Goal: Task Accomplishment & Management: Use online tool/utility

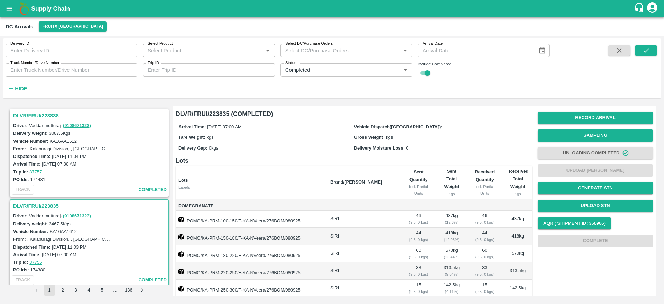
scroll to position [187, 0]
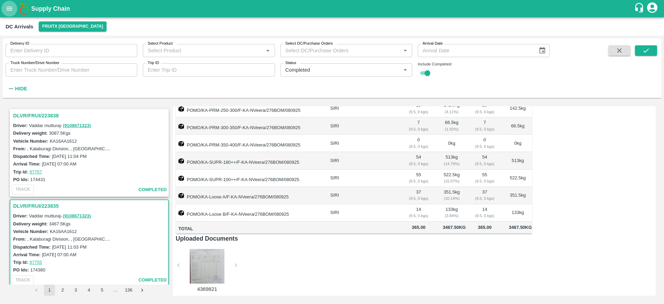
click at [7, 12] on icon "open drawer" at bounding box center [10, 9] width 8 height 8
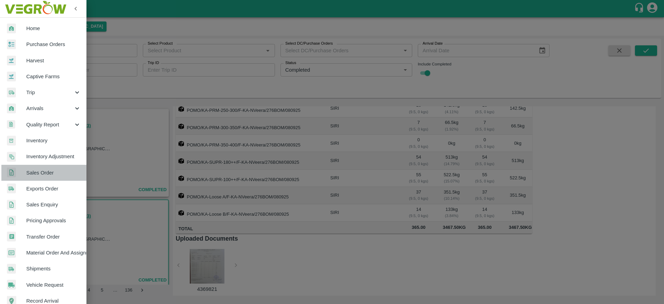
click at [48, 165] on link "Sales Order" at bounding box center [43, 173] width 86 height 16
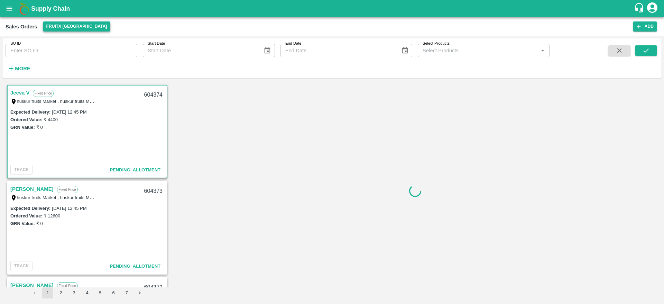
click at [64, 27] on button "FruitX [GEOGRAPHIC_DATA]" at bounding box center [77, 26] width 68 height 10
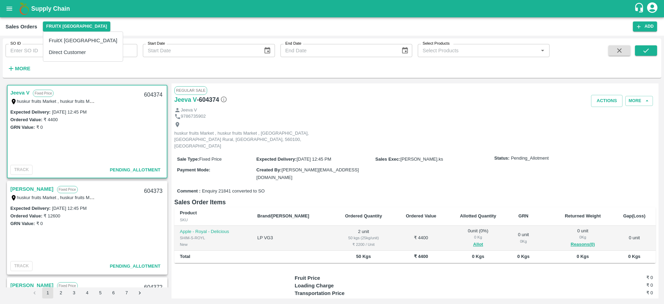
click at [69, 48] on li "Direct Customer" at bounding box center [83, 52] width 80 height 12
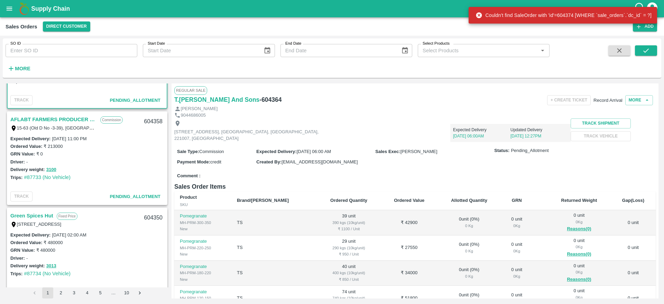
scroll to position [94, 0]
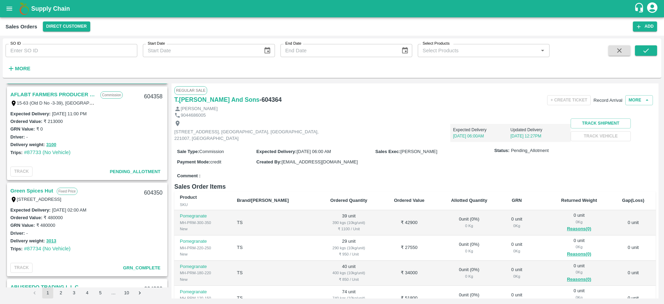
click at [150, 191] on div "604350" at bounding box center [153, 193] width 27 height 16
copy div "604350"
click at [40, 189] on link "Green Spices Hut" at bounding box center [31, 190] width 43 height 9
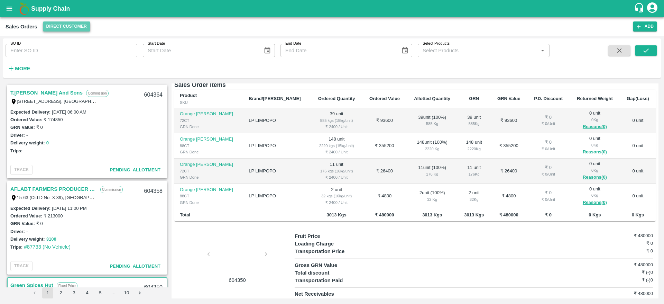
click at [64, 30] on button "Direct Customer" at bounding box center [66, 26] width 47 height 10
click at [66, 39] on li "FruitX [GEOGRAPHIC_DATA]" at bounding box center [82, 41] width 80 height 12
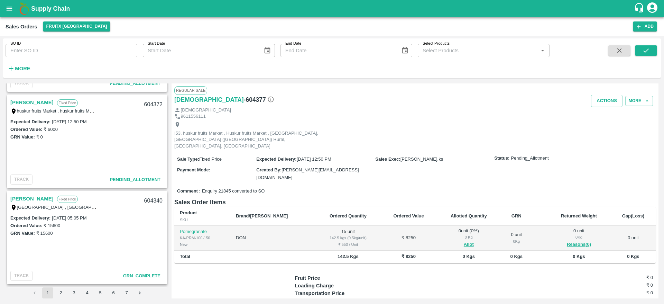
scroll to position [470, 0]
click at [26, 102] on link "[PERSON_NAME]" at bounding box center [31, 103] width 43 height 9
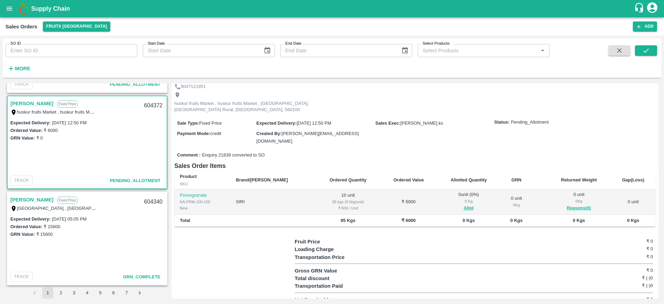
scroll to position [23, 0]
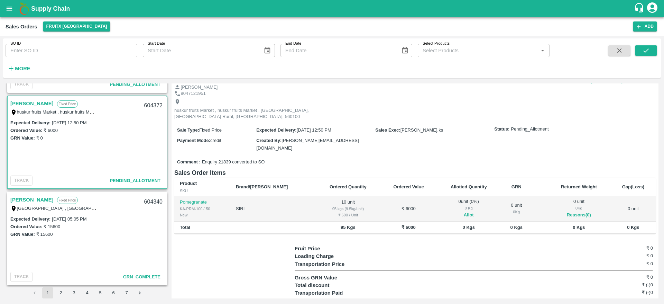
click at [39, 101] on link "[PERSON_NAME]" at bounding box center [31, 103] width 43 height 9
click at [464, 211] on button "Allot" at bounding box center [469, 215] width 10 height 8
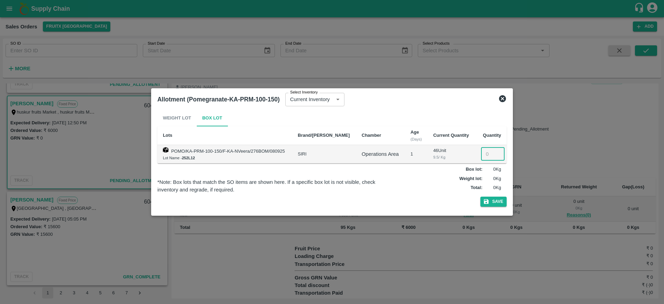
click at [489, 155] on input "number" at bounding box center [493, 153] width 24 height 13
type input "10"
click at [490, 197] on button "Save" at bounding box center [493, 201] width 26 height 10
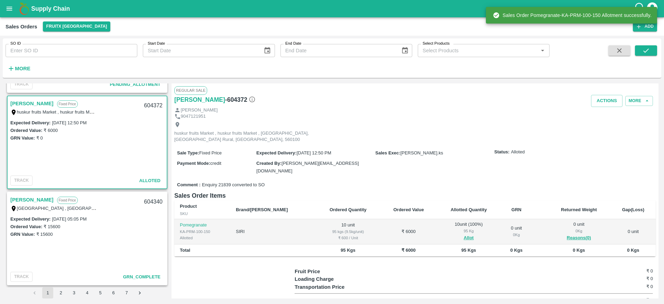
click at [153, 106] on div "604372" at bounding box center [153, 106] width 27 height 16
copy div "604372"
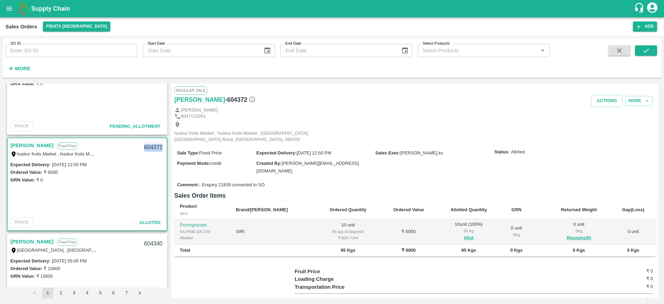
scroll to position [428, 0]
click at [603, 96] on button "Actions" at bounding box center [606, 101] width 31 height 12
click at [609, 129] on li "Deliver" at bounding box center [622, 127] width 73 height 12
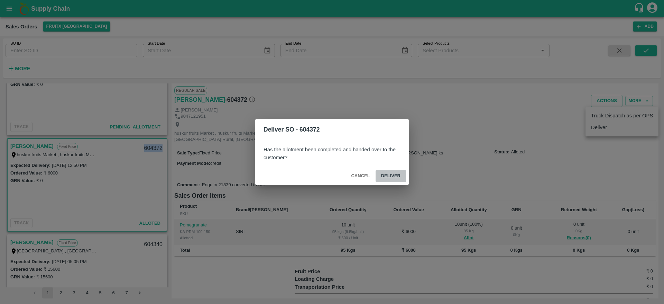
click at [397, 178] on button "Deliver" at bounding box center [391, 176] width 30 height 12
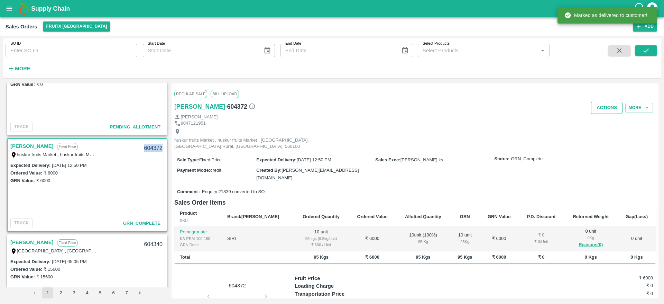
click at [607, 105] on button "Actions" at bounding box center [606, 108] width 31 height 12
click at [606, 121] on li "Truck Dispatch as per OPS" at bounding box center [622, 123] width 73 height 12
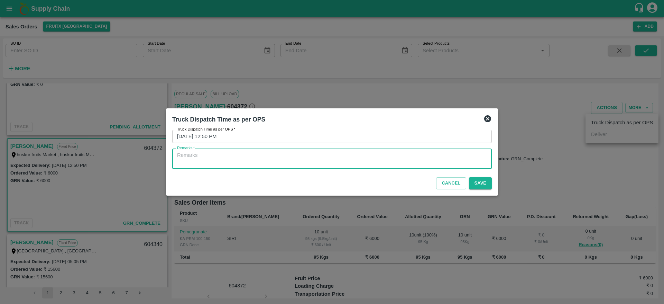
click at [362, 156] on textarea "Remarks   *" at bounding box center [332, 158] width 310 height 15
type textarea "OTD"
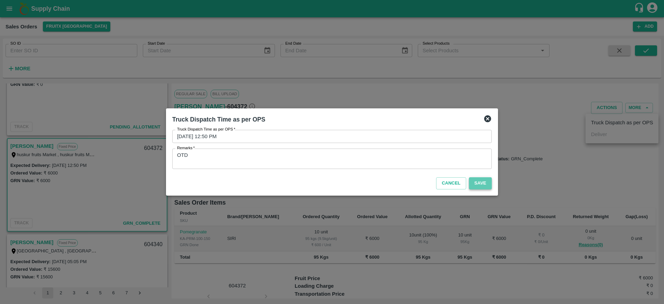
click at [477, 183] on button "Save" at bounding box center [480, 183] width 23 height 12
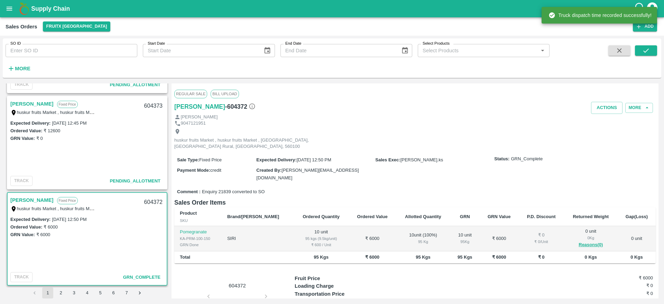
scroll to position [373, 0]
click at [45, 107] on link "[PERSON_NAME]" at bounding box center [31, 104] width 43 height 9
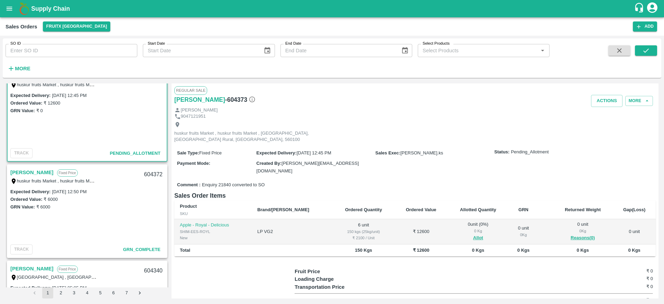
scroll to position [403, 0]
click at [40, 167] on link "[PERSON_NAME]" at bounding box center [31, 170] width 43 height 9
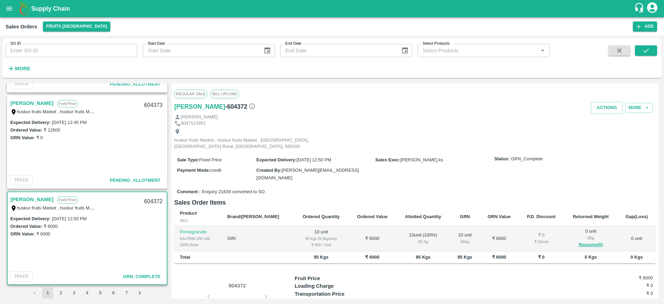
scroll to position [374, 0]
click at [39, 105] on link "[PERSON_NAME]" at bounding box center [31, 103] width 43 height 9
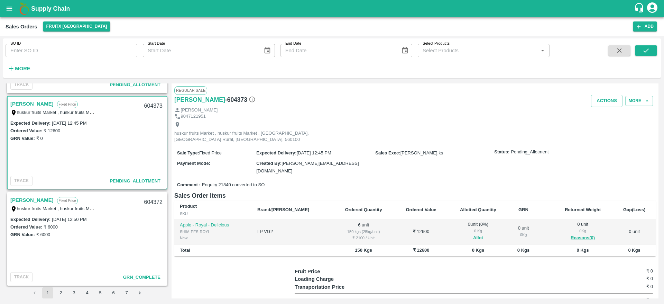
click at [473, 234] on button "Allot" at bounding box center [478, 238] width 10 height 8
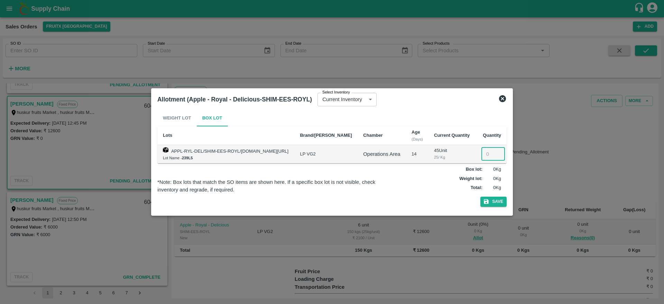
click at [487, 154] on input "number" at bounding box center [493, 153] width 24 height 13
type input "6"
click at [496, 206] on button "Save" at bounding box center [493, 201] width 26 height 10
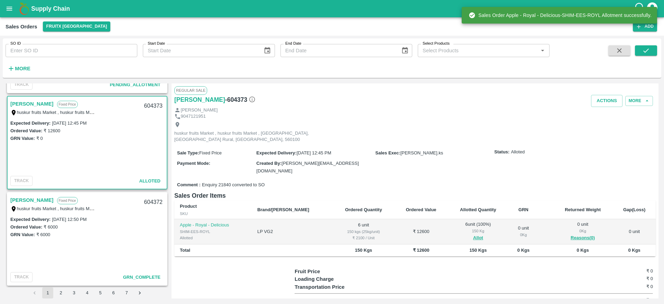
click at [150, 105] on div "604373" at bounding box center [153, 106] width 27 height 16
copy div "604373"
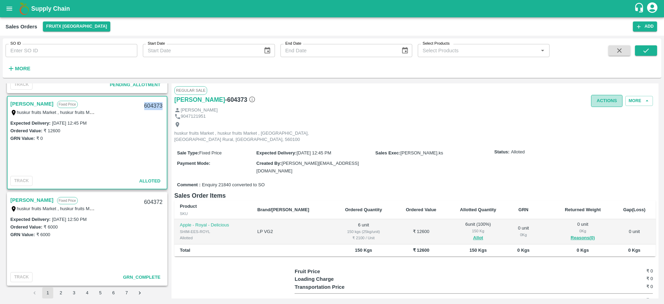
click at [599, 99] on button "Actions" at bounding box center [606, 101] width 31 height 12
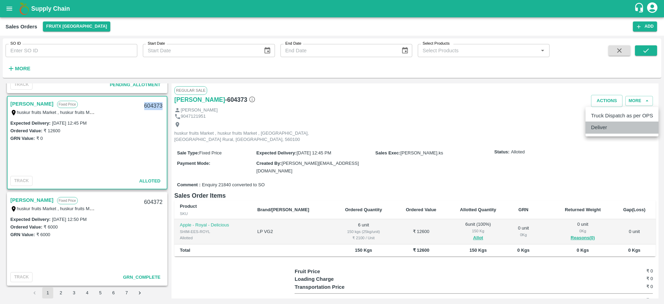
click at [594, 127] on li "Deliver" at bounding box center [622, 127] width 73 height 12
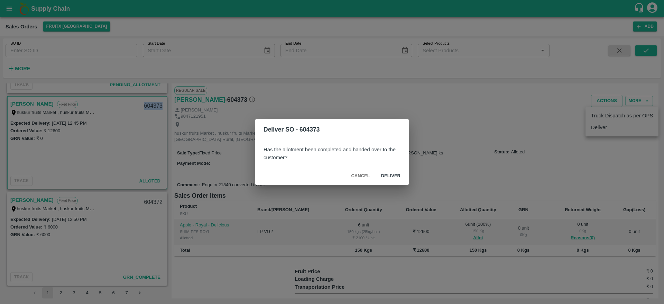
click at [594, 127] on div "Deliver SO - 604373 Has the allotment been completed and handed over to the cus…" at bounding box center [332, 152] width 664 height 304
click at [387, 177] on button "Deliver" at bounding box center [391, 176] width 30 height 12
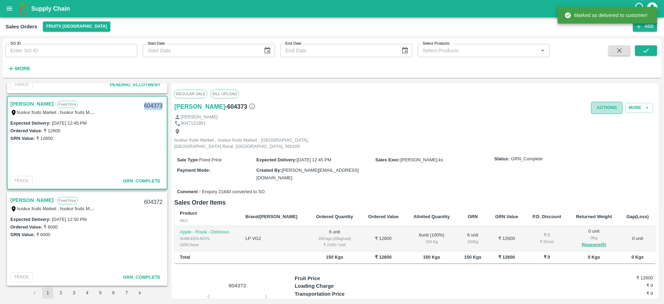
click at [607, 110] on button "Actions" at bounding box center [606, 108] width 31 height 12
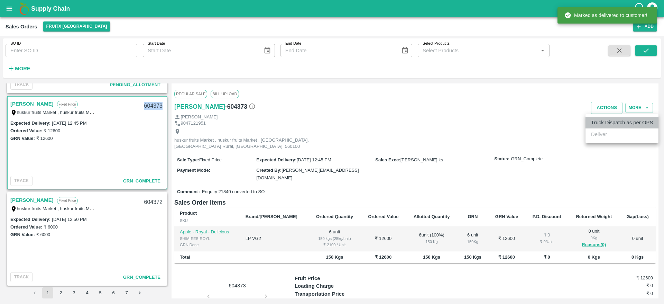
click at [603, 117] on li "Truck Dispatch as per OPS" at bounding box center [622, 123] width 73 height 12
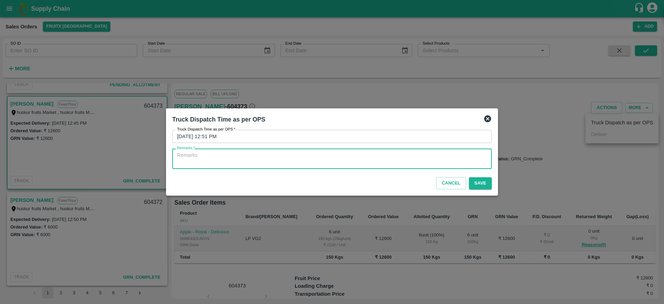
click at [387, 160] on textarea "Remarks   *" at bounding box center [332, 158] width 310 height 15
type textarea "OTD"
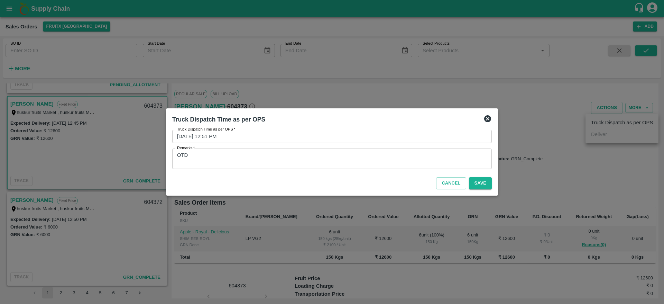
click at [478, 176] on div "Cancel Save" at bounding box center [331, 182] width 325 height 20
click at [477, 185] on button "Save" at bounding box center [480, 183] width 23 height 12
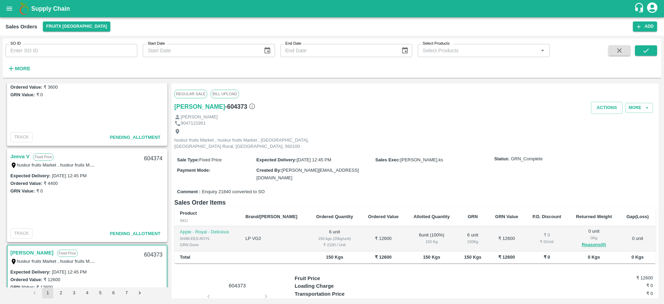
scroll to position [224, 0]
click at [20, 157] on link "Jeeva V" at bounding box center [19, 157] width 19 height 9
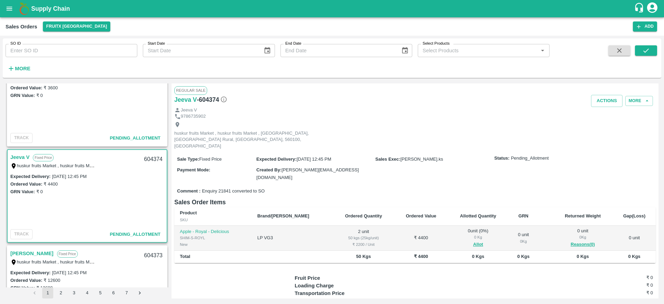
click at [20, 157] on link "Jeeva V" at bounding box center [19, 157] width 19 height 9
click at [153, 158] on div "604374" at bounding box center [153, 159] width 27 height 16
copy div "604374"
click at [473, 240] on button "Allot" at bounding box center [478, 244] width 10 height 8
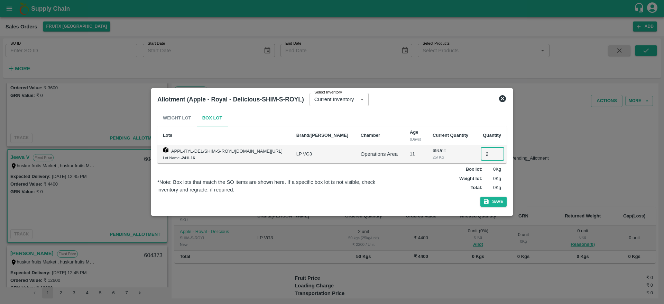
click at [490, 151] on input "2" at bounding box center [493, 153] width 24 height 13
type input "2"
click at [495, 200] on button "Save" at bounding box center [493, 201] width 26 height 10
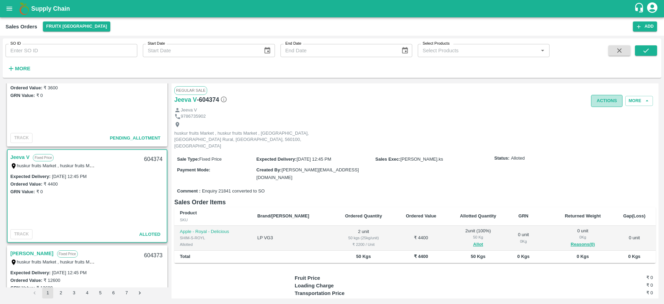
click at [599, 104] on button "Actions" at bounding box center [606, 101] width 31 height 12
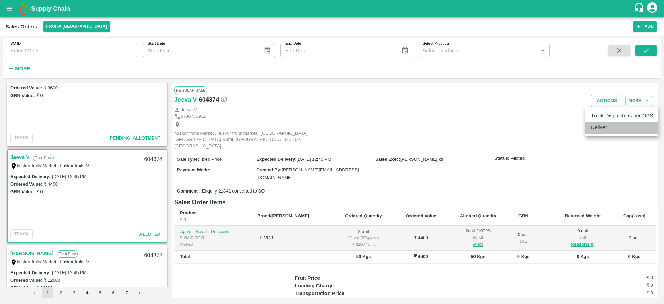
click at [606, 127] on li "Deliver" at bounding box center [622, 127] width 73 height 12
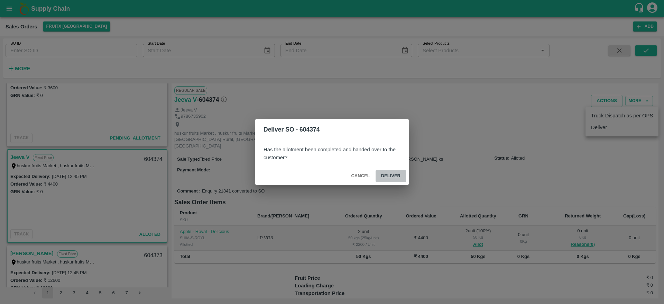
click at [388, 178] on button "Deliver" at bounding box center [391, 176] width 30 height 12
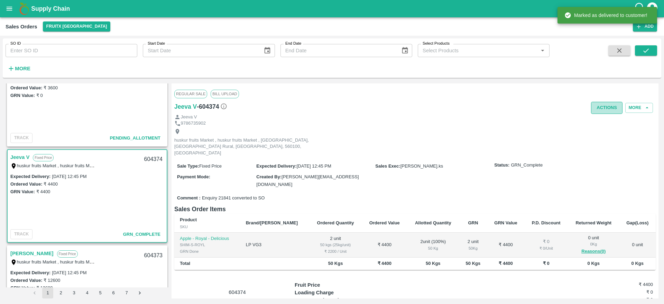
click at [604, 104] on button "Actions" at bounding box center [606, 108] width 31 height 12
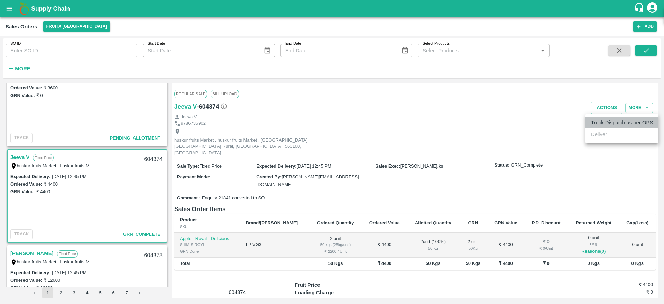
click at [602, 121] on li "Truck Dispatch as per OPS" at bounding box center [622, 123] width 73 height 12
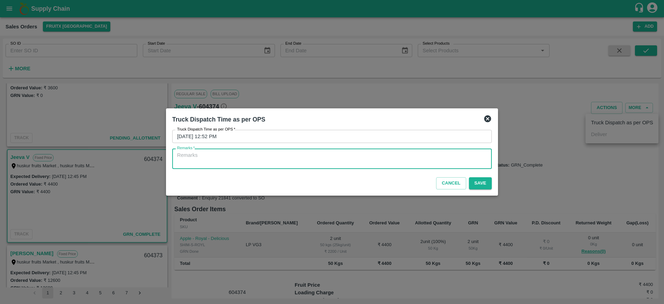
click at [382, 163] on textarea "Remarks   *" at bounding box center [332, 158] width 310 height 15
type textarea "OTD"
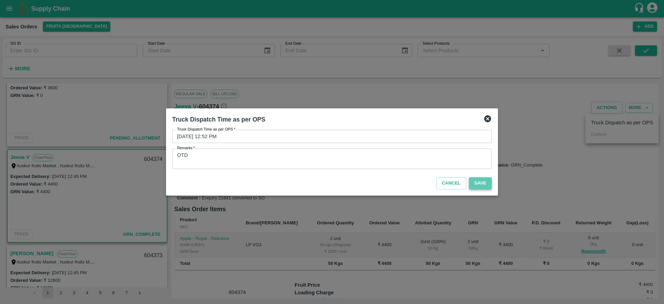
click at [485, 182] on button "Save" at bounding box center [480, 183] width 23 height 12
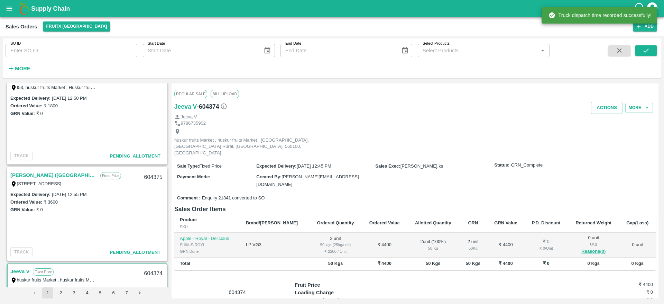
scroll to position [90, 0]
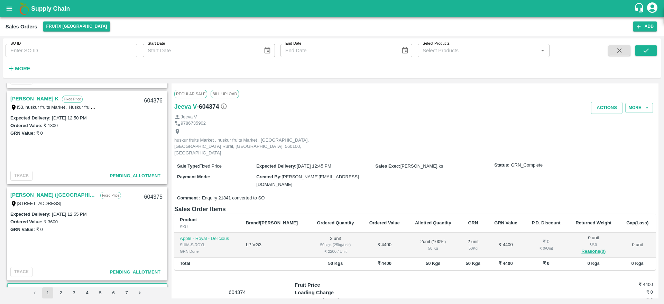
click at [28, 193] on link "[PERSON_NAME] ([GEOGRAPHIC_DATA])" at bounding box center [53, 194] width 86 height 9
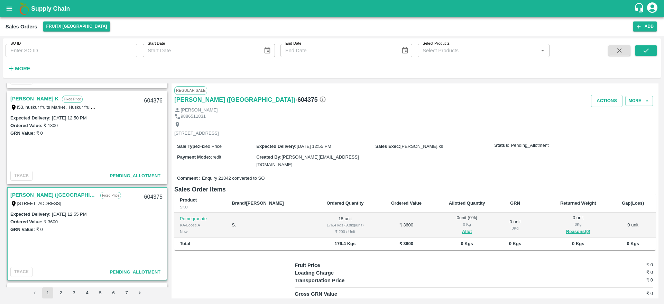
click at [42, 193] on link "[PERSON_NAME] ([GEOGRAPHIC_DATA])" at bounding box center [53, 194] width 86 height 9
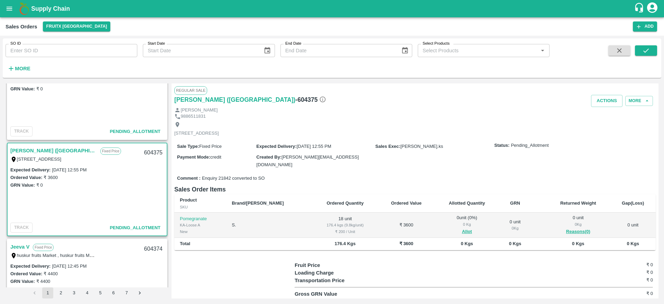
scroll to position [136, 0]
click at [54, 147] on link "[PERSON_NAME] ([GEOGRAPHIC_DATA])" at bounding box center [53, 149] width 86 height 9
click at [462, 231] on button "Allot" at bounding box center [467, 232] width 10 height 8
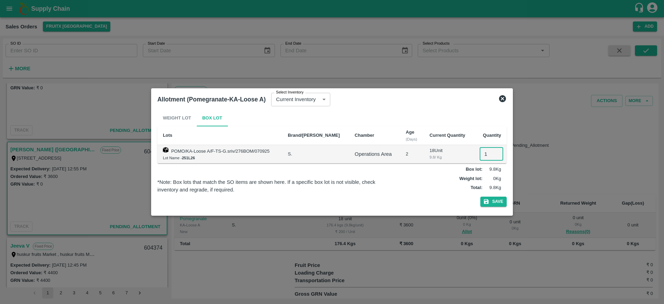
click at [485, 155] on input "1" at bounding box center [492, 153] width 24 height 13
type input "18"
click at [491, 200] on button "Save" at bounding box center [493, 201] width 26 height 10
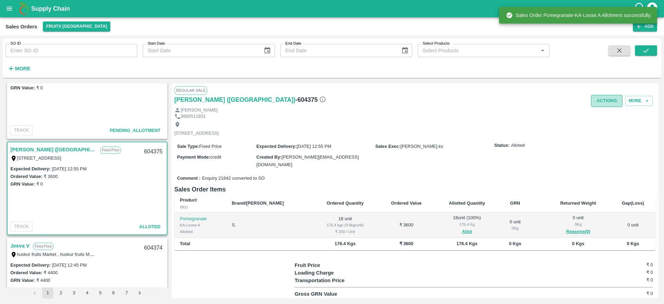
click at [600, 100] on button "Actions" at bounding box center [606, 101] width 31 height 12
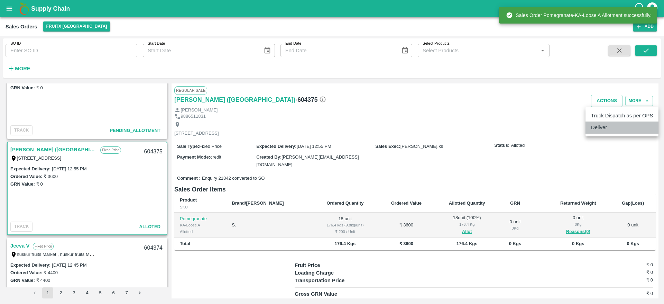
click at [599, 127] on li "Deliver" at bounding box center [622, 127] width 73 height 12
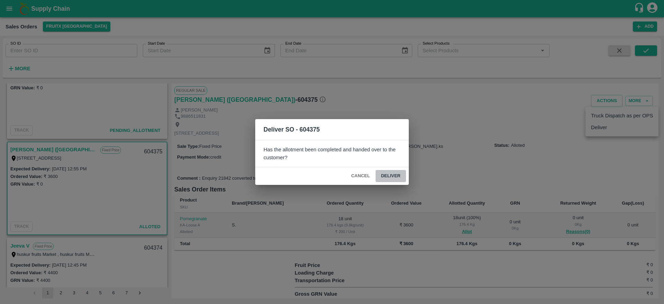
click at [383, 174] on button "Deliver" at bounding box center [391, 176] width 30 height 12
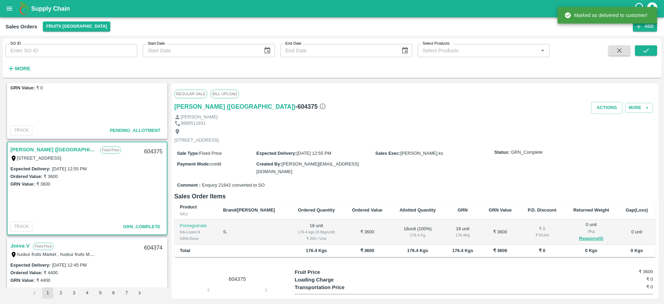
click at [152, 149] on div "604375" at bounding box center [153, 152] width 27 height 16
copy div "604375"
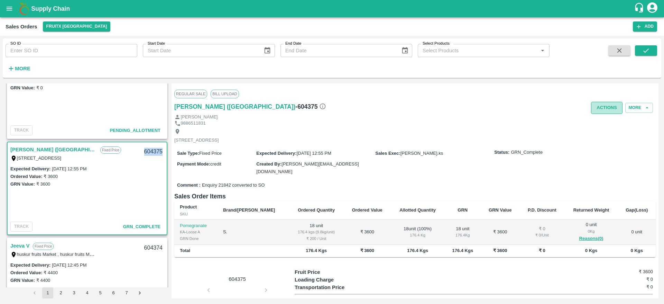
click at [599, 104] on button "Actions" at bounding box center [606, 108] width 31 height 12
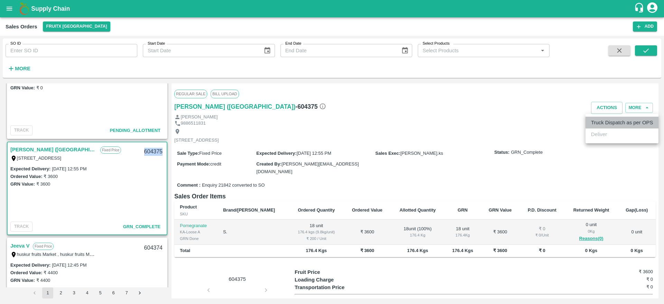
click at [595, 122] on li "Truck Dispatch as per OPS" at bounding box center [622, 123] width 73 height 12
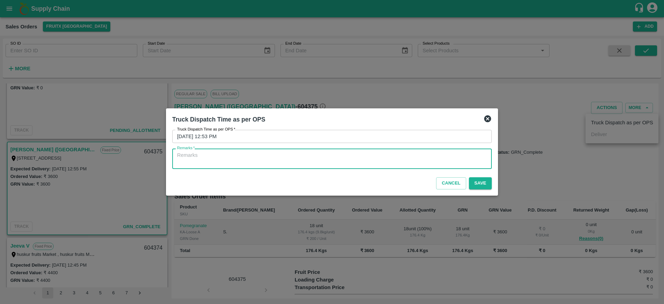
click at [386, 159] on textarea "Remarks   *" at bounding box center [332, 158] width 310 height 15
type textarea "OTD"
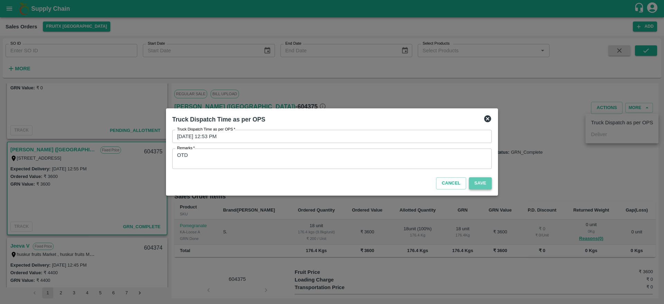
click at [480, 179] on button "Save" at bounding box center [480, 183] width 23 height 12
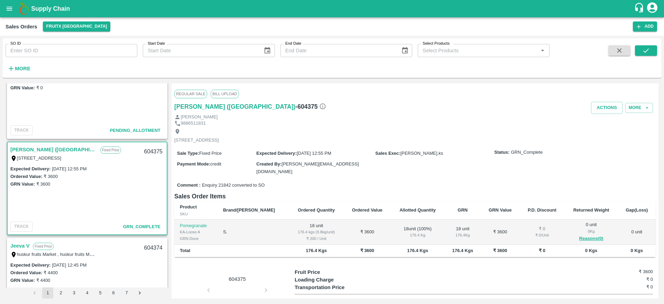
click at [44, 147] on link "[PERSON_NAME] ([GEOGRAPHIC_DATA])" at bounding box center [53, 149] width 86 height 9
click at [605, 107] on button "Actions" at bounding box center [606, 108] width 31 height 12
click at [433, 127] on div at bounding box center [332, 152] width 664 height 304
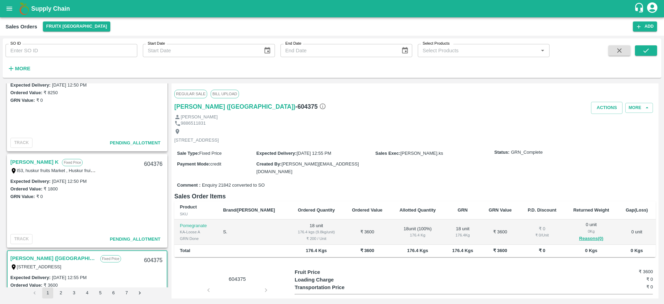
scroll to position [24, 0]
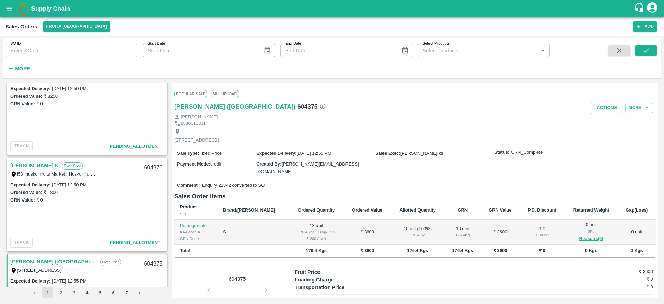
click at [28, 166] on link "[PERSON_NAME] K" at bounding box center [34, 165] width 48 height 9
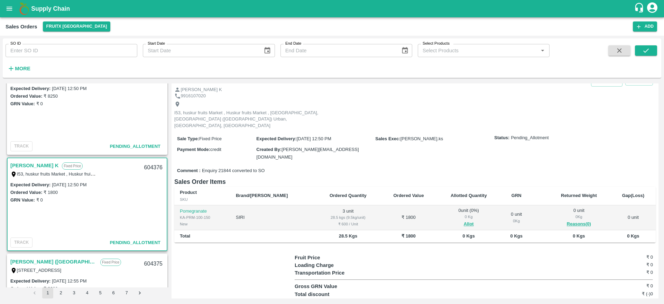
scroll to position [21, 0]
click at [158, 167] on div "604376" at bounding box center [153, 167] width 27 height 16
copy div "604376"
click at [464, 220] on button "Allot" at bounding box center [469, 224] width 10 height 8
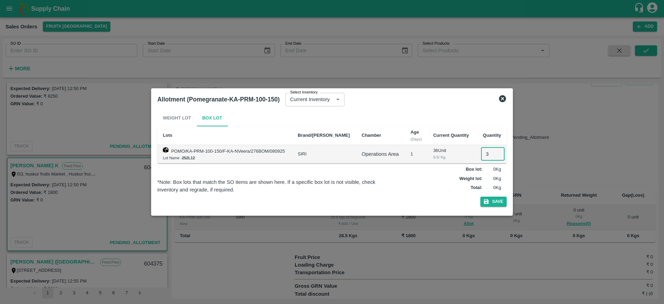
click at [488, 156] on input "3" at bounding box center [493, 153] width 24 height 13
type input "3"
click at [493, 199] on button "Save" at bounding box center [493, 201] width 26 height 10
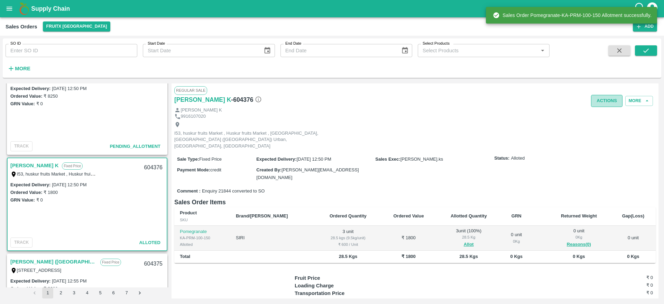
click at [598, 97] on button "Actions" at bounding box center [606, 101] width 31 height 12
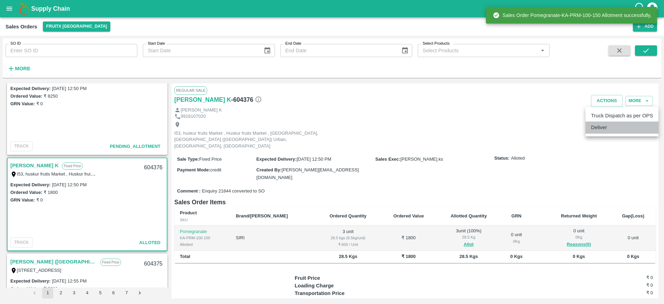
click at [599, 126] on li "Deliver" at bounding box center [622, 127] width 73 height 12
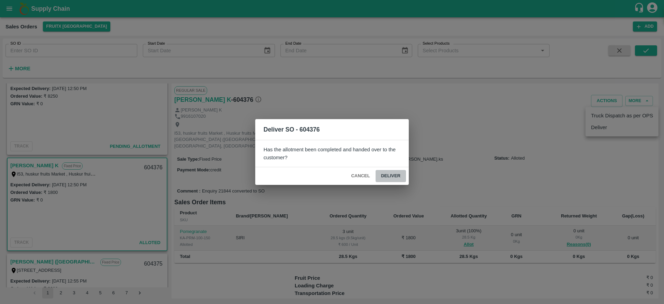
click at [387, 175] on button "Deliver" at bounding box center [391, 176] width 30 height 12
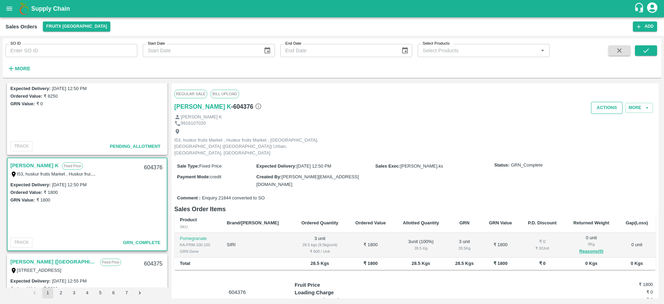
click at [596, 112] on button "Actions" at bounding box center [606, 108] width 31 height 12
click at [588, 122] on li "Truck Dispatch as per OPS" at bounding box center [622, 123] width 73 height 12
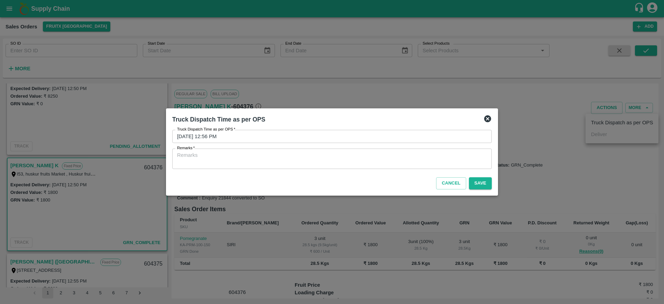
click at [320, 163] on textarea "Remarks   *" at bounding box center [332, 158] width 310 height 15
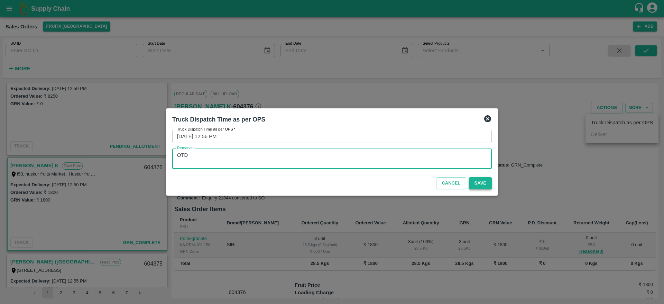
type textarea "OTD"
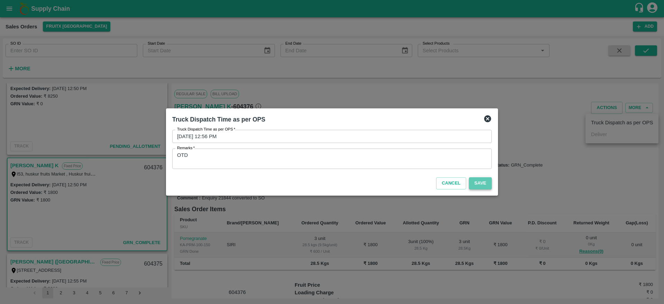
click at [482, 181] on button "Save" at bounding box center [480, 183] width 23 height 12
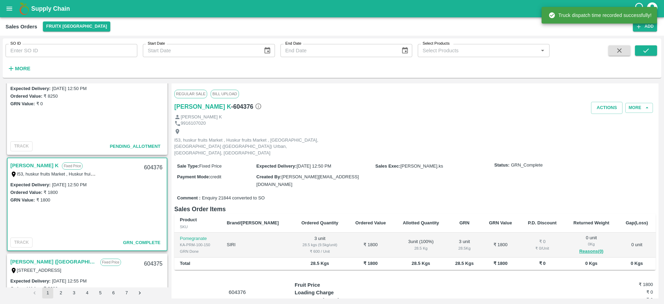
scroll to position [0, 0]
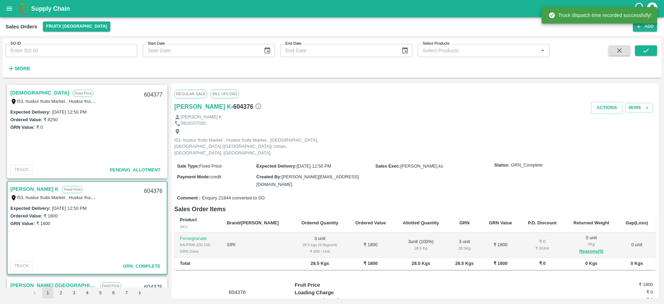
click at [20, 88] on link "[DEMOGRAPHIC_DATA]" at bounding box center [39, 92] width 59 height 9
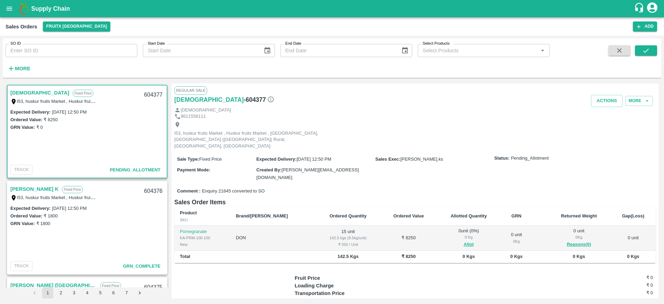
click at [154, 95] on div "604377" at bounding box center [153, 95] width 27 height 16
copy div "604377"
click at [464, 240] on button "Allot" at bounding box center [469, 244] width 10 height 8
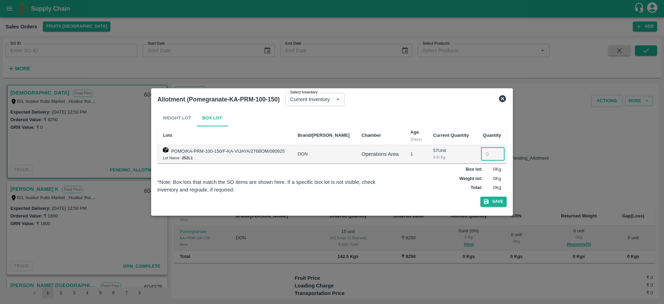
click at [485, 151] on input "number" at bounding box center [493, 153] width 24 height 13
type input "15"
click at [493, 204] on button "Save" at bounding box center [493, 201] width 26 height 10
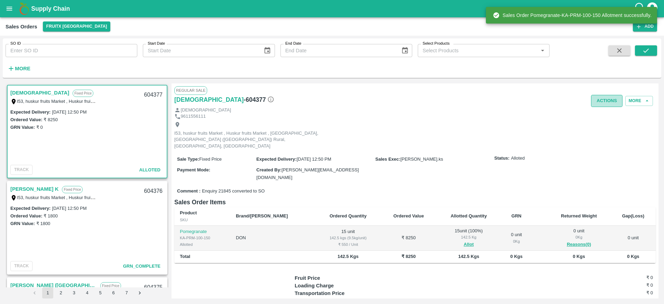
click at [603, 98] on button "Actions" at bounding box center [606, 101] width 31 height 12
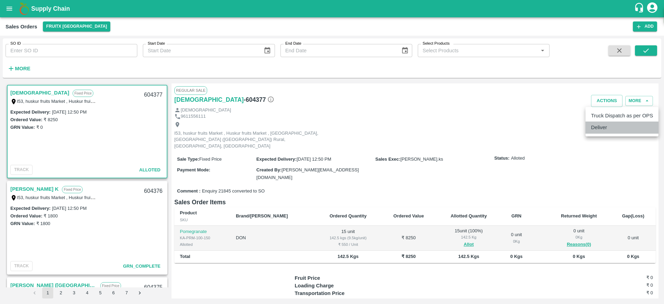
click at [601, 125] on li "Deliver" at bounding box center [622, 127] width 73 height 12
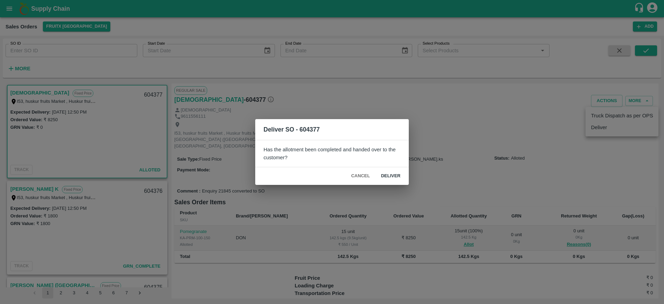
click at [392, 168] on div "Cancel Deliver" at bounding box center [332, 176] width 154 height 18
click at [392, 170] on button "Deliver" at bounding box center [391, 176] width 30 height 12
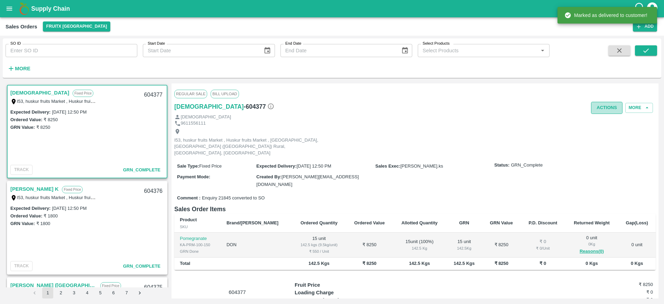
click at [599, 108] on button "Actions" at bounding box center [606, 108] width 31 height 12
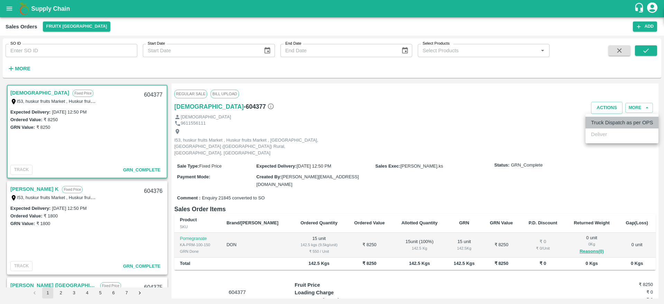
click at [606, 124] on li "Truck Dispatch as per OPS" at bounding box center [622, 123] width 73 height 12
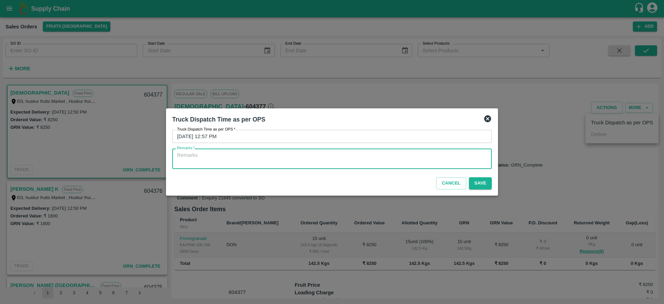
click at [362, 159] on textarea "Remarks   *" at bounding box center [332, 158] width 310 height 15
type textarea "OTD"
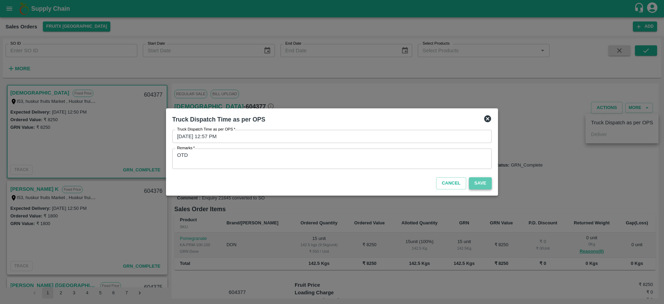
click at [471, 183] on button "Save" at bounding box center [480, 183] width 23 height 12
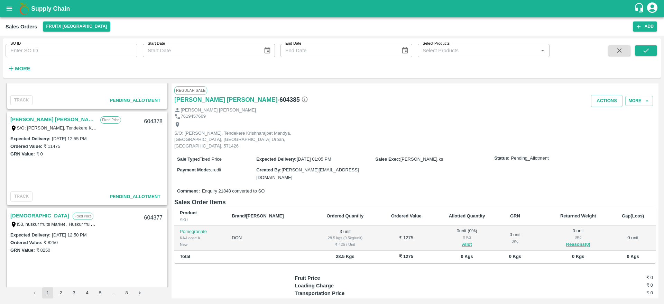
scroll to position [642, 0]
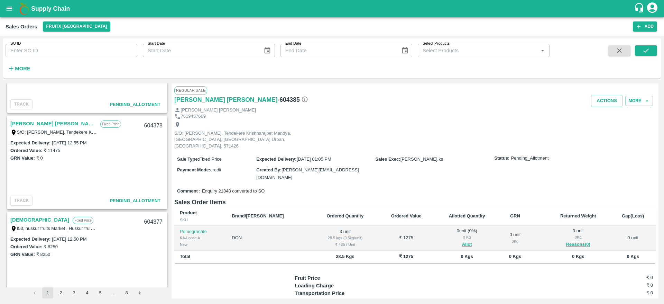
click at [28, 124] on link "[PERSON_NAME] [PERSON_NAME]" at bounding box center [53, 123] width 86 height 9
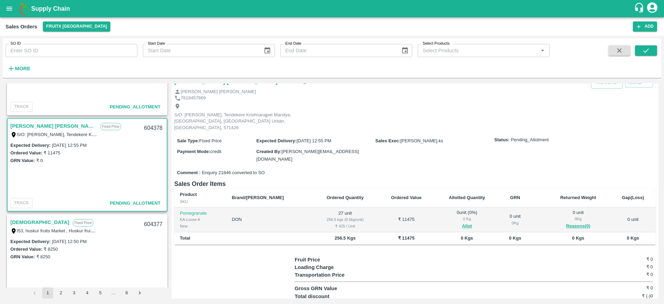
scroll to position [638, 0]
click at [42, 127] on link "[PERSON_NAME] [PERSON_NAME]" at bounding box center [53, 127] width 86 height 9
click at [151, 130] on div "604378" at bounding box center [153, 130] width 27 height 16
copy div "604378"
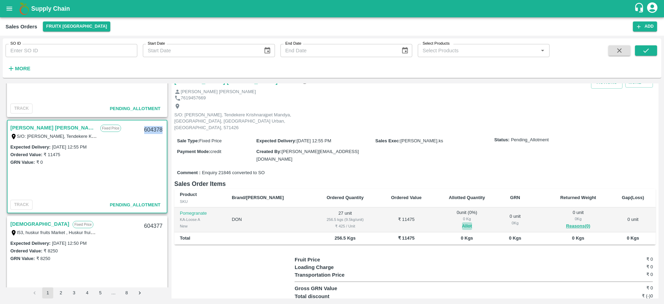
click at [462, 222] on button "Allot" at bounding box center [467, 226] width 10 height 8
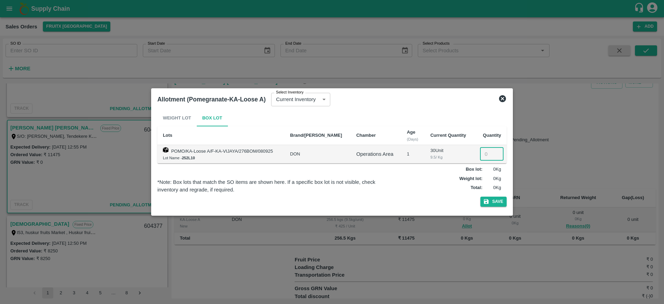
click at [480, 158] on input "number" at bounding box center [492, 153] width 24 height 13
type input "27"
click at [494, 205] on div "Weight Lot Box Lot Lots Brand/Marka Chamber Age (Days) Current Quantity Quantit…" at bounding box center [331, 160] width 349 height 100
click at [494, 205] on button "Save" at bounding box center [493, 201] width 26 height 10
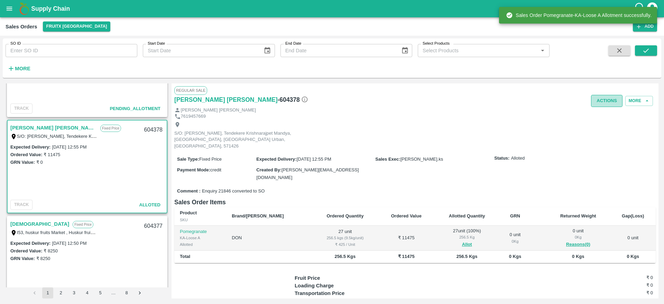
click at [602, 102] on button "Actions" at bounding box center [606, 101] width 31 height 12
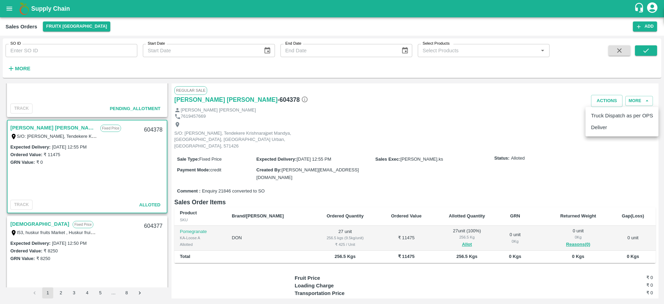
drag, startPoint x: 606, startPoint y: 138, endPoint x: 606, endPoint y: 130, distance: 8.7
click at [606, 130] on div "Truck Dispatch as per OPS Deliver" at bounding box center [332, 152] width 664 height 304
click at [606, 130] on li "Deliver" at bounding box center [622, 127] width 73 height 12
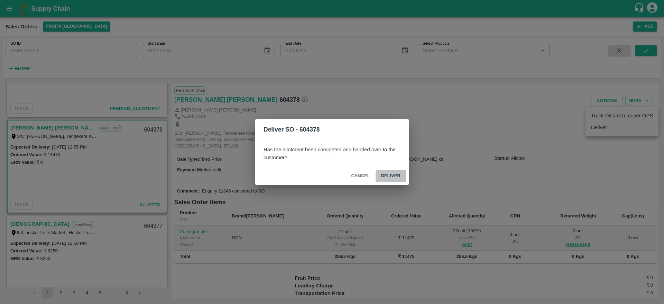
click at [396, 174] on button "Deliver" at bounding box center [391, 176] width 30 height 12
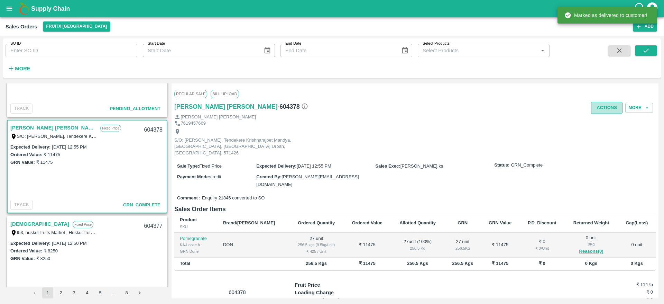
click at [610, 112] on button "Actions" at bounding box center [606, 108] width 31 height 12
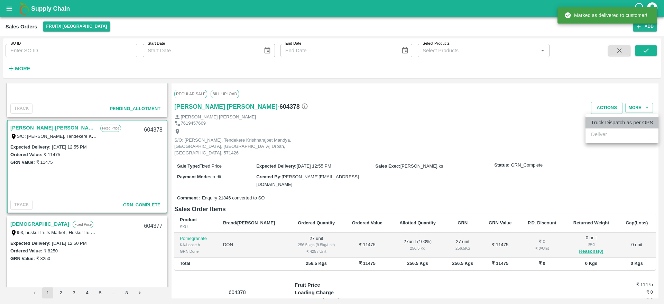
click at [607, 120] on li "Truck Dispatch as per OPS" at bounding box center [622, 123] width 73 height 12
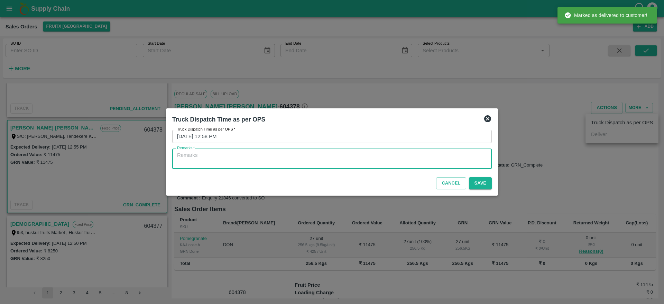
click at [374, 162] on textarea "Remarks   *" at bounding box center [332, 158] width 310 height 15
type textarea "I"
type textarea "OTD"
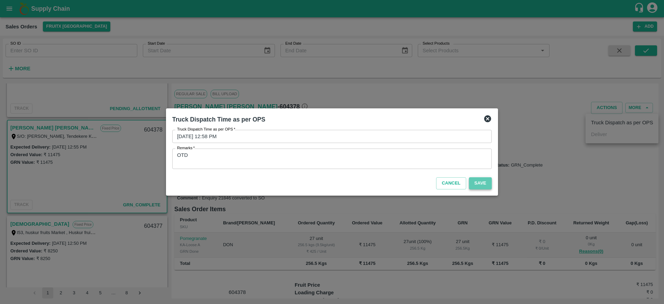
click at [476, 182] on button "Save" at bounding box center [480, 183] width 23 height 12
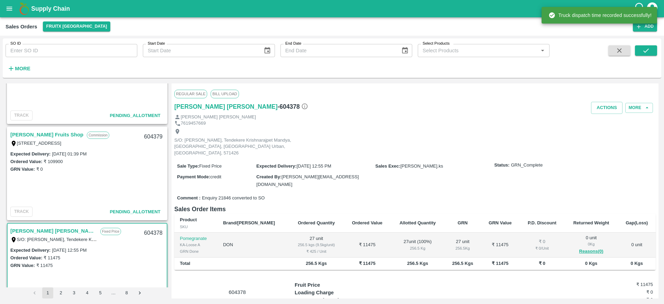
scroll to position [534, 0]
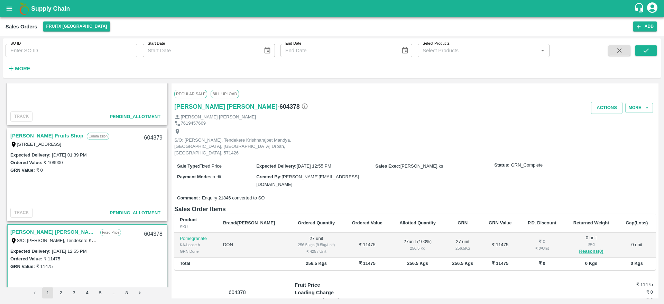
click at [42, 139] on link "[PERSON_NAME] Fruits Shop" at bounding box center [46, 135] width 73 height 9
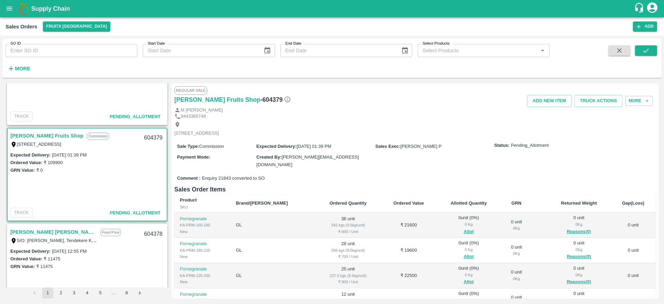
click at [46, 137] on link "[PERSON_NAME] Fruits Shop" at bounding box center [46, 135] width 73 height 9
click at [45, 136] on link "[PERSON_NAME] Fruits Shop" at bounding box center [46, 135] width 73 height 9
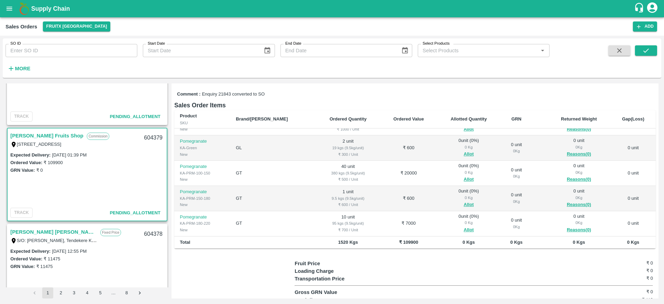
scroll to position [106, 0]
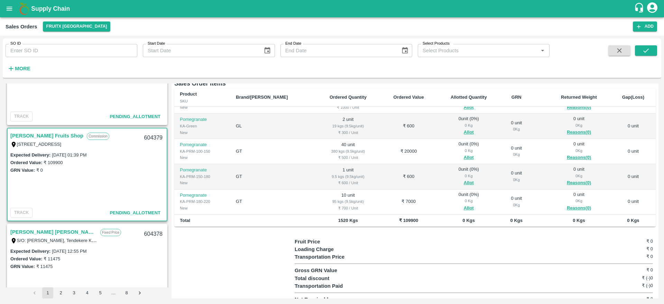
click at [53, 137] on link "[PERSON_NAME] Fruits Shop" at bounding box center [46, 135] width 73 height 9
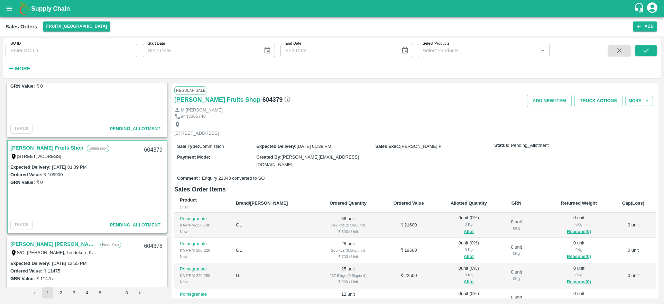
scroll to position [522, 0]
click at [24, 145] on link "[PERSON_NAME] Fruits Shop" at bounding box center [46, 148] width 73 height 9
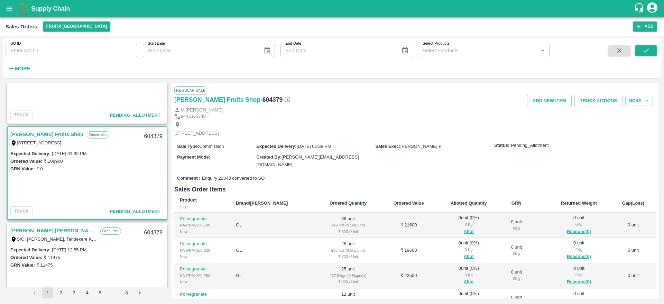
scroll to position [535, 0]
click at [41, 136] on link "[PERSON_NAME] Fruits Shop" at bounding box center [46, 134] width 73 height 9
click at [37, 135] on link "[PERSON_NAME] Fruits Shop" at bounding box center [46, 134] width 73 height 9
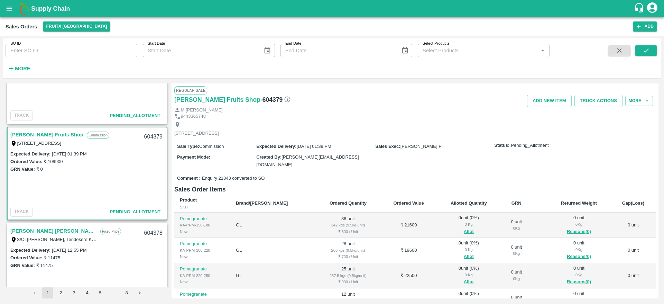
click at [39, 133] on link "[PERSON_NAME] Fruits Shop" at bounding box center [46, 134] width 73 height 9
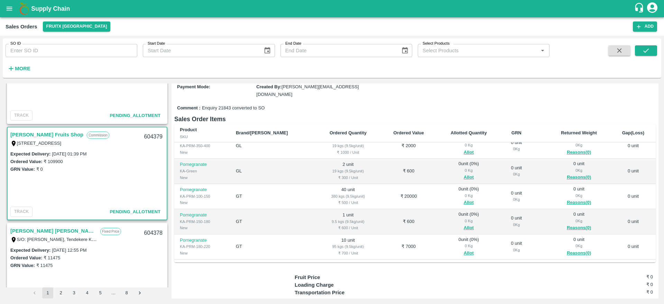
scroll to position [134, 0]
click at [443, 199] on span "Allot" at bounding box center [468, 203] width 53 height 8
click at [464, 199] on button "Allot" at bounding box center [469, 203] width 10 height 8
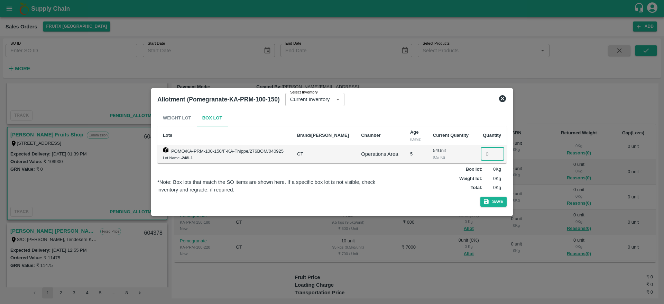
click at [486, 154] on input "number" at bounding box center [493, 153] width 24 height 13
type input "40"
click at [490, 201] on button "Save" at bounding box center [493, 201] width 26 height 10
click at [496, 199] on button "Save" at bounding box center [493, 201] width 26 height 10
click at [501, 102] on icon at bounding box center [502, 98] width 8 height 8
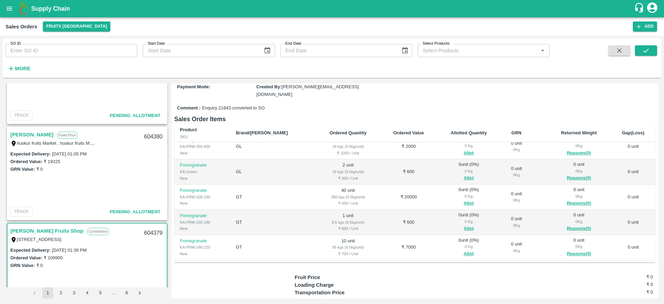
scroll to position [439, 0]
click at [35, 135] on link "[PERSON_NAME]" at bounding box center [31, 134] width 43 height 9
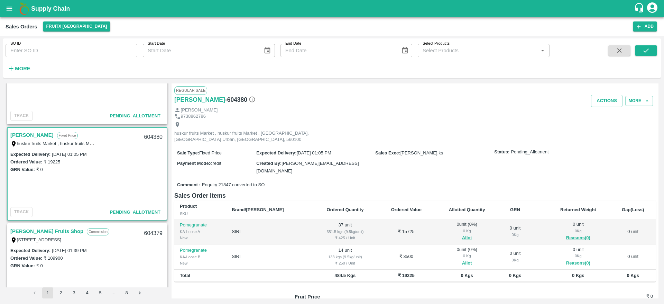
click at [146, 137] on div "604380" at bounding box center [153, 137] width 27 height 16
copy div "604380"
click at [462, 234] on button "Allot" at bounding box center [467, 238] width 10 height 8
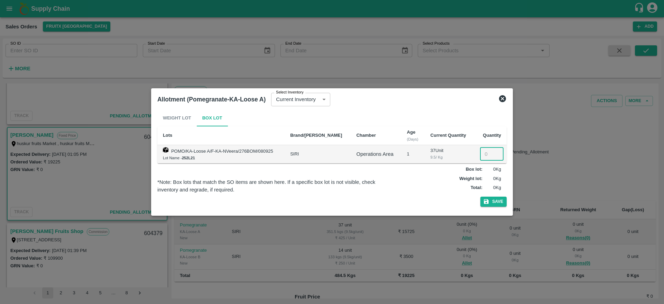
click at [486, 156] on input "number" at bounding box center [492, 153] width 24 height 13
type input "37"
click at [492, 204] on button "Save" at bounding box center [493, 201] width 26 height 10
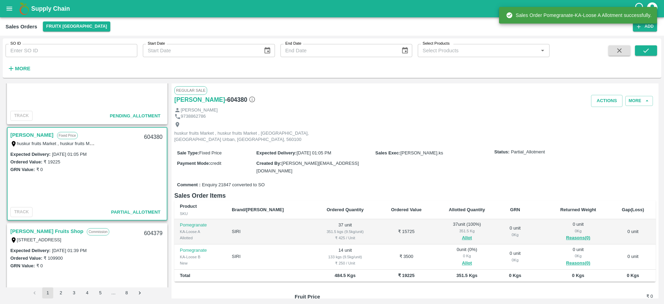
scroll to position [55, 0]
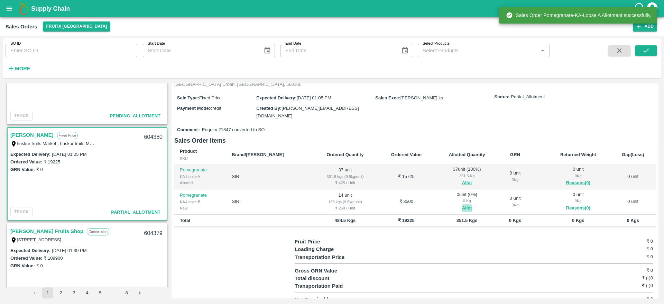
click at [462, 204] on button "Allot" at bounding box center [467, 208] width 10 height 8
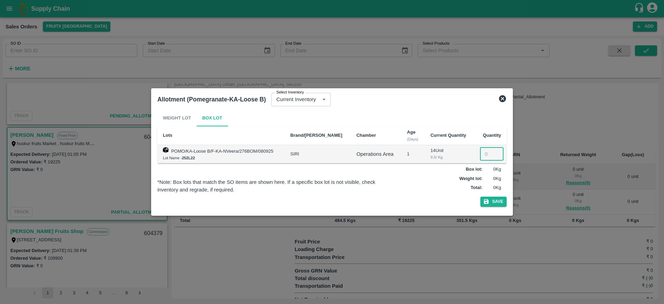
click at [481, 154] on input "number" at bounding box center [492, 153] width 24 height 13
type input "14"
click at [489, 204] on icon "button" at bounding box center [486, 201] width 6 height 6
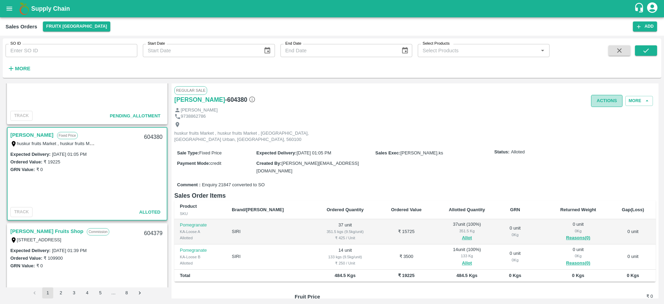
click at [601, 106] on button "Actions" at bounding box center [606, 101] width 31 height 12
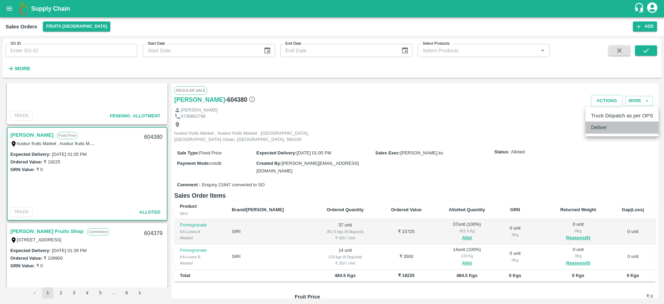
click at [606, 128] on li "Deliver" at bounding box center [622, 127] width 73 height 12
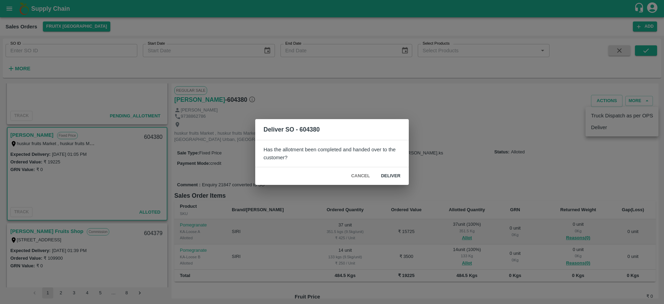
drag, startPoint x: 384, startPoint y: 167, endPoint x: 384, endPoint y: 171, distance: 3.8
click at [384, 171] on div "Cancel Deliver" at bounding box center [332, 176] width 154 height 18
click at [384, 171] on button "Deliver" at bounding box center [391, 176] width 30 height 12
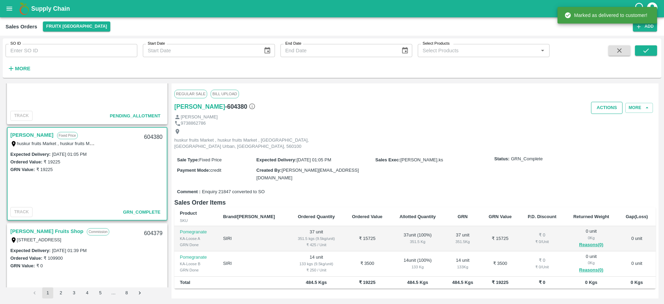
click at [592, 107] on button "Actions" at bounding box center [606, 108] width 31 height 12
click at [594, 121] on li "Truck Dispatch as per OPS" at bounding box center [622, 123] width 73 height 12
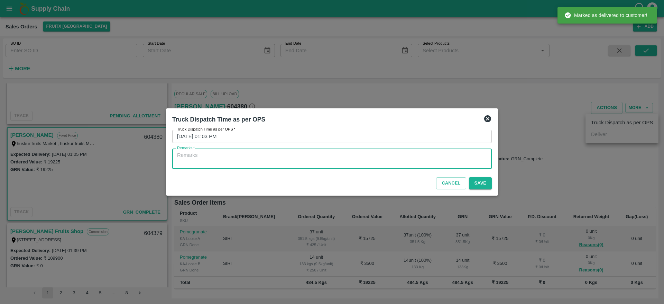
click at [328, 156] on textarea "Remarks   *" at bounding box center [332, 158] width 310 height 15
type textarea "OTD"
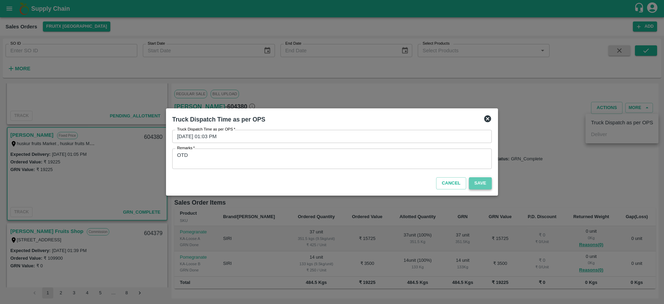
click at [472, 184] on button "Save" at bounding box center [480, 183] width 23 height 12
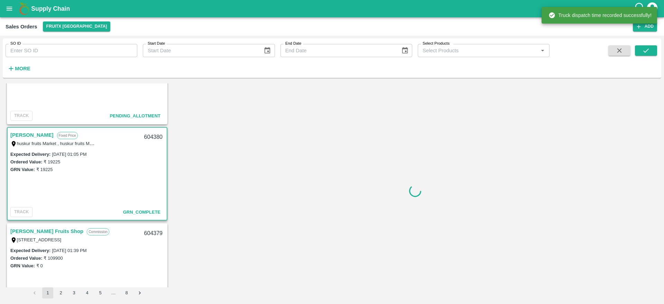
scroll to position [315, 0]
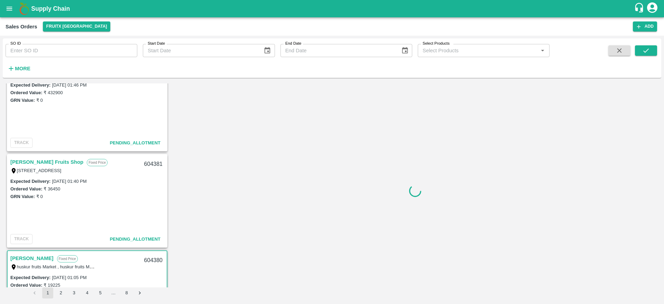
click at [48, 159] on link "[PERSON_NAME] Fruits Shop" at bounding box center [46, 161] width 73 height 9
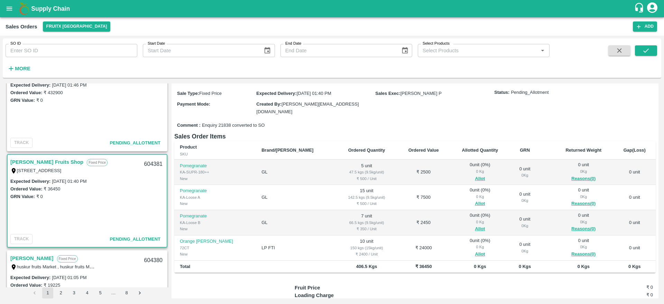
scroll to position [52, 0]
click at [475, 176] on button "Allot" at bounding box center [480, 180] width 10 height 8
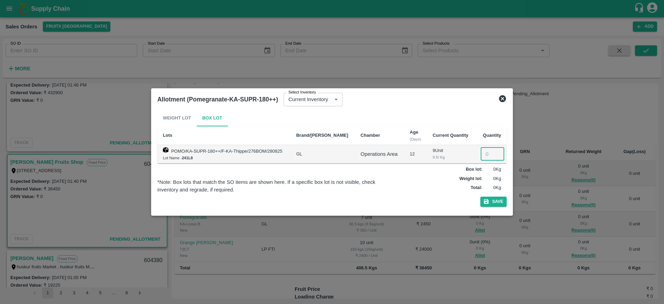
click at [485, 156] on input "number" at bounding box center [493, 153] width 24 height 13
type input "5"
click at [497, 194] on div "Weight Lot Box Lot Lots Brand/Marka Chamber Age (Days) Current Quantity Quantit…" at bounding box center [331, 160] width 349 height 100
click at [495, 203] on button "Save" at bounding box center [493, 201] width 26 height 10
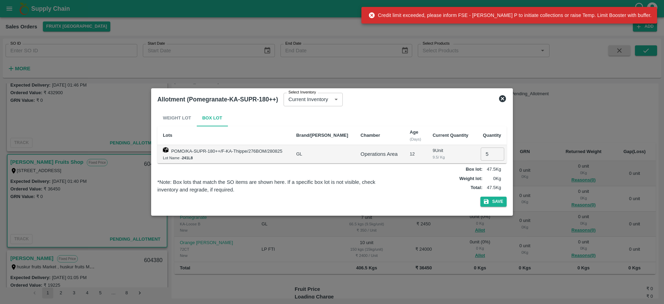
click at [503, 97] on icon at bounding box center [502, 98] width 7 height 7
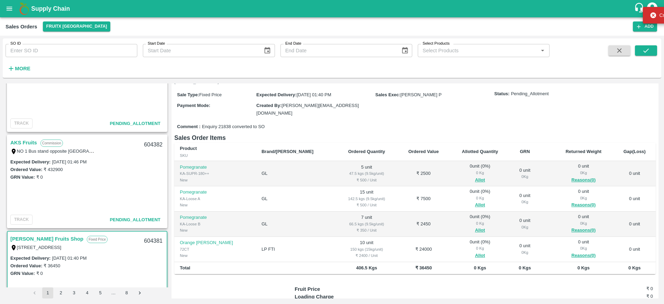
scroll to position [237, 0]
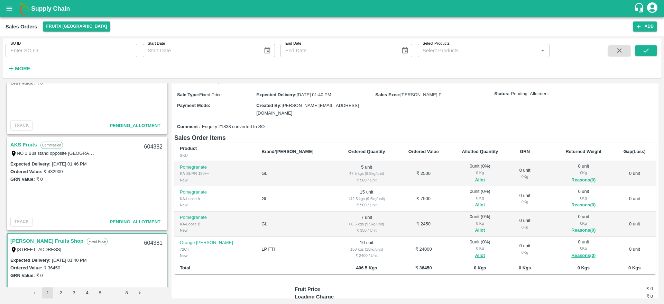
drag, startPoint x: 21, startPoint y: 148, endPoint x: 15, endPoint y: 143, distance: 8.1
click at [15, 143] on link "AKS Fruits" at bounding box center [23, 144] width 27 height 9
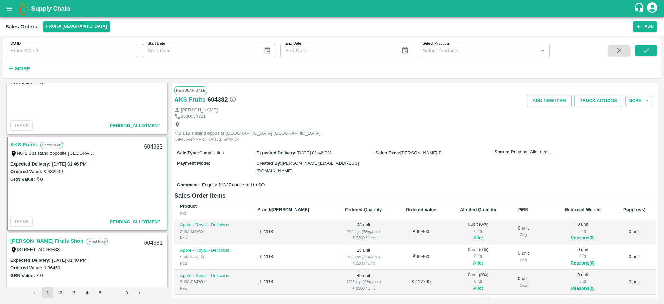
click at [15, 143] on link "AKS Fruits" at bounding box center [23, 144] width 27 height 9
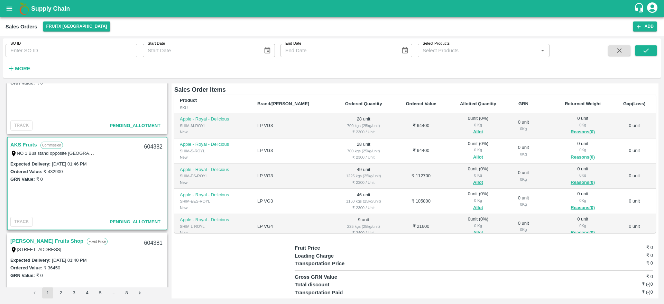
scroll to position [77, 0]
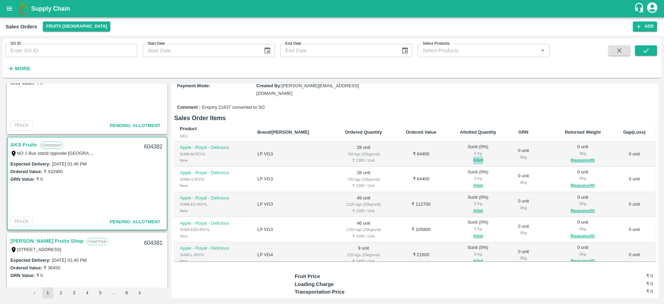
click at [473, 156] on button "Allot" at bounding box center [478, 160] width 10 height 8
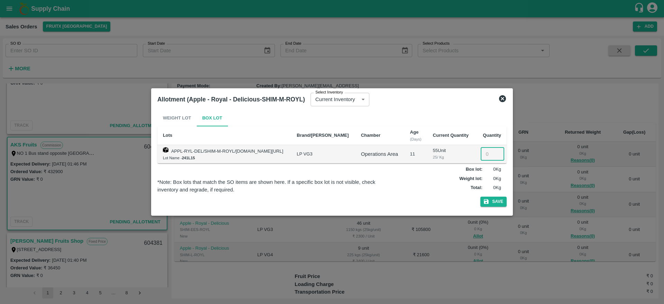
click at [489, 154] on input "number" at bounding box center [493, 153] width 24 height 13
type input "28"
click at [501, 198] on button "Save" at bounding box center [493, 201] width 26 height 10
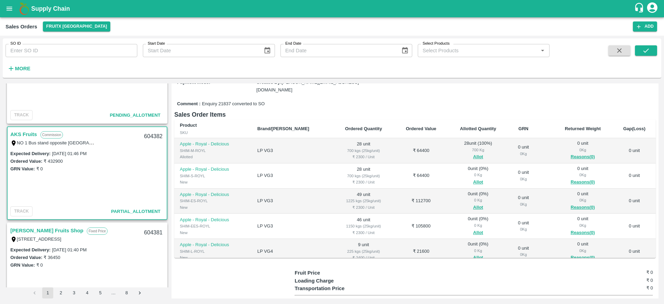
scroll to position [77, 0]
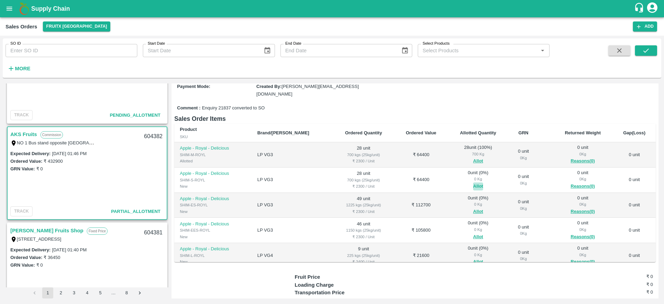
click at [473, 182] on button "Allot" at bounding box center [478, 186] width 10 height 8
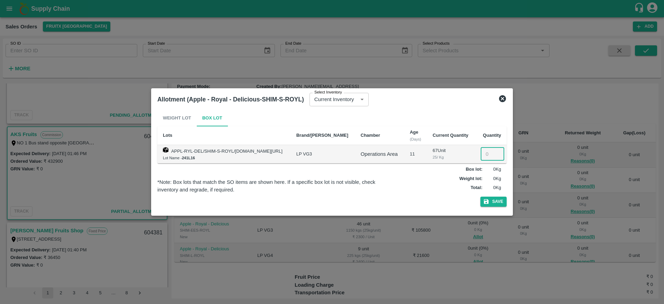
click at [486, 154] on input "number" at bounding box center [493, 153] width 24 height 13
type input "28"
click at [494, 201] on button "Save" at bounding box center [493, 201] width 26 height 10
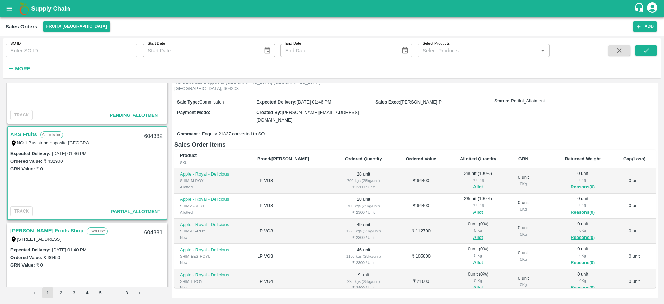
scroll to position [52, 0]
click at [473, 232] on button "Allot" at bounding box center [478, 236] width 10 height 8
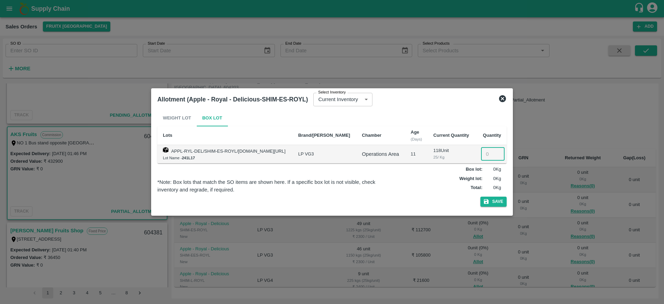
click at [488, 157] on input "number" at bounding box center [493, 153] width 24 height 13
type input "49"
click at [489, 206] on button "Save" at bounding box center [493, 201] width 26 height 10
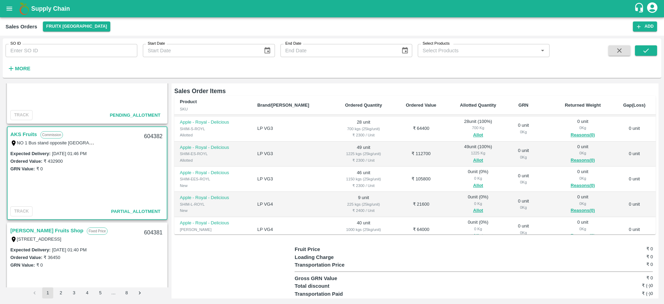
scroll to position [28, 0]
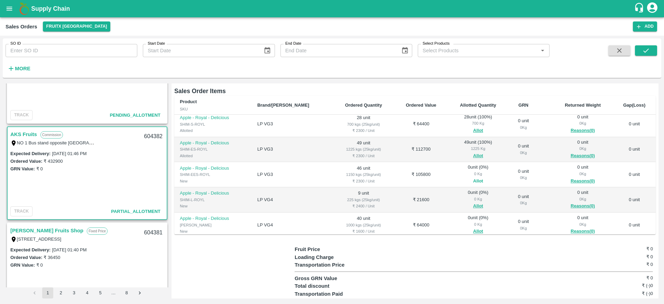
click at [473, 177] on button "Allot" at bounding box center [478, 181] width 10 height 8
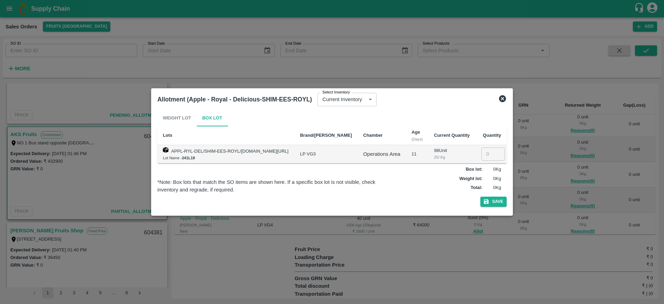
click at [485, 156] on input "number" at bounding box center [493, 153] width 24 height 13
type input "46"
click at [497, 201] on button "Save" at bounding box center [493, 201] width 26 height 10
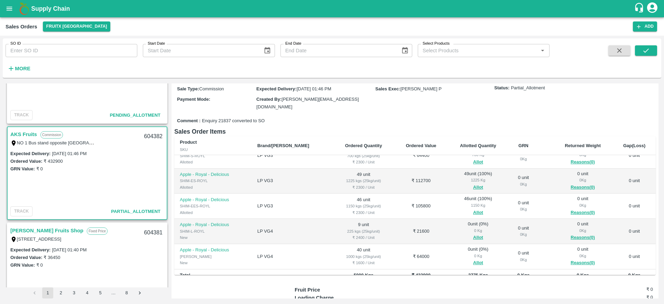
scroll to position [44, 0]
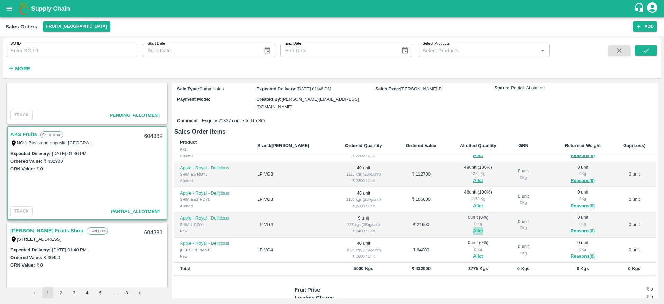
click at [473, 227] on button "Allot" at bounding box center [478, 231] width 10 height 8
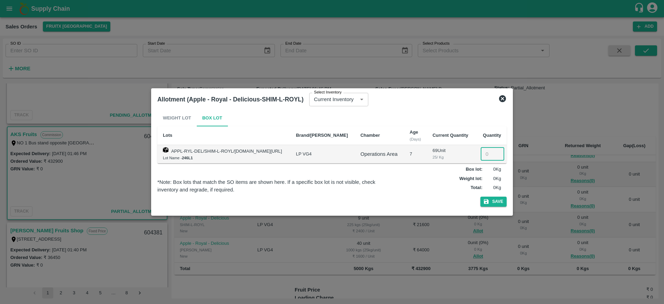
click at [486, 148] on input "number" at bounding box center [493, 153] width 24 height 13
type input "9"
click at [490, 203] on button "Save" at bounding box center [493, 201] width 26 height 10
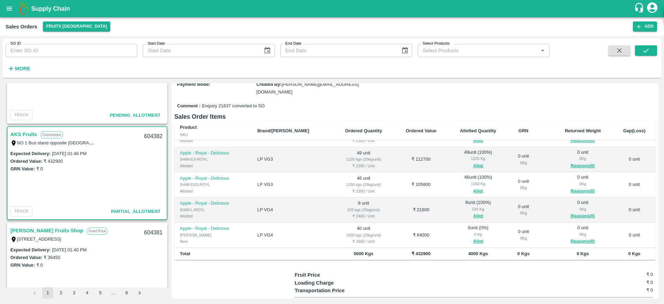
scroll to position [106, 0]
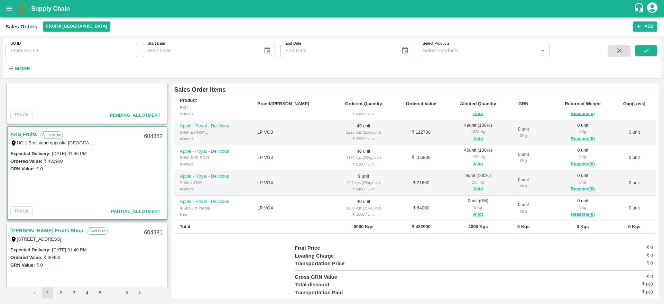
click at [458, 210] on span "Allot" at bounding box center [478, 214] width 50 height 8
click at [473, 210] on button "Allot" at bounding box center [478, 214] width 10 height 8
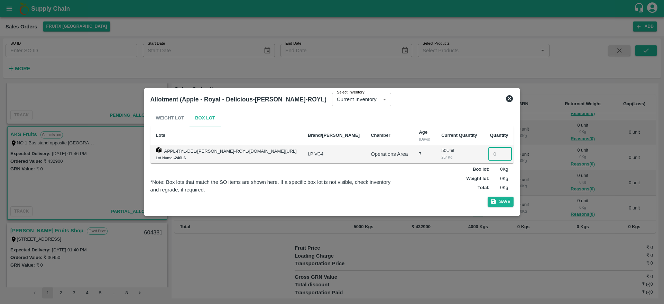
click at [488, 153] on input "number" at bounding box center [500, 153] width 24 height 13
type input "40"
click at [496, 207] on div "Weight Lot Box Lot Lots Brand/Marka Chamber Age (Days) Current Quantity Quantit…" at bounding box center [332, 160] width 364 height 100
click at [496, 205] on button "Save" at bounding box center [501, 201] width 26 height 10
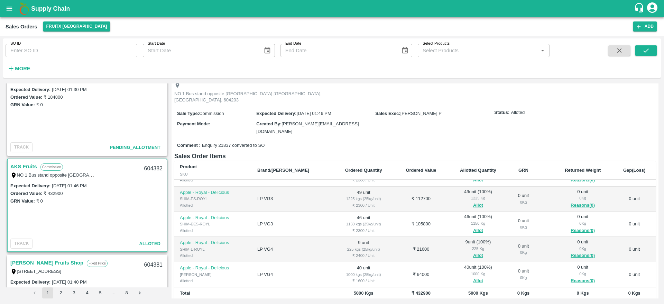
scroll to position [213, 0]
click at [153, 169] on div "604382" at bounding box center [153, 171] width 27 height 16
copy div "604382"
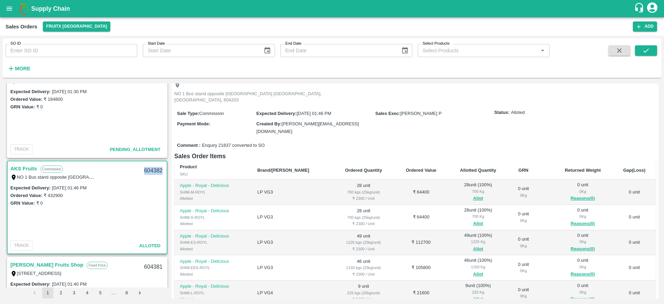
scroll to position [0, 0]
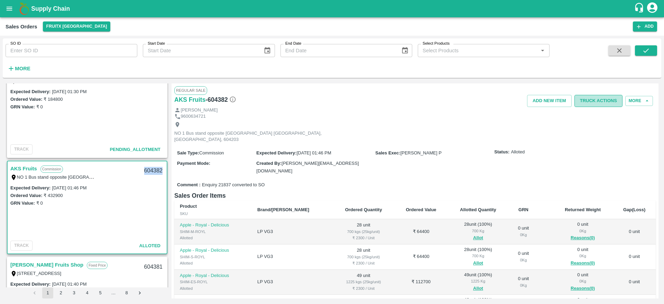
click at [597, 101] on button "Truck Actions" at bounding box center [599, 101] width 48 height 12
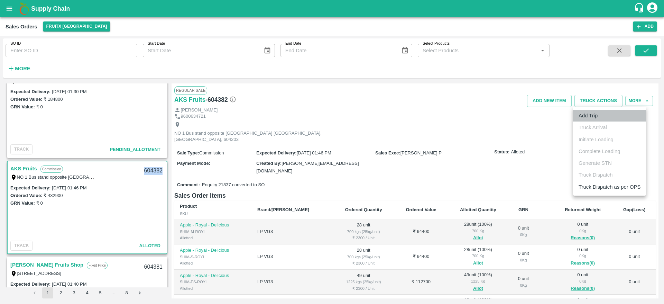
click at [593, 110] on li "Add Trip" at bounding box center [609, 116] width 73 height 12
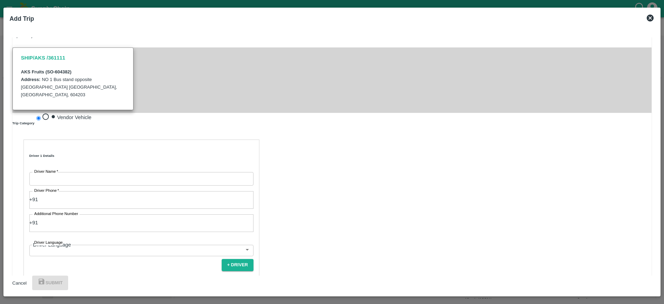
scroll to position [146, 0]
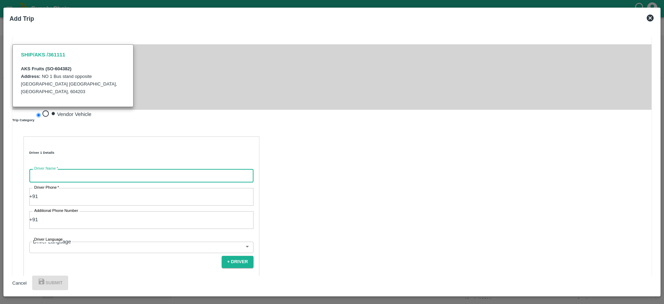
drag, startPoint x: 90, startPoint y: 158, endPoint x: 107, endPoint y: 184, distance: 30.6
click at [107, 184] on div "Driver 1 Details Driver Name   * Driver Name Driver Phone   * +91 Driver Phone …" at bounding box center [142, 235] width 236 height 199
type input "Ranjith kumar"
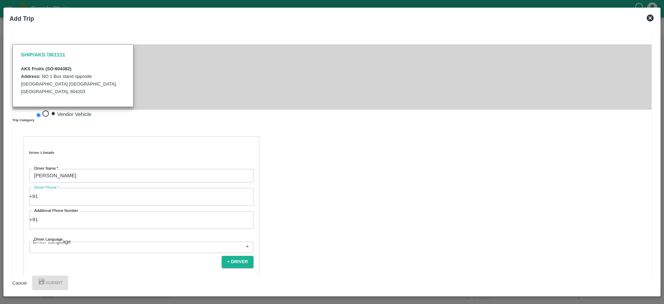
drag, startPoint x: 83, startPoint y: 183, endPoint x: 123, endPoint y: 145, distance: 55.5
click at [123, 145] on div "Driver 1 Details Driver Name   * Ranjith kumar Driver Name Driver Phone   * +91…" at bounding box center [142, 235] width 236 height 199
type input "9740700398"
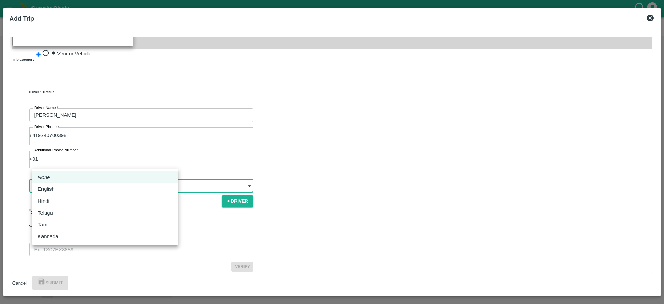
click at [82, 165] on body "Supply Chain Sales Orders FruitX Bangalore Add SO ID SO ID Start Date Start Dat…" at bounding box center [332, 152] width 664 height 304
click at [56, 230] on li "Tamil" at bounding box center [105, 225] width 146 height 12
type input "ta"
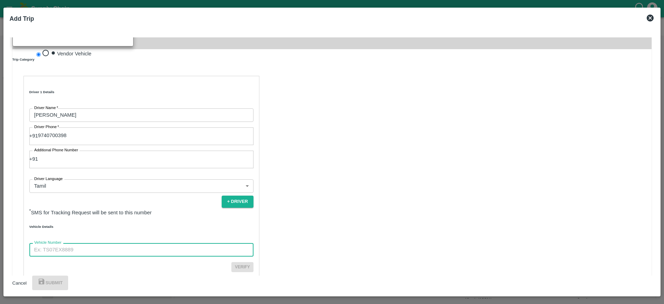
click at [68, 243] on input "Vehicle Number" at bounding box center [141, 249] width 224 height 13
type input "KA51AH6615"
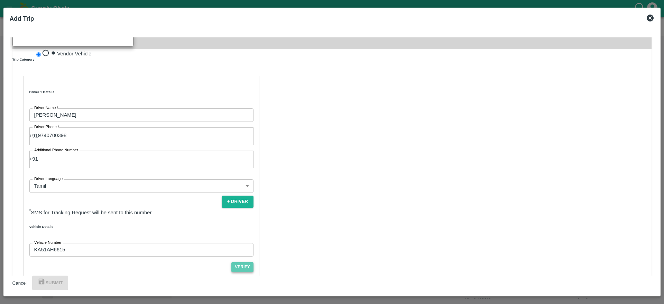
click at [231, 262] on button "Verify" at bounding box center [242, 267] width 22 height 10
click at [68, 284] on button "Submit" at bounding box center [50, 282] width 36 height 15
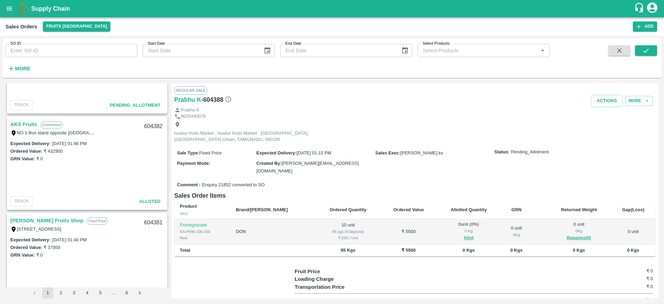
scroll to position [546, 0]
click at [17, 119] on link "AKS Fruits" at bounding box center [23, 123] width 27 height 9
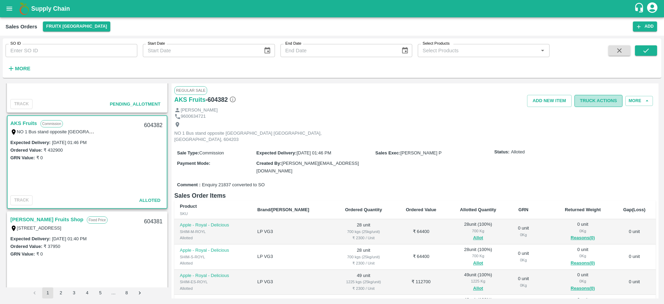
click at [594, 99] on button "Truck Actions" at bounding box center [599, 101] width 48 height 12
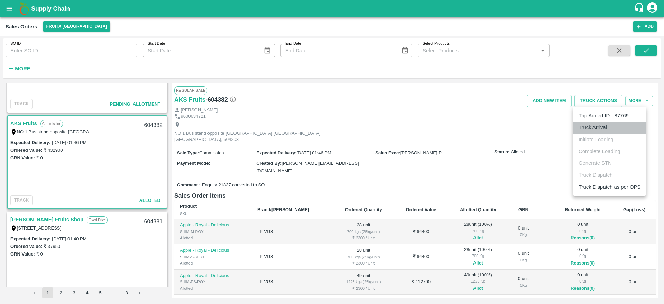
click at [596, 129] on li "Truck Arrival" at bounding box center [609, 127] width 73 height 12
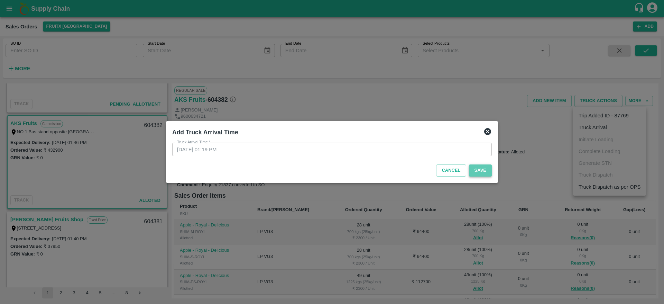
click at [484, 171] on button "Save" at bounding box center [480, 170] width 23 height 12
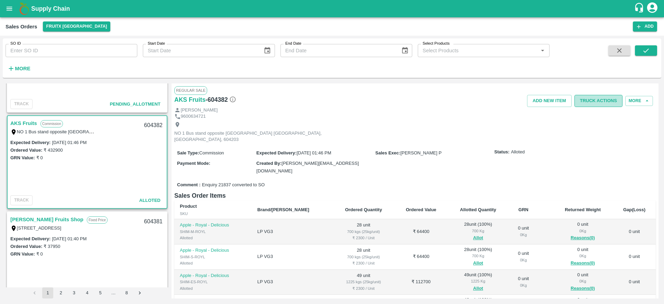
click at [604, 95] on button "Truck Actions" at bounding box center [599, 101] width 48 height 12
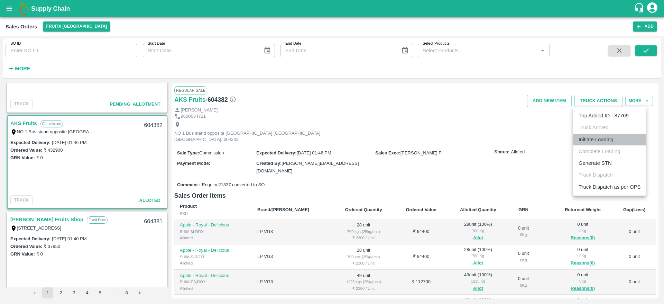
click at [603, 138] on li "Initiate Loading" at bounding box center [609, 140] width 73 height 12
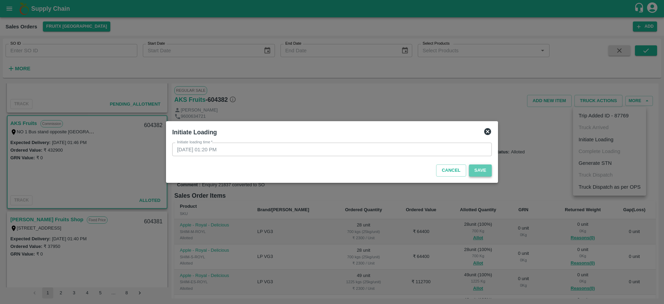
click at [481, 171] on button "Save" at bounding box center [480, 170] width 23 height 12
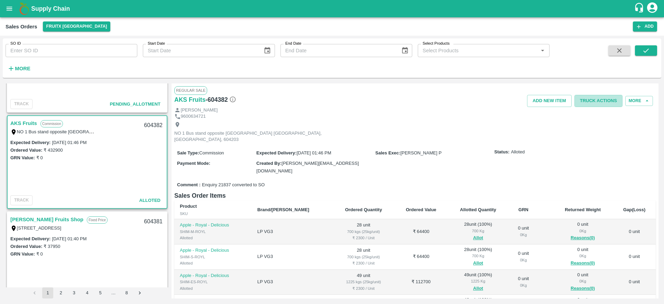
click at [598, 98] on button "Truck Actions" at bounding box center [599, 101] width 48 height 12
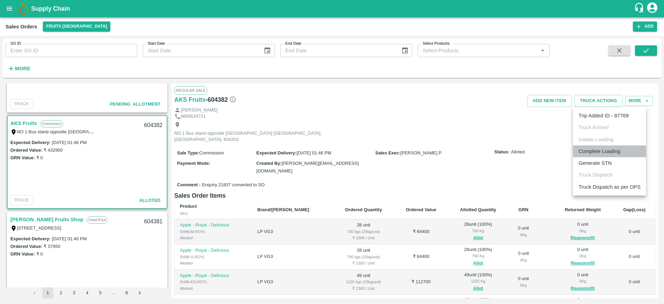
click at [595, 149] on li "Complete Loading" at bounding box center [609, 151] width 73 height 12
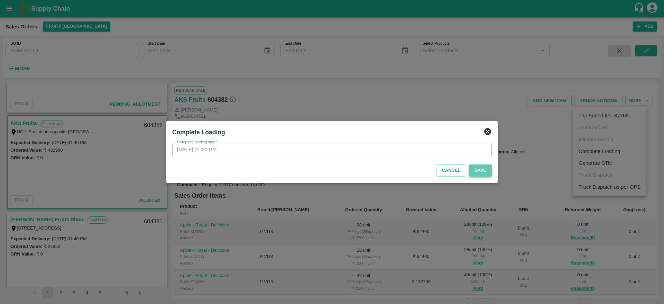
click at [472, 170] on button "Save" at bounding box center [480, 170] width 23 height 12
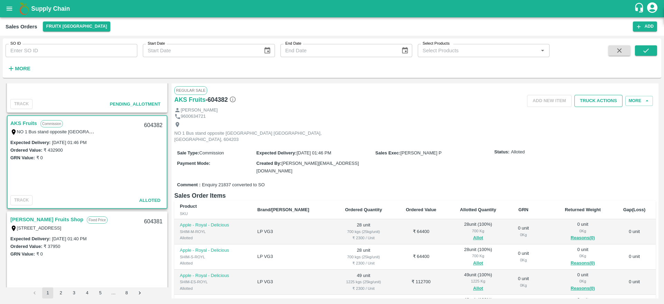
click at [588, 102] on button "Truck Actions" at bounding box center [599, 101] width 48 height 12
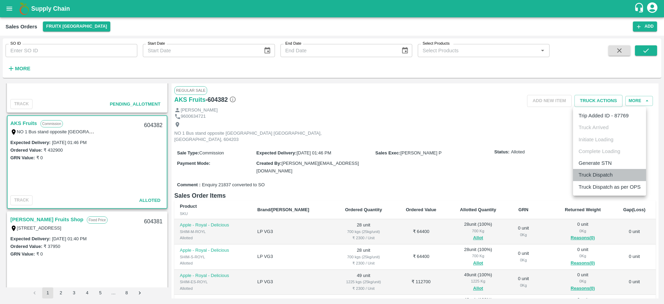
click at [589, 173] on li "Truck Dispatch" at bounding box center [609, 175] width 73 height 12
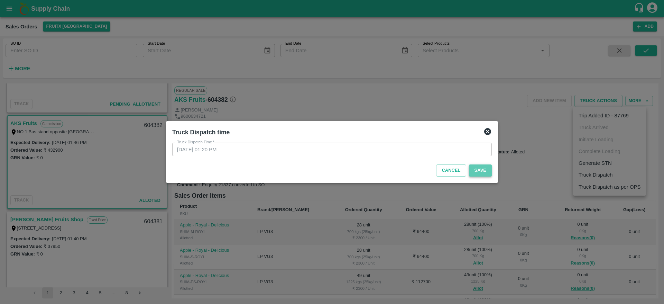
click at [482, 171] on button "Save" at bounding box center [480, 170] width 23 height 12
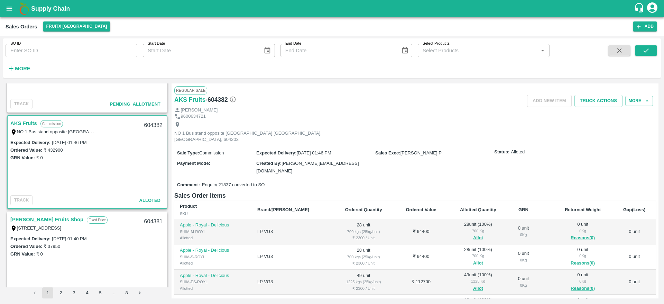
click at [19, 121] on link "AKS Fruits" at bounding box center [23, 123] width 27 height 9
click at [598, 106] on button "Truck Actions" at bounding box center [599, 101] width 48 height 12
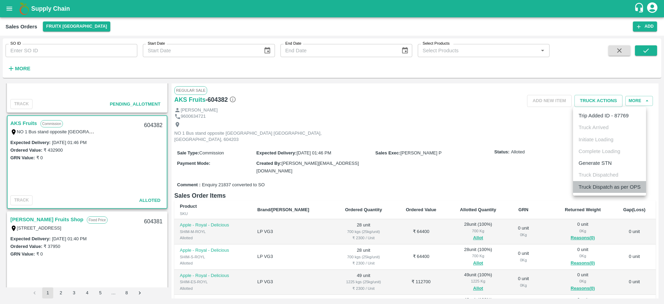
click at [589, 186] on li "Truck Dispatch as per OPS" at bounding box center [609, 187] width 73 height 12
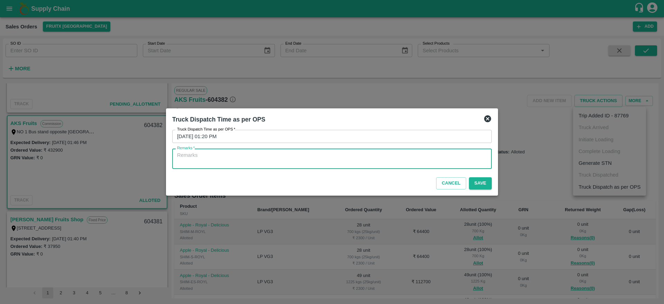
click at [339, 159] on textarea "Remarks   *" at bounding box center [332, 158] width 310 height 15
type textarea "OTD"
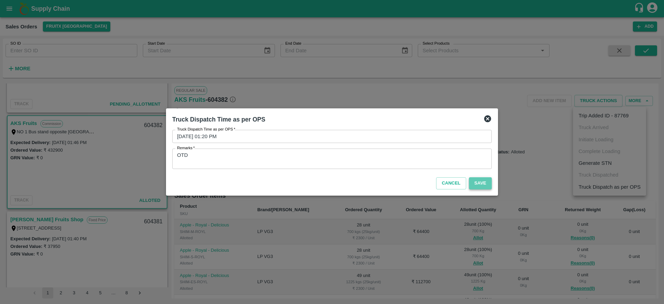
click at [479, 184] on button "Save" at bounding box center [480, 183] width 23 height 12
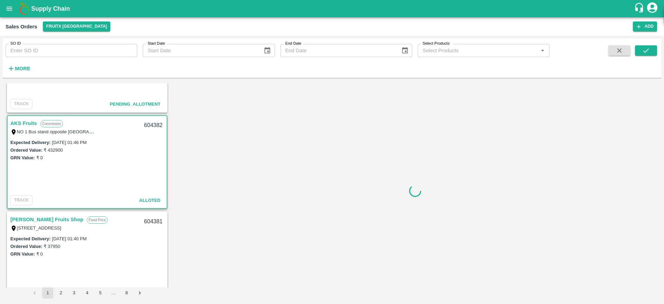
scroll to position [527, 0]
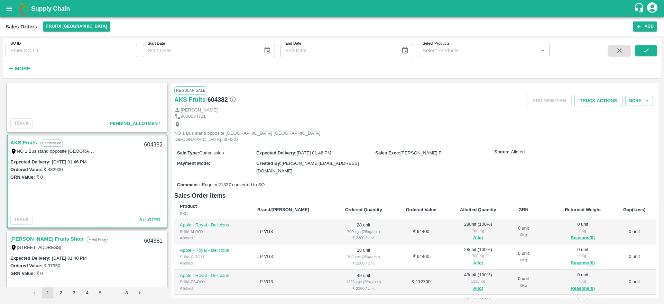
click at [13, 139] on link "AKS Fruits" at bounding box center [23, 142] width 27 height 9
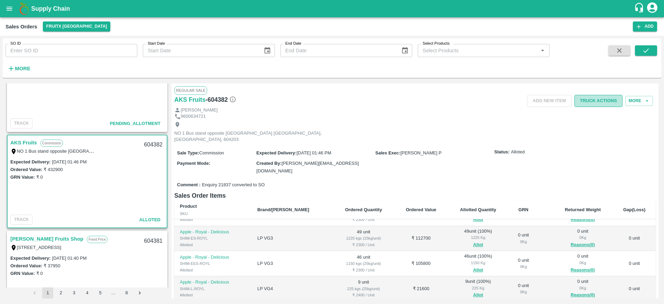
click at [600, 102] on button "Truck Actions" at bounding box center [599, 101] width 48 height 12
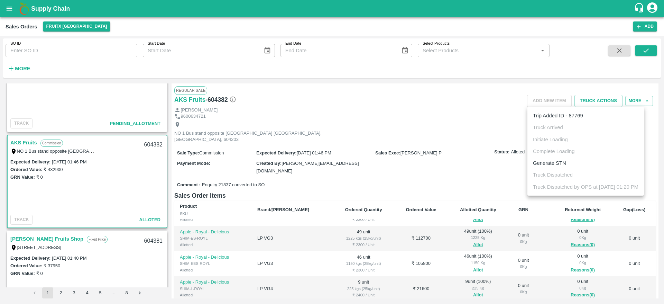
click at [470, 117] on div at bounding box center [332, 152] width 664 height 304
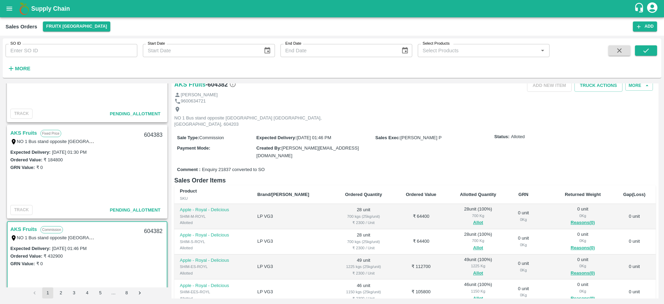
scroll to position [440, 0]
click at [29, 135] on link "AKS Fruits" at bounding box center [23, 133] width 27 height 9
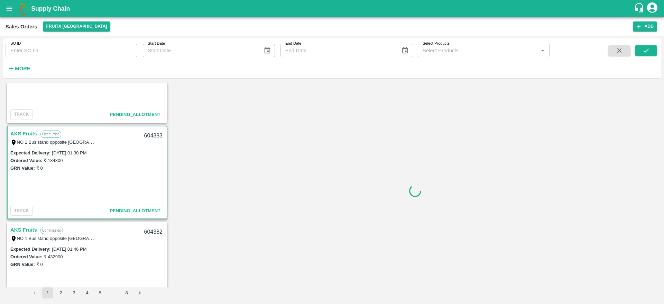
click at [29, 135] on link "AKS Fruits" at bounding box center [23, 133] width 27 height 9
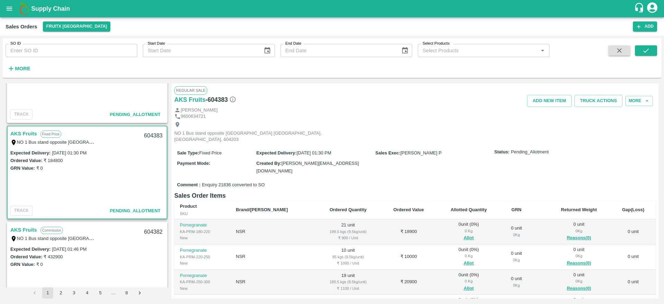
click at [29, 135] on link "AKS Fruits" at bounding box center [23, 133] width 27 height 9
click at [20, 135] on link "AKS Fruits" at bounding box center [23, 133] width 27 height 9
click at [16, 136] on link "AKS Fruits" at bounding box center [23, 133] width 27 height 9
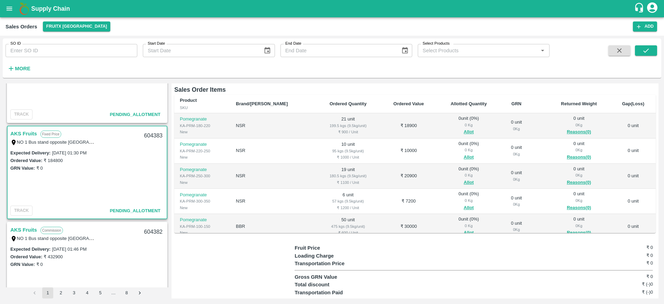
scroll to position [66, 0]
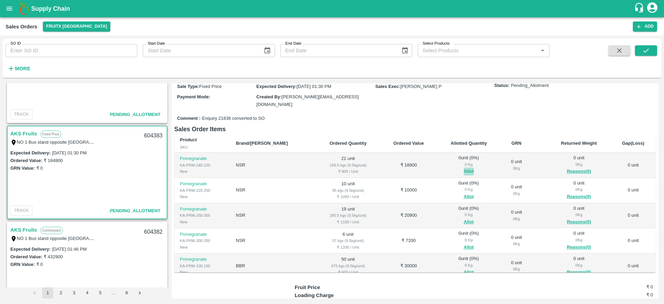
click at [464, 167] on button "Allot" at bounding box center [469, 171] width 10 height 8
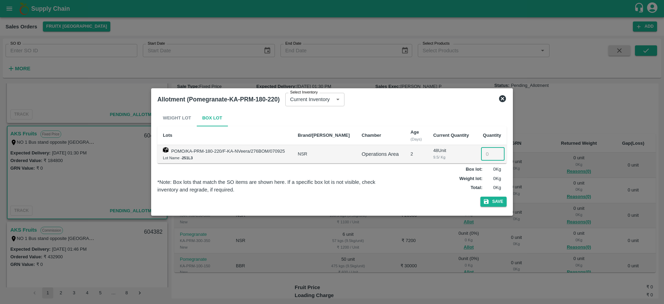
click at [486, 156] on input "number" at bounding box center [493, 153] width 24 height 13
type input "21"
click at [491, 203] on button "Save" at bounding box center [493, 201] width 26 height 10
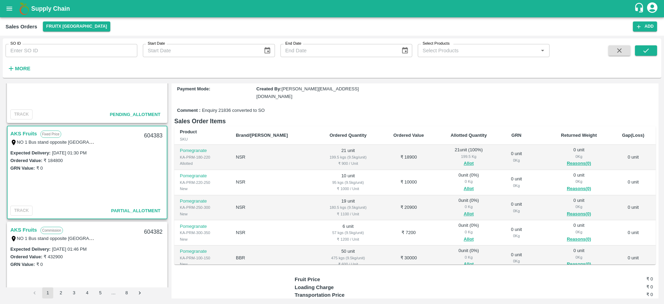
scroll to position [75, 0]
click at [464, 184] on button "Allot" at bounding box center [469, 188] width 10 height 8
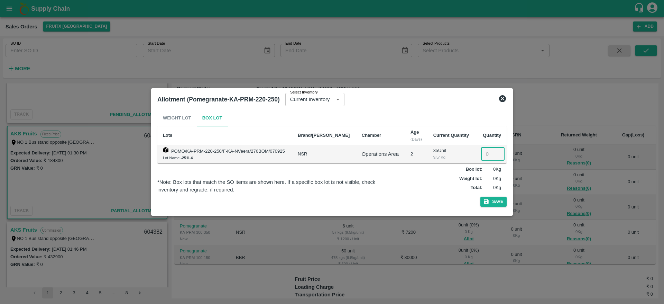
click at [484, 154] on input "number" at bounding box center [493, 153] width 24 height 13
type input "10"
click at [497, 201] on button "Save" at bounding box center [493, 201] width 26 height 10
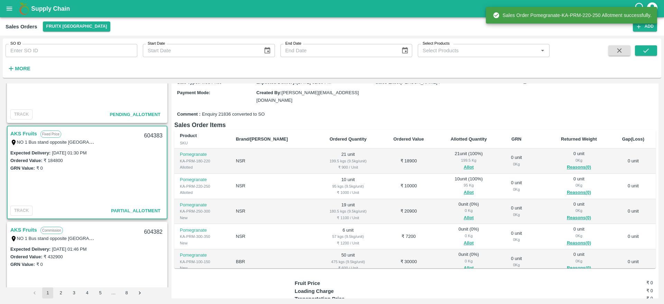
scroll to position [75, 0]
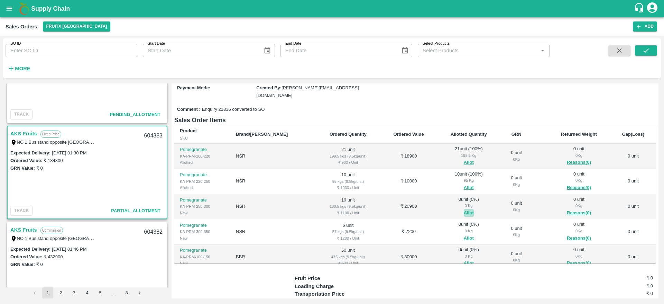
click at [464, 209] on button "Allot" at bounding box center [469, 213] width 10 height 8
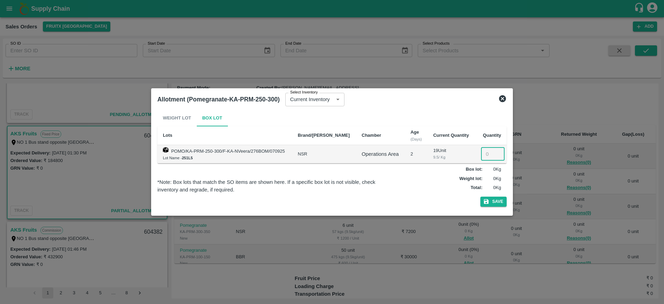
click at [488, 155] on input "number" at bounding box center [493, 153] width 24 height 13
type input "19"
click at [494, 201] on button "Save" at bounding box center [493, 201] width 26 height 10
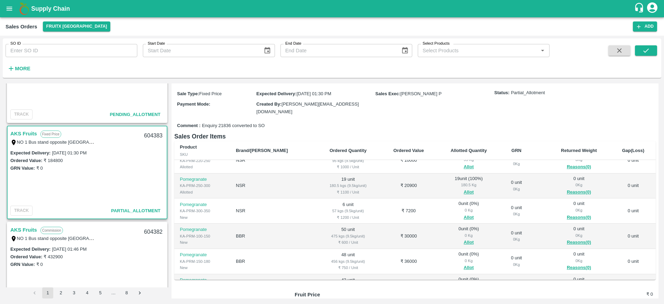
scroll to position [37, 0]
click at [464, 213] on button "Allot" at bounding box center [469, 217] width 10 height 8
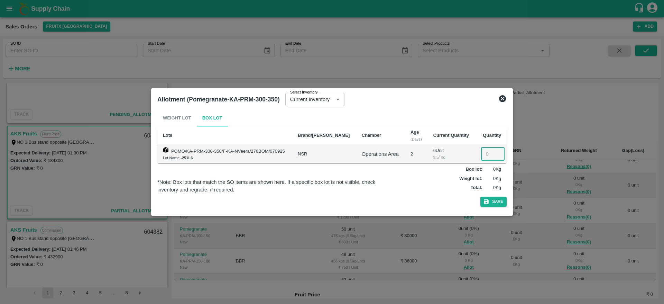
click at [484, 152] on input "number" at bounding box center [493, 153] width 24 height 13
type input "6"
click at [503, 199] on button "Save" at bounding box center [493, 201] width 26 height 10
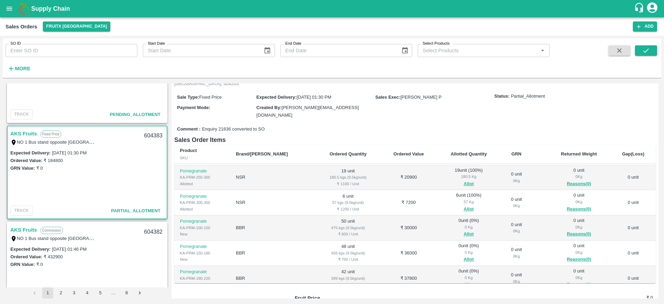
scroll to position [55, 0]
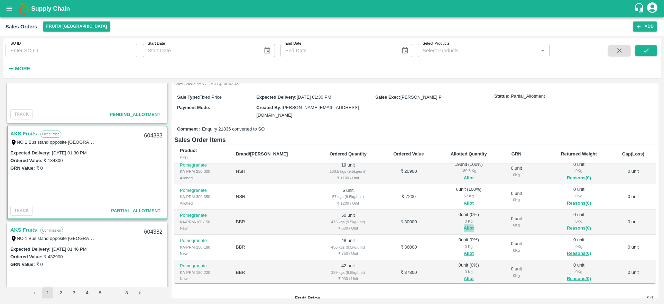
click at [464, 224] on button "Allot" at bounding box center [469, 228] width 10 height 8
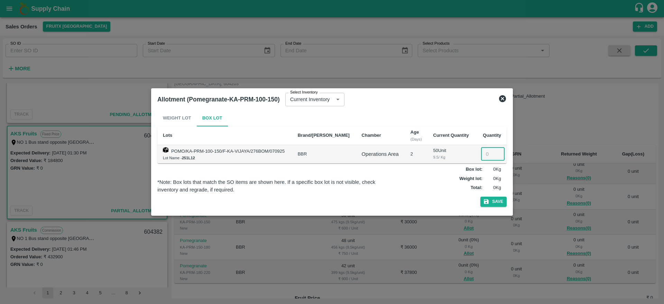
click at [486, 153] on input "number" at bounding box center [493, 153] width 24 height 13
type input "50"
click at [494, 201] on button "Save" at bounding box center [493, 201] width 26 height 10
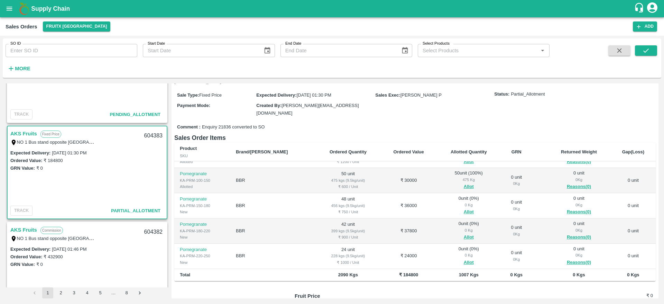
scroll to position [70, 0]
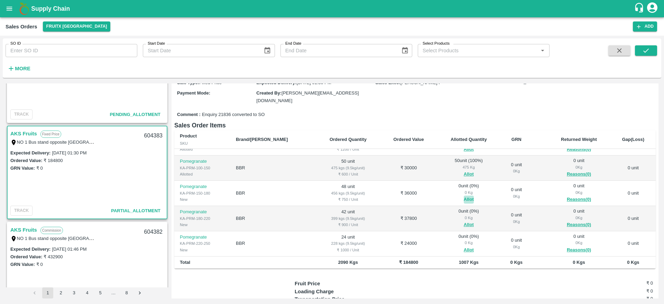
click at [464, 195] on button "Allot" at bounding box center [469, 199] width 10 height 8
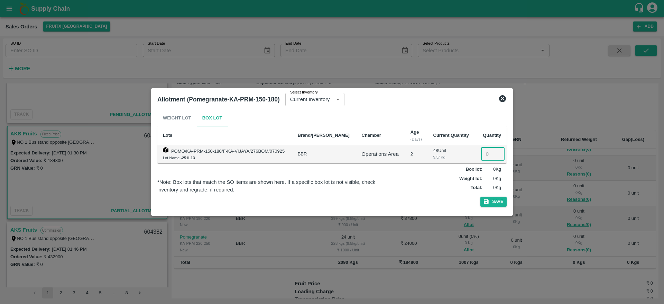
click at [483, 153] on input "number" at bounding box center [493, 153] width 24 height 13
type input "48"
click at [498, 206] on div "Weight Lot Box Lot Lots Brand/Marka Chamber Age (Days) Current Quantity Quantit…" at bounding box center [331, 160] width 349 height 100
click at [498, 205] on button "Save" at bounding box center [493, 201] width 26 height 10
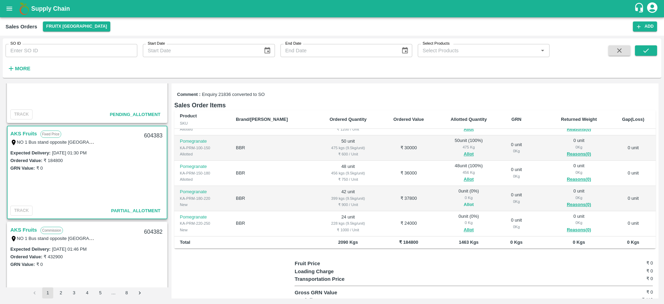
scroll to position [92, 0]
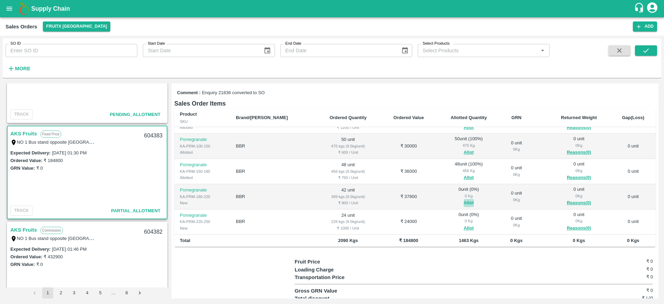
click at [464, 199] on button "Allot" at bounding box center [469, 203] width 10 height 8
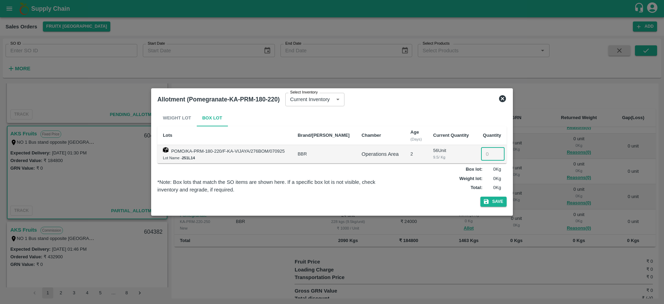
click at [484, 153] on input "number" at bounding box center [493, 153] width 24 height 13
type input "42"
click at [490, 201] on button "Save" at bounding box center [493, 201] width 26 height 10
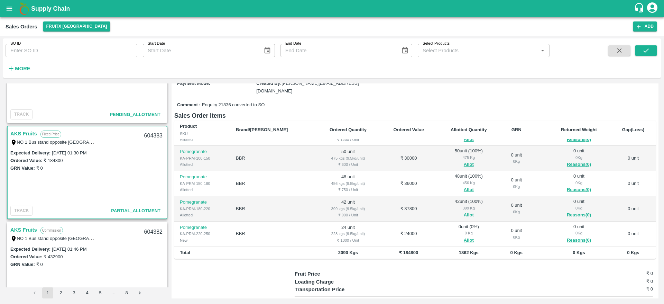
scroll to position [81, 0]
click at [464, 236] on button "Allot" at bounding box center [469, 240] width 10 height 8
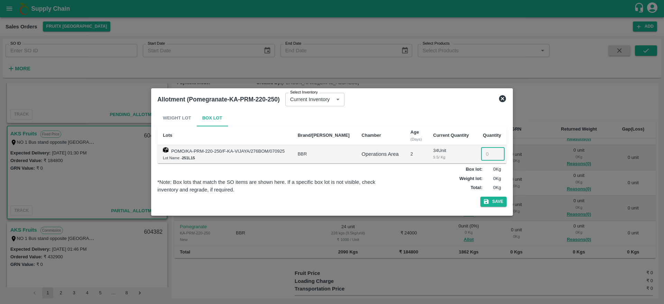
click at [485, 155] on input "number" at bounding box center [493, 153] width 24 height 13
type input "24"
click at [494, 198] on button "Save" at bounding box center [493, 201] width 26 height 10
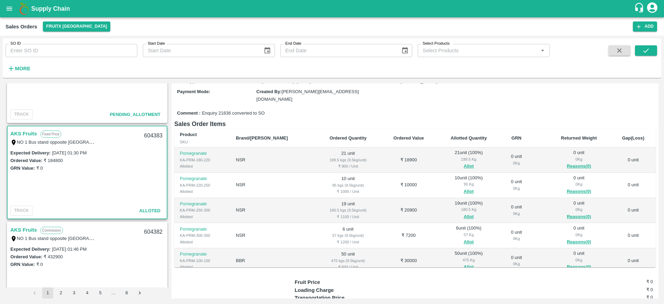
scroll to position [0, 0]
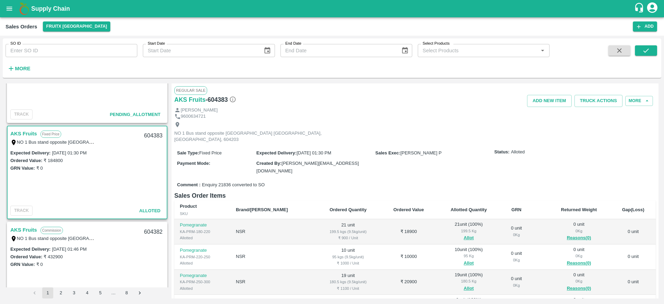
click at [148, 134] on div "604383" at bounding box center [153, 136] width 27 height 16
copy div "604383"
click at [596, 102] on button "Truck Actions" at bounding box center [599, 101] width 48 height 12
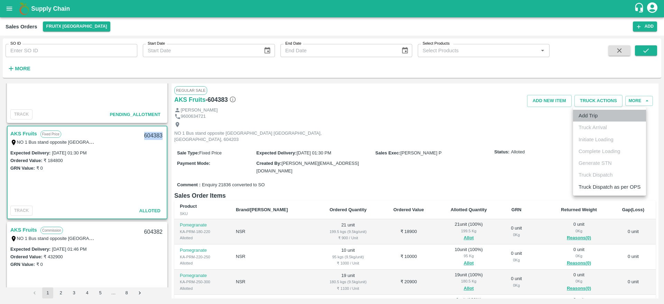
click at [586, 119] on li "Add Trip" at bounding box center [609, 116] width 73 height 12
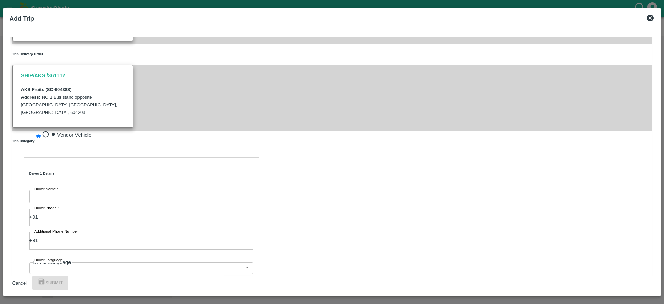
scroll to position [127, 0]
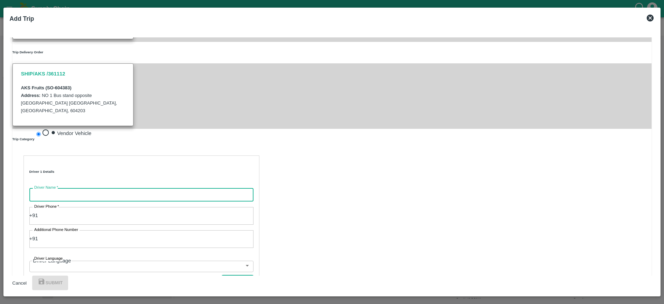
click at [76, 188] on input "Driver Name   *" at bounding box center [141, 194] width 224 height 13
type input "IS Kareem"
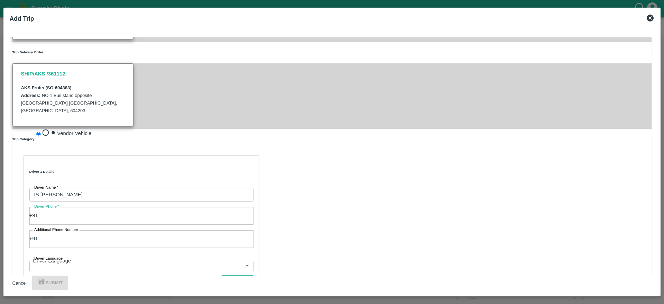
click at [73, 211] on input "Driver Phone   *" at bounding box center [145, 215] width 215 height 9
type input "9740700398"
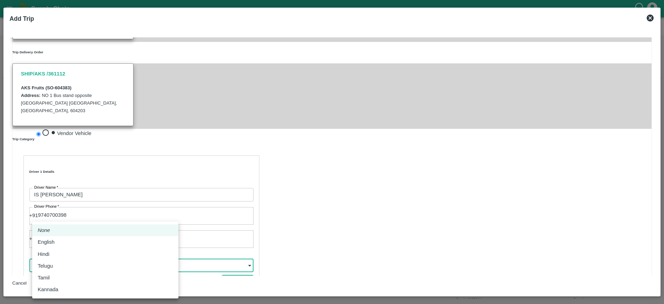
drag, startPoint x: 88, startPoint y: 241, endPoint x: 57, endPoint y: 291, distance: 58.2
click at [57, 291] on body "Supply Chain Sales Orders FruitX Bangalore Add SO ID SO ID Start Date Start Dat…" at bounding box center [332, 152] width 664 height 304
click at [57, 291] on p "Kannada" at bounding box center [48, 289] width 20 height 8
type input "ka"
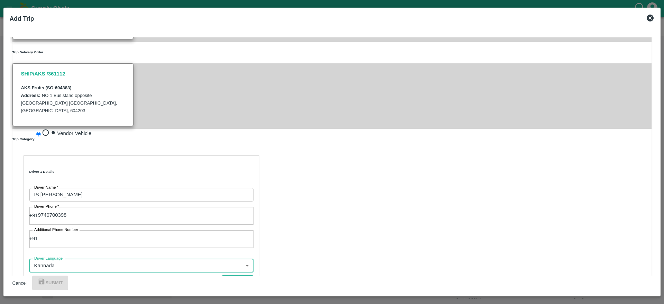
scroll to position [207, 0]
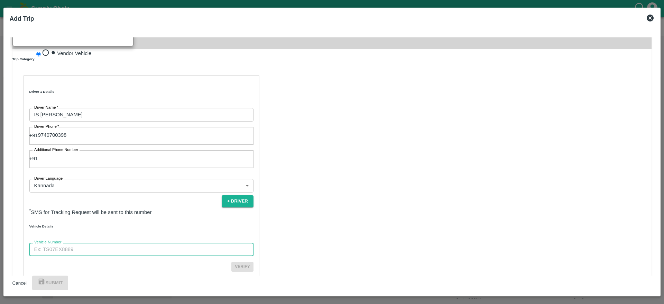
click at [86, 242] on input "Vehicle Number" at bounding box center [141, 248] width 224 height 13
type input "KA708794"
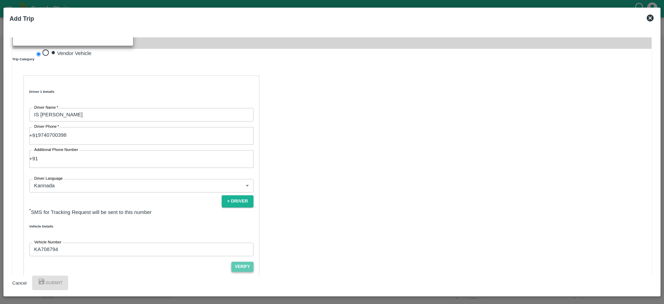
click at [231, 261] on button "Verify" at bounding box center [242, 266] width 22 height 10
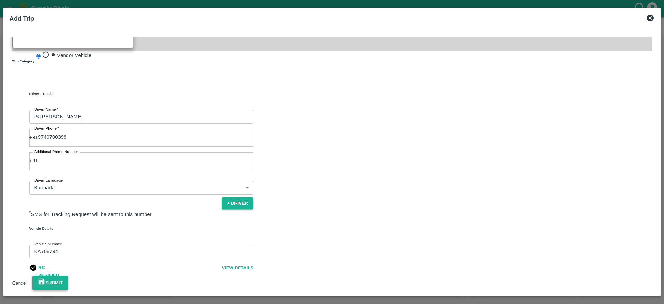
click at [68, 278] on button "Submit" at bounding box center [50, 282] width 36 height 15
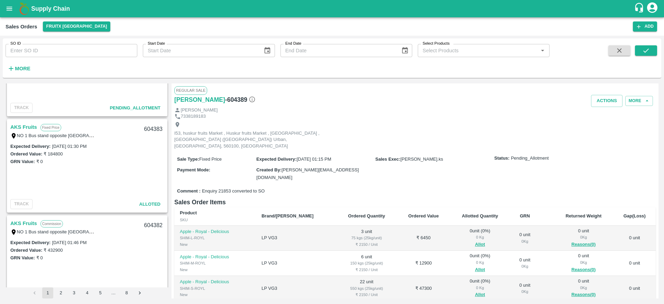
scroll to position [538, 0]
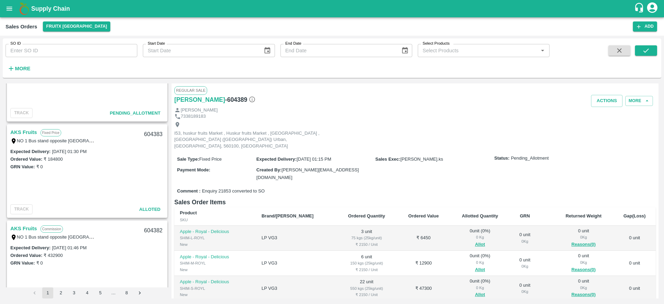
click at [29, 132] on link "AKS Fruits" at bounding box center [23, 132] width 27 height 9
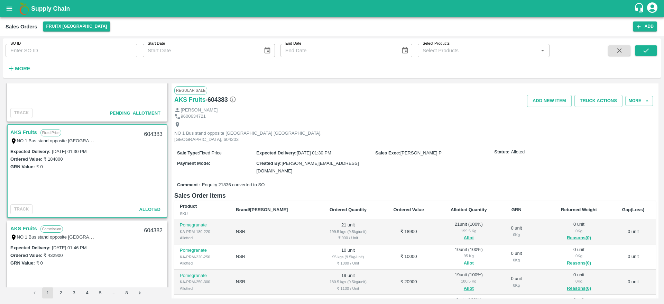
click at [18, 132] on link "AKS Fruits" at bounding box center [23, 132] width 27 height 9
click at [592, 100] on button "Truck Actions" at bounding box center [599, 101] width 48 height 12
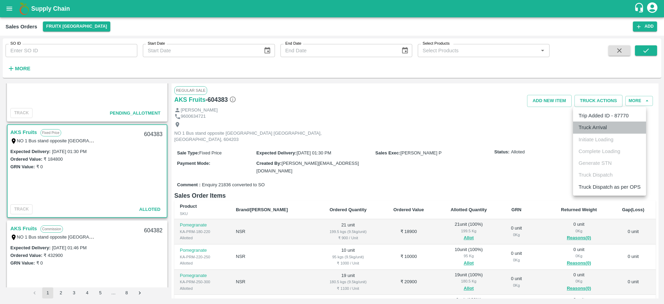
click at [588, 127] on li "Truck Arrival" at bounding box center [609, 127] width 73 height 12
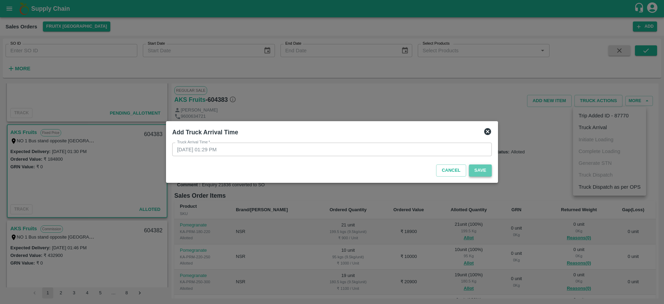
click at [482, 165] on button "Save" at bounding box center [480, 170] width 23 height 12
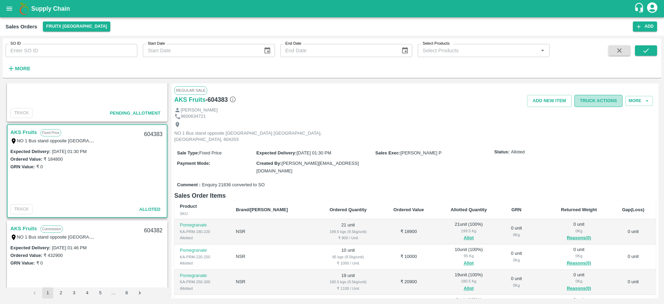
click at [590, 98] on button "Truck Actions" at bounding box center [599, 101] width 48 height 12
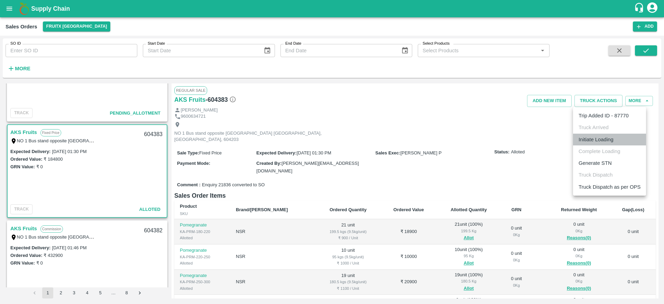
click at [599, 141] on li "Initiate Loading" at bounding box center [609, 140] width 73 height 12
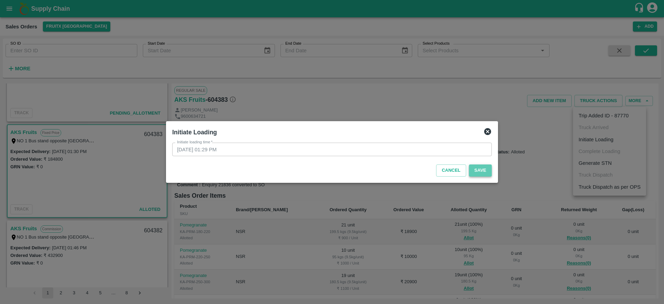
click at [476, 171] on button "Save" at bounding box center [480, 170] width 23 height 12
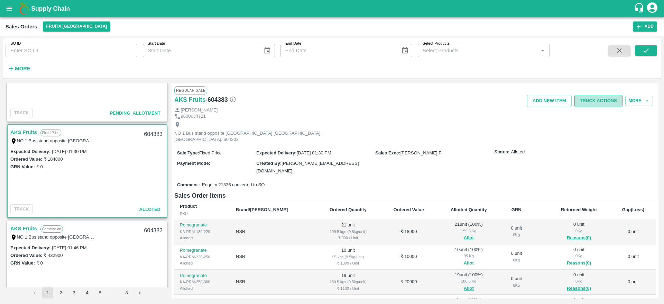
click at [576, 104] on button "Truck Actions" at bounding box center [599, 101] width 48 height 12
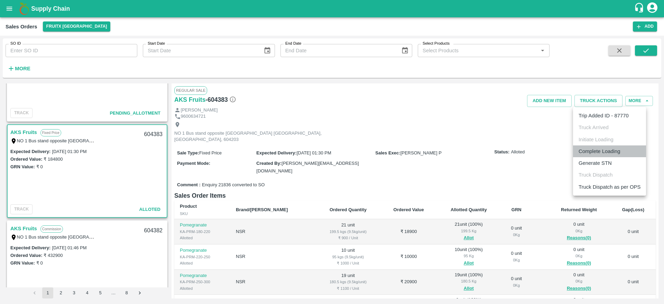
click at [589, 147] on li "Complete Loading" at bounding box center [609, 151] width 73 height 12
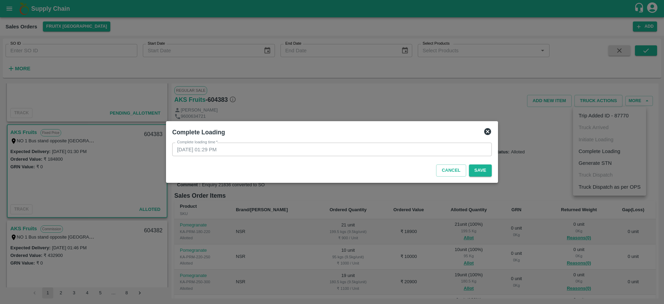
click at [482, 177] on div "Cancel Save" at bounding box center [331, 169] width 325 height 20
click at [481, 172] on button "Save" at bounding box center [480, 170] width 23 height 12
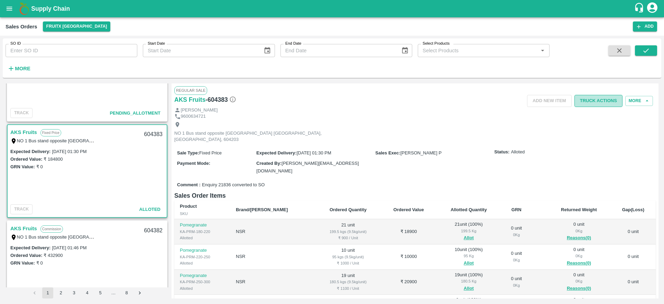
click at [596, 96] on button "Truck Actions" at bounding box center [599, 101] width 48 height 12
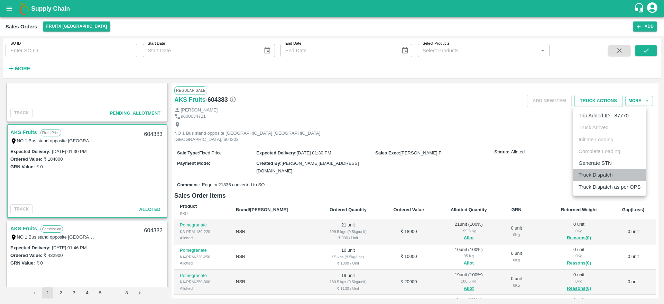
click at [585, 175] on li "Truck Dispatch" at bounding box center [609, 175] width 73 height 12
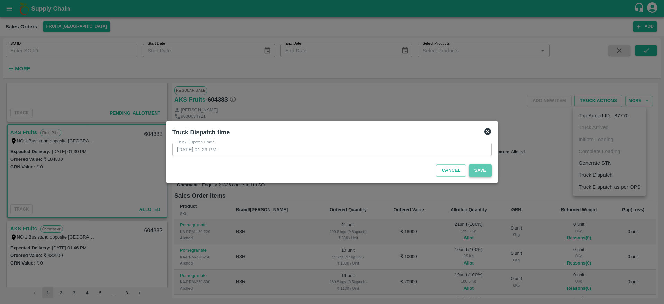
click at [475, 168] on button "Save" at bounding box center [480, 170] width 23 height 12
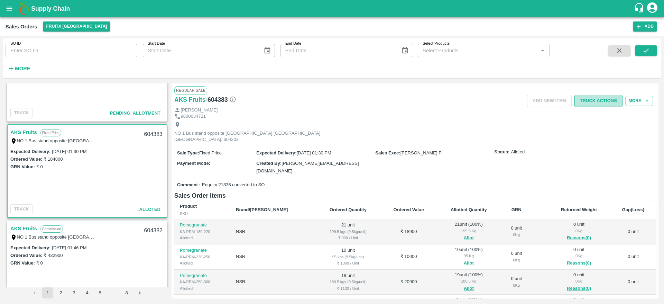
click at [598, 102] on button "Truck Actions" at bounding box center [599, 101] width 48 height 12
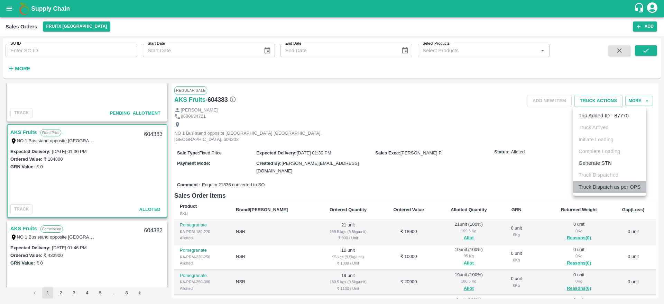
click at [584, 190] on li "Truck Dispatch as per OPS" at bounding box center [609, 187] width 73 height 12
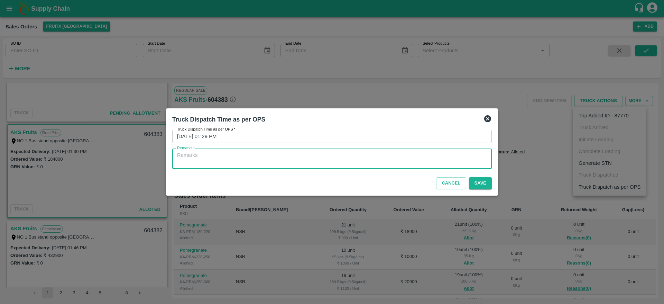
click at [376, 156] on textarea "Remarks   *" at bounding box center [332, 158] width 310 height 15
type textarea "OTD"
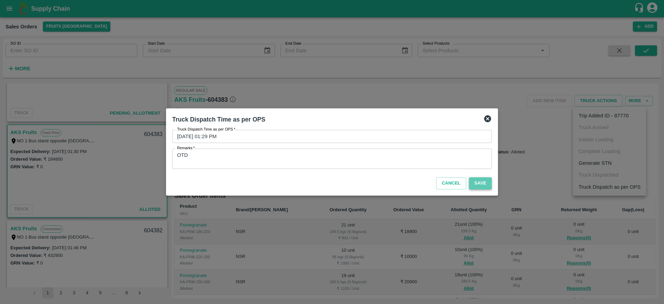
click at [482, 184] on button "Save" at bounding box center [480, 183] width 23 height 12
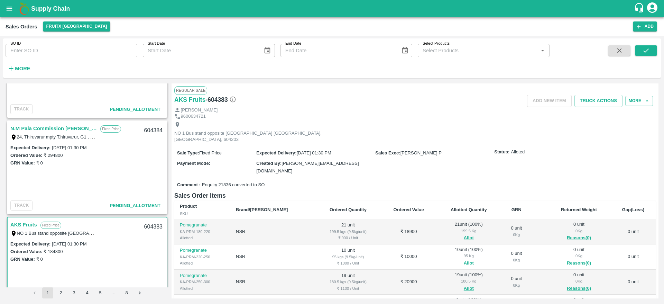
scroll to position [445, 0]
click at [23, 124] on link "N.M Pala Commission [PERSON_NAME]" at bounding box center [53, 128] width 86 height 9
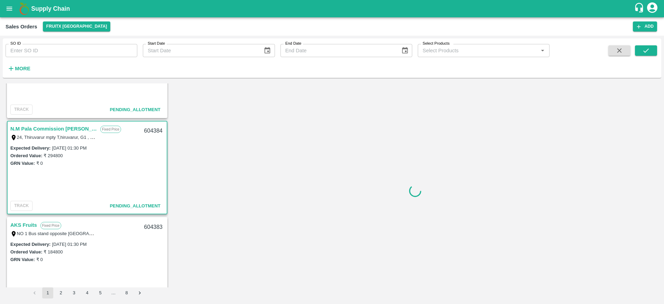
click at [27, 128] on link "N.M Pala Commission [PERSON_NAME]" at bounding box center [53, 128] width 86 height 9
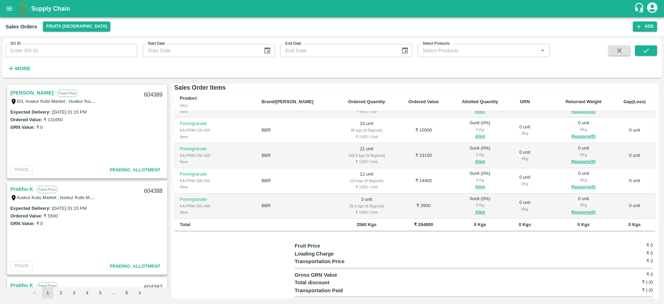
click at [37, 88] on link "[PERSON_NAME]" at bounding box center [31, 92] width 43 height 9
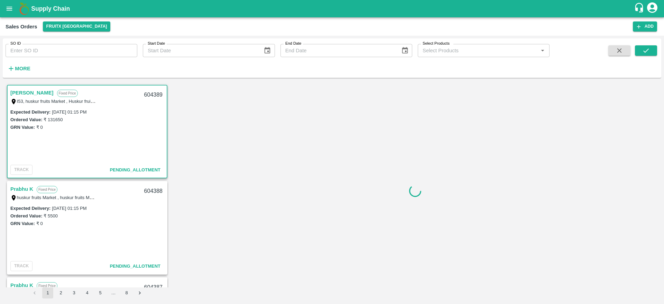
click at [38, 92] on link "[PERSON_NAME]" at bounding box center [31, 92] width 43 height 9
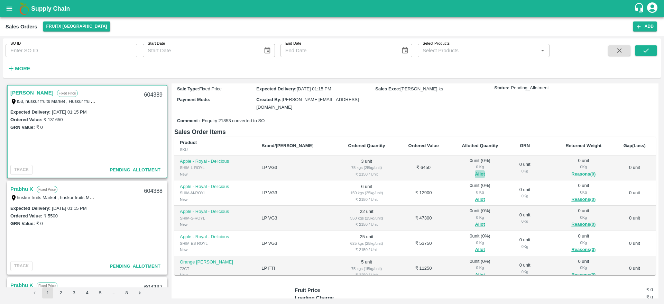
click at [475, 170] on button "Allot" at bounding box center [480, 174] width 10 height 8
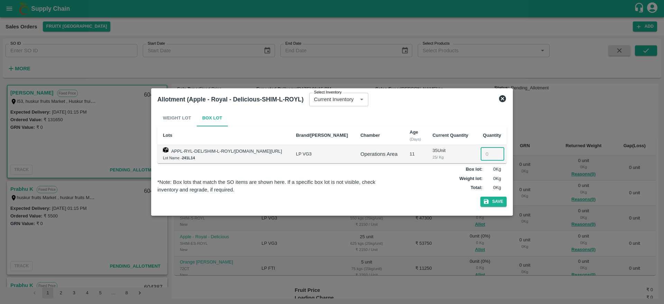
click at [488, 153] on input "number" at bounding box center [493, 153] width 24 height 13
type input "3"
click at [496, 198] on button "Save" at bounding box center [493, 201] width 26 height 10
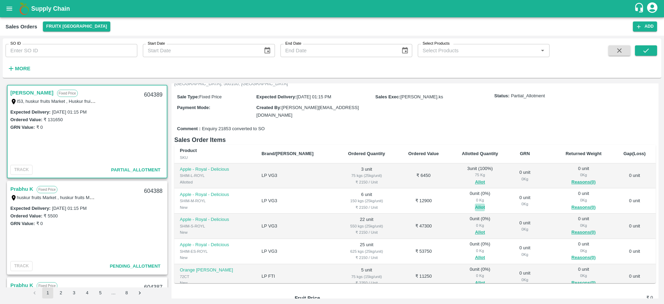
click at [475, 203] on button "Allot" at bounding box center [480, 207] width 10 height 8
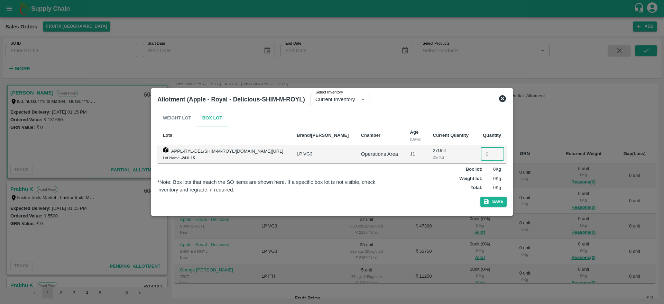
click at [485, 150] on input "number" at bounding box center [493, 153] width 24 height 13
type input "6"
click at [497, 201] on button "Save" at bounding box center [493, 201] width 26 height 10
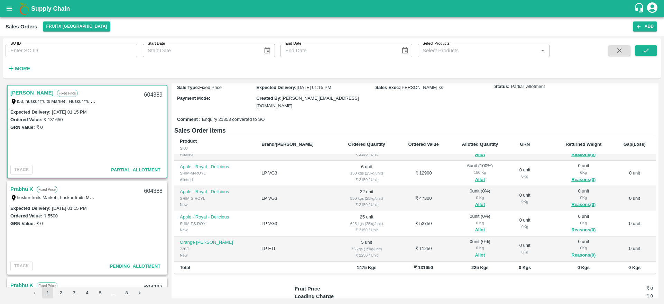
scroll to position [79, 0]
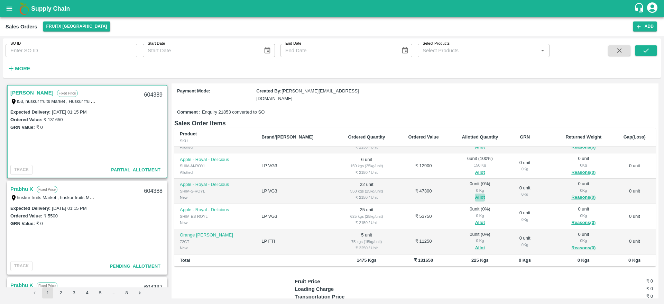
click at [475, 193] on button "Allot" at bounding box center [480, 197] width 10 height 8
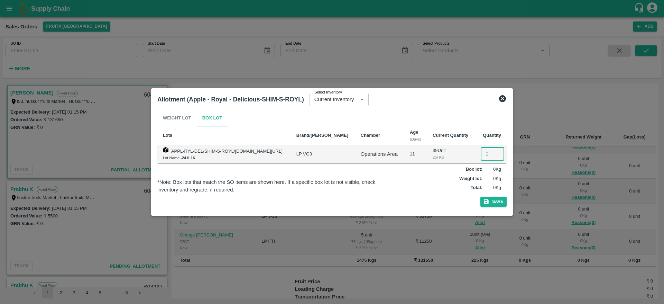
click at [488, 154] on input "number" at bounding box center [493, 153] width 24 height 13
type input "22"
click at [489, 201] on icon "button" at bounding box center [486, 201] width 6 height 6
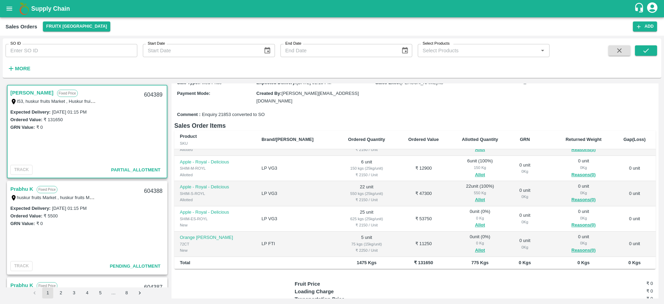
scroll to position [77, 0]
click at [475, 221] on button "Allot" at bounding box center [480, 225] width 10 height 8
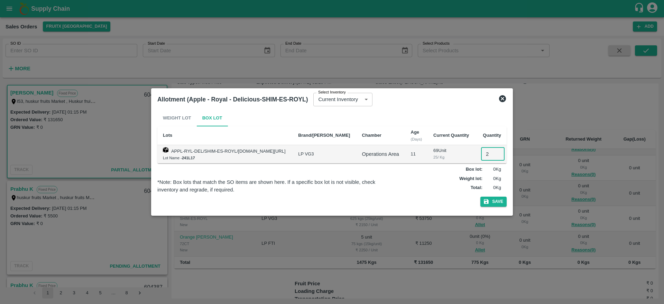
click at [485, 155] on input "2" at bounding box center [493, 153] width 24 height 13
type input "25"
click at [496, 204] on button "Save" at bounding box center [493, 201] width 26 height 10
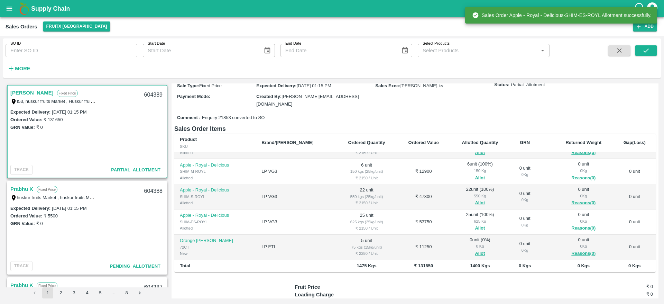
scroll to position [74, 0]
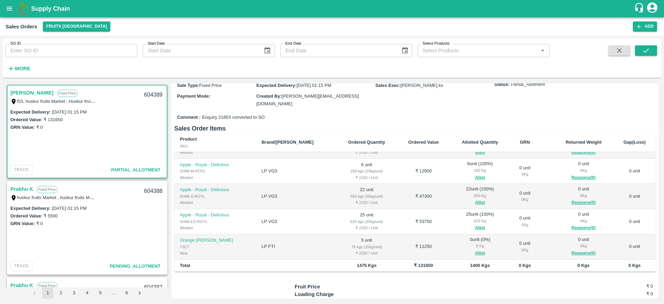
click at [153, 88] on div "604389" at bounding box center [153, 95] width 27 height 16
copy div "604389"
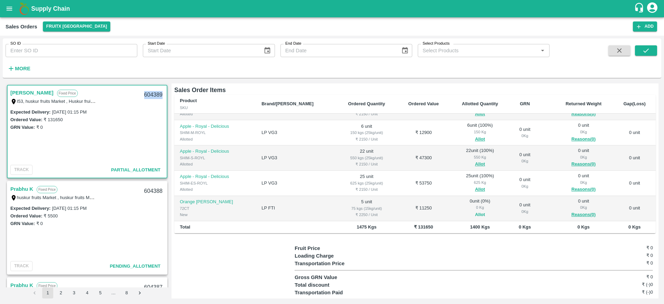
click at [475, 211] on button "Allot" at bounding box center [480, 215] width 10 height 8
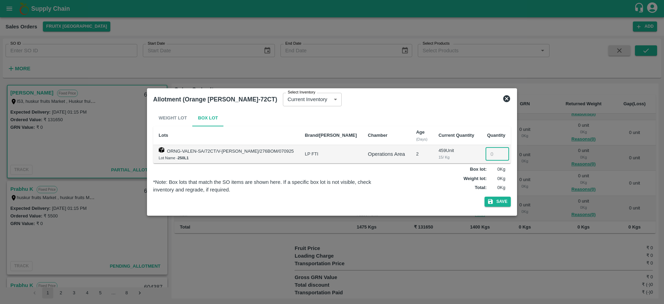
click at [489, 156] on input "number" at bounding box center [498, 153] width 24 height 13
type input "5"
click at [493, 201] on button "Save" at bounding box center [498, 201] width 26 height 10
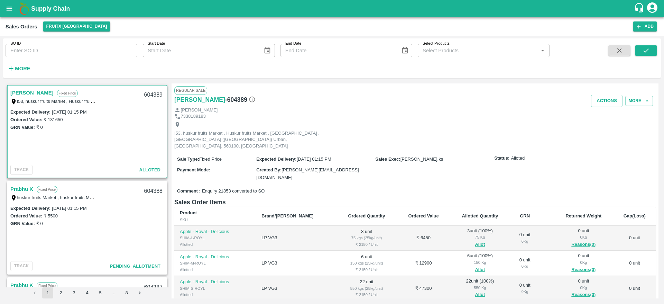
click at [37, 94] on link "[PERSON_NAME]" at bounding box center [31, 92] width 43 height 9
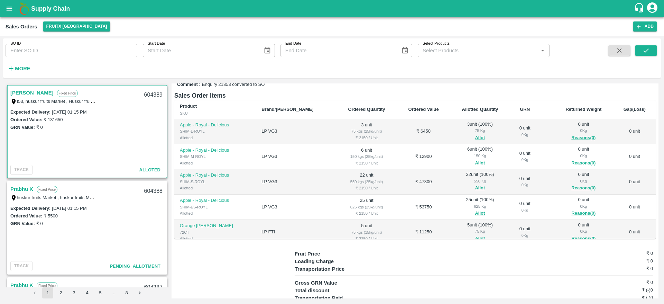
scroll to position [0, 0]
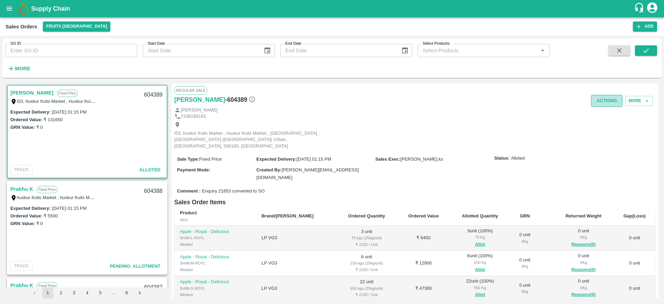
click at [607, 103] on button "Actions" at bounding box center [606, 101] width 31 height 12
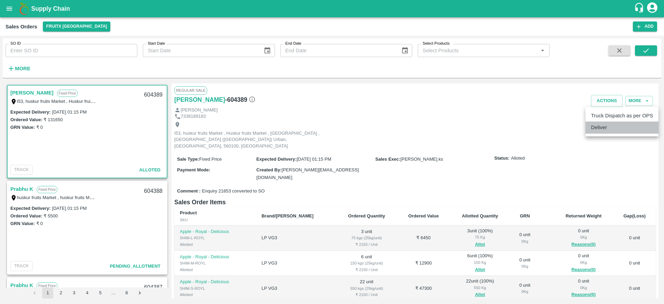
click at [607, 128] on li "Deliver" at bounding box center [622, 127] width 73 height 12
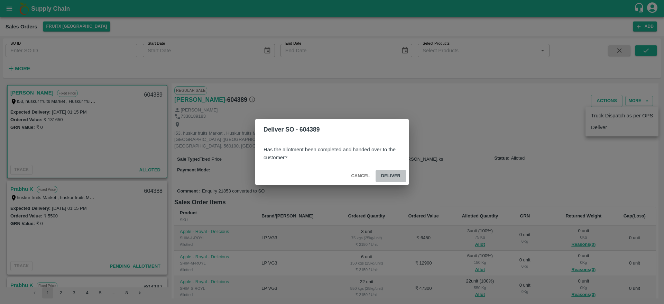
click at [399, 175] on button "Deliver" at bounding box center [391, 176] width 30 height 12
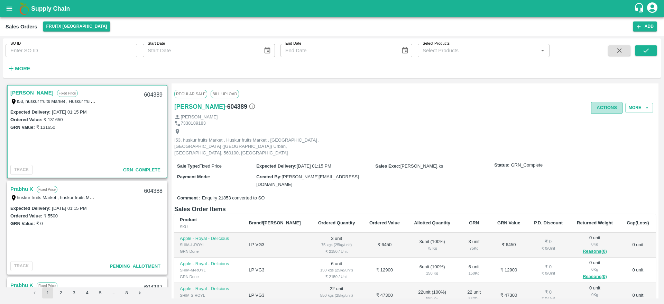
click at [603, 102] on button "Actions" at bounding box center [606, 108] width 31 height 12
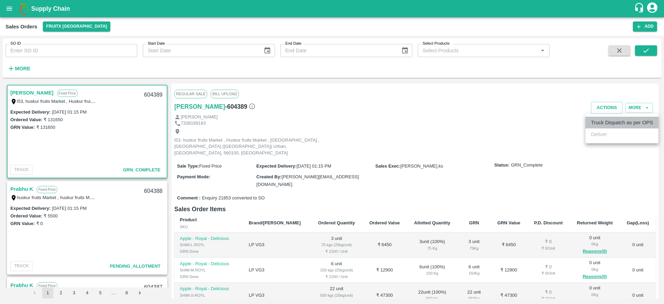
click at [601, 122] on li "Truck Dispatch as per OPS" at bounding box center [622, 123] width 73 height 12
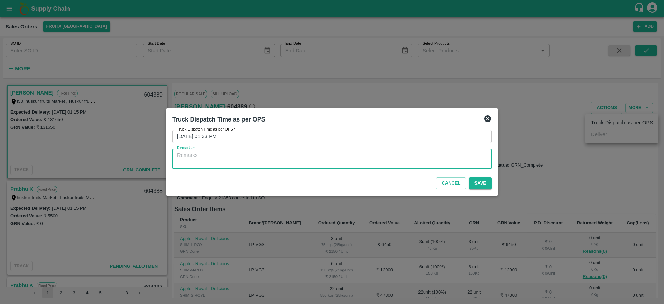
click at [340, 153] on textarea "Remarks   *" at bounding box center [332, 158] width 310 height 15
type textarea "OTD"
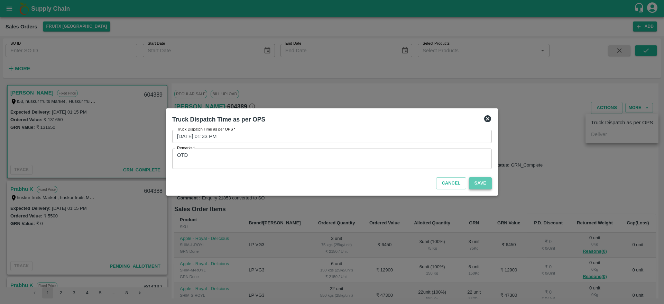
click at [479, 178] on button "Save" at bounding box center [480, 183] width 23 height 12
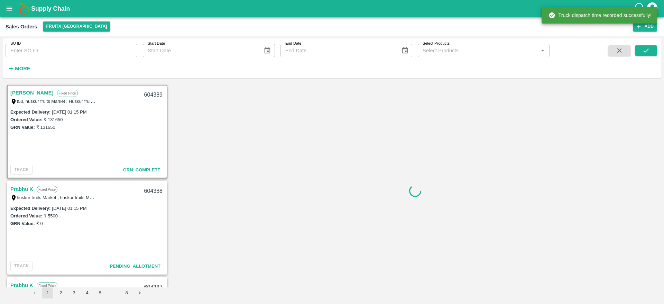
click at [21, 188] on link "Prabhu K" at bounding box center [21, 188] width 23 height 9
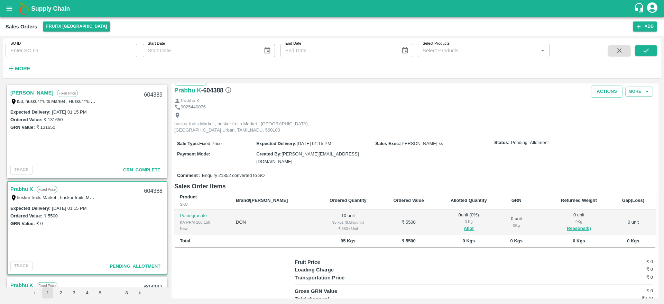
scroll to position [12, 0]
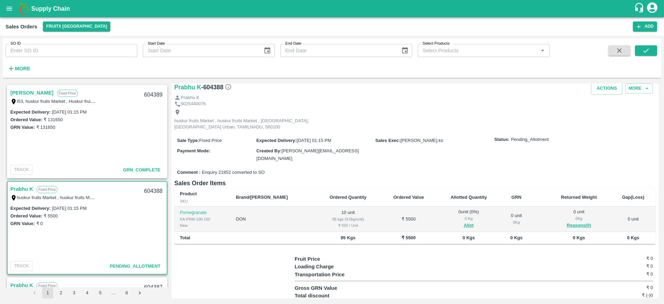
click at [152, 187] on div "604388" at bounding box center [153, 191] width 27 height 16
copy div "604388"
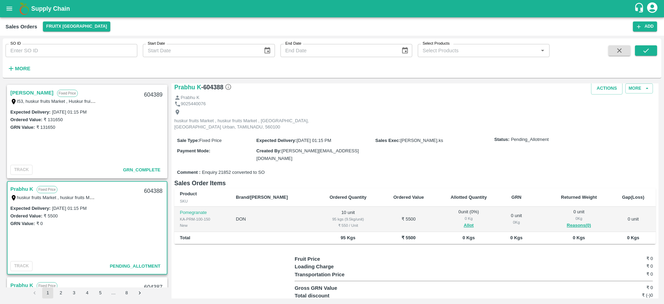
click at [137, 199] on span "huskur fruits Market , huskur fruits Market , [GEOGRAPHIC_DATA], [GEOGRAPHIC_DA…" at bounding box center [75, 197] width 130 height 8
click at [153, 186] on div "604388" at bounding box center [153, 191] width 27 height 16
copy div "604388"
click at [464, 221] on button "Allot" at bounding box center [469, 225] width 10 height 8
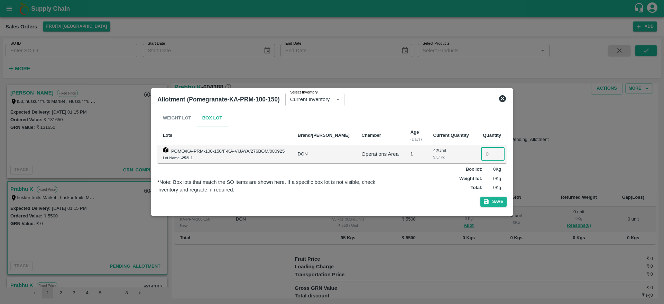
click at [489, 153] on input "number" at bounding box center [493, 153] width 24 height 13
type input "10"
click at [489, 204] on icon "button" at bounding box center [486, 201] width 6 height 6
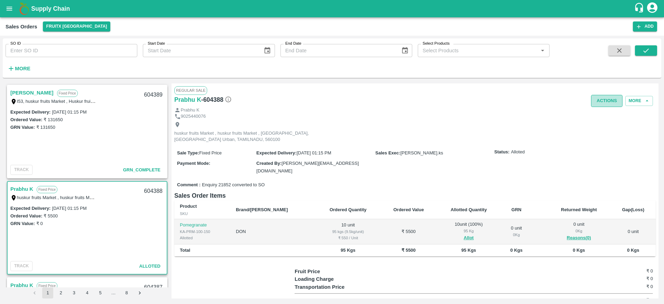
click at [604, 102] on button "Actions" at bounding box center [606, 101] width 31 height 12
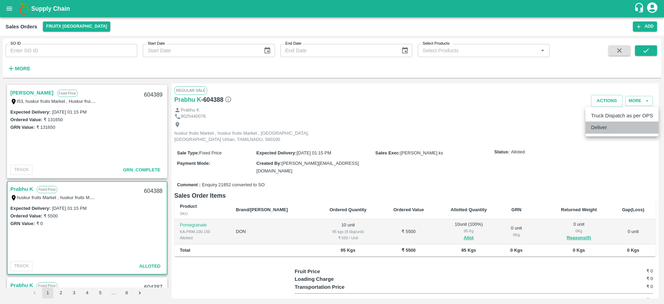
click at [607, 128] on li "Deliver" at bounding box center [622, 127] width 73 height 12
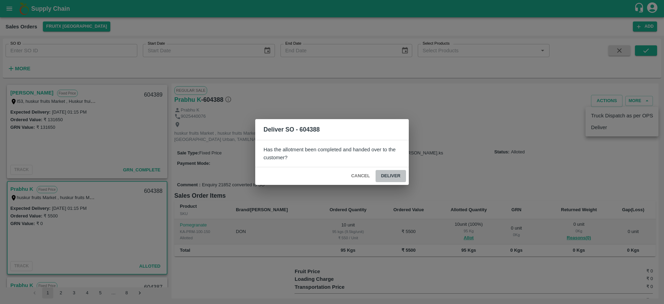
click at [396, 172] on button "Deliver" at bounding box center [391, 176] width 30 height 12
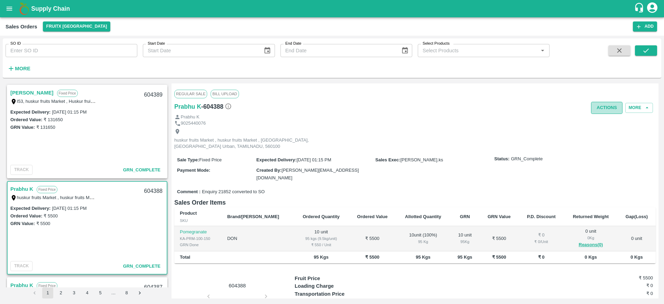
click at [601, 102] on button "Actions" at bounding box center [606, 108] width 31 height 12
drag, startPoint x: 602, startPoint y: 114, endPoint x: 601, endPoint y: 121, distance: 7.3
click at [601, 121] on ul "Truck Dispatch as per OPS Deliver" at bounding box center [622, 128] width 73 height 29
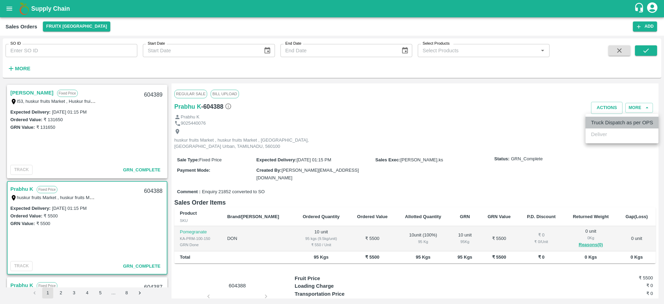
click at [601, 121] on li "Truck Dispatch as per OPS" at bounding box center [622, 123] width 73 height 12
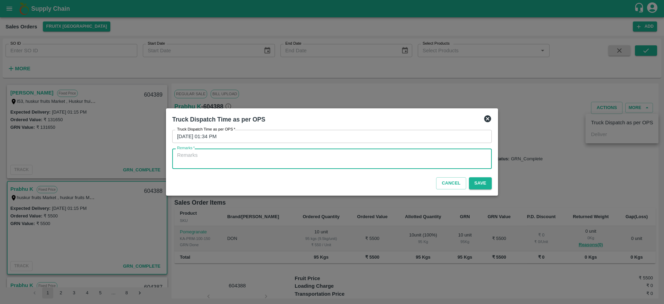
click at [353, 159] on textarea "Remarks   *" at bounding box center [332, 158] width 310 height 15
type textarea "OTD"
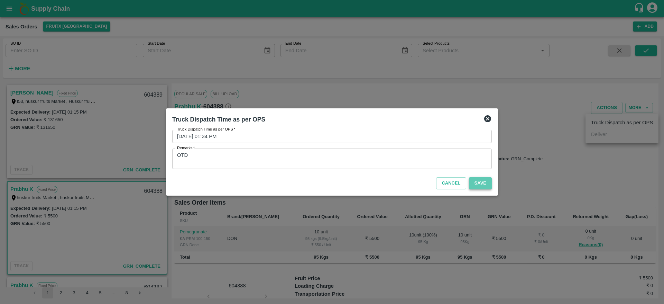
click at [471, 179] on button "Save" at bounding box center [480, 183] width 23 height 12
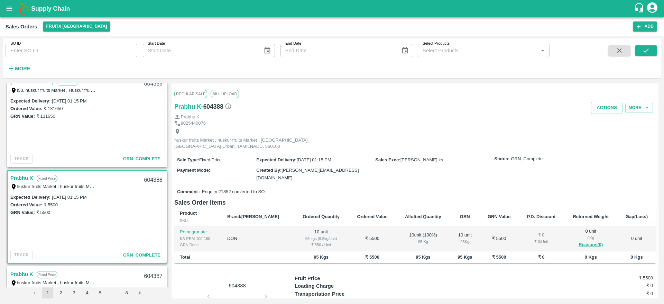
scroll to position [11, 0]
click at [595, 103] on button "Actions" at bounding box center [606, 108] width 31 height 12
click at [100, 199] on div at bounding box center [332, 152] width 664 height 304
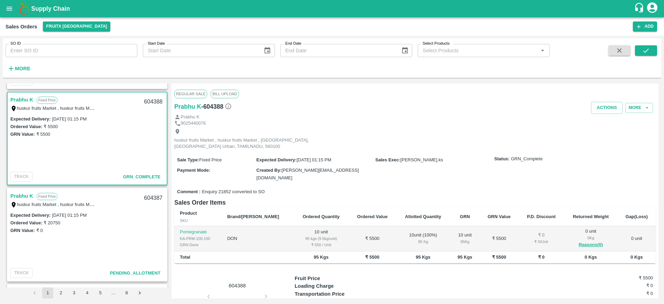
scroll to position [91, 0]
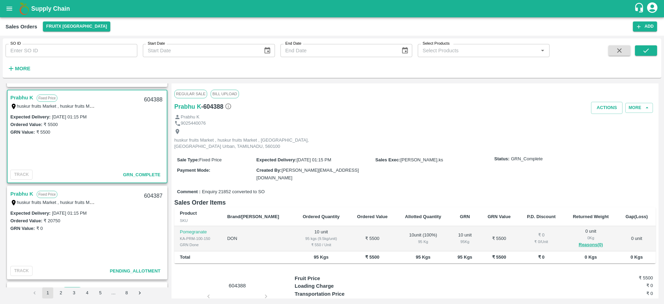
click at [16, 193] on link "Prabhu K" at bounding box center [21, 193] width 23 height 9
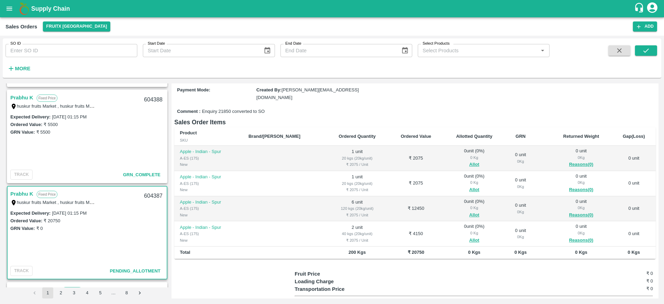
scroll to position [72, 0]
click at [15, 193] on link "Prabhu K" at bounding box center [21, 193] width 23 height 9
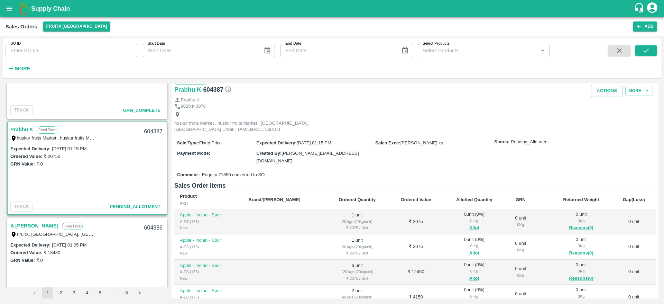
scroll to position [159, 0]
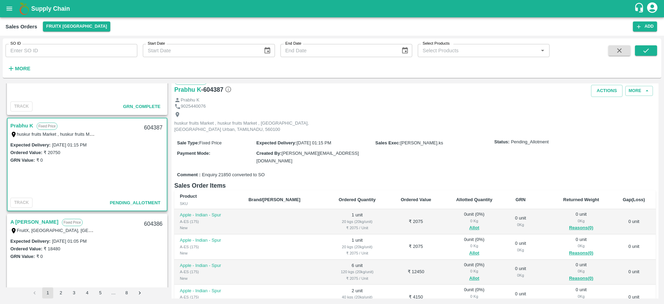
click at [25, 123] on link "Prabhu K" at bounding box center [21, 125] width 23 height 9
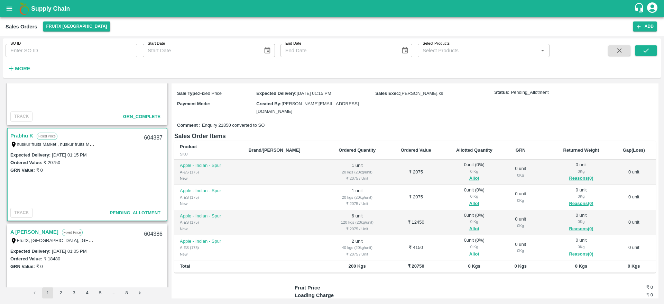
scroll to position [149, 0]
click at [24, 135] on link "Prabhu K" at bounding box center [21, 135] width 23 height 9
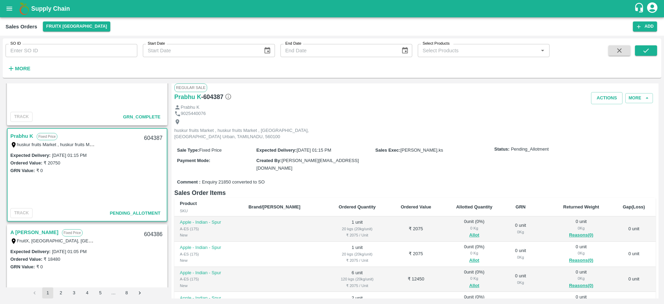
scroll to position [2, 0]
click at [20, 132] on link "Prabhu K" at bounding box center [21, 135] width 23 height 9
click at [151, 134] on div "604387" at bounding box center [153, 138] width 27 height 16
copy div "604387"
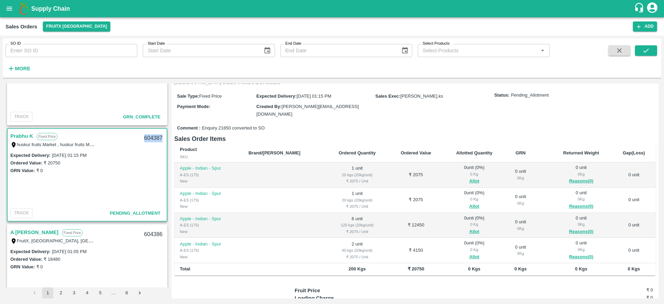
scroll to position [59, 0]
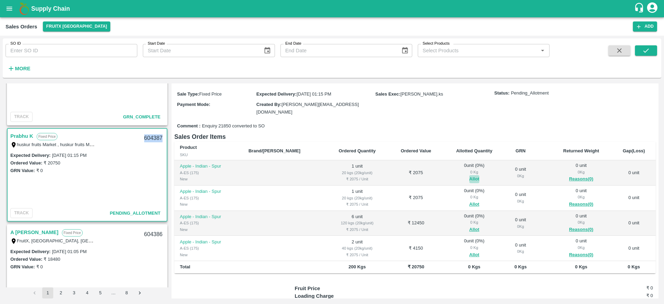
click at [469, 175] on button "Allot" at bounding box center [474, 179] width 10 height 8
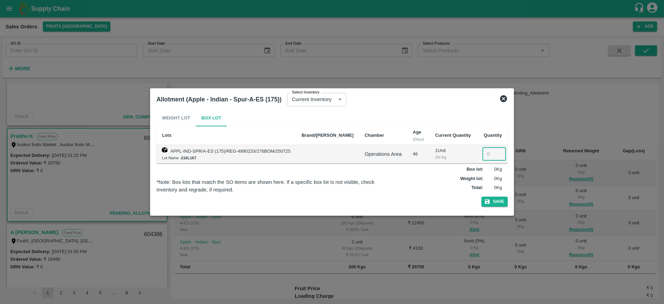
click at [483, 157] on input "number" at bounding box center [495, 153] width 24 height 13
type input "1"
click at [496, 203] on button "Save" at bounding box center [494, 201] width 26 height 10
click at [488, 199] on icon "button" at bounding box center [487, 201] width 6 height 6
click at [502, 99] on icon at bounding box center [503, 98] width 8 height 8
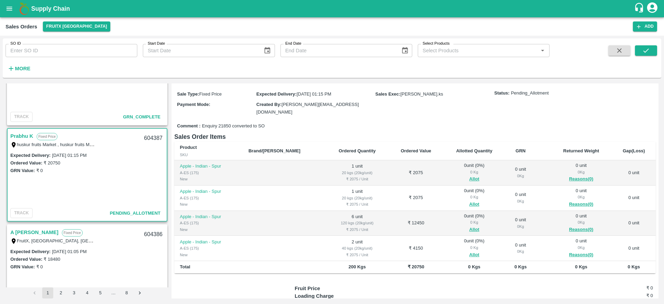
scroll to position [100, 0]
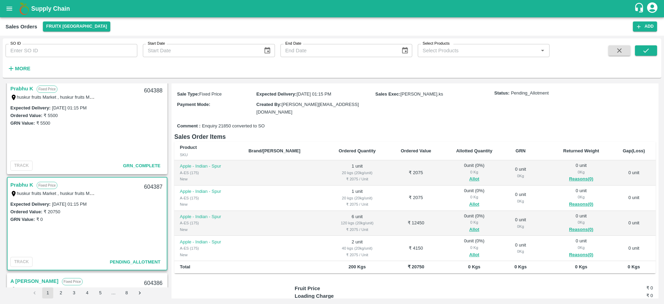
click at [15, 184] on link "Prabhu K" at bounding box center [21, 184] width 23 height 9
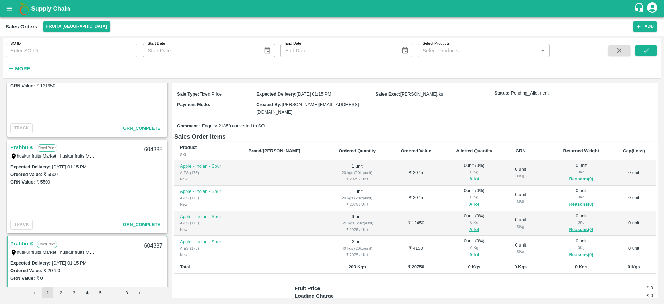
scroll to position [0, 0]
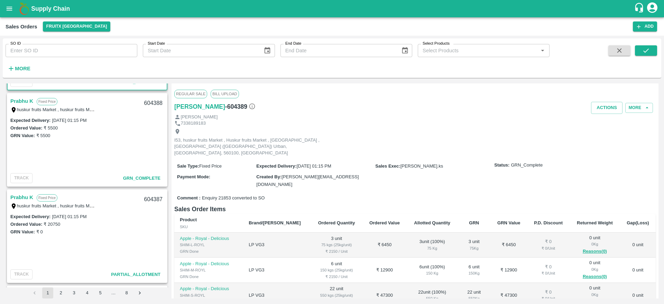
scroll to position [88, 0]
click at [20, 202] on div "huskur fruits Market , huskur fruits Market , [GEOGRAPHIC_DATA], [GEOGRAPHIC_DA…" at bounding box center [53, 205] width 86 height 8
click at [20, 196] on link "Prabhu K" at bounding box center [21, 196] width 23 height 9
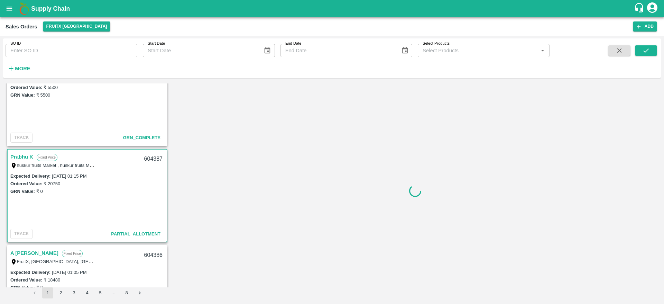
scroll to position [129, 0]
click at [20, 155] on link "Prabhu K" at bounding box center [21, 156] width 23 height 9
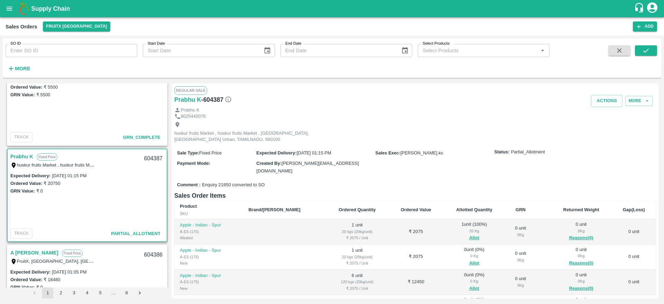
click at [20, 155] on link "Prabhu K" at bounding box center [21, 156] width 23 height 9
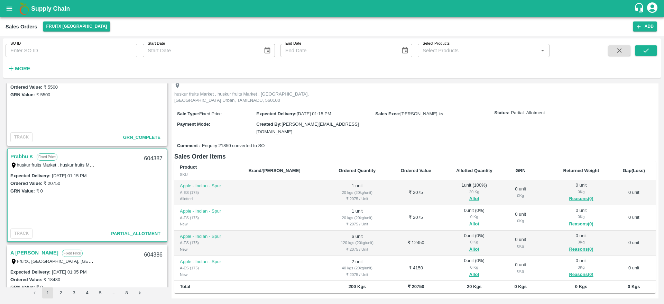
scroll to position [59, 0]
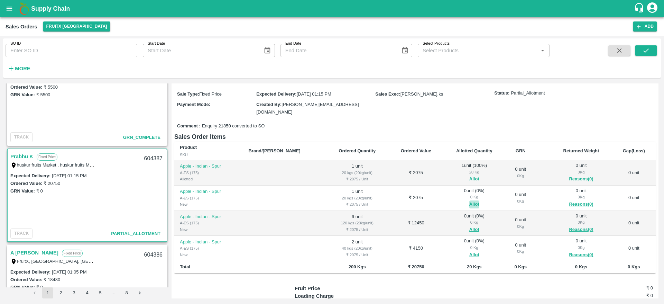
click at [469, 200] on button "Allot" at bounding box center [474, 204] width 10 height 8
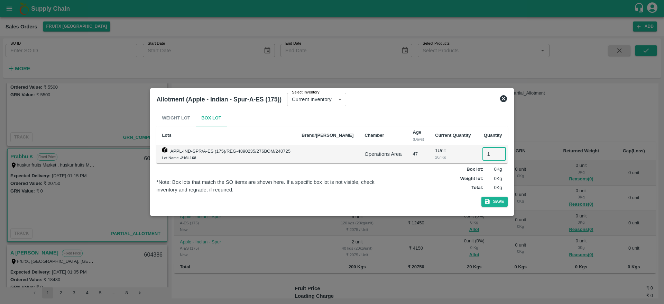
click at [488, 156] on input "1" at bounding box center [495, 153] width 24 height 13
type input "1"
click at [494, 203] on button "Save" at bounding box center [494, 201] width 26 height 10
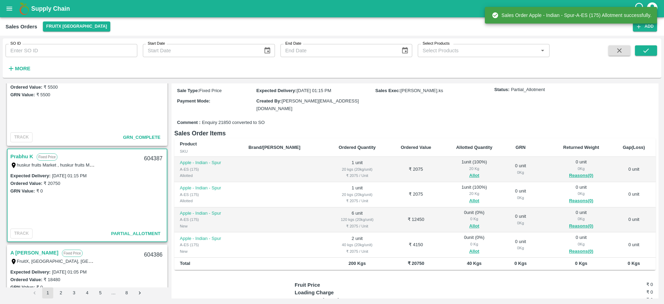
scroll to position [63, 0]
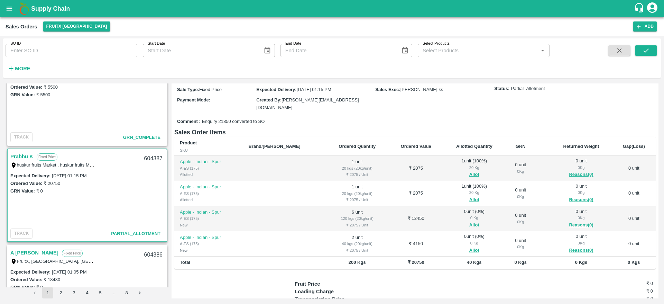
click at [469, 221] on button "Allot" at bounding box center [474, 225] width 10 height 8
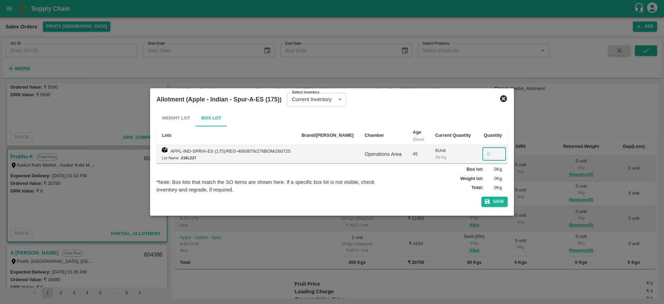
click at [486, 152] on input "number" at bounding box center [495, 153] width 24 height 13
type input "6"
click at [496, 202] on button "Save" at bounding box center [494, 201] width 26 height 10
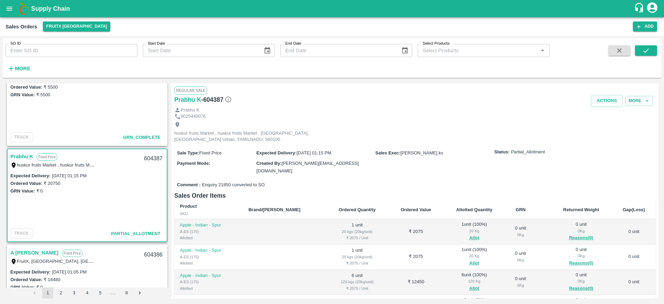
scroll to position [105, 0]
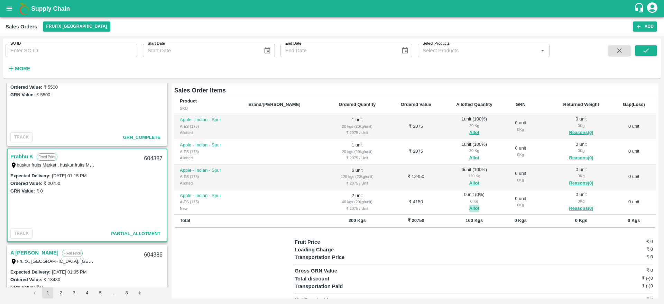
click at [469, 204] on button "Allot" at bounding box center [474, 208] width 10 height 8
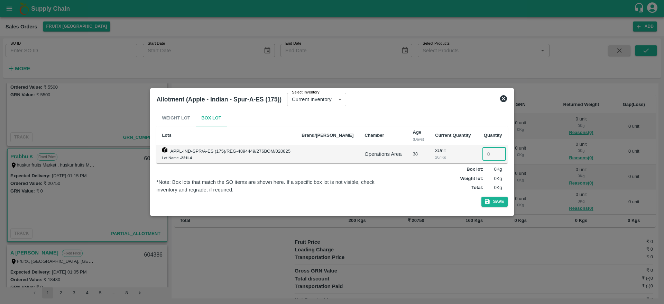
click at [488, 154] on input "number" at bounding box center [495, 153] width 24 height 13
type input "2"
click at [493, 203] on button "Save" at bounding box center [494, 201] width 26 height 10
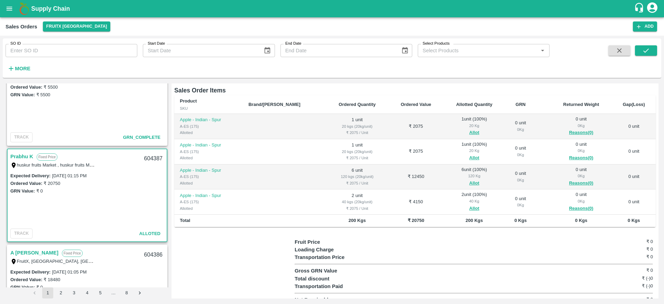
click at [27, 154] on link "Prabhu K" at bounding box center [21, 156] width 23 height 9
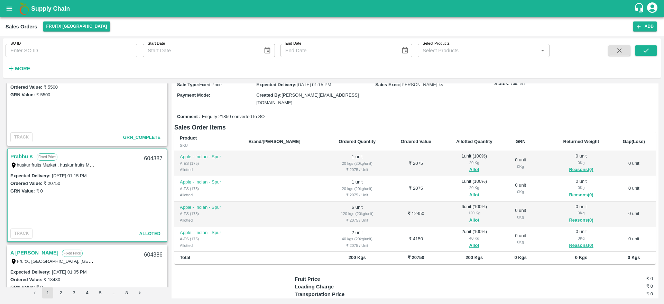
scroll to position [0, 0]
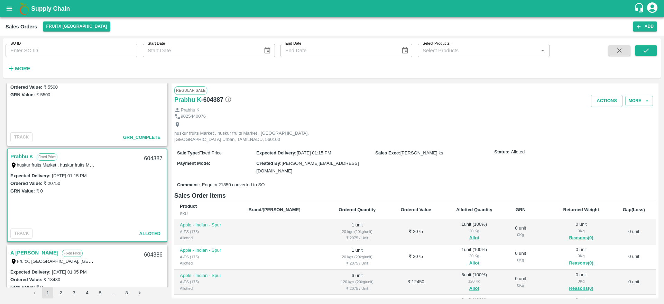
click at [24, 157] on link "Prabhu K" at bounding box center [21, 156] width 23 height 9
click at [607, 101] on button "Actions" at bounding box center [606, 101] width 31 height 12
click at [499, 149] on div at bounding box center [332, 152] width 664 height 304
click at [469, 234] on button "Allot" at bounding box center [474, 238] width 10 height 8
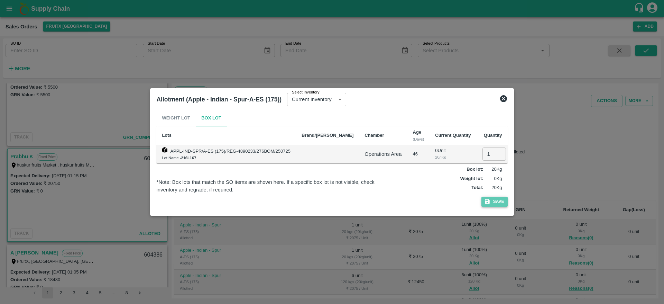
click at [489, 199] on icon "button" at bounding box center [487, 201] width 6 height 6
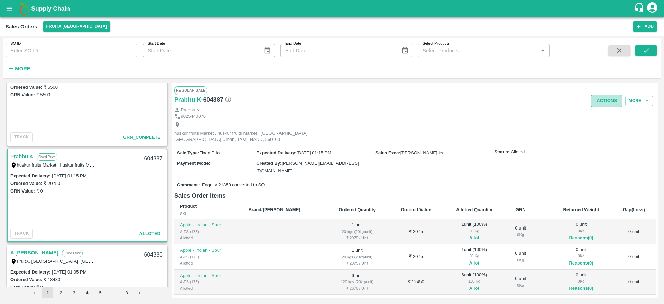
click at [607, 97] on button "Actions" at bounding box center [606, 101] width 31 height 12
click at [597, 125] on li "Deliver" at bounding box center [622, 127] width 73 height 12
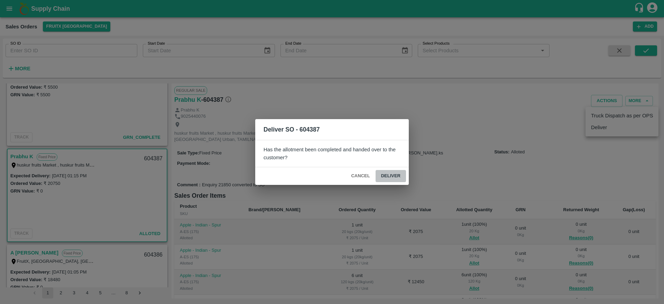
click at [386, 178] on button "Deliver" at bounding box center [391, 176] width 30 height 12
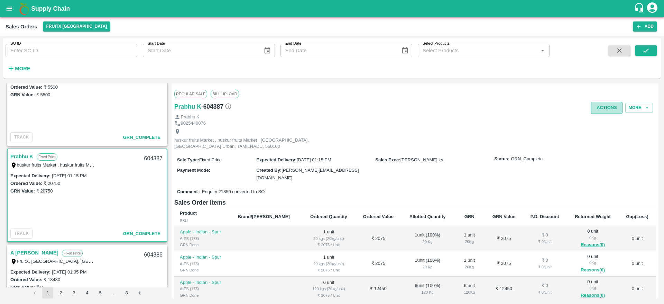
click at [608, 111] on button "Actions" at bounding box center [606, 108] width 31 height 12
click at [604, 120] on li "Truck Dispatch as per OPS" at bounding box center [622, 123] width 73 height 12
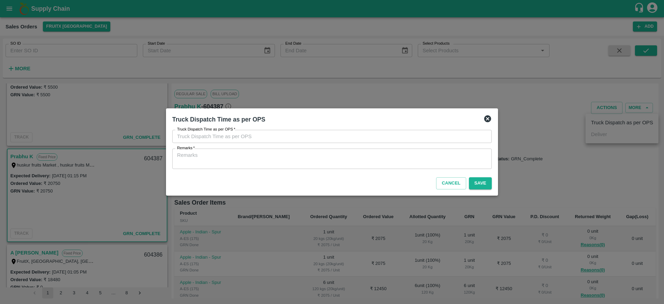
type input "09/09/2025 01:45 PM"
click at [335, 151] on div "x Remarks" at bounding box center [332, 158] width 320 height 20
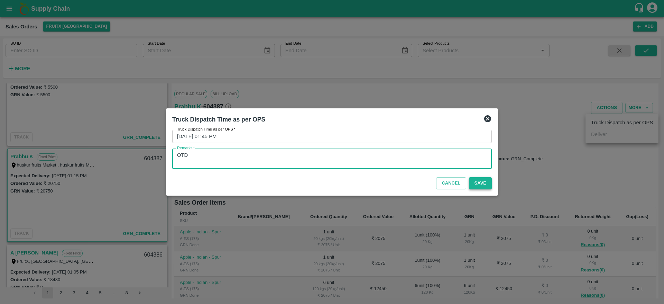
type textarea "OTD"
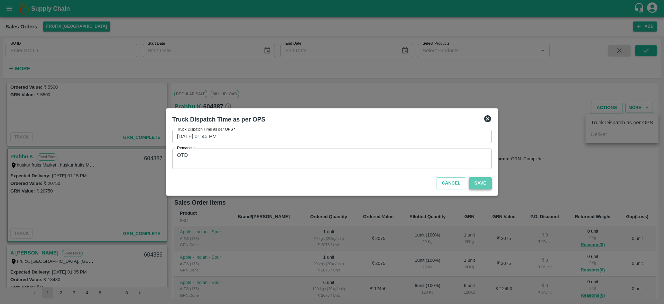
click at [486, 186] on button "Save" at bounding box center [480, 183] width 23 height 12
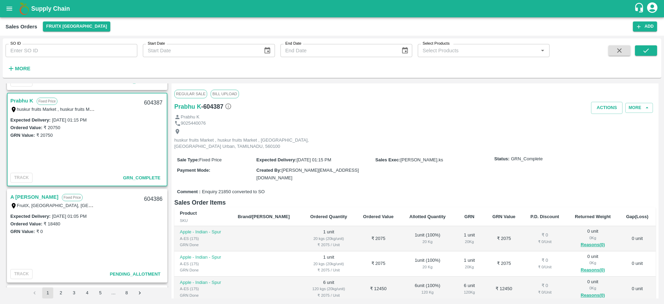
scroll to position [247, 0]
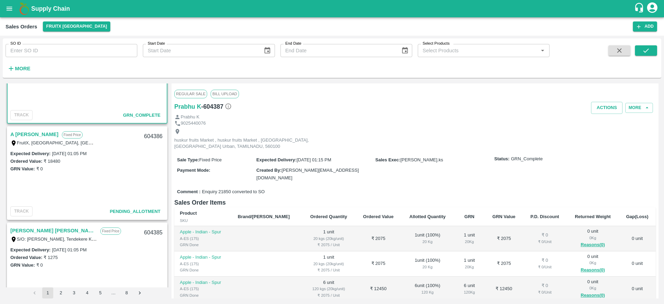
click at [30, 136] on link "A [PERSON_NAME]" at bounding box center [34, 134] width 48 height 9
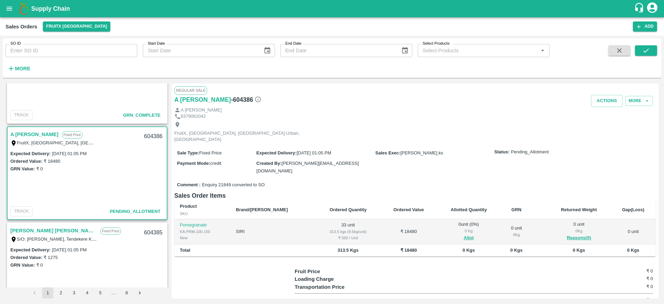
click at [28, 134] on link "A [PERSON_NAME]" at bounding box center [34, 134] width 48 height 9
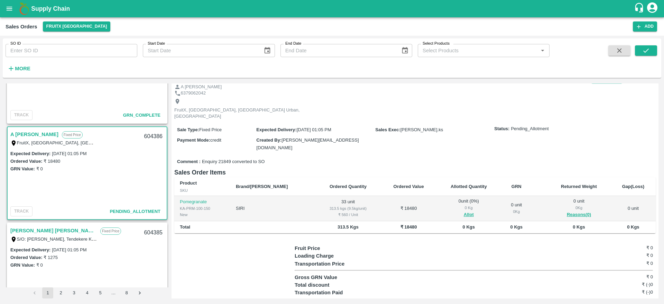
click at [151, 135] on div "604386" at bounding box center [153, 136] width 27 height 16
copy div "604386"
click at [464, 211] on button "Allot" at bounding box center [469, 215] width 10 height 8
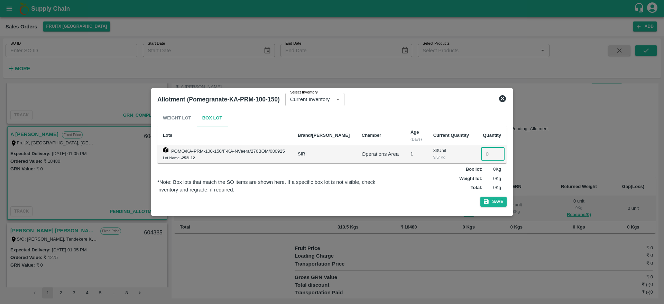
click at [487, 155] on input "number" at bounding box center [493, 153] width 24 height 13
type input "33"
click at [497, 205] on button "Save" at bounding box center [493, 201] width 26 height 10
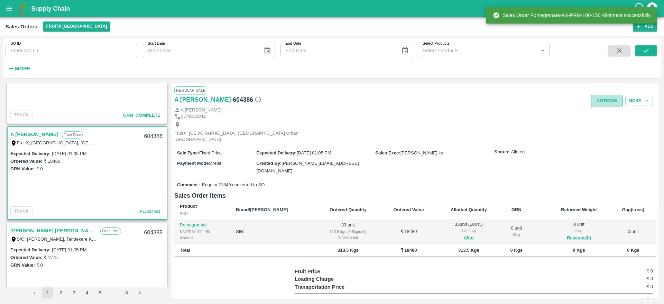
click at [605, 97] on button "Actions" at bounding box center [606, 101] width 31 height 12
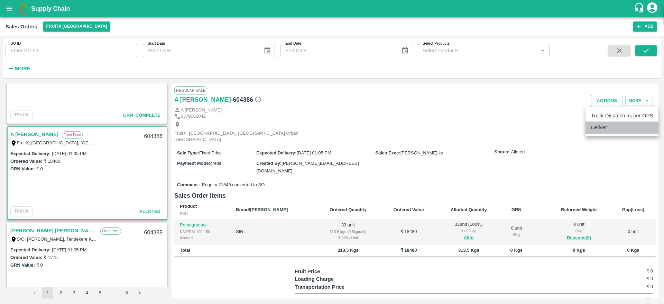
click at [608, 126] on li "Deliver" at bounding box center [622, 127] width 73 height 12
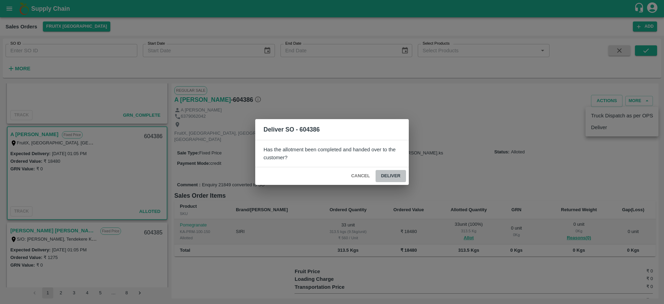
click at [396, 174] on button "Deliver" at bounding box center [391, 176] width 30 height 12
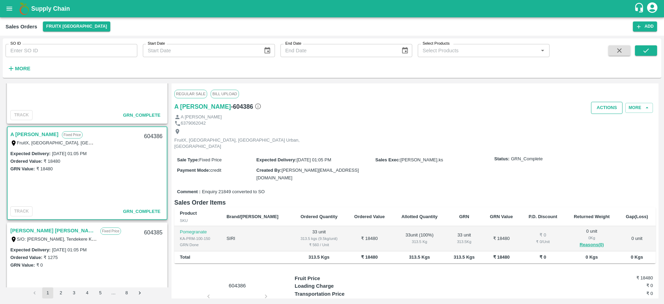
click at [605, 111] on button "Actions" at bounding box center [606, 108] width 31 height 12
click at [600, 121] on li "Truck Dispatch as per OPS" at bounding box center [622, 123] width 73 height 12
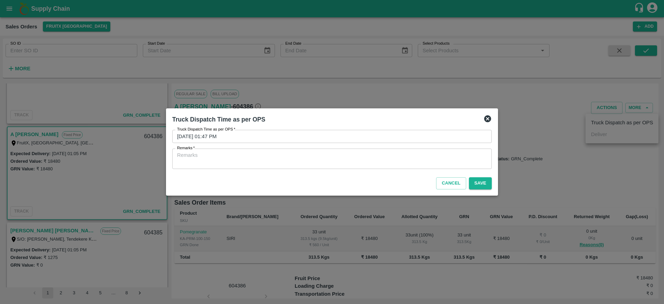
click at [321, 161] on textarea "Remarks   *" at bounding box center [332, 158] width 310 height 15
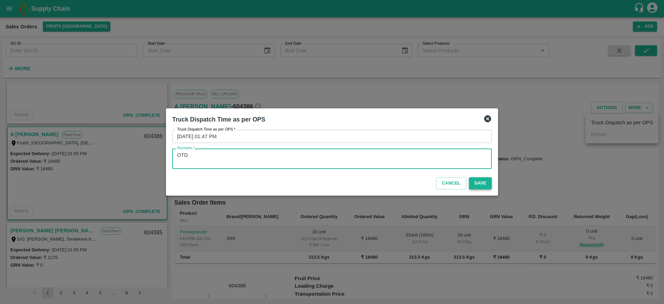
type textarea "OTD"
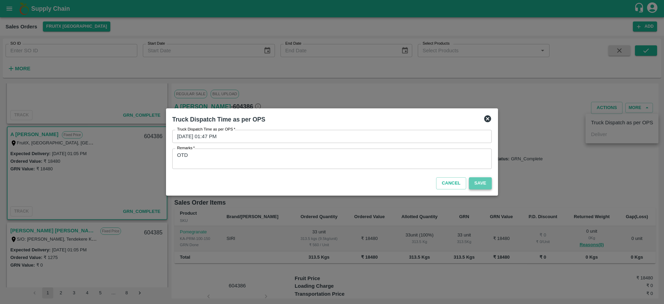
click at [482, 181] on button "Save" at bounding box center [480, 183] width 23 height 12
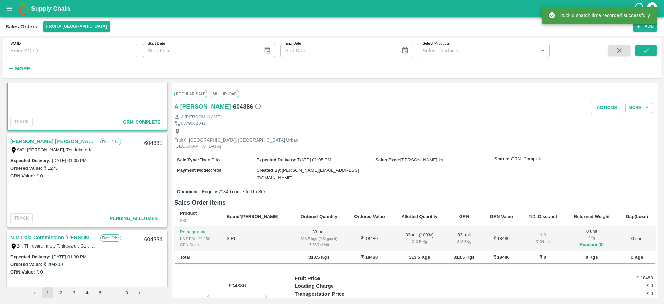
scroll to position [339, 0]
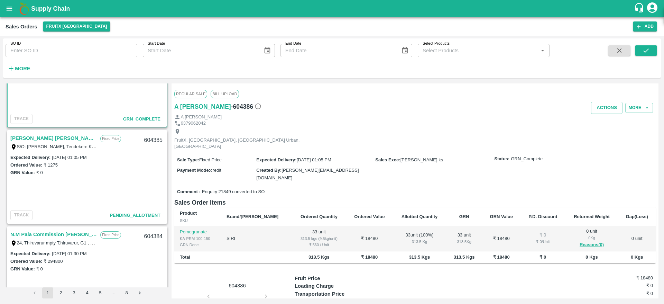
click at [22, 141] on link "[PERSON_NAME] [PERSON_NAME]" at bounding box center [53, 138] width 86 height 9
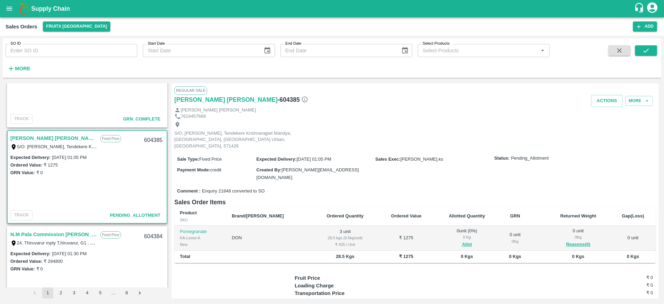
click at [459, 240] on span "Allot" at bounding box center [467, 244] width 54 height 8
click at [462, 240] on button "Allot" at bounding box center [467, 244] width 10 height 8
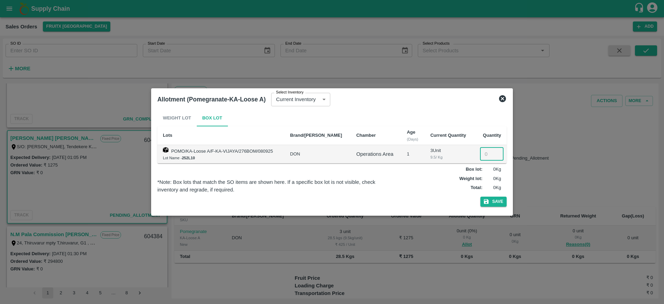
click at [486, 155] on input "number" at bounding box center [492, 153] width 24 height 13
type input "3"
click at [495, 198] on button "Save" at bounding box center [493, 201] width 26 height 10
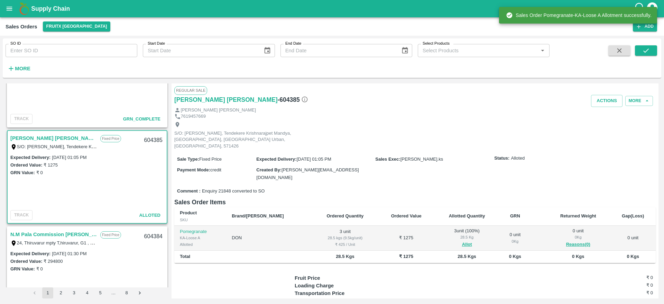
click at [150, 141] on div "604385" at bounding box center [153, 140] width 27 height 16
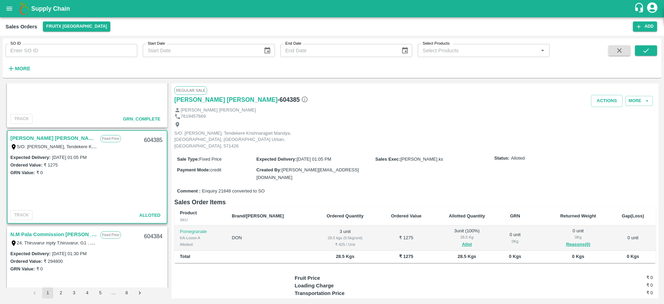
click at [150, 141] on div "604385" at bounding box center [153, 140] width 27 height 16
copy div "604385"
click at [605, 102] on button "Actions" at bounding box center [606, 101] width 31 height 12
click at [602, 123] on li "Deliver" at bounding box center [622, 127] width 73 height 12
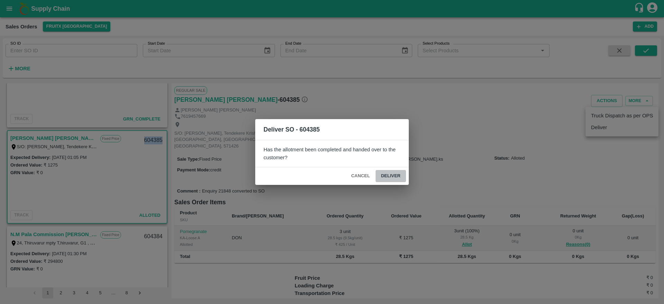
click at [400, 176] on button "Deliver" at bounding box center [391, 176] width 30 height 12
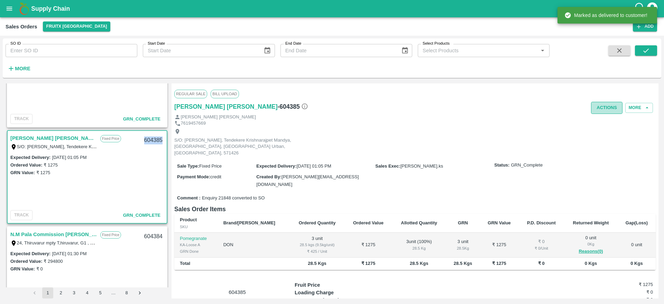
click at [599, 108] on button "Actions" at bounding box center [606, 108] width 31 height 12
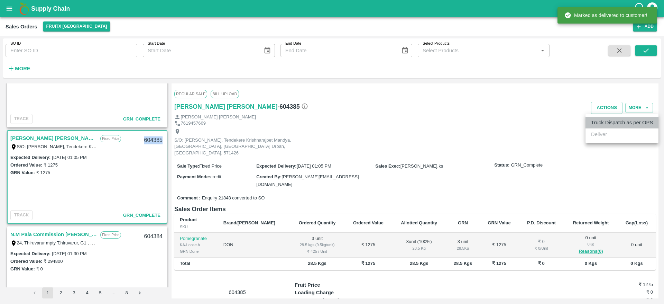
click at [606, 120] on li "Truck Dispatch as per OPS" at bounding box center [622, 123] width 73 height 12
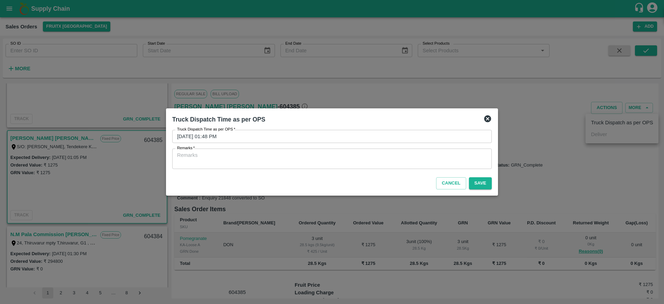
click at [375, 159] on textarea "Remarks   *" at bounding box center [332, 158] width 310 height 15
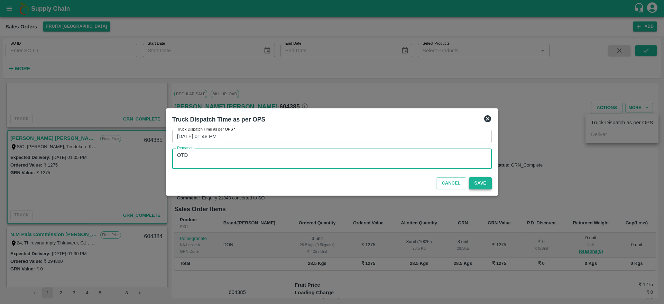
type textarea "OTD"
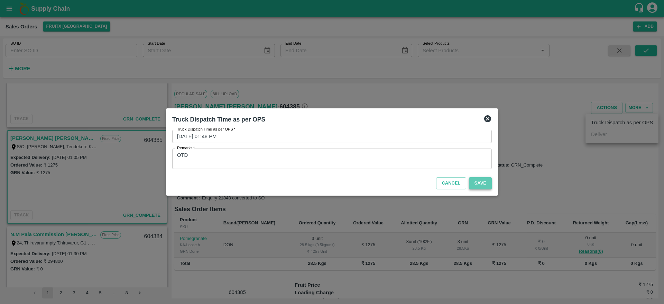
click at [474, 178] on button "Save" at bounding box center [480, 183] width 23 height 12
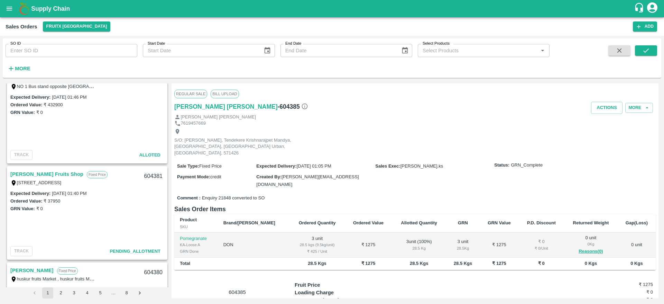
scroll to position [688, 0]
click at [37, 176] on link "[PERSON_NAME] Fruits Shop" at bounding box center [46, 174] width 73 height 9
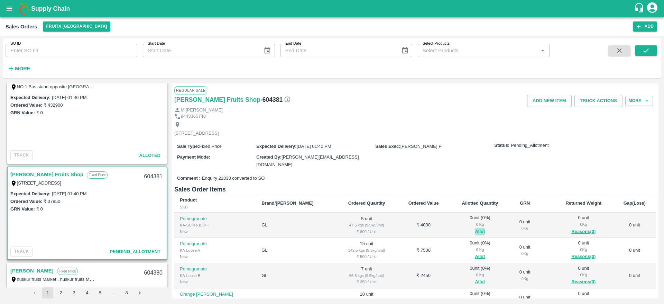
click at [475, 228] on button "Allot" at bounding box center [480, 232] width 10 height 8
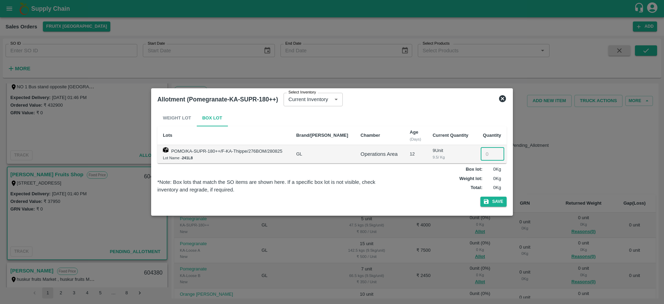
click at [487, 155] on input "number" at bounding box center [493, 153] width 24 height 13
type input "5"
click at [491, 202] on button "Save" at bounding box center [493, 201] width 26 height 10
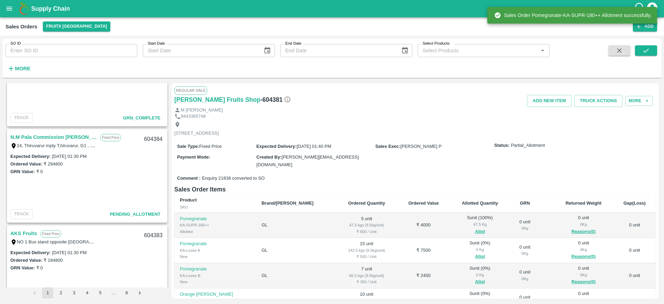
scroll to position [435, 0]
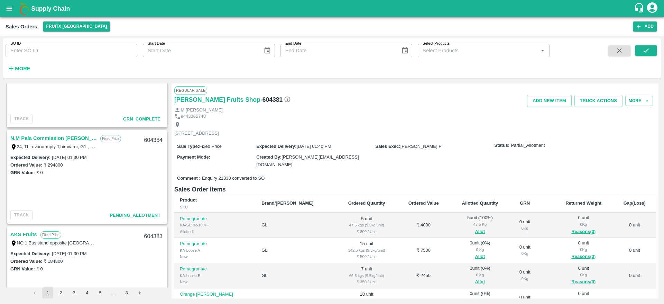
click at [54, 140] on link "N.M Pala Commission [PERSON_NAME]" at bounding box center [53, 138] width 86 height 9
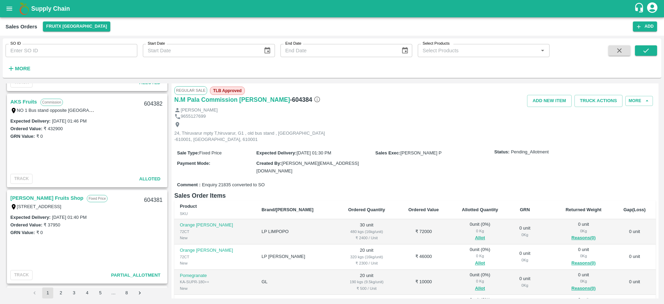
scroll to position [664, 0]
click at [37, 195] on link "[PERSON_NAME] Fruits Shop" at bounding box center [46, 198] width 73 height 9
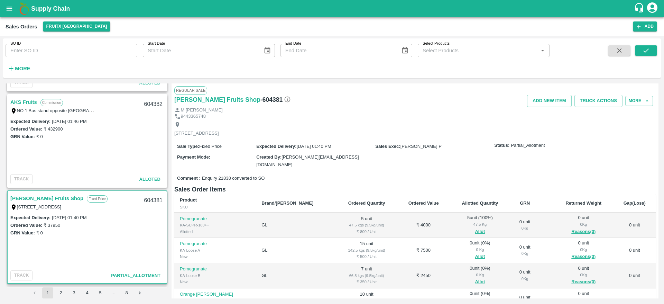
click at [457, 229] on td "5 unit ( 100 %) 47.5 Kg Allot" at bounding box center [480, 224] width 60 height 25
click at [457, 228] on td "5 unit ( 100 %) 47.5 Kg Allot" at bounding box center [480, 224] width 60 height 25
click at [475, 228] on button "Allot" at bounding box center [480, 232] width 10 height 8
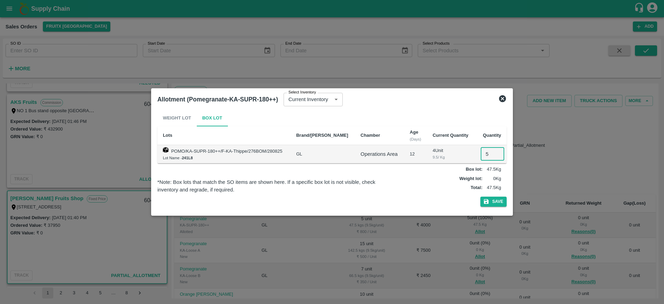
click at [486, 155] on input "5" at bounding box center [493, 153] width 24 height 13
type input "00"
click at [487, 203] on icon "button" at bounding box center [486, 201] width 5 height 5
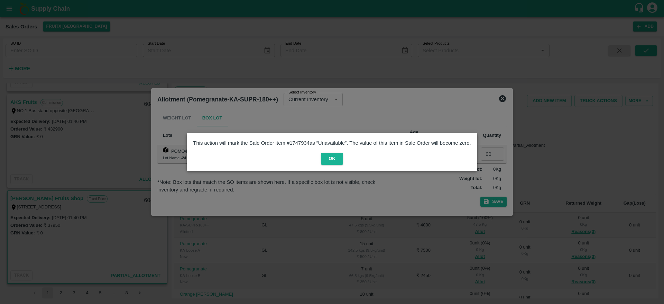
click at [333, 200] on div at bounding box center [332, 152] width 664 height 304
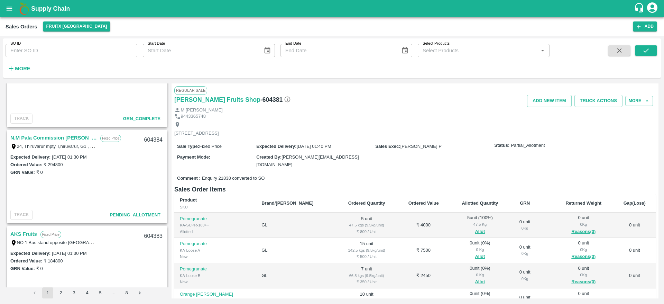
scroll to position [433, 0]
click at [28, 137] on link "N.M Pala Commission [PERSON_NAME]" at bounding box center [53, 140] width 86 height 9
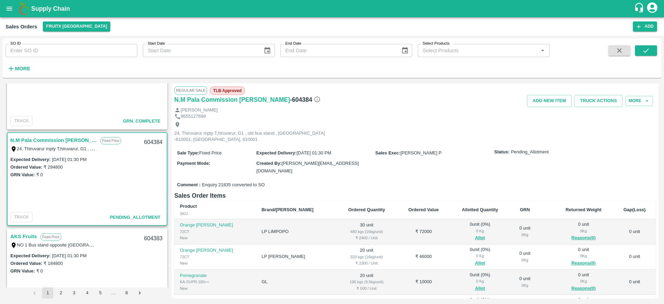
click at [28, 137] on link "N.M Pala Commission [PERSON_NAME]" at bounding box center [53, 140] width 86 height 9
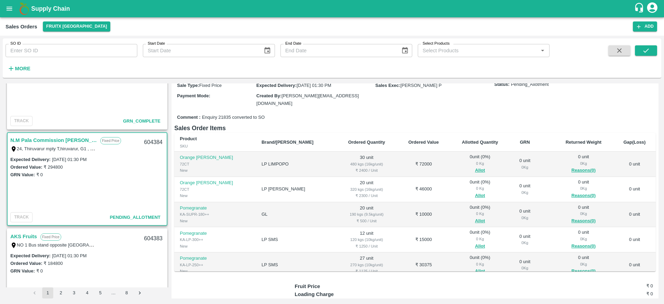
scroll to position [428, 0]
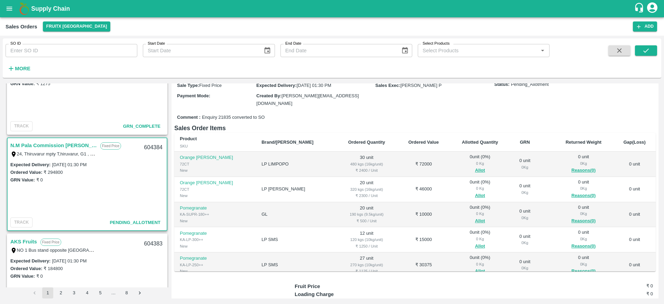
click at [54, 143] on link "N.M Pala Commission [PERSON_NAME]" at bounding box center [53, 145] width 86 height 9
click at [475, 166] on button "Allot" at bounding box center [480, 170] width 10 height 8
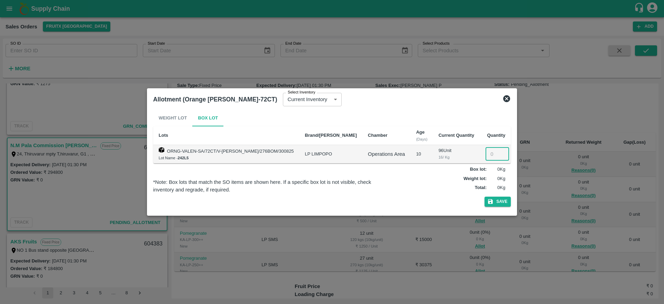
click at [486, 152] on input "number" at bounding box center [498, 153] width 24 height 13
type input "30"
click at [494, 202] on button "Save" at bounding box center [498, 201] width 26 height 10
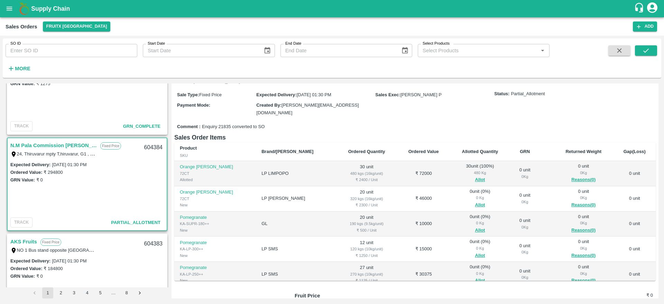
scroll to position [59, 0]
click at [475, 200] on button "Allot" at bounding box center [480, 204] width 10 height 8
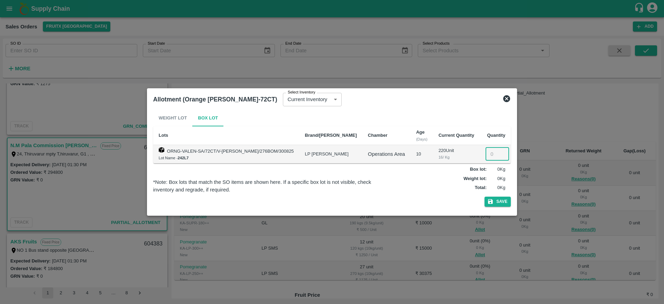
click at [488, 156] on input "number" at bounding box center [498, 153] width 24 height 13
type input "20"
click at [491, 204] on button "Save" at bounding box center [498, 201] width 26 height 10
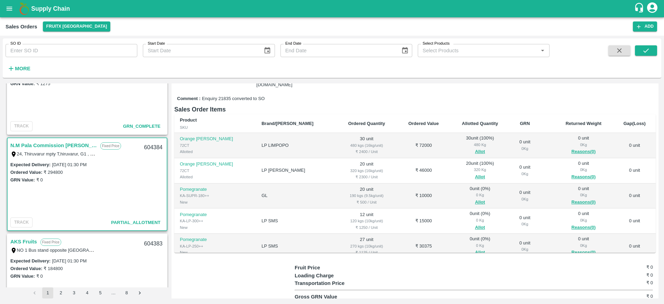
scroll to position [90, 0]
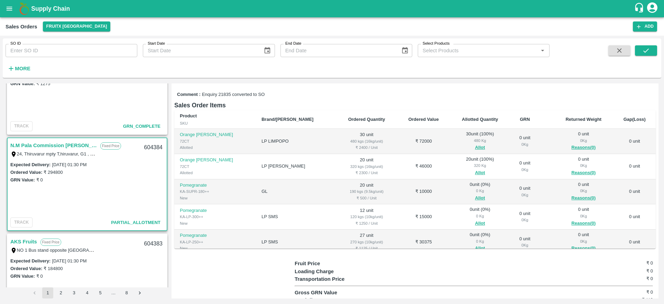
click at [49, 145] on link "N.M Pala Commission [PERSON_NAME]" at bounding box center [53, 145] width 86 height 9
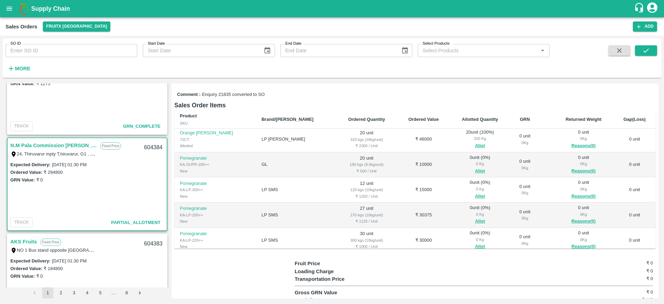
scroll to position [0, 0]
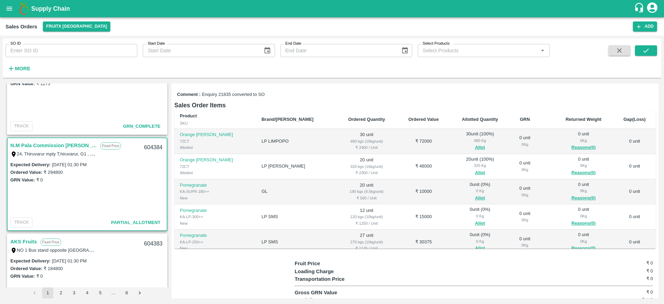
click at [153, 146] on div "604384" at bounding box center [153, 147] width 27 height 16
copy div "604384"
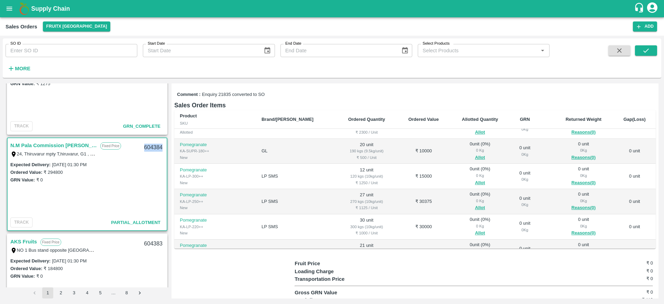
scroll to position [40, 0]
copy div "604384"
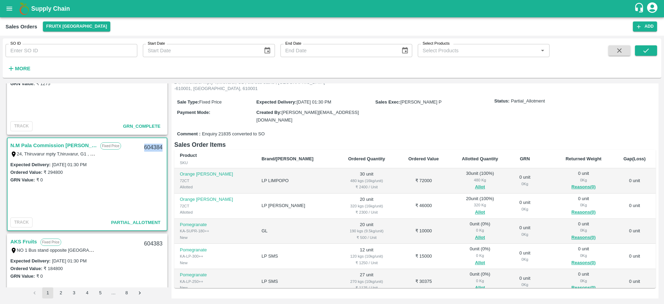
scroll to position [60, 0]
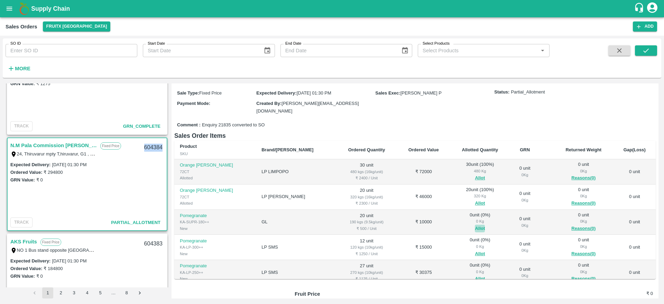
click at [475, 224] on button "Allot" at bounding box center [480, 228] width 10 height 8
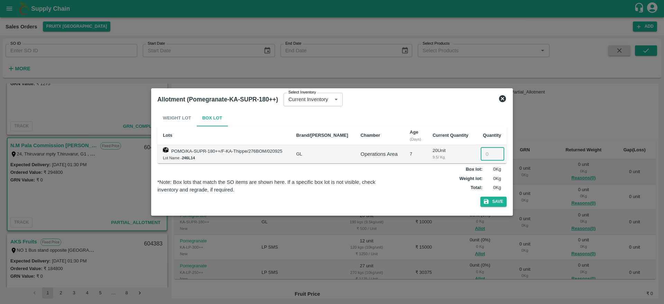
click at [484, 154] on input "number" at bounding box center [493, 153] width 24 height 13
type input "20"
click at [498, 201] on button "Save" at bounding box center [493, 201] width 26 height 10
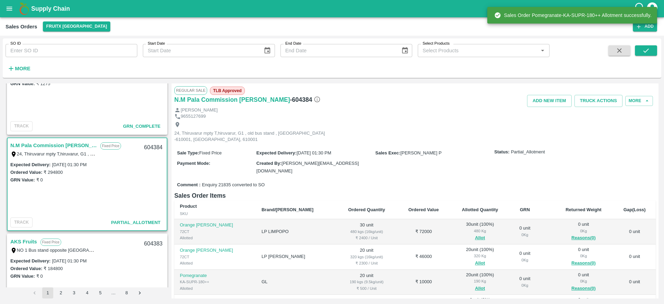
scroll to position [73, 0]
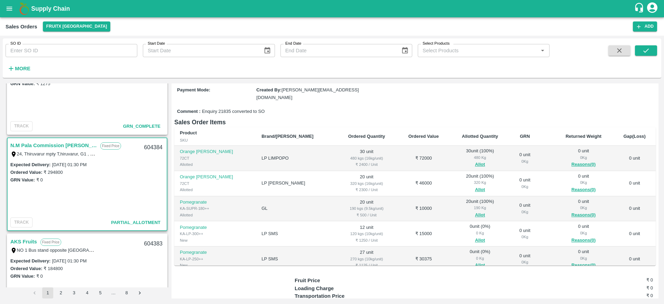
click at [151, 146] on div "604384" at bounding box center [153, 147] width 27 height 16
copy div "604384"
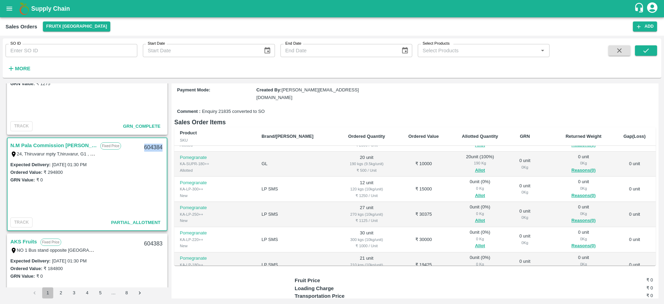
scroll to position [46, 0]
click at [475, 190] on button "Allot" at bounding box center [480, 194] width 10 height 8
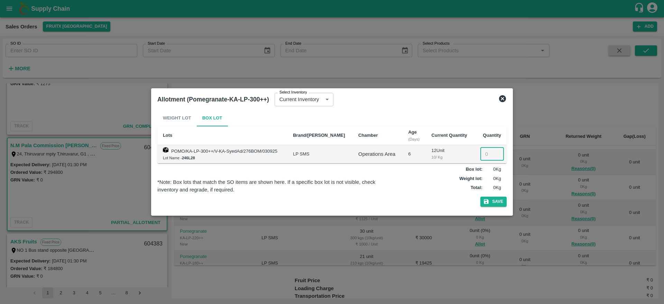
click at [483, 155] on input "number" at bounding box center [492, 153] width 24 height 13
type input "12"
click at [498, 199] on button "Save" at bounding box center [493, 201] width 26 height 10
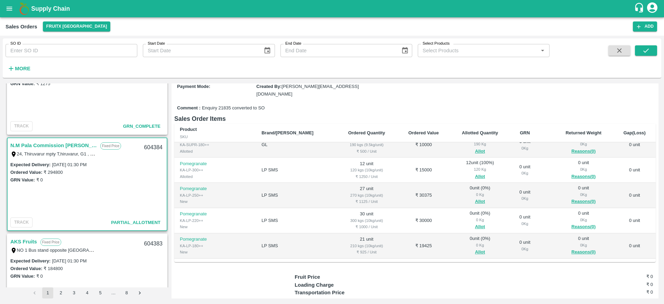
scroll to position [62, 0]
click at [475, 195] on button "Allot" at bounding box center [480, 199] width 10 height 8
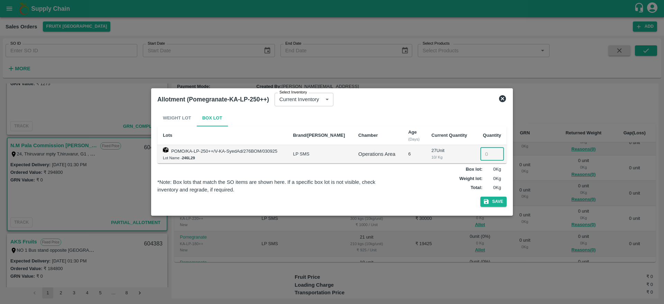
click at [486, 155] on input "number" at bounding box center [492, 153] width 24 height 13
type input "27"
click at [493, 203] on button "Save" at bounding box center [493, 201] width 26 height 10
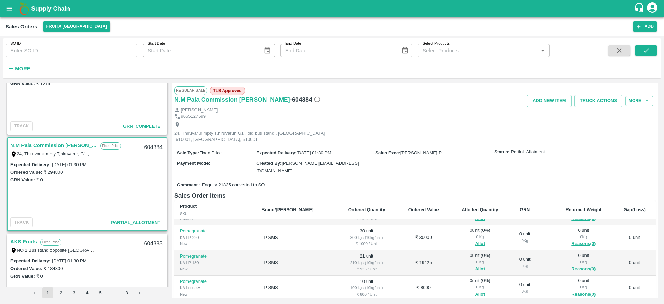
scroll to position [116, 0]
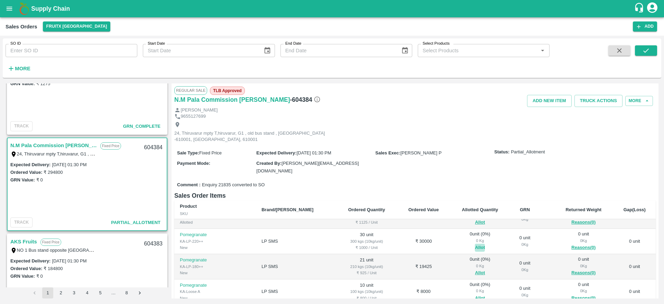
click at [475, 244] on button "Allot" at bounding box center [480, 248] width 10 height 8
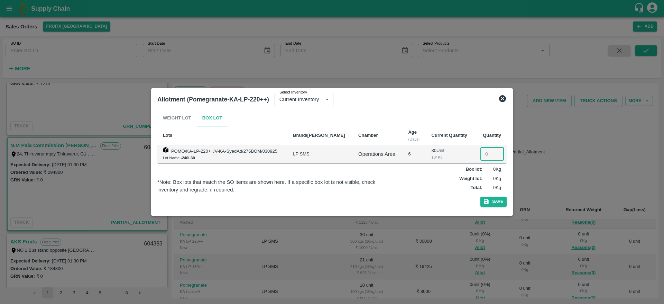
click at [485, 157] on input "number" at bounding box center [492, 153] width 24 height 13
type input "30"
click at [488, 200] on icon "button" at bounding box center [486, 201] width 5 height 5
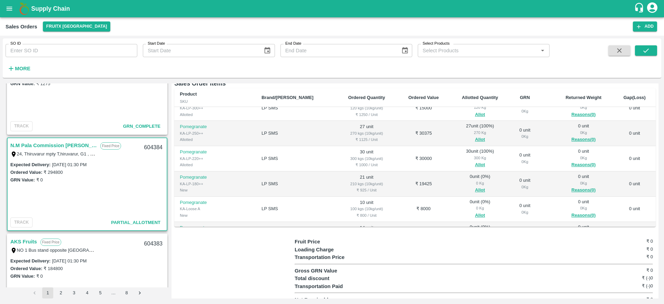
scroll to position [91, 0]
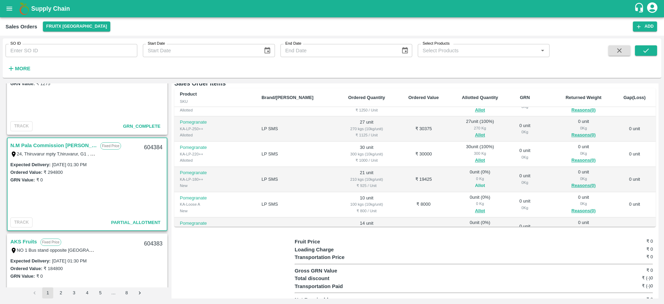
click at [475, 182] on button "Allot" at bounding box center [480, 186] width 10 height 8
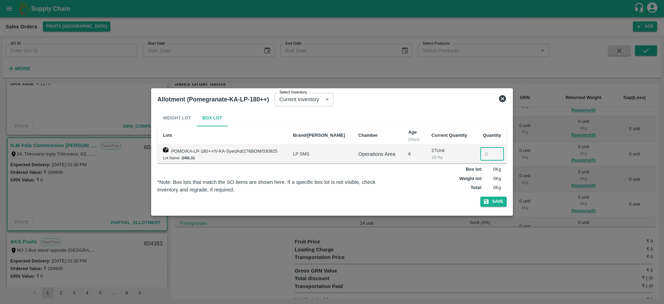
click at [487, 152] on input "number" at bounding box center [492, 153] width 24 height 13
type input "21"
click at [488, 200] on icon "button" at bounding box center [486, 201] width 5 height 5
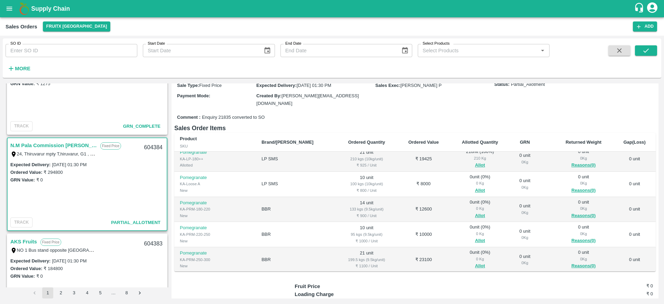
scroll to position [161, 0]
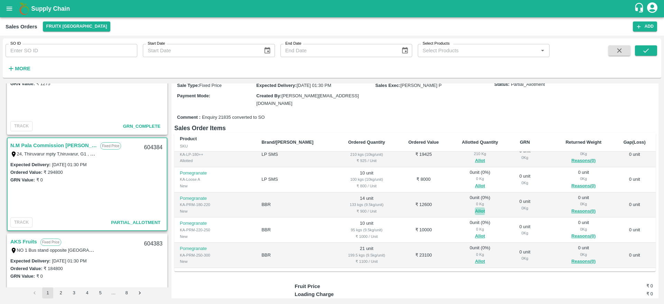
click at [475, 207] on button "Allot" at bounding box center [480, 211] width 10 height 8
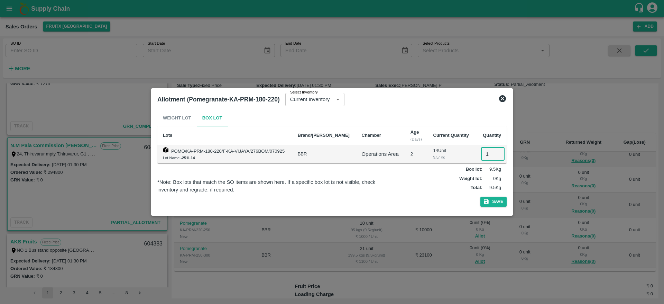
click at [481, 157] on input "1" at bounding box center [493, 153] width 24 height 13
type input "14"
click at [489, 200] on icon "button" at bounding box center [486, 201] width 6 height 6
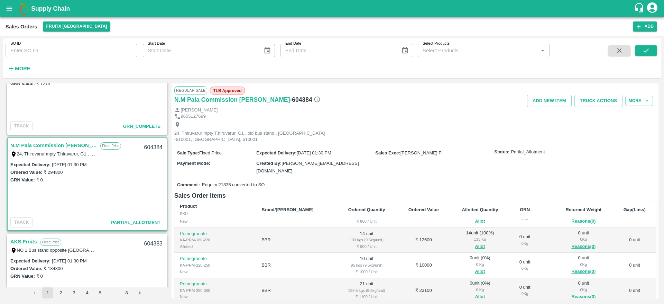
scroll to position [195, 0]
click at [461, 259] on div "0 Kg" at bounding box center [480, 262] width 49 height 6
click at [475, 266] on button "Allot" at bounding box center [480, 270] width 10 height 8
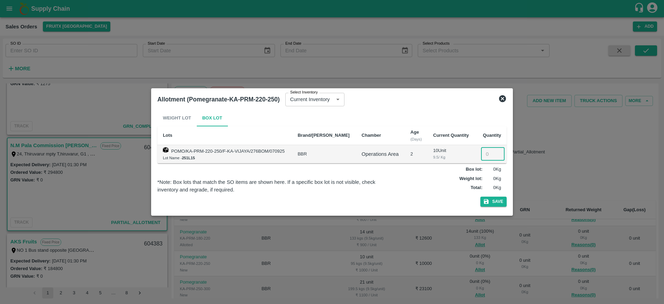
click at [487, 150] on input "number" at bounding box center [493, 153] width 24 height 13
type input "10"
click at [493, 199] on button "Save" at bounding box center [493, 201] width 26 height 10
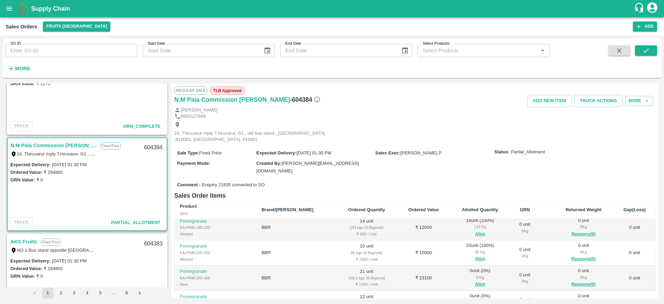
scroll to position [208, 0]
click at [475, 278] on button "Allot" at bounding box center [480, 282] width 10 height 8
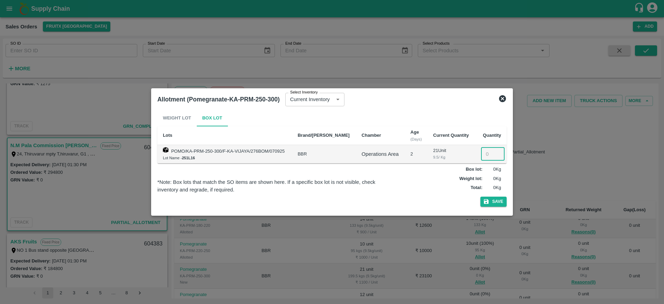
click at [485, 155] on input "number" at bounding box center [493, 153] width 24 height 13
type input "21"
click at [499, 204] on button "Save" at bounding box center [493, 201] width 26 height 10
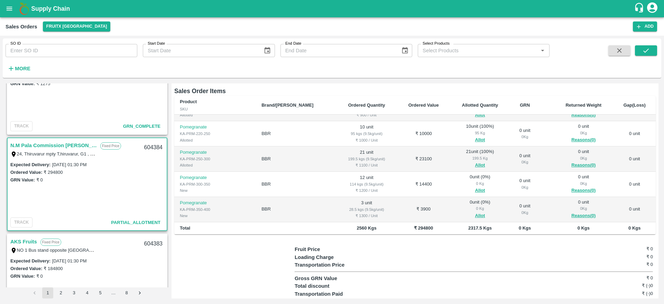
scroll to position [105, 0]
click at [475, 185] on button "Allot" at bounding box center [480, 189] width 10 height 8
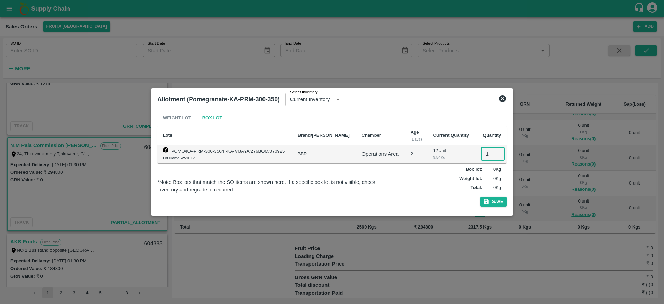
click at [490, 154] on input "1" at bounding box center [493, 153] width 24 height 13
type input "12"
click at [494, 201] on button "Save" at bounding box center [493, 201] width 26 height 10
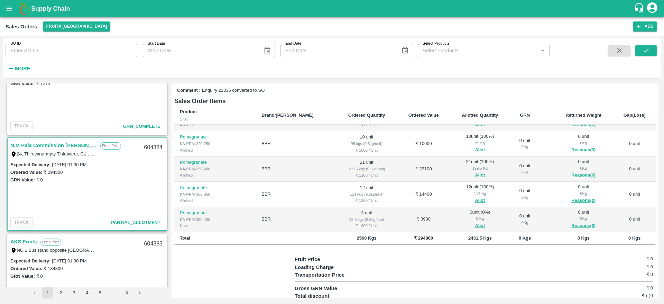
scroll to position [98, 0]
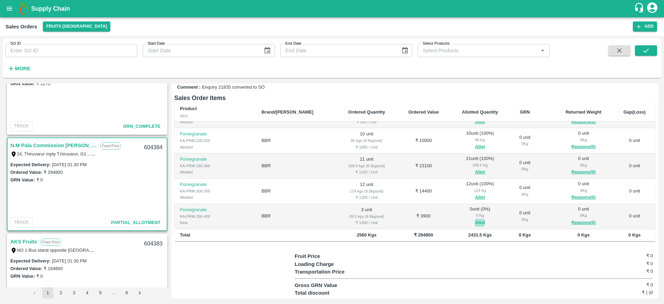
click at [475, 219] on button "Allot" at bounding box center [480, 223] width 10 height 8
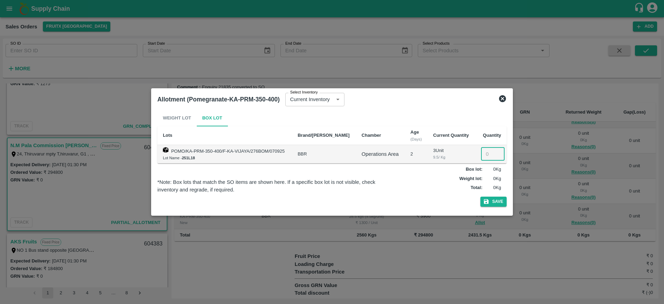
click at [484, 155] on input "number" at bounding box center [493, 153] width 24 height 13
type input "3"
click at [494, 202] on button "Save" at bounding box center [493, 201] width 26 height 10
click at [494, 202] on icon at bounding box center [493, 201] width 11 height 11
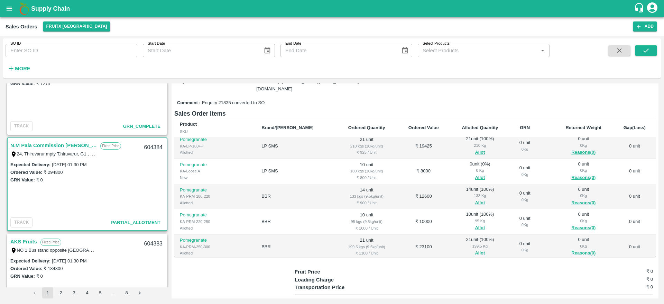
scroll to position [220, 0]
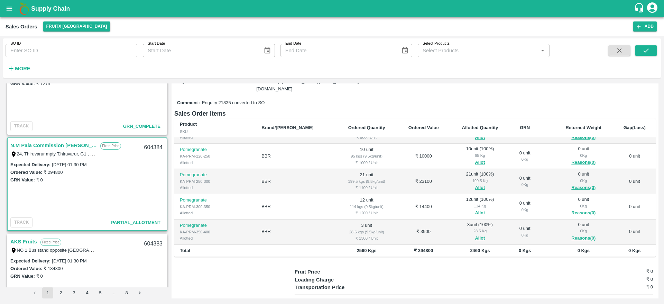
click at [147, 144] on div "604384" at bounding box center [153, 147] width 27 height 16
copy div "604384"
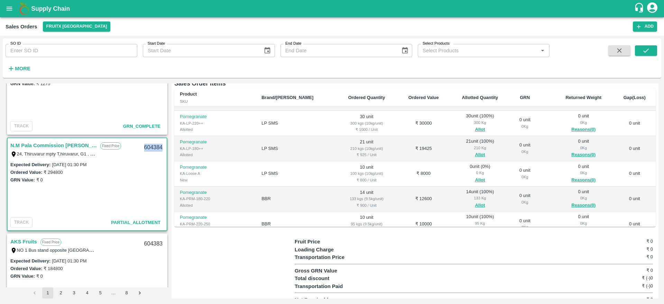
scroll to position [119, 0]
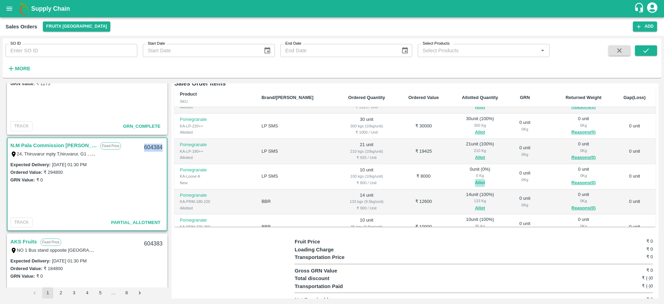
click at [475, 179] on button "Allot" at bounding box center [480, 183] width 10 height 8
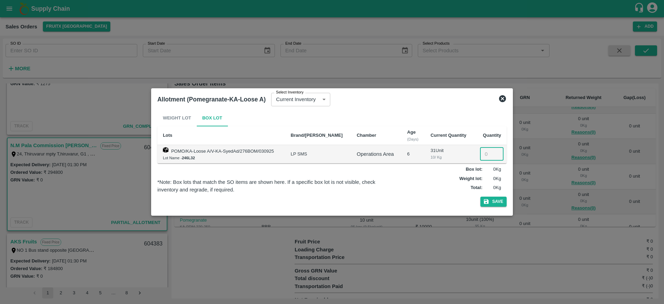
click at [485, 152] on input "number" at bounding box center [492, 153] width 24 height 13
type input "0"
click at [504, 102] on icon at bounding box center [502, 98] width 8 height 8
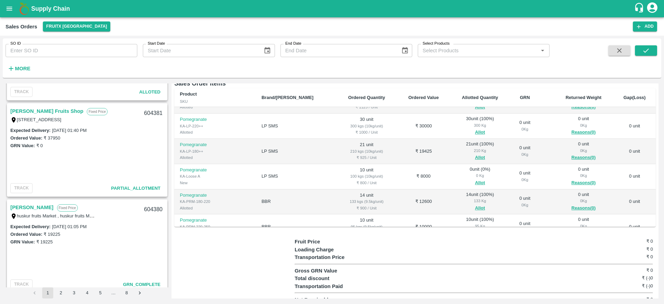
scroll to position [751, 0]
click at [42, 110] on link "[PERSON_NAME] Fruits Shop" at bounding box center [46, 110] width 73 height 9
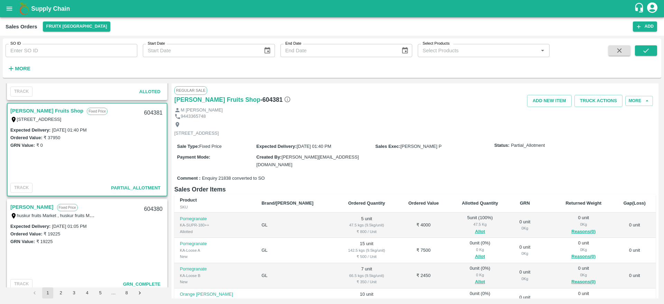
click at [42, 110] on link "[PERSON_NAME] Fruits Shop" at bounding box center [46, 110] width 73 height 9
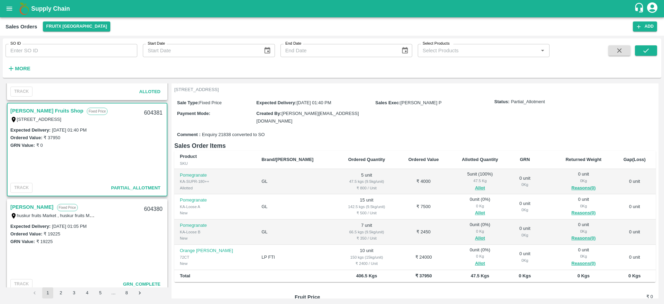
scroll to position [24, 0]
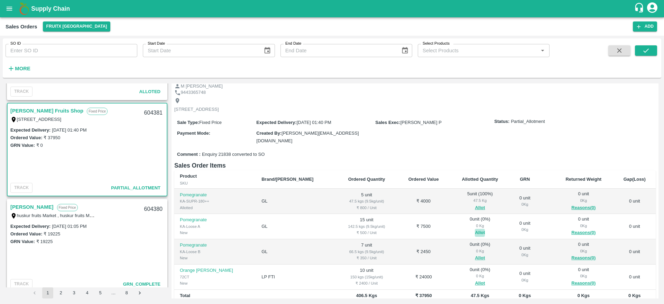
click at [475, 229] on button "Allot" at bounding box center [480, 233] width 10 height 8
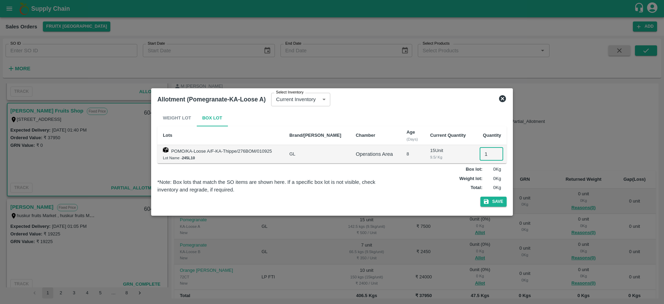
click at [485, 155] on input "1" at bounding box center [492, 153] width 24 height 13
type input "15"
click at [496, 199] on button "Save" at bounding box center [493, 201] width 26 height 10
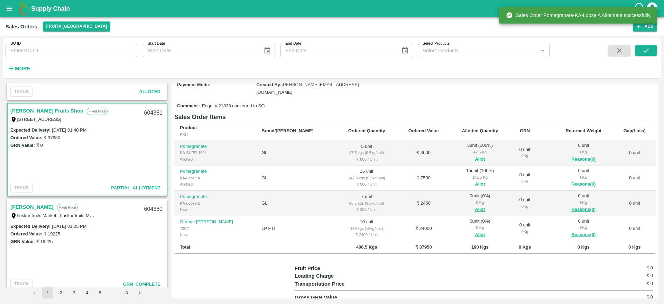
scroll to position [73, 0]
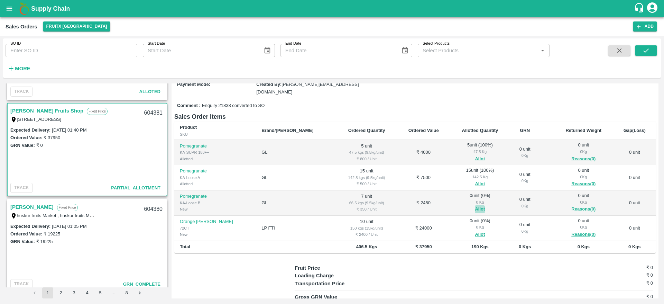
click at [475, 205] on button "Allot" at bounding box center [480, 209] width 10 height 8
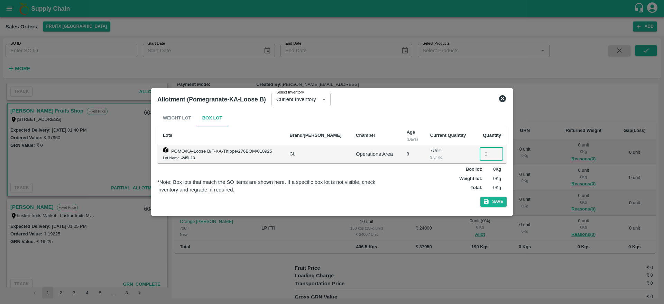
click at [487, 156] on input "number" at bounding box center [492, 153] width 24 height 13
type input "7"
click at [497, 197] on button "Save" at bounding box center [493, 201] width 26 height 10
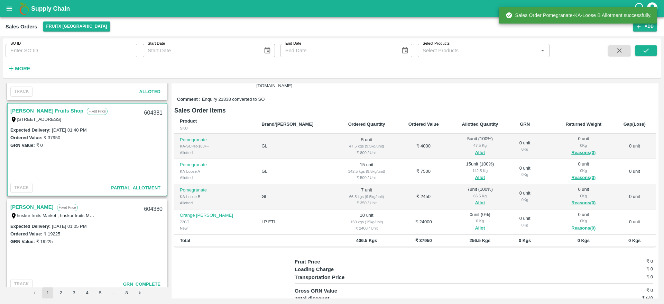
scroll to position [80, 0]
click at [144, 113] on div "604381" at bounding box center [153, 113] width 27 height 16
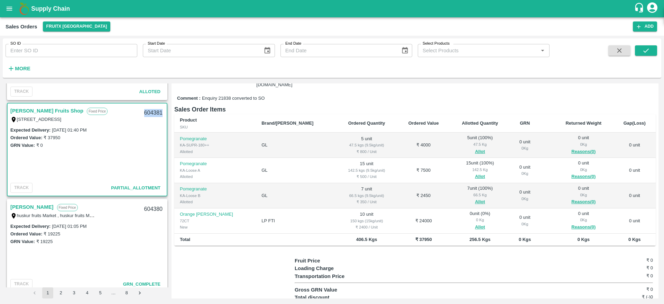
click at [144, 113] on div "604381" at bounding box center [153, 113] width 27 height 16
copy div "604381"
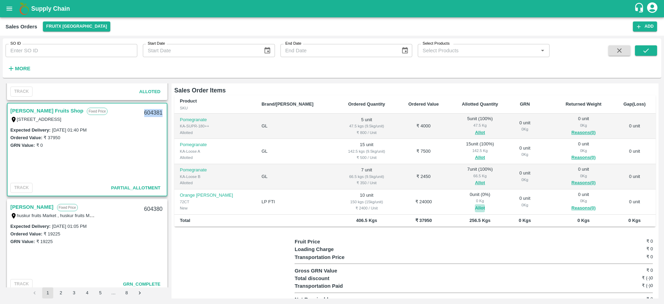
click at [475, 204] on button "Allot" at bounding box center [480, 208] width 10 height 8
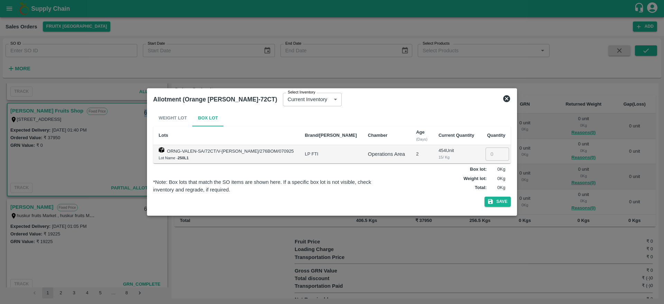
click at [457, 202] on div "Save" at bounding box center [332, 201] width 358 height 10
click at [489, 151] on input "number" at bounding box center [498, 153] width 24 height 13
type input "10"
click at [493, 204] on button "Save" at bounding box center [498, 201] width 26 height 10
click at [493, 204] on icon at bounding box center [497, 201] width 11 height 11
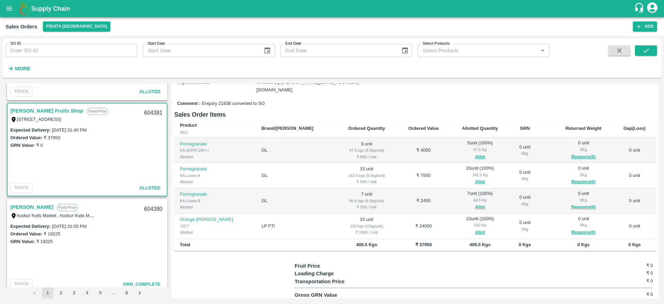
scroll to position [0, 0]
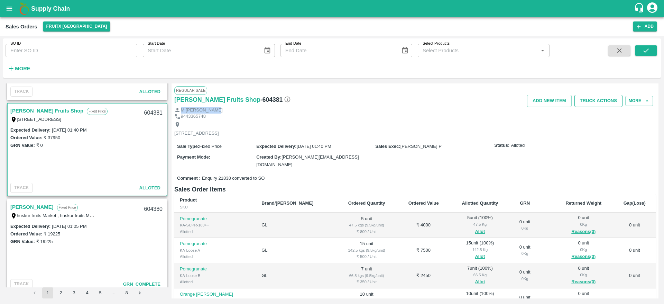
drag, startPoint x: 584, startPoint y: 109, endPoint x: 595, endPoint y: 100, distance: 14.5
click at [595, 100] on div "Regular Sale Syed Ibrahim Fruits Shop - 604381 Add NEW ITEM Truck Actions More …" at bounding box center [415, 190] width 487 height 215
click at [595, 100] on button "Truck Actions" at bounding box center [599, 101] width 48 height 12
click at [428, 126] on div at bounding box center [332, 152] width 664 height 304
click at [587, 103] on button "Truck Actions" at bounding box center [599, 101] width 48 height 12
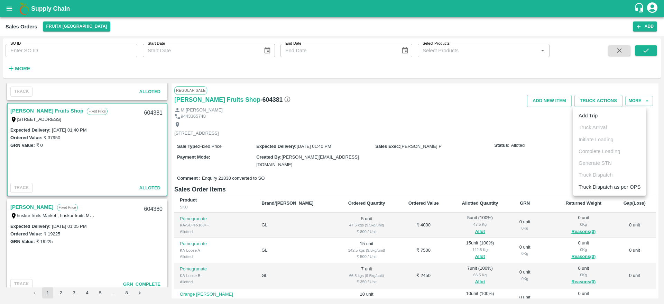
click at [521, 139] on div at bounding box center [332, 152] width 664 height 304
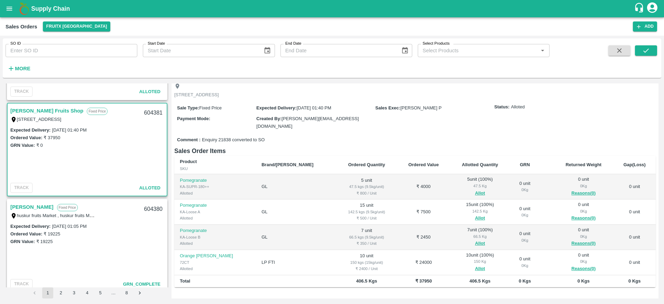
click at [149, 111] on div "604381" at bounding box center [153, 113] width 27 height 16
copy div "604381"
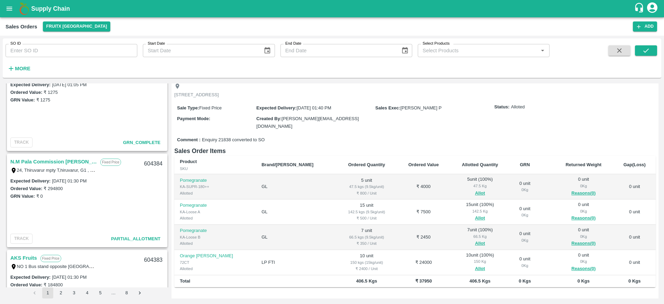
scroll to position [411, 0]
click at [59, 161] on link "N.M Pala Commission [PERSON_NAME]" at bounding box center [53, 162] width 86 height 9
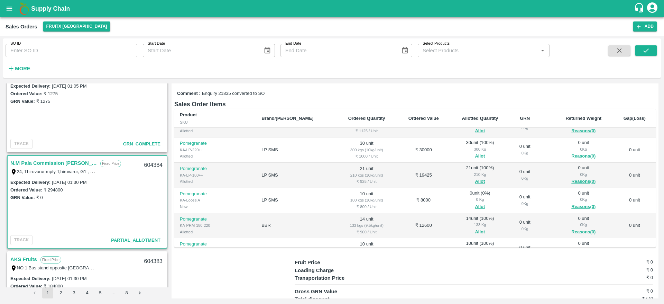
scroll to position [118, 0]
click at [475, 201] on button "Allot" at bounding box center [480, 205] width 10 height 8
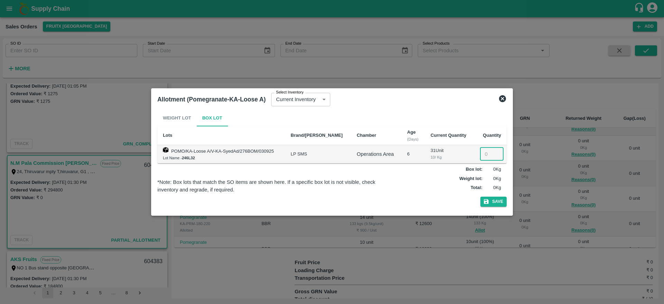
click at [487, 157] on input "number" at bounding box center [492, 153] width 24 height 13
type input "10"
click at [487, 202] on icon "button" at bounding box center [486, 201] width 5 height 5
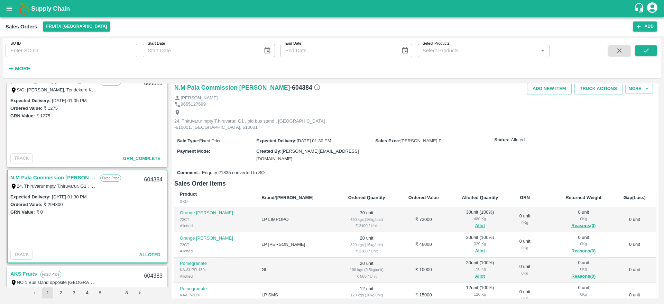
scroll to position [0, 0]
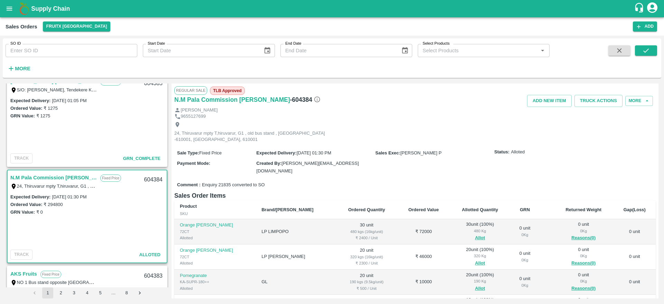
click at [588, 108] on div "Nagarajan Marimuthu" at bounding box center [414, 110] width 481 height 7
click at [592, 101] on button "Truck Actions" at bounding box center [599, 101] width 48 height 12
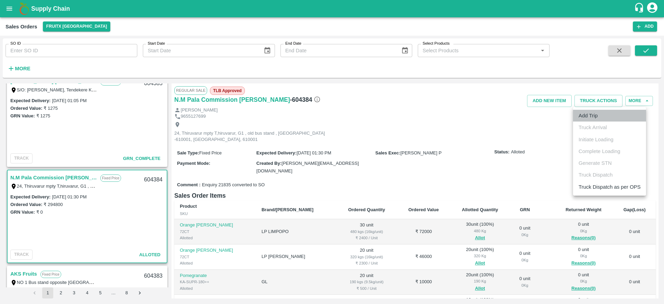
click at [589, 116] on li "Add Trip" at bounding box center [609, 116] width 73 height 12
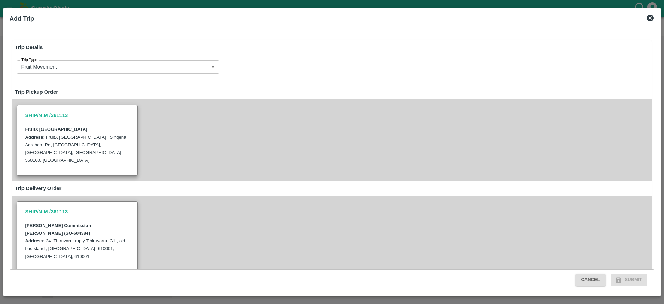
radio input "true"
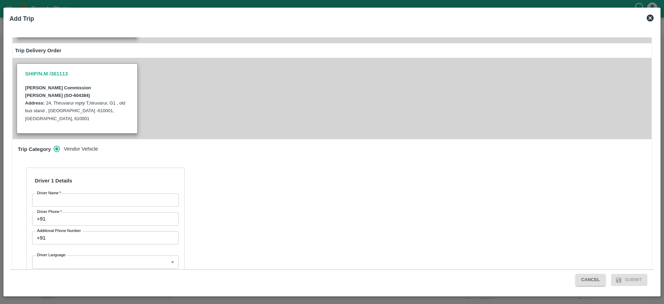
scroll to position [138, 0]
click at [74, 193] on input "Driver Name   *" at bounding box center [105, 199] width 147 height 13
type input "Srikanth"
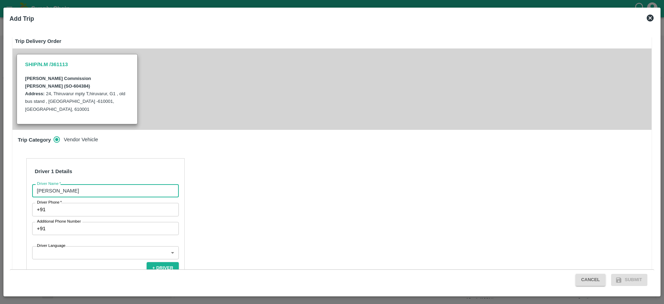
scroll to position [148, 0]
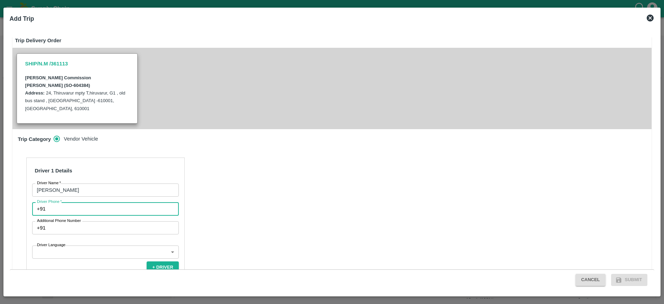
drag, startPoint x: 95, startPoint y: 178, endPoint x: 127, endPoint y: 127, distance: 60.5
click at [127, 157] on div "Driver 1 Details Driver Name   * Srikanth Driver Name Driver Phone   * +91 Driv…" at bounding box center [105, 248] width 158 height 182
type input "9698981235"
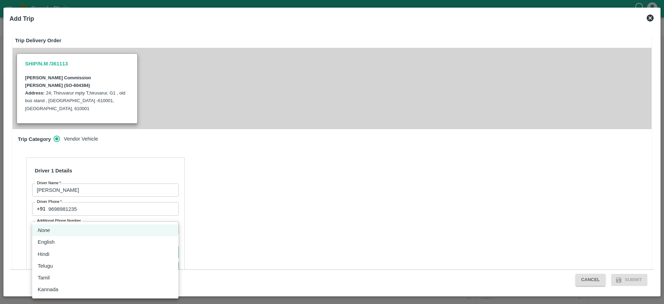
click at [90, 218] on body "Supply Chain Sales Orders FruitX Bangalore Add SO ID SO ID Start Date Start Dat…" at bounding box center [332, 152] width 664 height 304
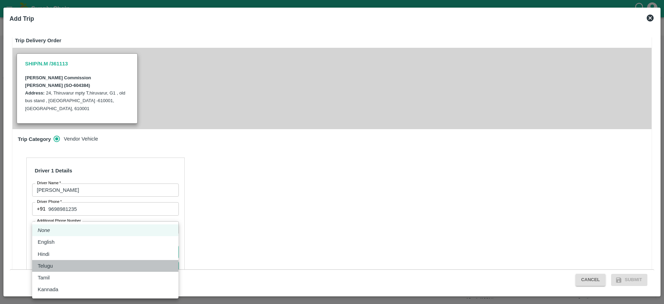
click at [62, 267] on div "Telugu" at bounding box center [105, 266] width 135 height 8
type input "te"
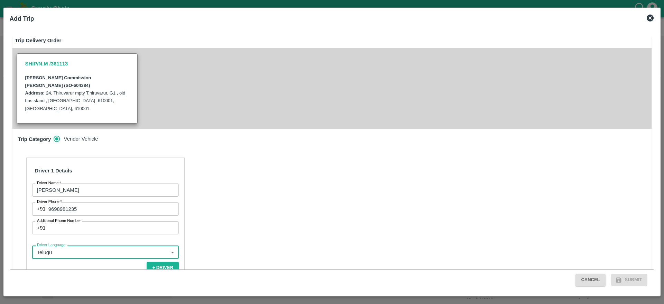
scroll to position [207, 0]
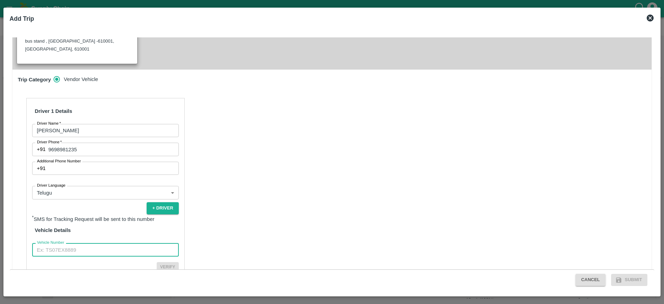
click at [92, 243] on input "Vehicle Number" at bounding box center [105, 249] width 147 height 13
type input "KA01HH0675"
click at [164, 262] on button "Verify" at bounding box center [168, 267] width 22 height 10
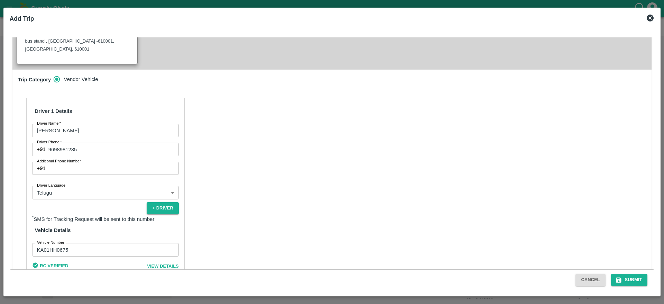
scroll to position [205, 0]
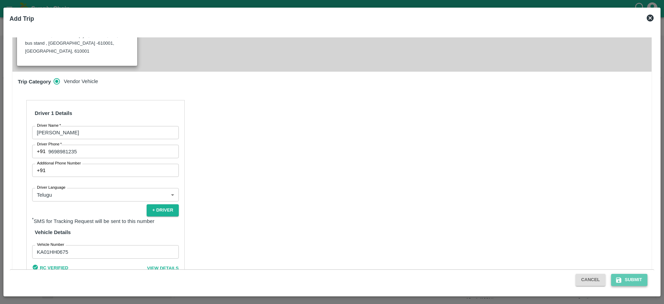
click at [627, 282] on button "Submit" at bounding box center [629, 280] width 37 height 12
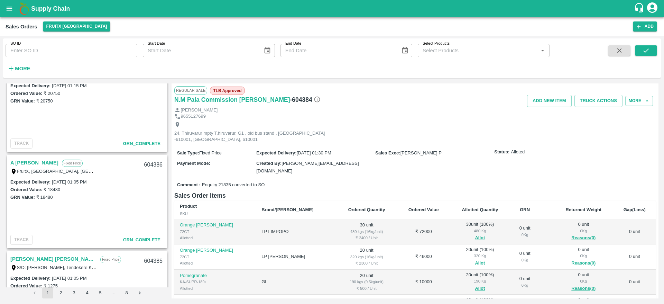
scroll to position [235, 0]
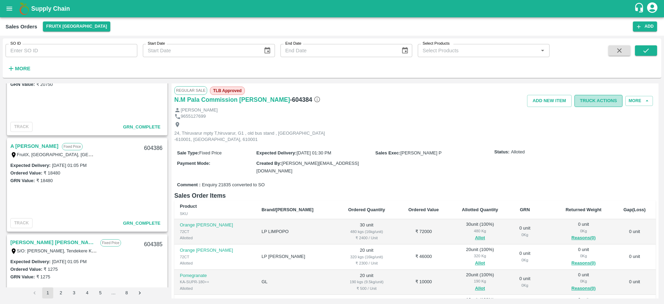
click at [600, 102] on button "Truck Actions" at bounding box center [599, 101] width 48 height 12
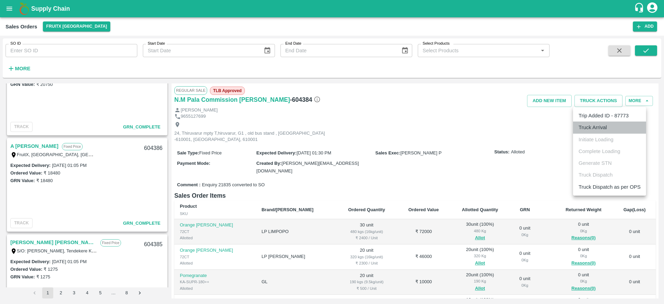
click at [596, 129] on li "Truck Arrival" at bounding box center [609, 127] width 73 height 12
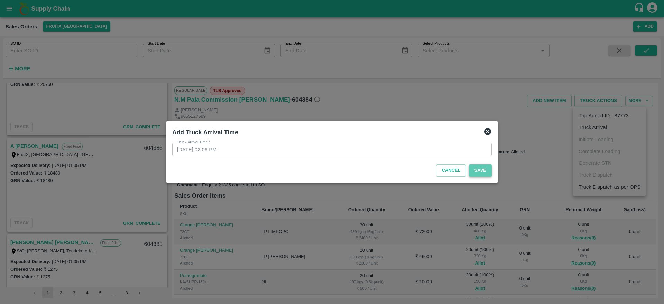
click at [480, 175] on button "Save" at bounding box center [480, 170] width 23 height 12
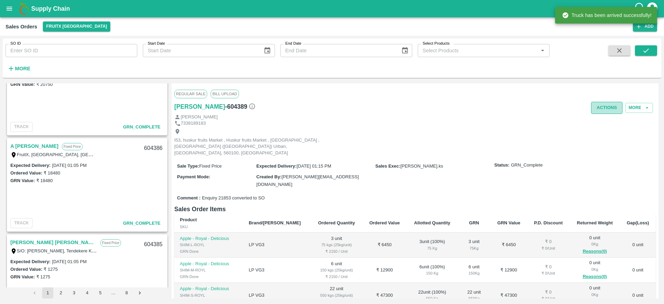
click at [606, 112] on button "Actions" at bounding box center [606, 108] width 31 height 12
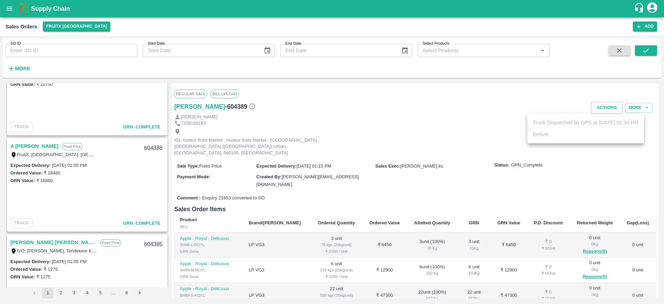
click at [369, 164] on div at bounding box center [332, 152] width 664 height 304
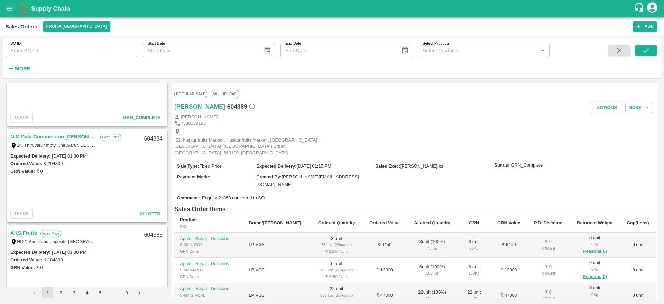
scroll to position [438, 0]
click at [55, 132] on link "N.M Pala Commission [PERSON_NAME]" at bounding box center [53, 135] width 86 height 9
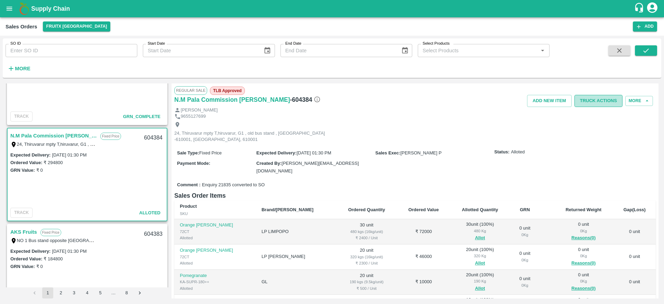
click at [604, 100] on button "Truck Actions" at bounding box center [599, 101] width 48 height 12
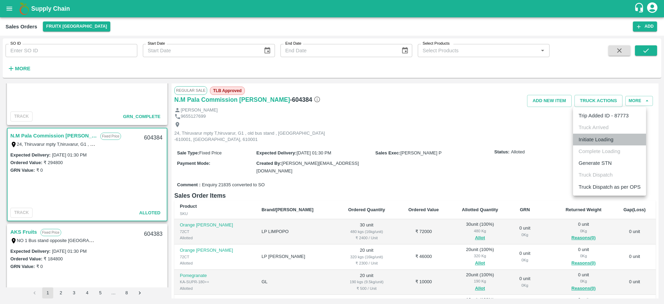
click at [600, 141] on li "Initiate Loading" at bounding box center [609, 140] width 73 height 12
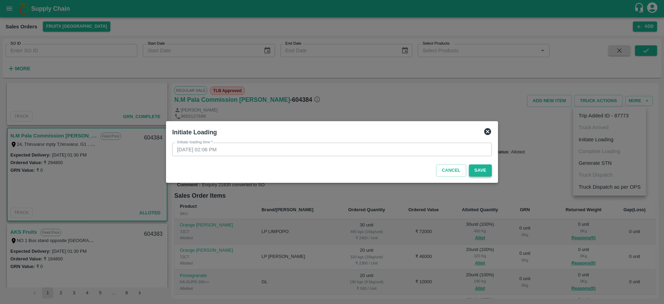
click at [478, 175] on button "Save" at bounding box center [480, 170] width 23 height 12
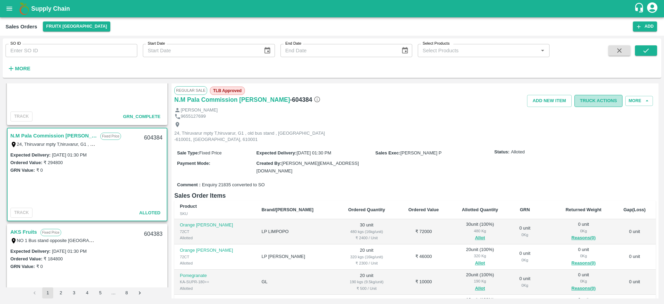
click at [599, 100] on button "Truck Actions" at bounding box center [599, 101] width 48 height 12
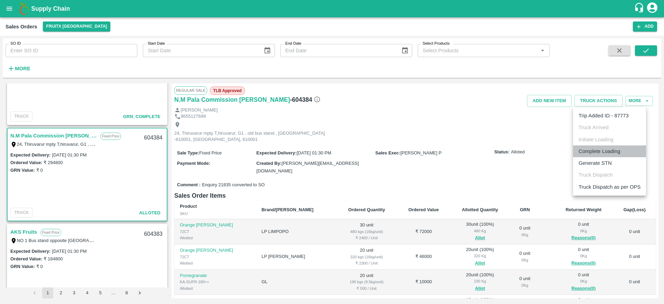
click at [597, 151] on li "Complete Loading" at bounding box center [609, 151] width 73 height 12
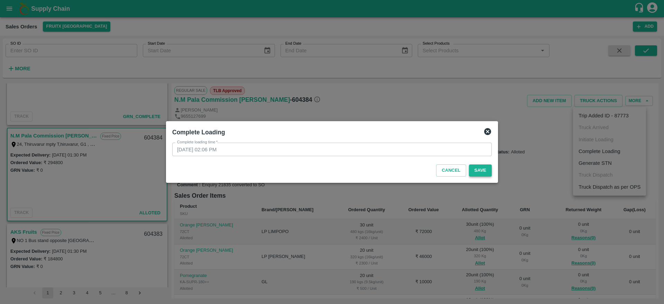
click at [482, 167] on button "Save" at bounding box center [480, 170] width 23 height 12
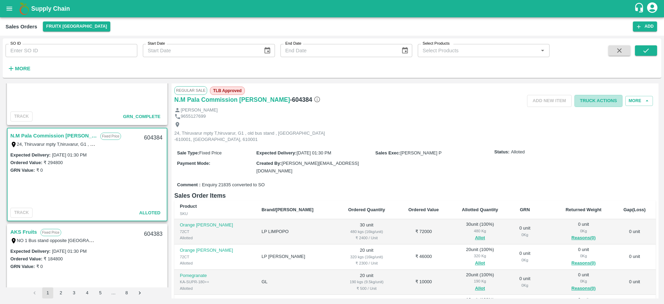
click at [591, 98] on button "Truck Actions" at bounding box center [599, 101] width 48 height 12
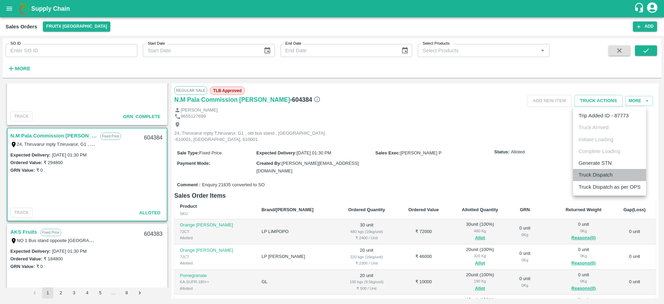
click at [590, 172] on li "Truck Dispatch" at bounding box center [609, 175] width 73 height 12
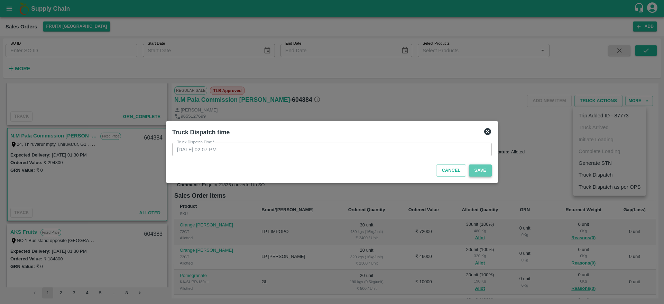
click at [477, 169] on button "Save" at bounding box center [480, 170] width 23 height 12
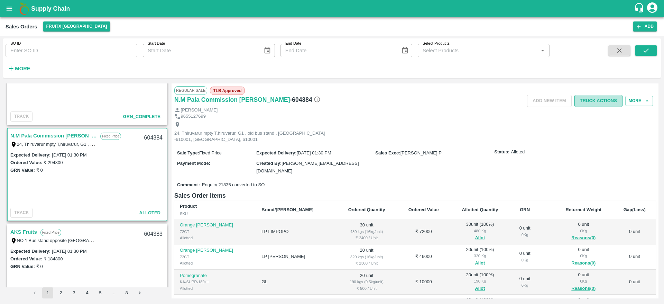
click at [602, 100] on button "Truck Actions" at bounding box center [599, 101] width 48 height 12
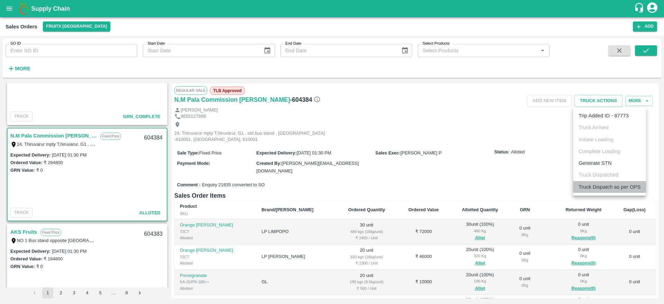
click at [603, 190] on li "Truck Dispatch as per OPS" at bounding box center [609, 187] width 73 height 12
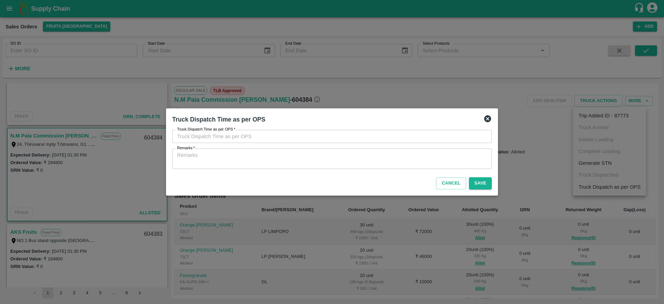
type input "09/09/2025 02:07 PM"
drag, startPoint x: 411, startPoint y: 146, endPoint x: 405, endPoint y: 160, distance: 15.1
click at [405, 160] on div "Truck Dispatch Time as per OPS   * 09/09/2025 02:07 PM Truck Dispatch Time as p…" at bounding box center [332, 149] width 320 height 39
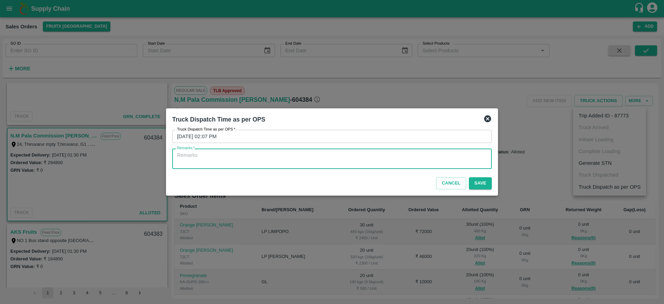
click at [405, 160] on textarea "Remarks   *" at bounding box center [332, 158] width 310 height 15
type textarea "OTD"
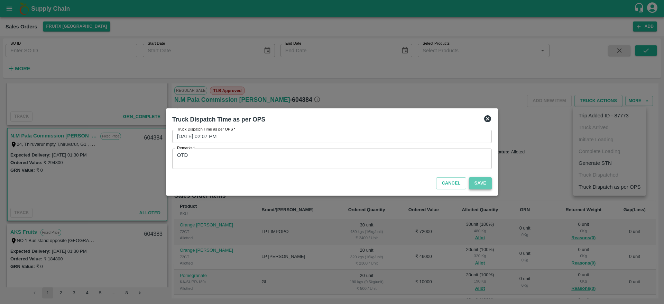
click at [484, 185] on button "Save" at bounding box center [480, 183] width 23 height 12
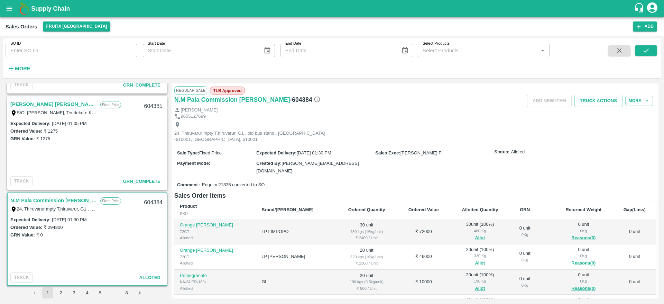
scroll to position [370, 0]
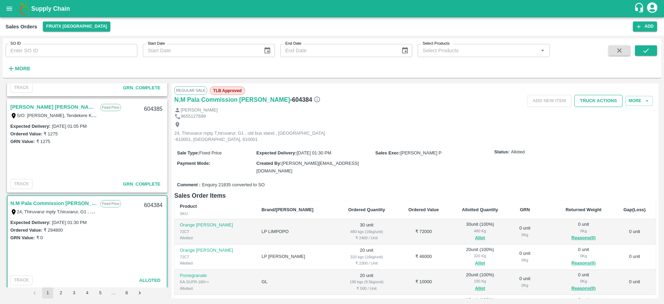
click at [575, 100] on button "Truck Actions" at bounding box center [599, 101] width 48 height 12
click at [495, 131] on div at bounding box center [332, 152] width 664 height 304
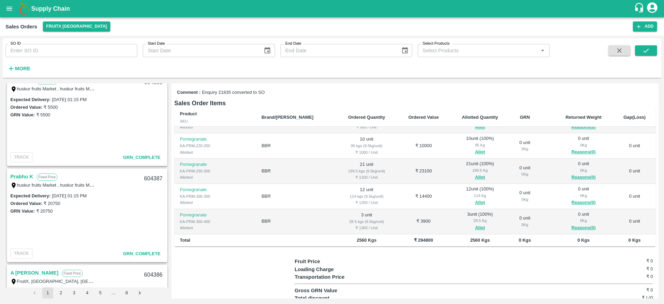
scroll to position [0, 0]
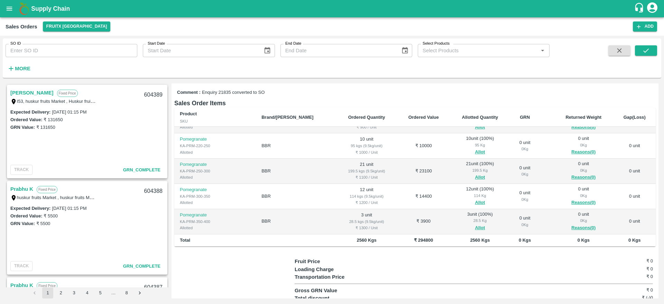
click at [37, 89] on link "[PERSON_NAME]" at bounding box center [31, 92] width 43 height 9
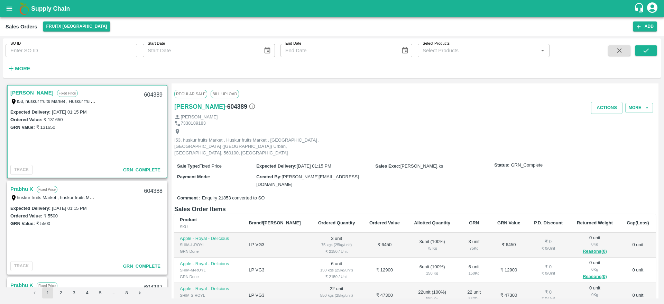
click at [36, 94] on link "[PERSON_NAME]" at bounding box center [31, 92] width 43 height 9
click at [18, 191] on link "Prabhu K" at bounding box center [21, 188] width 23 height 9
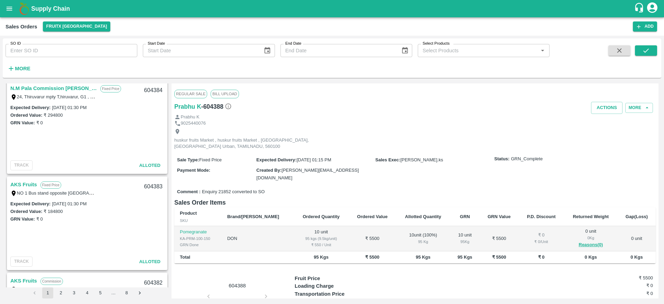
scroll to position [478, 0]
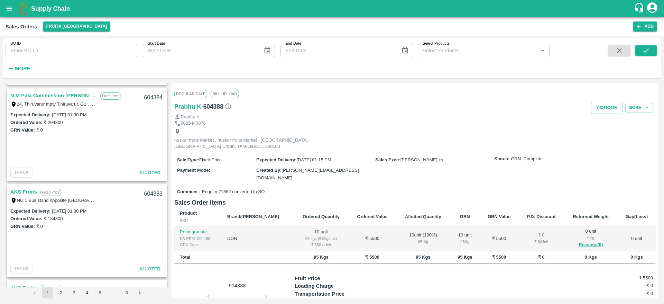
click at [41, 98] on link "N.M Pala Commission [PERSON_NAME]" at bounding box center [53, 95] width 86 height 9
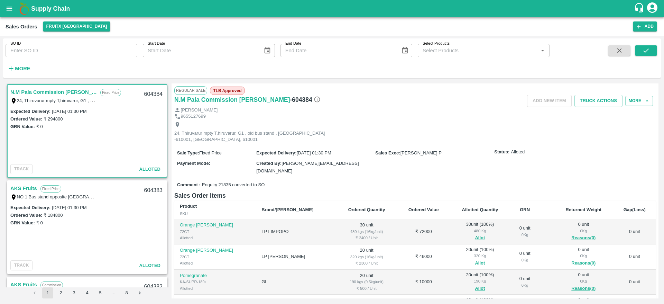
scroll to position [482, 0]
drag, startPoint x: 39, startPoint y: 80, endPoint x: 39, endPoint y: 94, distance: 13.8
click at [39, 94] on div "Mohammed Junaid Fixed Price I53, huskur fruits Market , Huskur fruits Market , …" at bounding box center [332, 191] width 659 height 220
click at [39, 94] on link "N.M Pala Commission [PERSON_NAME]" at bounding box center [53, 91] width 86 height 9
click at [59, 91] on link "N.M Pala Commission [PERSON_NAME]" at bounding box center [53, 91] width 86 height 9
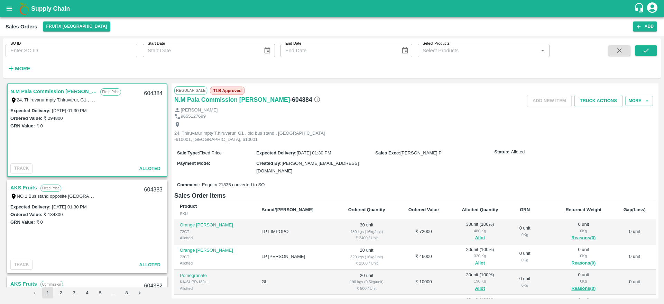
click at [45, 93] on link "N.M Pala Commission [PERSON_NAME]" at bounding box center [53, 91] width 86 height 9
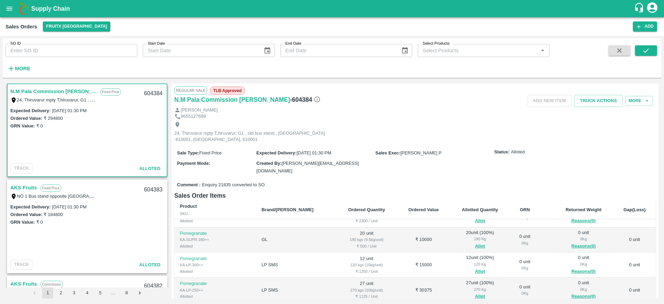
scroll to position [27, 0]
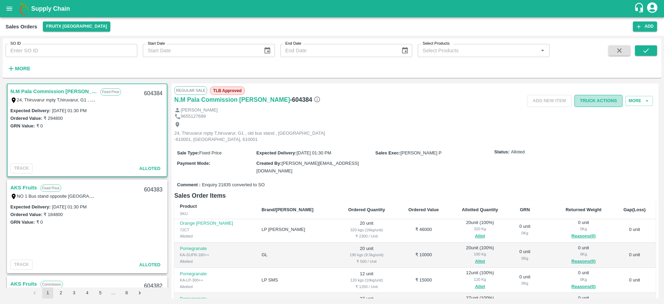
click at [595, 104] on button "Truck Actions" at bounding box center [599, 101] width 48 height 12
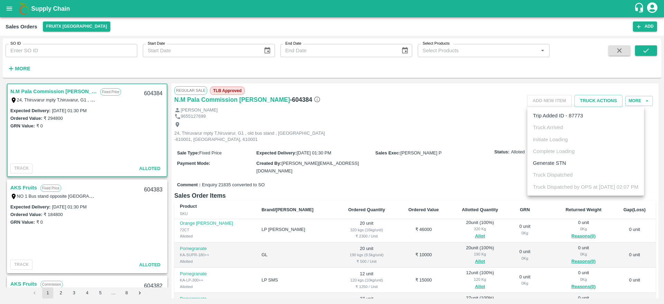
click at [421, 116] on div at bounding box center [332, 152] width 664 height 304
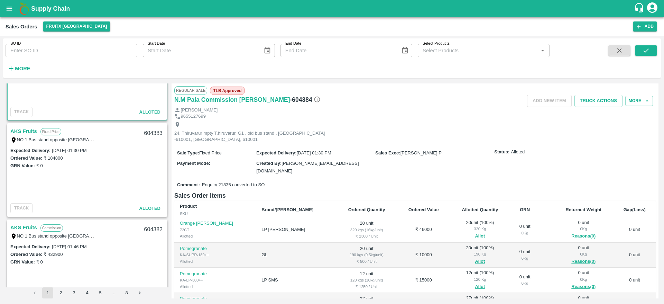
scroll to position [541, 0]
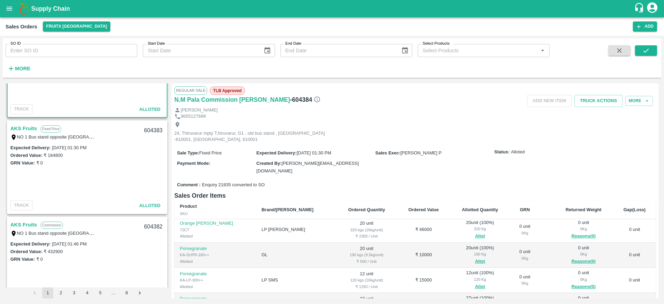
click at [20, 125] on link "AKS Fruits" at bounding box center [23, 128] width 27 height 9
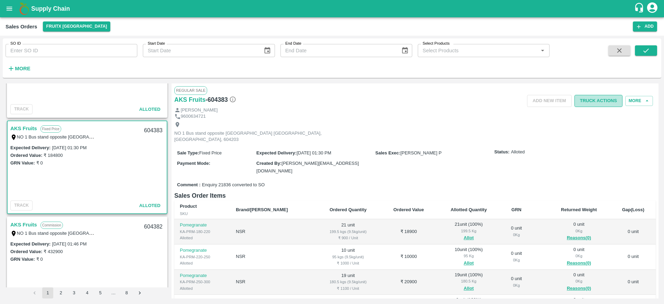
click at [591, 100] on button "Truck Actions" at bounding box center [599, 101] width 48 height 12
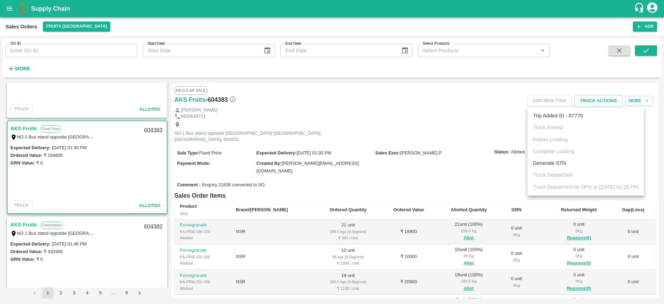
click at [421, 121] on div at bounding box center [332, 152] width 664 height 304
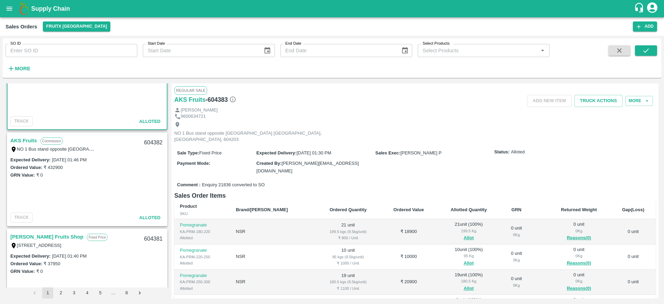
scroll to position [627, 0]
click at [15, 138] on link "AKS Fruits" at bounding box center [23, 138] width 27 height 9
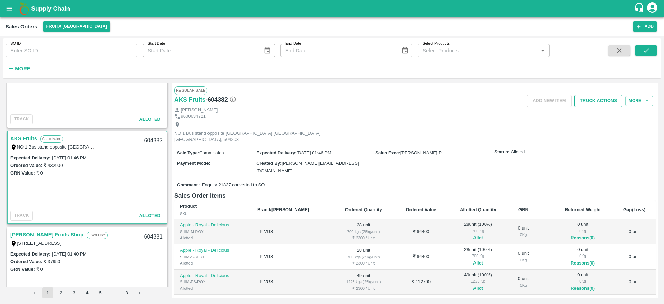
click at [596, 105] on button "Truck Actions" at bounding box center [599, 101] width 48 height 12
click at [490, 125] on div at bounding box center [332, 152] width 664 height 304
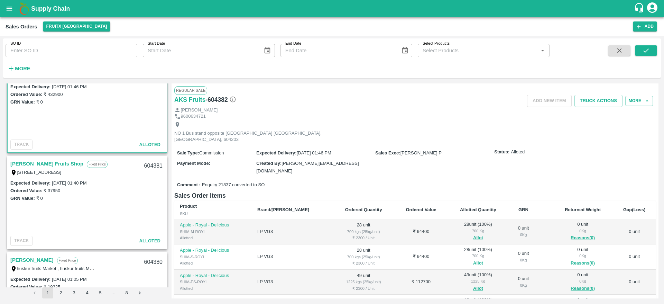
scroll to position [700, 0]
click at [49, 164] on link "[PERSON_NAME] Fruits Shop" at bounding box center [46, 161] width 73 height 9
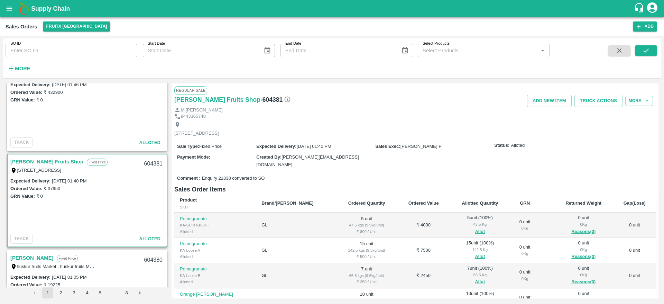
click at [596, 107] on div "M Syed Ibrahim" at bounding box center [414, 110] width 481 height 7
click at [595, 101] on button "Truck Actions" at bounding box center [599, 101] width 48 height 12
click at [465, 131] on div at bounding box center [332, 152] width 664 height 304
click at [38, 162] on link "[PERSON_NAME] Fruits Shop" at bounding box center [46, 161] width 73 height 9
click at [606, 102] on button "Truck Actions" at bounding box center [599, 101] width 48 height 12
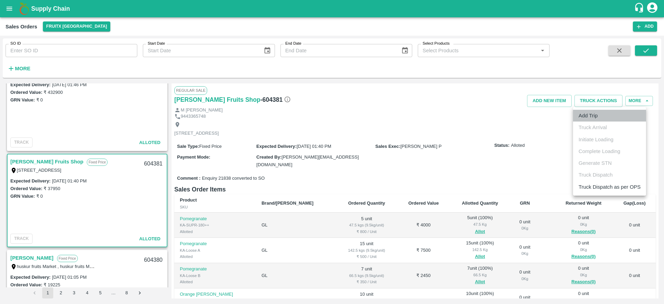
click at [598, 115] on li "Add Trip" at bounding box center [609, 116] width 73 height 12
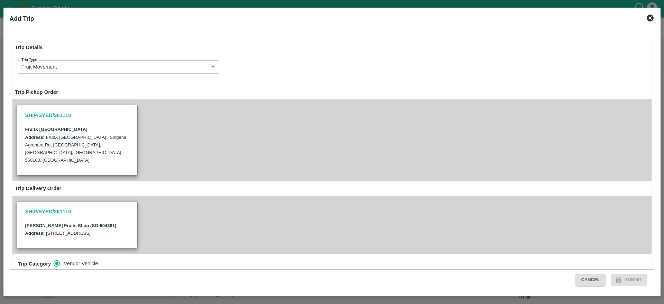
radio input "true"
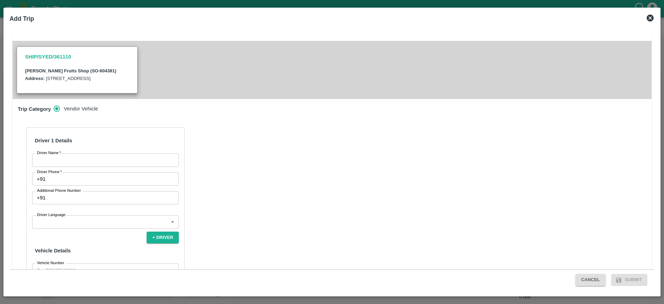
scroll to position [198, 0]
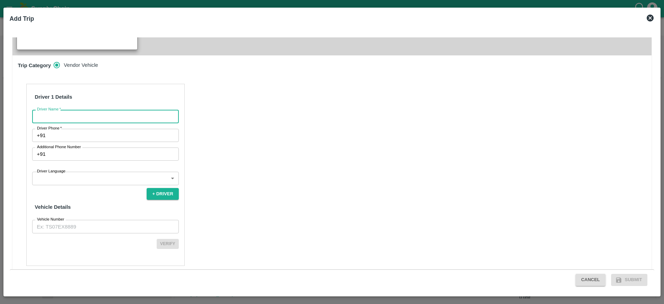
click at [61, 110] on input "Driver Name   *" at bounding box center [105, 116] width 147 height 13
type input "Abhishake"
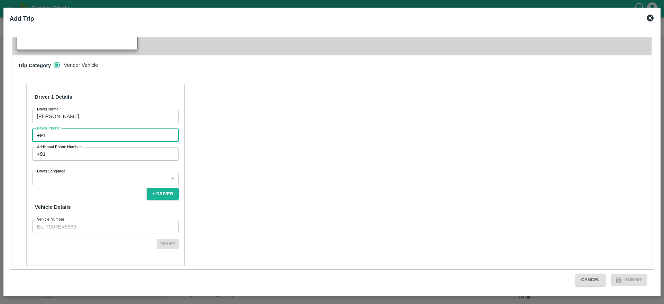
click at [89, 129] on input "Driver Phone   *" at bounding box center [113, 135] width 130 height 13
type input "9698981235"
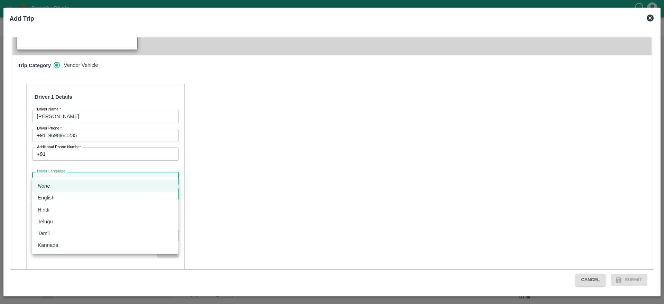
drag, startPoint x: 124, startPoint y: 166, endPoint x: 100, endPoint y: 232, distance: 70.2
click at [100, 232] on body "Supply Chain Sales Orders FruitX Bangalore Add SO ID SO ID Start Date Start Dat…" at bounding box center [332, 152] width 664 height 304
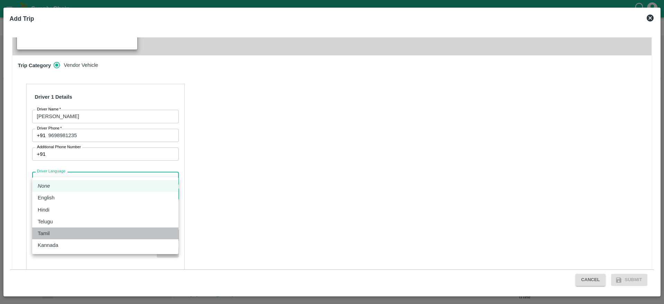
click at [100, 232] on div "Tamil" at bounding box center [105, 233] width 135 height 8
type input "ta"
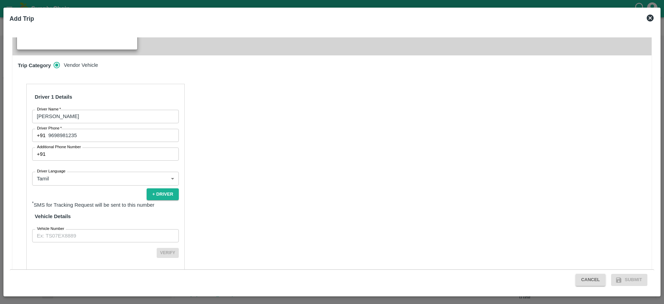
click at [98, 235] on div "Driver 1 Details Driver Name   * Abhishake Driver Name Driver Phone   * +91 969…" at bounding box center [105, 179] width 158 height 191
click at [99, 229] on input "Vehicle Number" at bounding box center [105, 235] width 147 height 13
type input "TN91L2011"
click at [164, 248] on button "Verify" at bounding box center [168, 253] width 22 height 10
click at [627, 278] on button "Submit" at bounding box center [629, 280] width 37 height 12
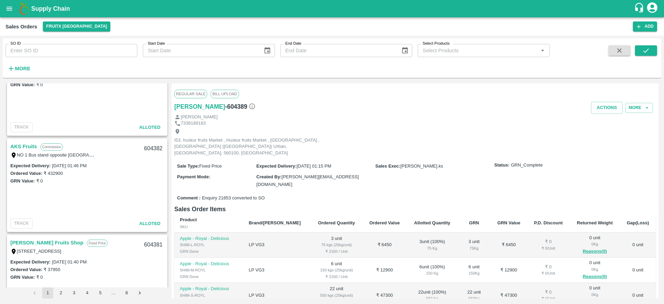
scroll to position [659, 0]
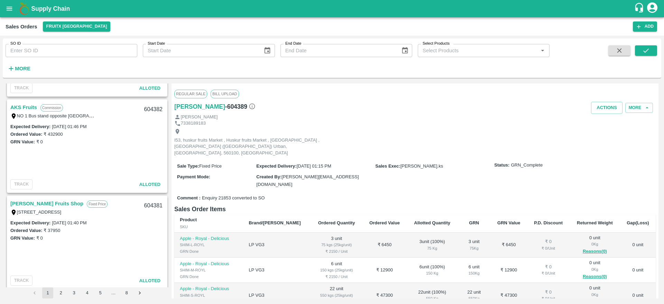
click at [22, 104] on link "AKS Fruits" at bounding box center [23, 107] width 27 height 9
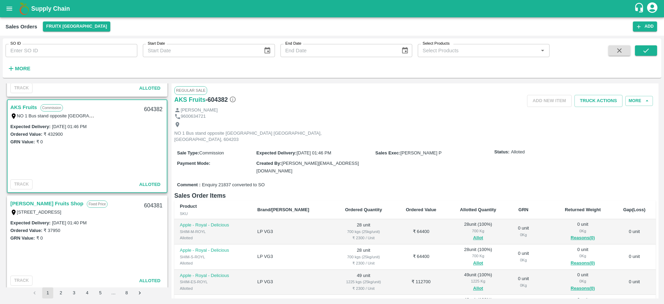
scroll to position [44, 0]
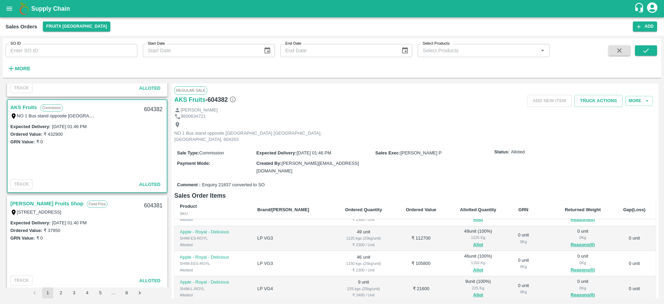
click at [45, 201] on link "[PERSON_NAME] Fruits Shop" at bounding box center [46, 203] width 73 height 9
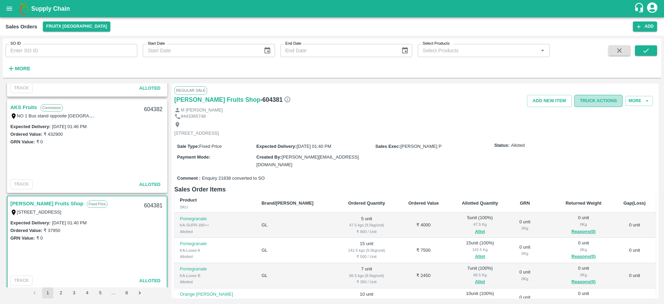
click at [606, 100] on button "Truck Actions" at bounding box center [599, 101] width 48 height 12
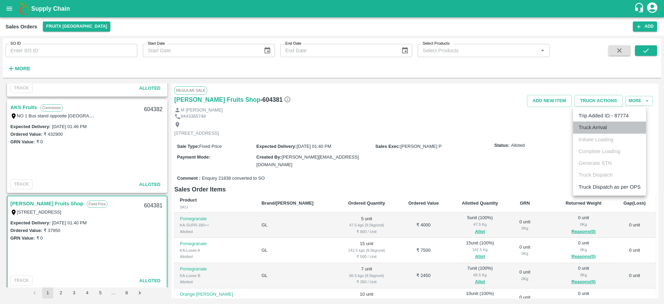
click at [590, 126] on li "Truck Arrival" at bounding box center [609, 127] width 73 height 12
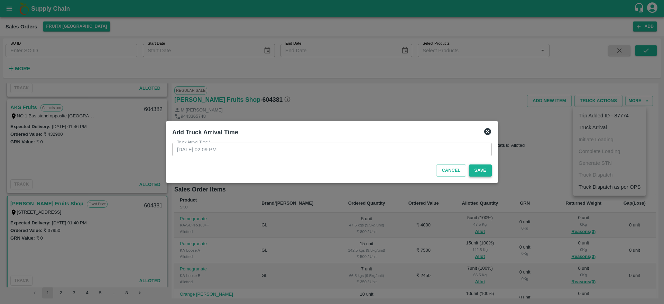
click at [483, 173] on button "Save" at bounding box center [480, 170] width 23 height 12
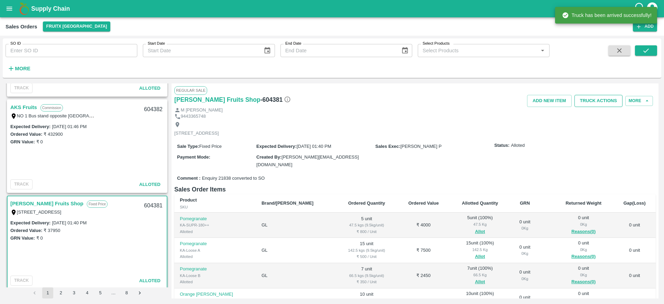
drag, startPoint x: 589, startPoint y: 110, endPoint x: 592, endPoint y: 100, distance: 10.6
click at [592, 100] on div "Regular Sale Syed Ibrahim Fruits Shop - 604381 Add NEW ITEM Truck Actions More …" at bounding box center [415, 190] width 487 height 215
click at [592, 100] on button "Truck Actions" at bounding box center [599, 101] width 48 height 12
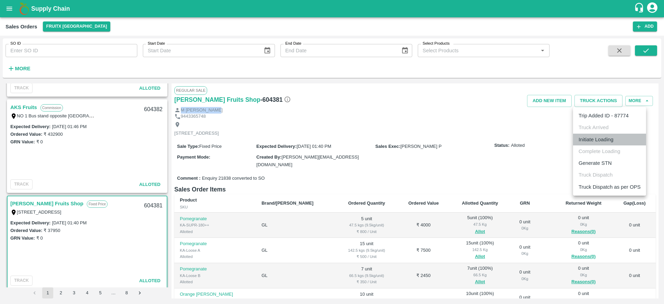
click at [589, 137] on li "Initiate Loading" at bounding box center [609, 140] width 73 height 12
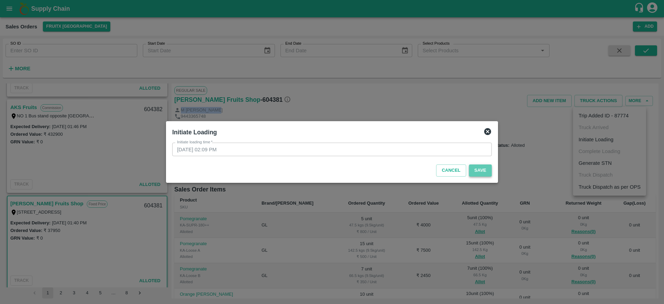
click at [482, 172] on button "Save" at bounding box center [480, 170] width 23 height 12
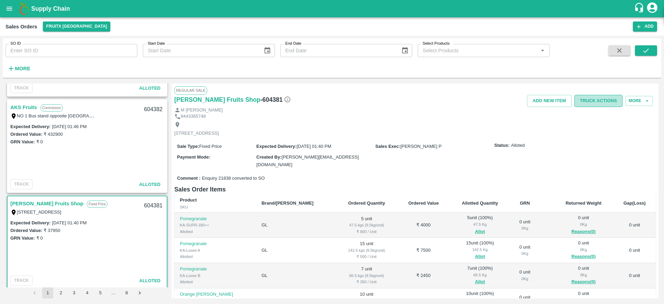
click at [592, 98] on button "Truck Actions" at bounding box center [599, 101] width 48 height 12
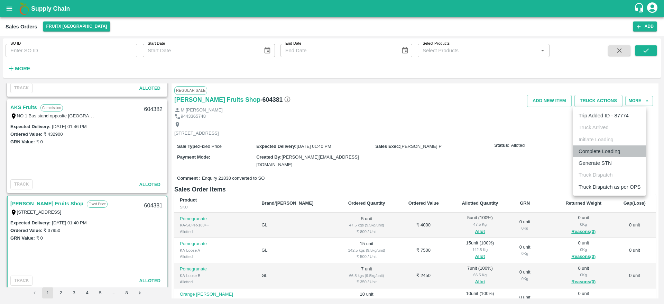
click at [595, 150] on li "Complete Loading" at bounding box center [609, 151] width 73 height 12
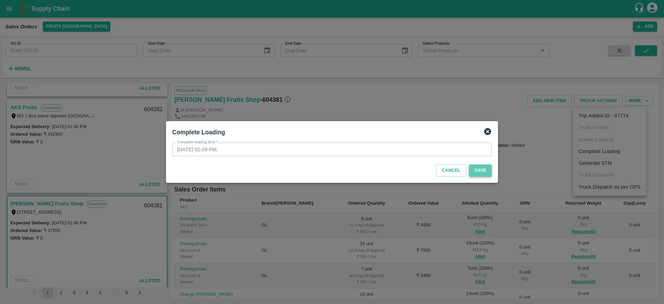
click at [484, 172] on button "Save" at bounding box center [480, 170] width 23 height 12
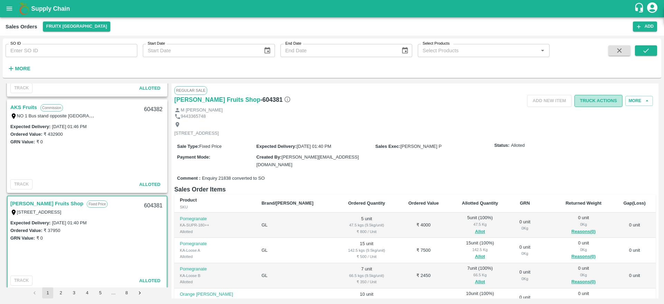
click at [597, 102] on button "Truck Actions" at bounding box center [599, 101] width 48 height 12
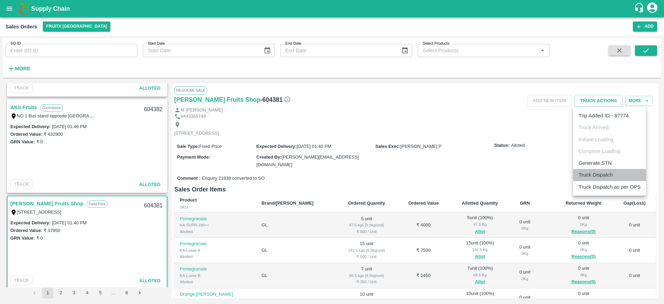
click at [595, 176] on li "Truck Dispatch" at bounding box center [609, 175] width 73 height 12
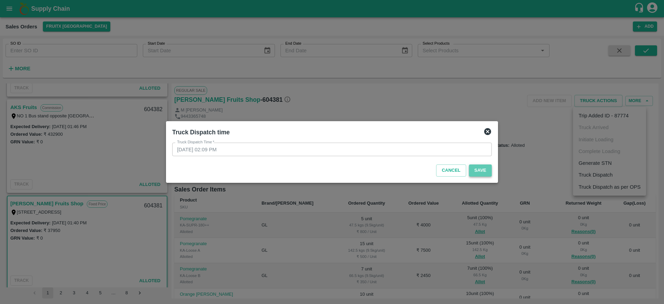
click at [477, 167] on button "Save" at bounding box center [480, 170] width 23 height 12
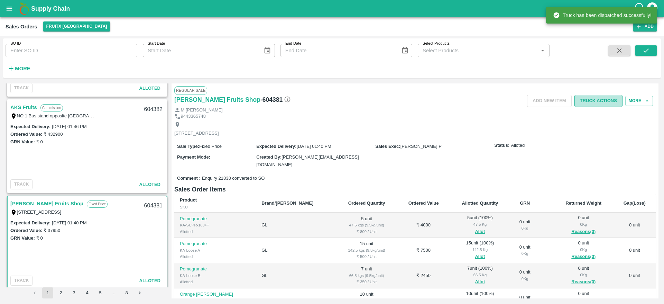
click at [600, 96] on button "Truck Actions" at bounding box center [599, 101] width 48 height 12
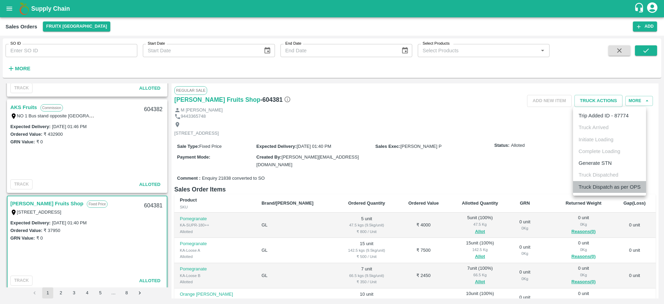
click at [582, 186] on li "Truck Dispatch as per OPS" at bounding box center [609, 187] width 73 height 12
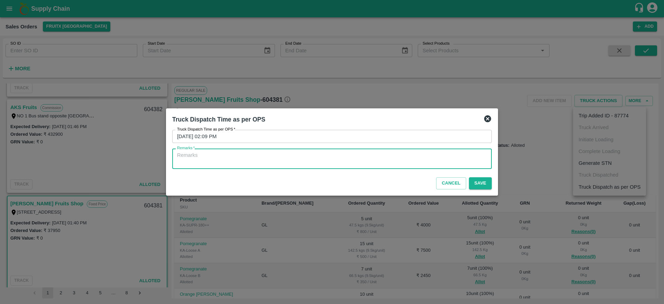
click at [412, 163] on textarea "Remarks   *" at bounding box center [332, 158] width 310 height 15
click at [398, 165] on textarea "Remarks   *" at bounding box center [332, 158] width 310 height 15
type textarea "OTD"
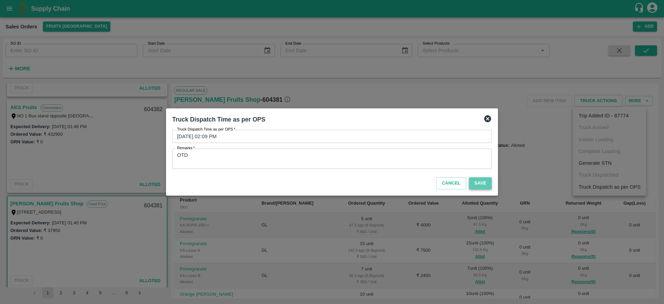
click at [478, 184] on button "Save" at bounding box center [480, 183] width 23 height 12
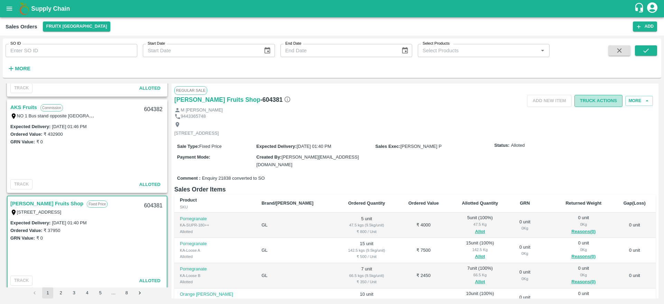
click at [600, 101] on button "Truck Actions" at bounding box center [599, 101] width 48 height 12
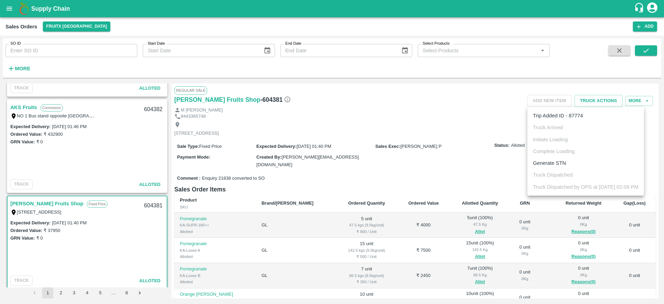
click at [472, 126] on div at bounding box center [332, 152] width 664 height 304
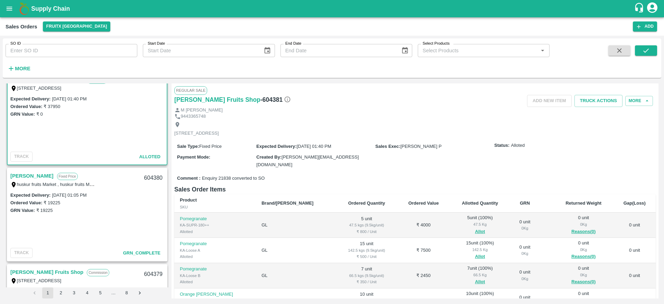
scroll to position [791, 0]
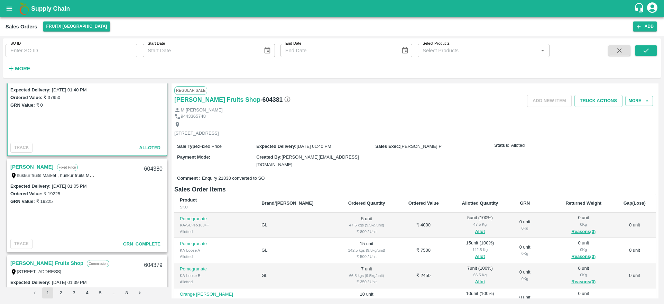
click at [47, 171] on div "huskur fruits Market , huskur fruits Market , [GEOGRAPHIC_DATA], [GEOGRAPHIC_DA…" at bounding box center [53, 175] width 86 height 8
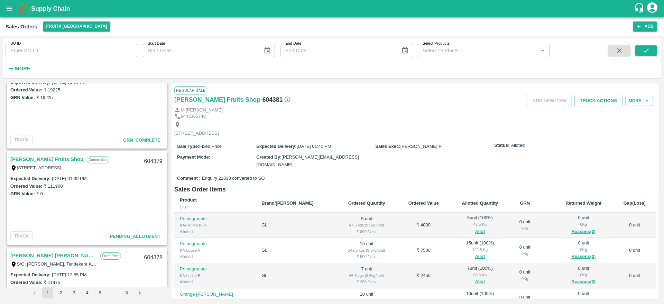
scroll to position [896, 0]
click at [22, 160] on link "[PERSON_NAME] Fruits Shop" at bounding box center [46, 158] width 73 height 9
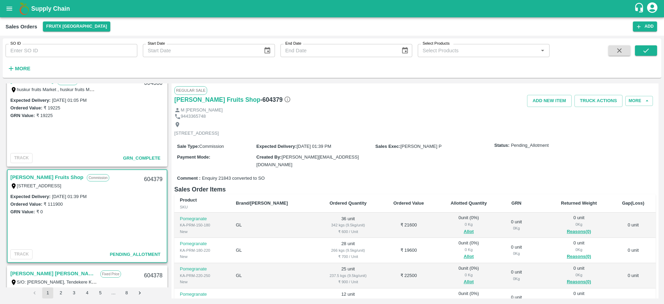
scroll to position [877, 0]
click at [47, 174] on link "[PERSON_NAME] Fruits Shop" at bounding box center [46, 177] width 73 height 9
click at [50, 175] on link "[PERSON_NAME] Fruits Shop" at bounding box center [46, 177] width 73 height 9
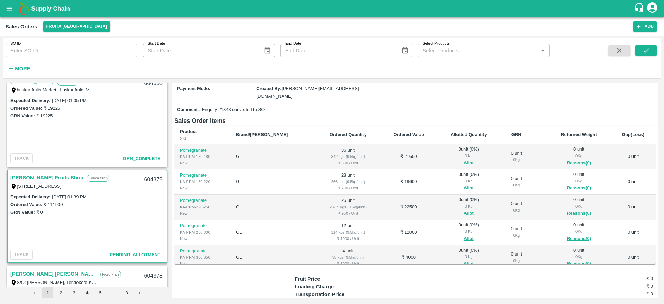
scroll to position [65, 0]
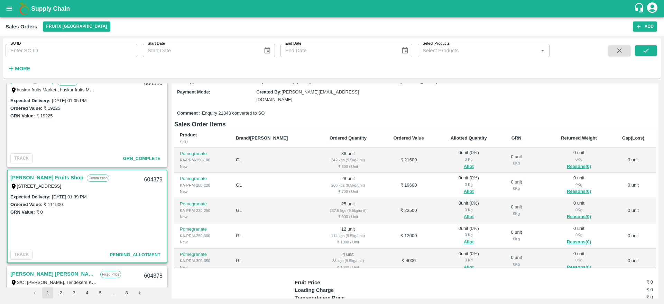
click at [49, 181] on link "[PERSON_NAME] Fruits Shop" at bounding box center [46, 177] width 73 height 9
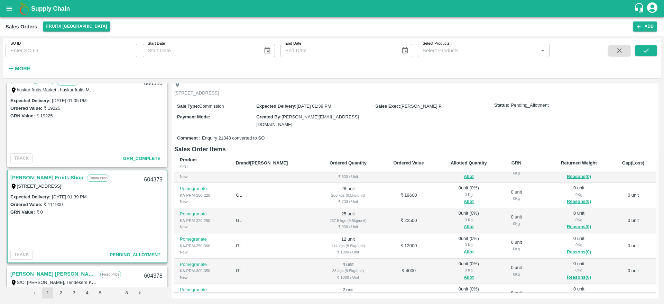
scroll to position [0, 0]
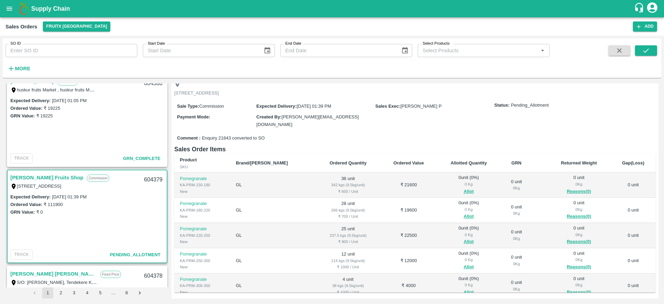
click at [148, 177] on div "604379" at bounding box center [153, 180] width 27 height 16
copy div "604379"
click at [153, 204] on div "Ordered Value: ₹ 111900" at bounding box center [87, 204] width 154 height 8
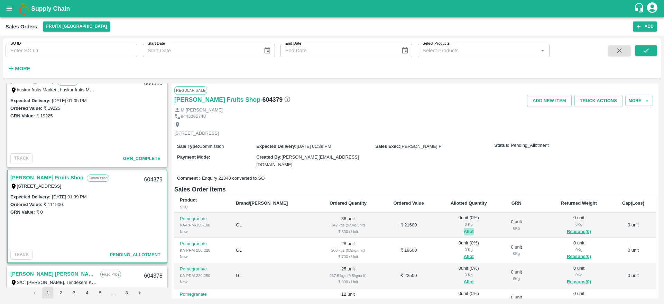
click at [464, 228] on button "Allot" at bounding box center [469, 232] width 10 height 8
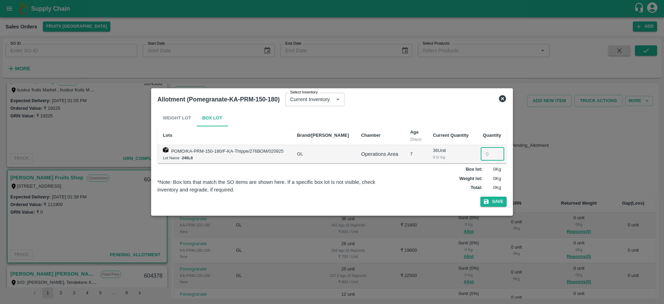
click at [484, 154] on input "number" at bounding box center [493, 153] width 24 height 13
type input "36"
click at [493, 201] on button "Save" at bounding box center [493, 201] width 26 height 10
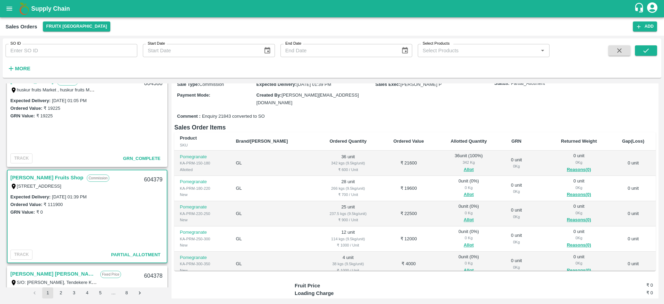
scroll to position [64, 0]
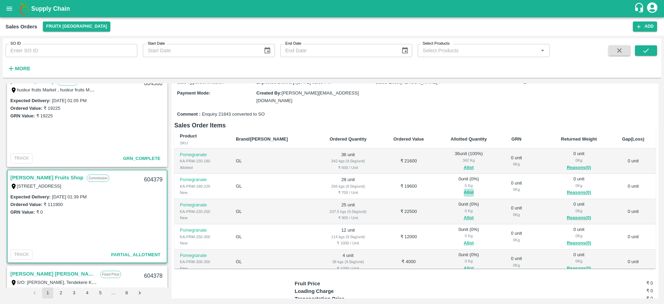
click at [464, 189] on button "Allot" at bounding box center [469, 193] width 10 height 8
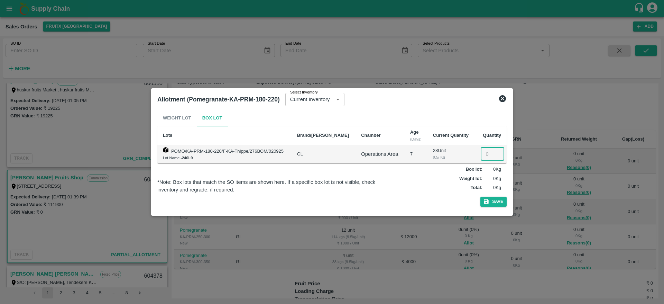
click at [487, 154] on input "number" at bounding box center [493, 153] width 24 height 13
type input "28"
click at [489, 203] on icon "button" at bounding box center [486, 201] width 6 height 6
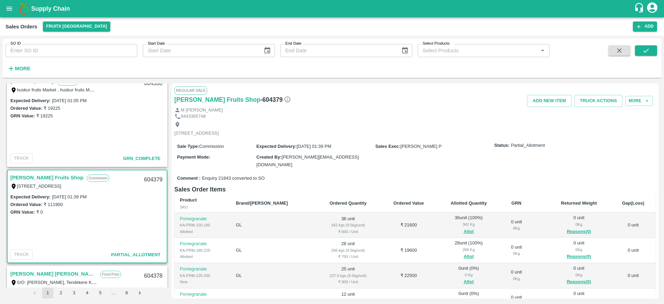
scroll to position [35, 0]
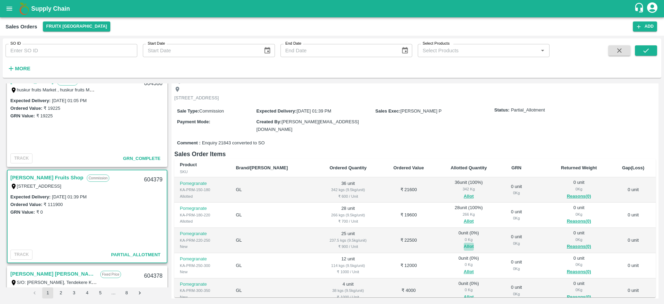
click at [464, 242] on button "Allot" at bounding box center [469, 246] width 10 height 8
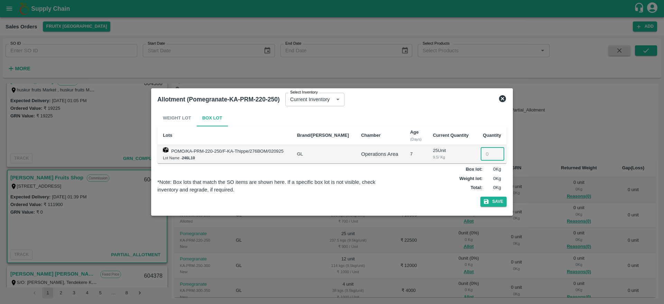
click at [487, 154] on input "number" at bounding box center [493, 153] width 24 height 13
type input "25"
click at [500, 205] on button "Save" at bounding box center [493, 201] width 26 height 10
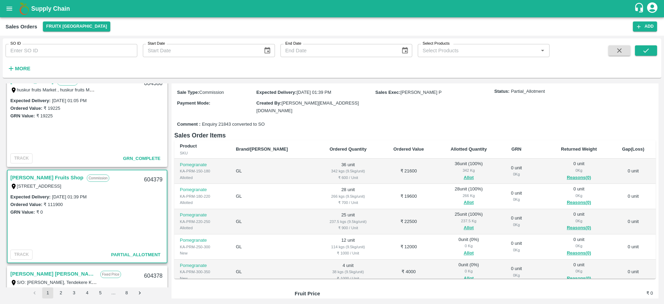
scroll to position [55, 0]
click at [464, 248] on button "Allot" at bounding box center [469, 252] width 10 height 8
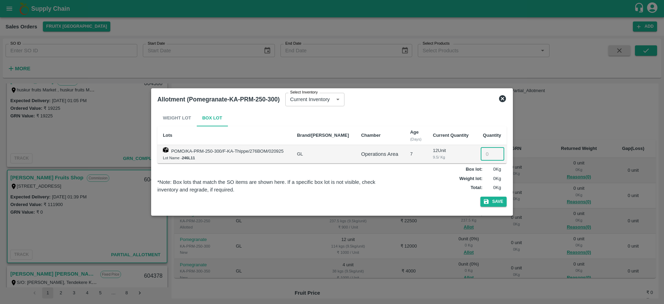
click at [484, 154] on input "number" at bounding box center [493, 153] width 24 height 13
type input "12"
click at [496, 197] on button "Save" at bounding box center [493, 201] width 26 height 10
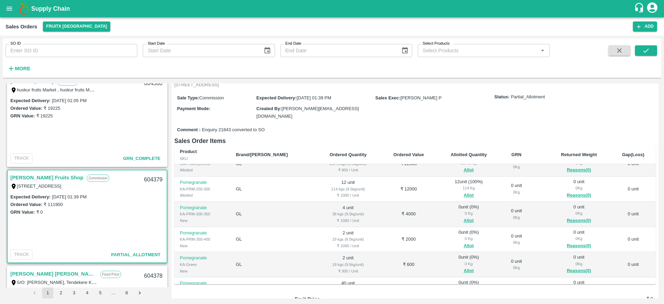
scroll to position [66, 0]
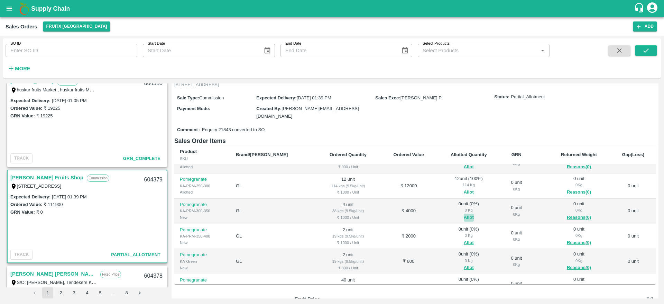
click at [464, 213] on button "Allot" at bounding box center [469, 217] width 10 height 8
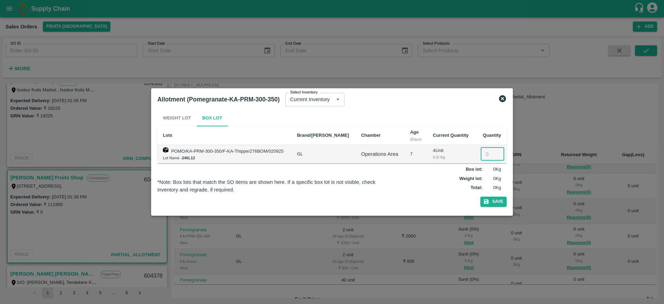
click at [484, 153] on input "number" at bounding box center [493, 153] width 24 height 13
type input "4"
click at [495, 196] on button "Save" at bounding box center [493, 201] width 26 height 10
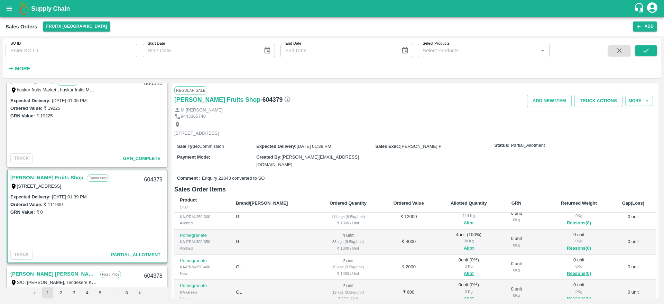
scroll to position [112, 0]
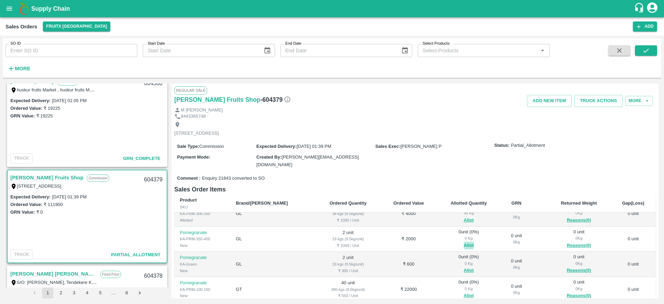
click at [464, 241] on button "Allot" at bounding box center [469, 245] width 10 height 8
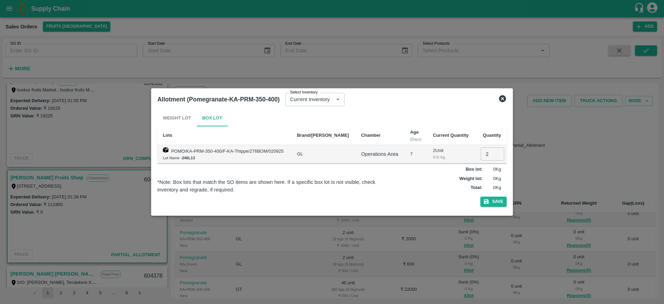
click at [484, 155] on input "2" at bounding box center [493, 153] width 24 height 13
type input "2"
click at [495, 201] on button "Save" at bounding box center [493, 201] width 26 height 10
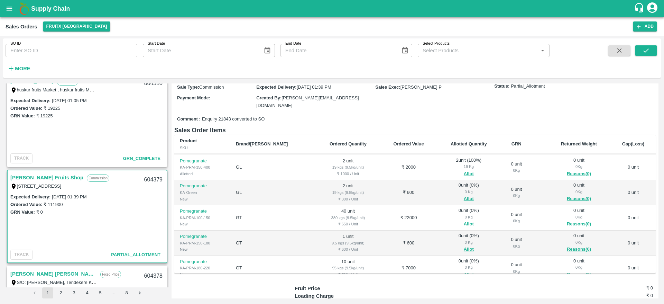
scroll to position [126, 0]
click at [464, 194] on button "Allot" at bounding box center [469, 198] width 10 height 8
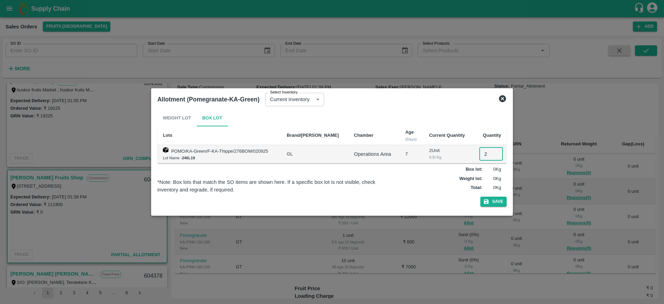
click at [482, 150] on input "2" at bounding box center [491, 153] width 24 height 13
type input "2"
click at [494, 203] on button "Save" at bounding box center [493, 201] width 26 height 10
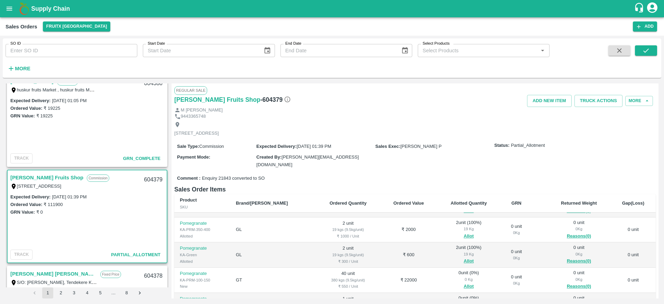
scroll to position [144, 0]
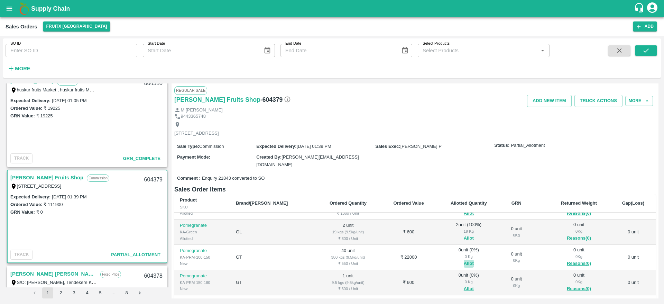
click at [464, 259] on button "Allot" at bounding box center [469, 263] width 10 height 8
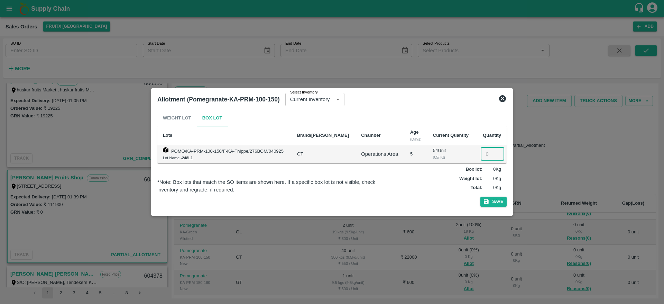
click at [484, 151] on input "number" at bounding box center [493, 153] width 24 height 13
type input "40"
click at [499, 201] on button "Save" at bounding box center [493, 201] width 26 height 10
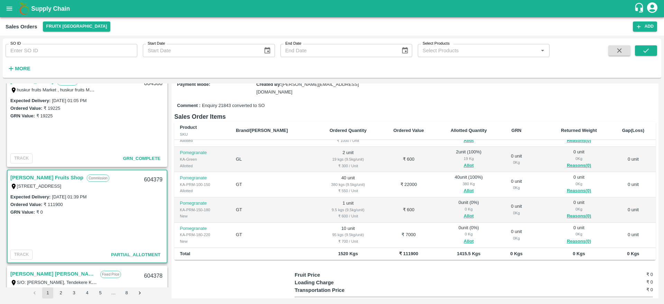
scroll to position [73, 0]
click at [464, 211] on button "Allot" at bounding box center [469, 215] width 10 height 8
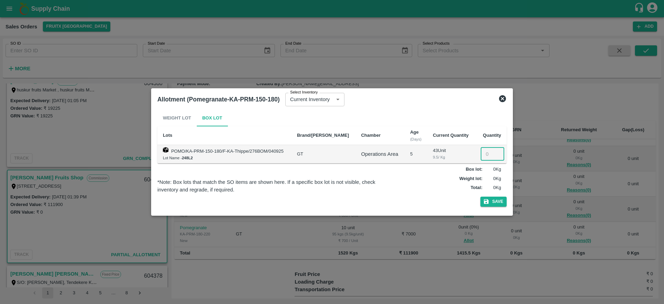
click at [488, 156] on input "number" at bounding box center [493, 153] width 24 height 13
type input "1"
click at [490, 205] on button "Save" at bounding box center [493, 201] width 26 height 10
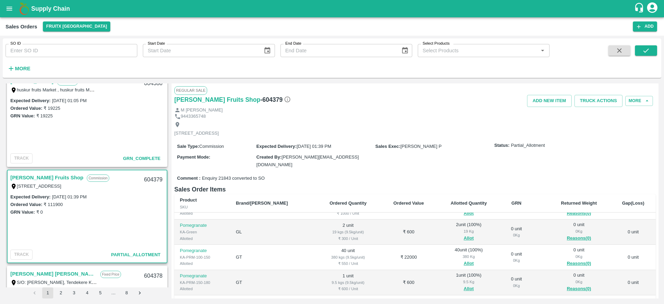
scroll to position [106, 0]
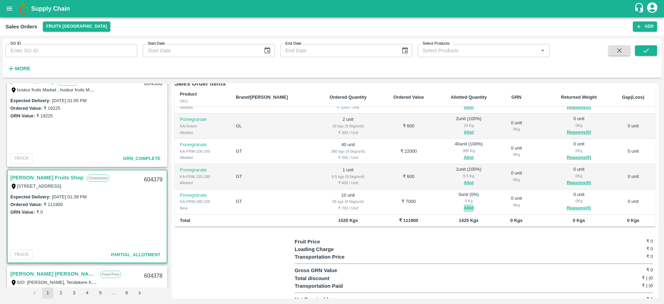
click at [464, 204] on button "Allot" at bounding box center [469, 208] width 10 height 8
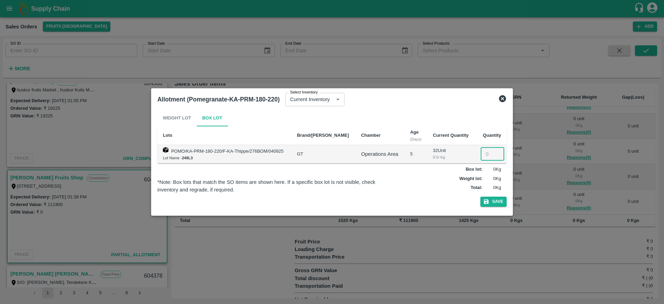
click at [488, 153] on input "number" at bounding box center [493, 153] width 24 height 13
type input "10"
click at [496, 204] on button "Save" at bounding box center [493, 201] width 26 height 10
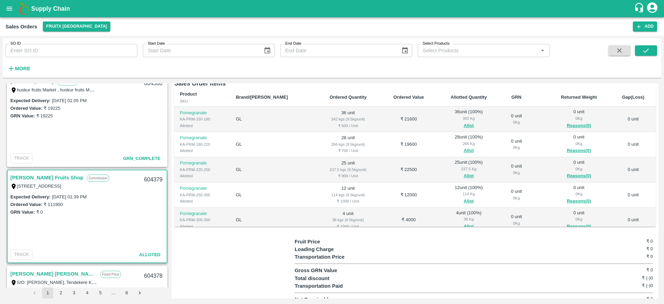
scroll to position [0, 0]
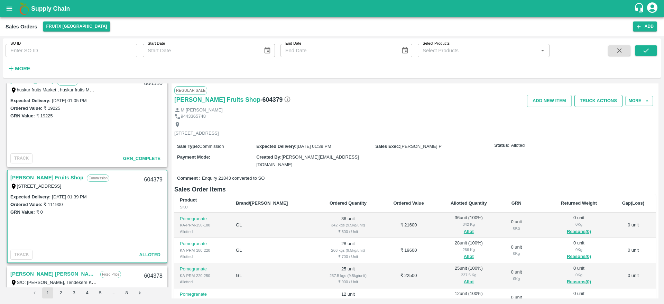
click at [593, 103] on button "Truck Actions" at bounding box center [599, 101] width 48 height 12
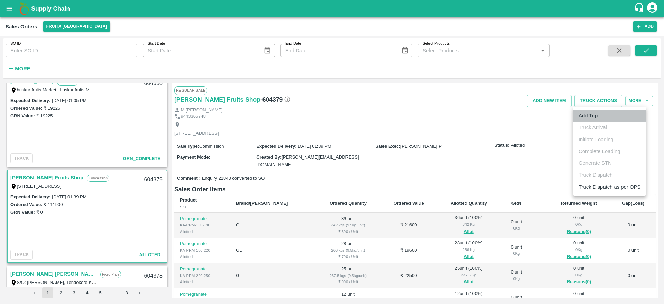
click at [590, 117] on li "Add Trip" at bounding box center [609, 116] width 73 height 12
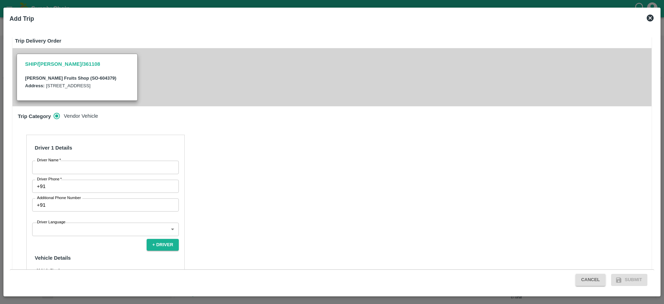
scroll to position [158, 0]
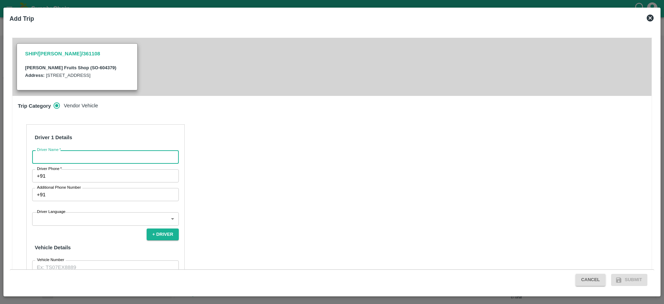
click at [81, 154] on input "Driver Name   *" at bounding box center [105, 156] width 147 height 13
type input "Srikanth"
drag, startPoint x: 68, startPoint y: 153, endPoint x: 0, endPoint y: 146, distance: 68.2
click at [0, 146] on div "Add Trip Trip Details Trip Type Fruit Movement 1 Trip Type Trip Pickup Order SH…" at bounding box center [332, 152] width 664 height 304
click at [76, 150] on input "Driver Name   *" at bounding box center [105, 156] width 147 height 13
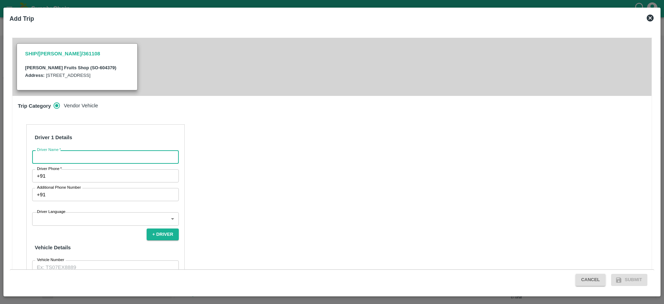
type input "Abhishake"
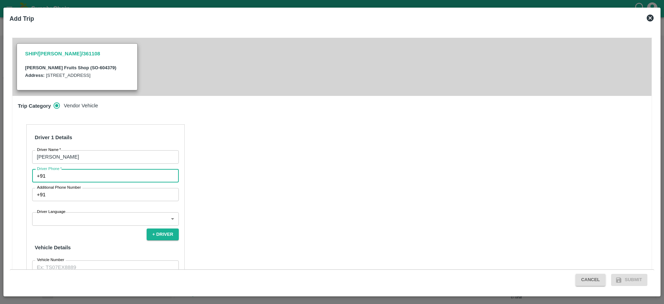
click at [98, 174] on input "Driver Phone   *" at bounding box center [113, 175] width 130 height 13
type input "6385216838"
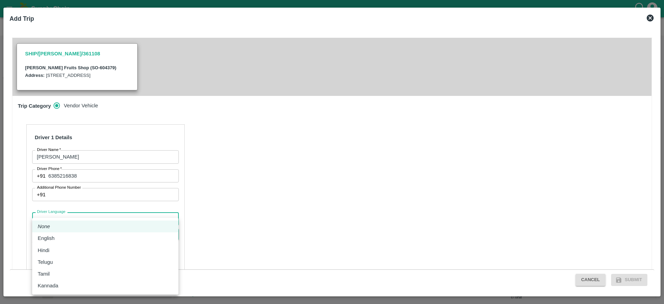
click at [132, 214] on body "Supply Chain Sales Orders FruitX Bangalore Add SO ID SO ID Start Date Start Dat…" at bounding box center [332, 152] width 664 height 304
click at [61, 273] on div "Tamil" at bounding box center [105, 274] width 135 height 8
type input "ta"
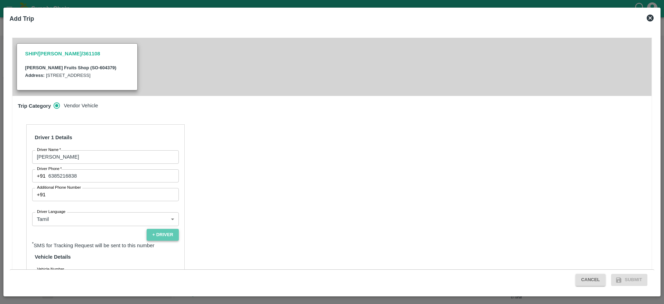
click at [156, 229] on button "+ Driver" at bounding box center [163, 235] width 32 height 12
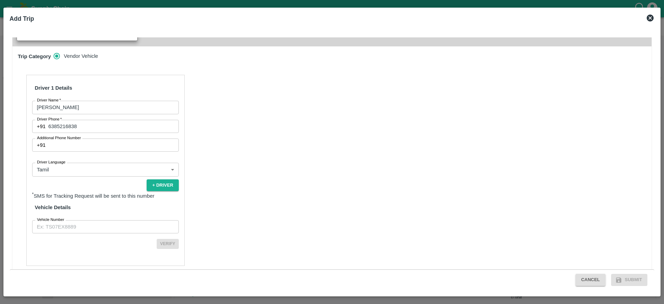
click at [92, 220] on input "Vehicle Number" at bounding box center [105, 226] width 147 height 13
type input "KA01HH0675"
drag, startPoint x: 100, startPoint y: 222, endPoint x: 0, endPoint y: 231, distance: 100.3
click at [0, 231] on div "Add Trip Trip Details Trip Type Fruit Movement 1 Trip Type Trip Pickup Order SH…" at bounding box center [332, 152] width 664 height 304
click at [67, 220] on input "Vehicle Number" at bounding box center [105, 226] width 147 height 13
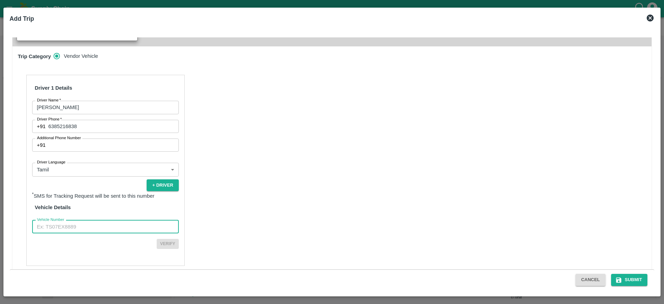
type input "TN48AR5859"
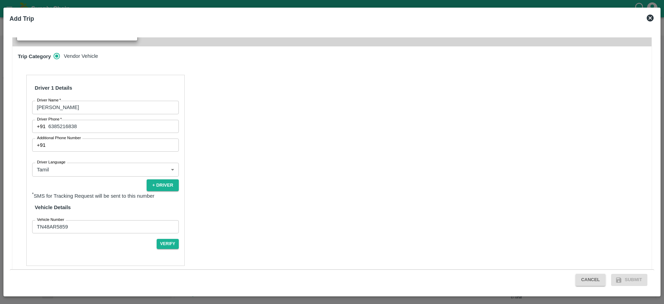
click at [166, 241] on div "Driver 1 Details Driver Name   * Abhishake Driver Name Driver Phone   * +91 638…" at bounding box center [105, 170] width 158 height 191
click at [175, 239] on button "Verify" at bounding box center [168, 244] width 22 height 10
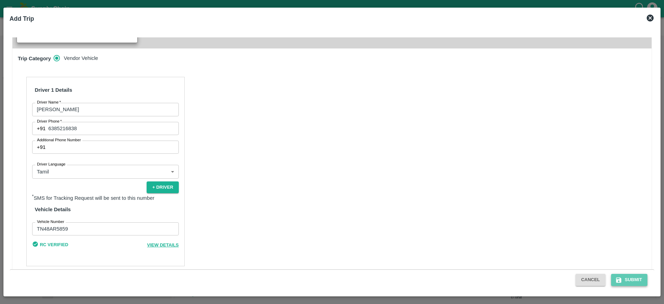
click at [625, 278] on button "Submit" at bounding box center [629, 280] width 37 height 12
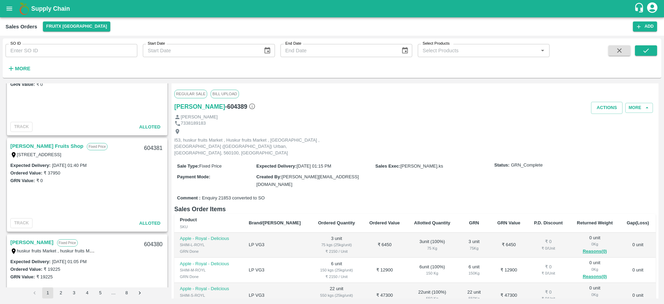
scroll to position [715, 0]
click at [35, 145] on link "[PERSON_NAME] Fruits Shop" at bounding box center [46, 147] width 73 height 9
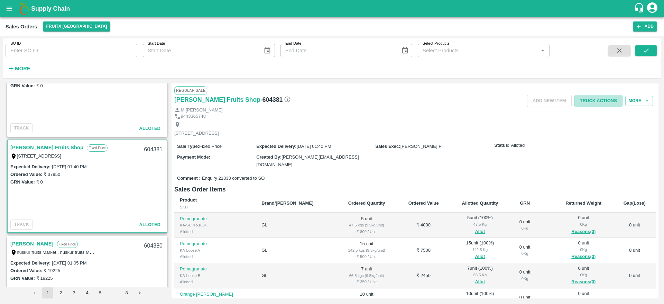
click at [608, 104] on button "Truck Actions" at bounding box center [599, 101] width 48 height 12
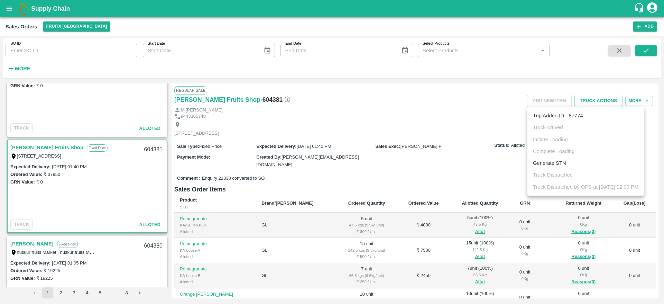
click at [443, 138] on div at bounding box center [332, 152] width 664 height 304
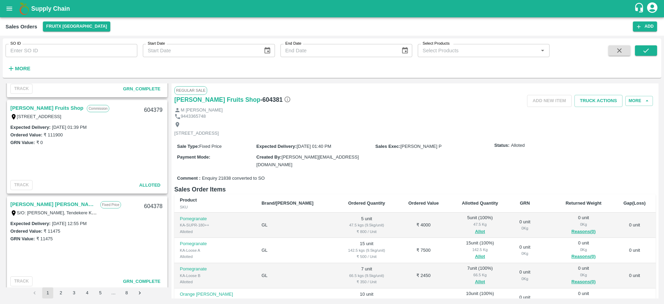
scroll to position [952, 0]
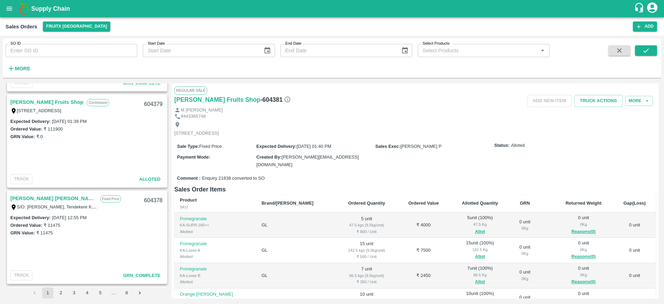
click at [30, 105] on link "[PERSON_NAME] Fruits Shop" at bounding box center [46, 102] width 73 height 9
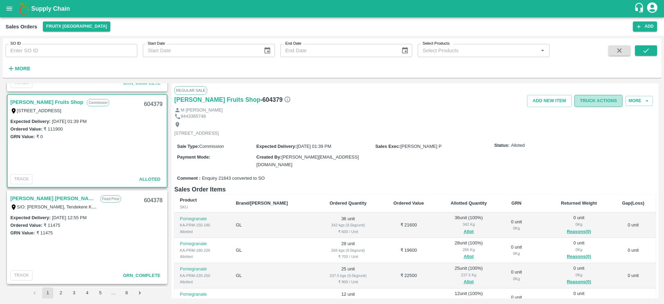
click at [601, 98] on button "Truck Actions" at bounding box center [599, 101] width 48 height 12
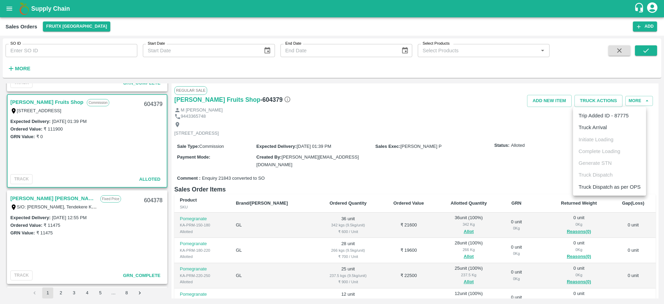
drag, startPoint x: 591, startPoint y: 135, endPoint x: 597, endPoint y: 127, distance: 9.7
click at [597, 127] on ul "Trip Added ID - 87775 Truck Arrival Initiate Loading Complete Loading Generate …" at bounding box center [609, 151] width 73 height 89
click at [597, 127] on li "Truck Arrival" at bounding box center [609, 127] width 73 height 12
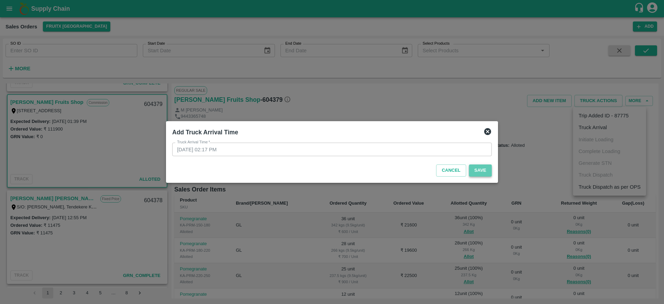
click at [481, 175] on button "Save" at bounding box center [480, 170] width 23 height 12
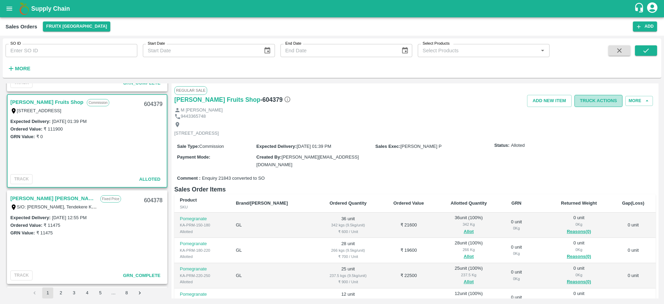
click at [599, 106] on button "Truck Actions" at bounding box center [599, 101] width 48 height 12
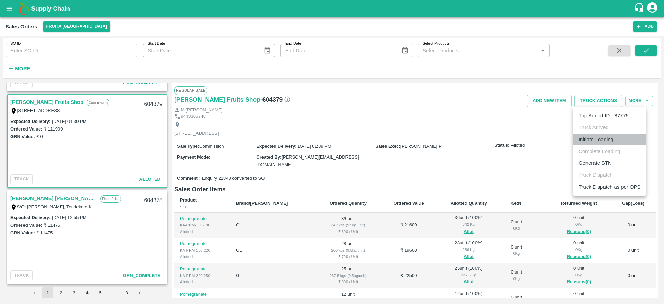
click at [604, 142] on li "Initiate Loading" at bounding box center [609, 140] width 73 height 12
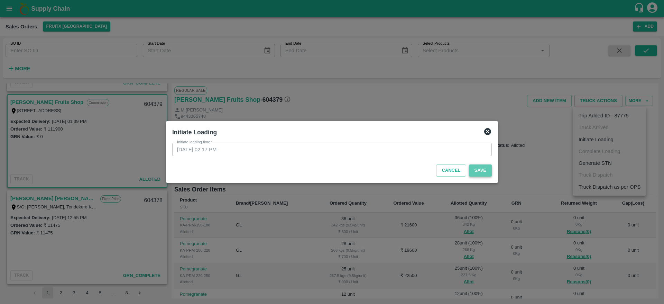
click at [483, 172] on button "Save" at bounding box center [480, 170] width 23 height 12
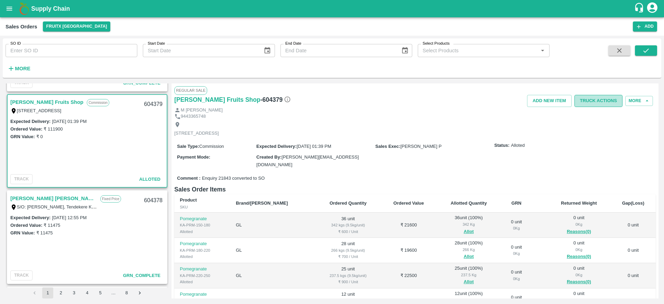
click at [594, 102] on button "Truck Actions" at bounding box center [599, 101] width 48 height 12
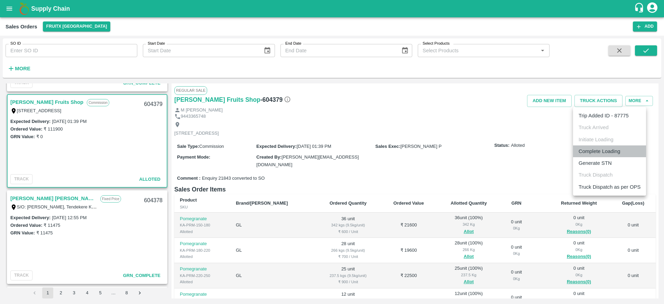
click at [618, 149] on li "Complete Loading" at bounding box center [609, 151] width 73 height 12
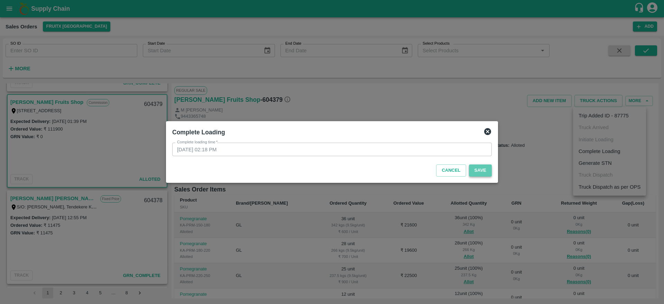
click at [474, 167] on button "Save" at bounding box center [480, 170] width 23 height 12
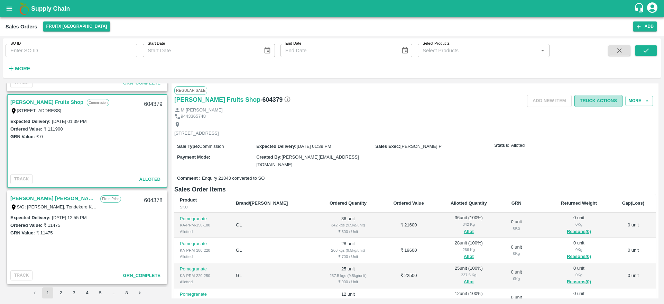
click at [598, 99] on button "Truck Actions" at bounding box center [599, 101] width 48 height 12
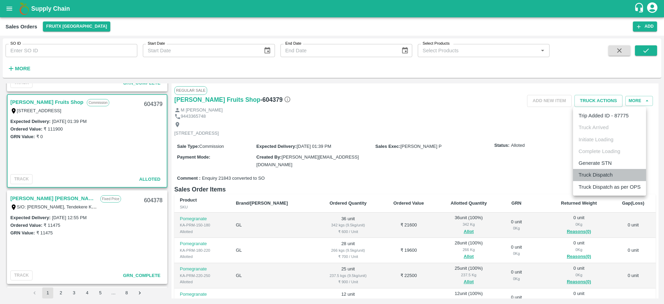
click at [596, 175] on li "Truck Dispatch" at bounding box center [609, 175] width 73 height 12
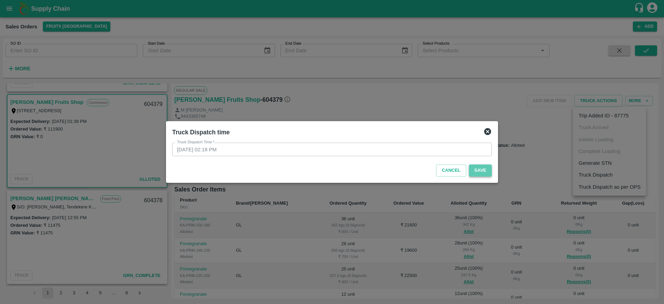
click at [485, 172] on button "Save" at bounding box center [480, 170] width 23 height 12
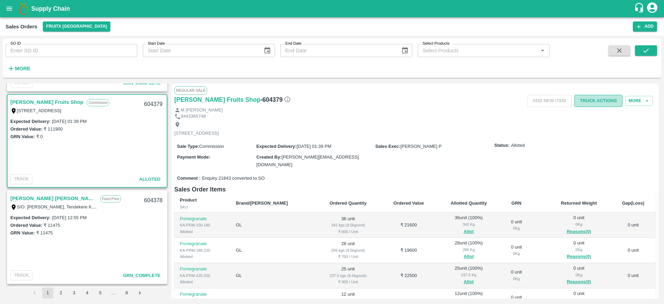
click at [595, 100] on button "Truck Actions" at bounding box center [599, 101] width 48 height 12
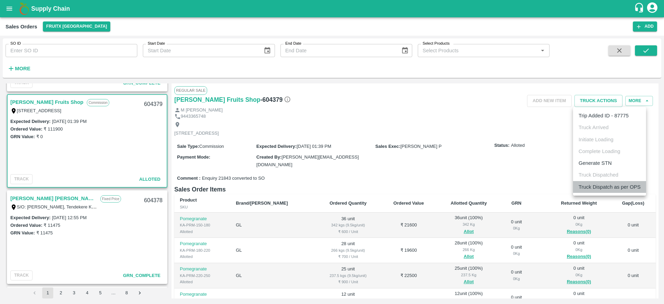
click at [585, 191] on li "Truck Dispatch as per OPS" at bounding box center [609, 187] width 73 height 12
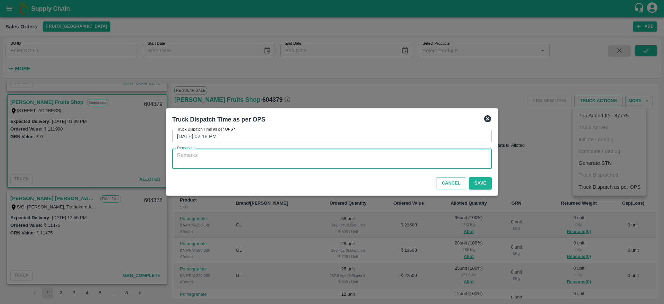
click at [401, 161] on textarea "Remarks   *" at bounding box center [332, 158] width 310 height 15
type textarea "OTD"
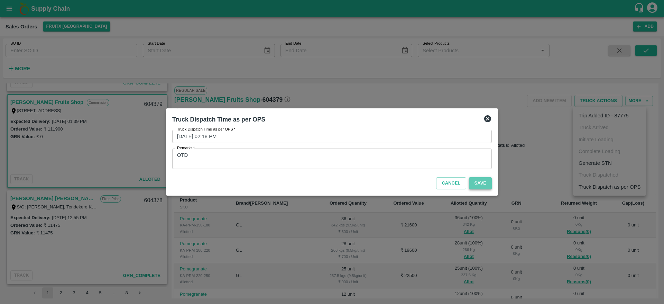
click at [482, 183] on button "Save" at bounding box center [480, 183] width 23 height 12
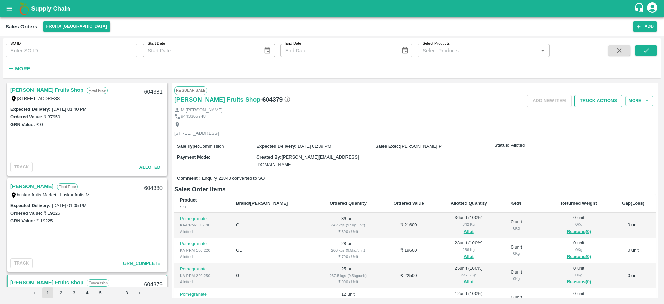
scroll to position [773, 0]
click at [586, 101] on button "Truck Actions" at bounding box center [599, 101] width 48 height 12
click at [442, 153] on div at bounding box center [332, 152] width 664 height 304
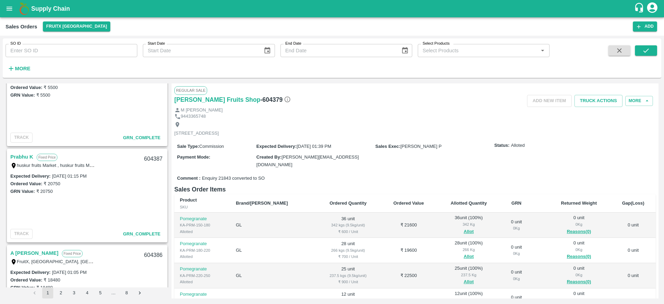
scroll to position [0, 0]
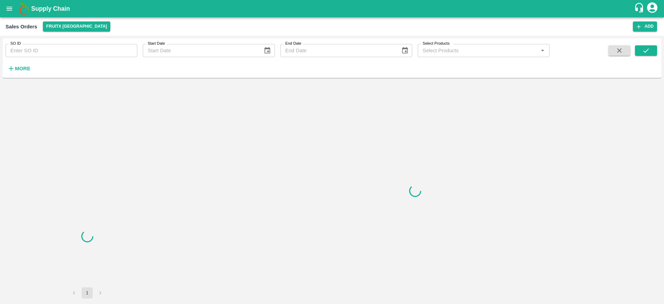
click at [46, 11] on b "Supply Chain" at bounding box center [50, 8] width 39 height 7
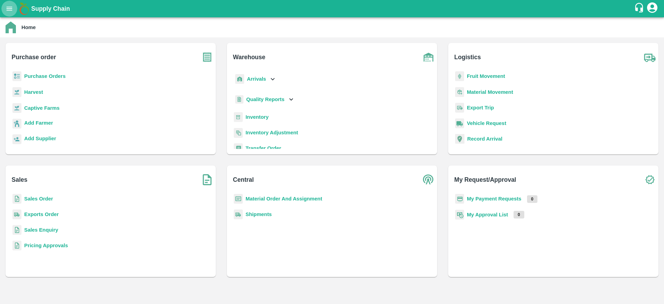
click at [9, 10] on icon "open drawer" at bounding box center [10, 9] width 6 height 4
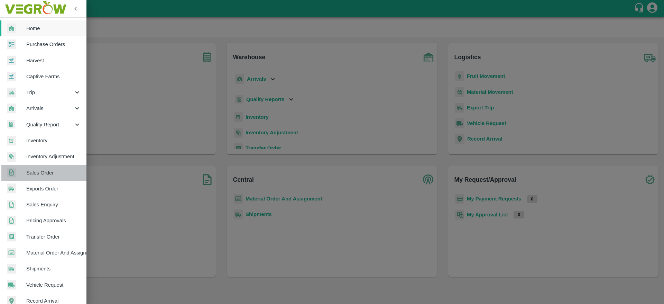
click at [51, 177] on link "Sales Order" at bounding box center [43, 173] width 86 height 16
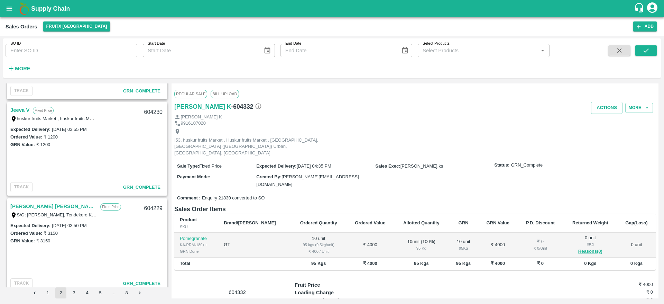
scroll to position [2200, 0]
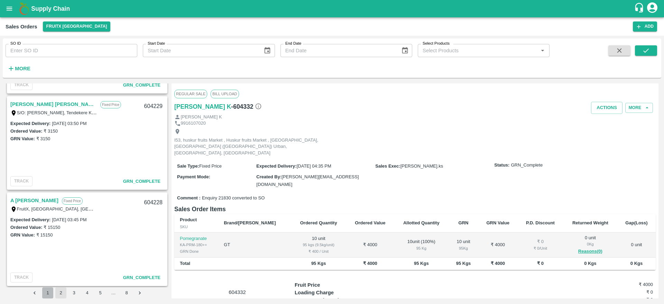
click at [49, 292] on button "1" at bounding box center [47, 292] width 11 height 11
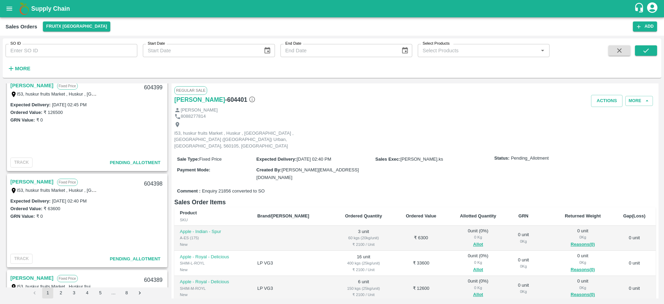
click at [70, 174] on div "Imran M Fixed Price I53, huskur fruits Market , Huskur , [GEOGRAPHIC_DATA] , [G…" at bounding box center [87, 185] width 159 height 22
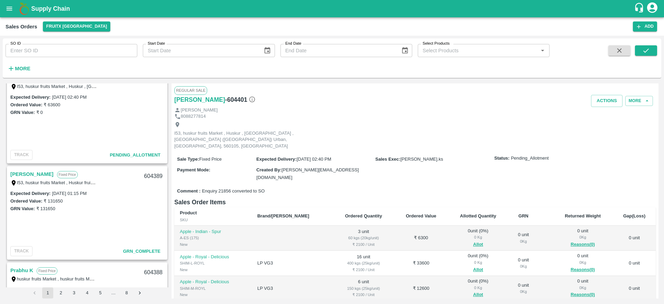
scroll to position [226, 0]
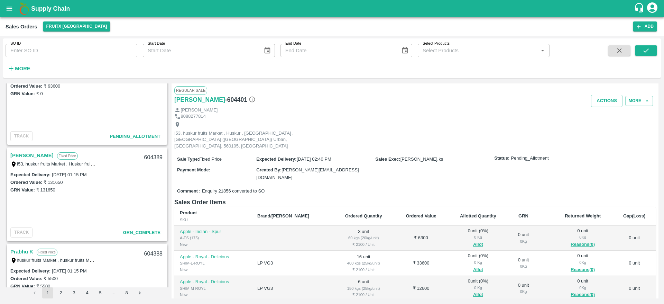
click at [38, 146] on div "Imran M Fixed Price I53, huskur fruits Market , Huskur , [GEOGRAPHIC_DATA] , [G…" at bounding box center [87, 185] width 163 height 204
click at [38, 154] on link "[PERSON_NAME]" at bounding box center [31, 155] width 43 height 9
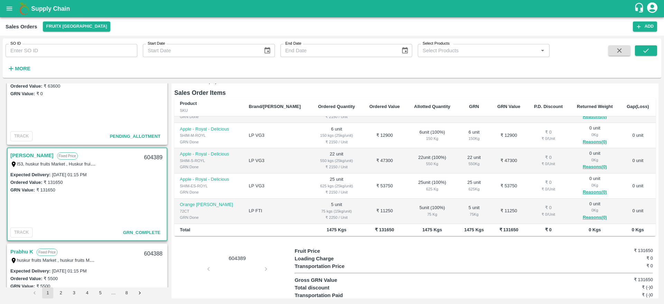
scroll to position [119, 0]
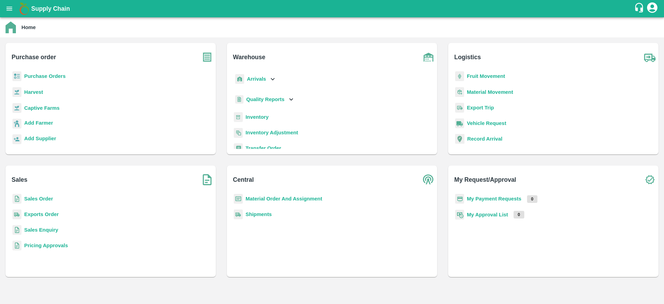
click at [40, 196] on b "Sales Order" at bounding box center [38, 199] width 29 height 6
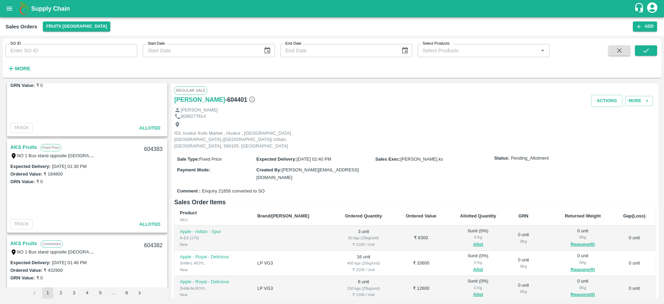
scroll to position [837, 0]
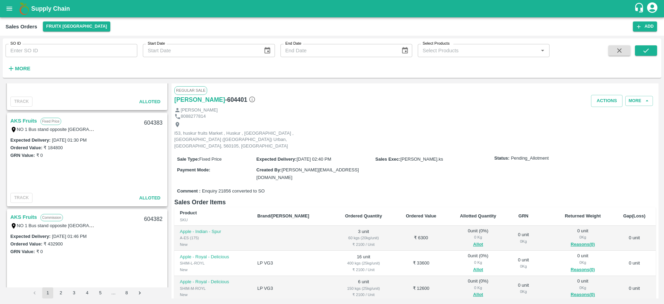
click at [30, 121] on link "AKS Fruits" at bounding box center [23, 120] width 27 height 9
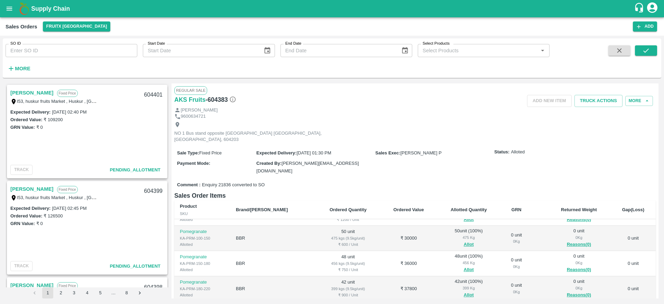
click at [28, 93] on link "[PERSON_NAME]" at bounding box center [31, 92] width 43 height 9
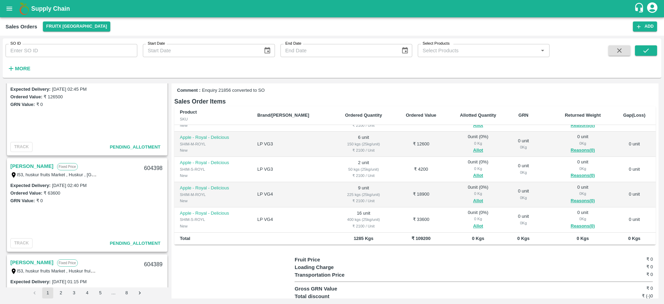
scroll to position [127, 0]
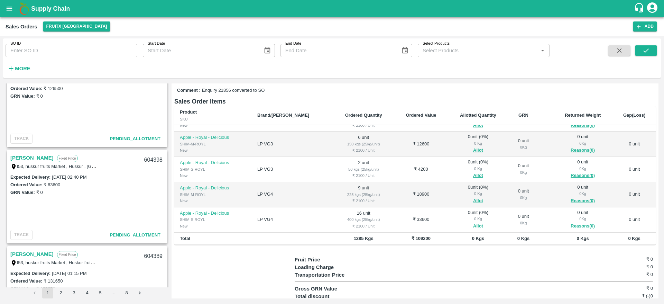
click at [21, 157] on link "[PERSON_NAME]" at bounding box center [31, 157] width 43 height 9
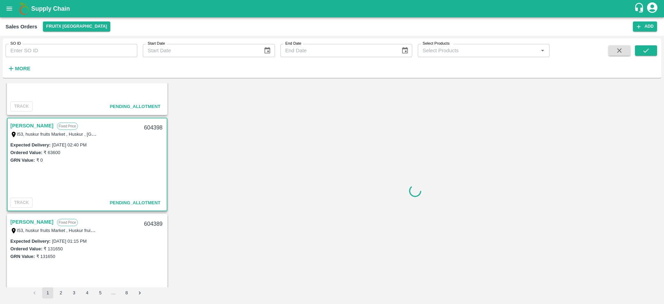
scroll to position [157, 0]
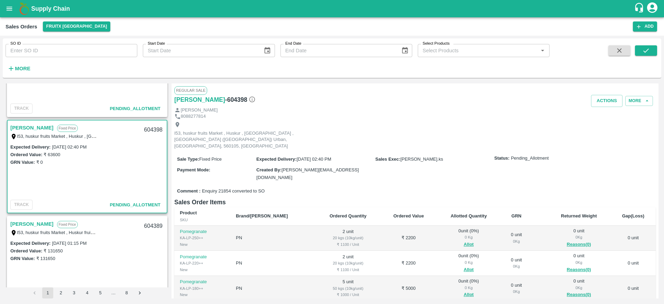
click at [15, 131] on link "[PERSON_NAME]" at bounding box center [31, 127] width 43 height 9
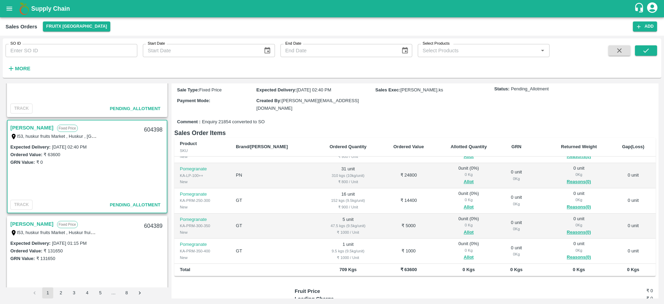
scroll to position [71, 0]
click at [26, 127] on link "[PERSON_NAME]" at bounding box center [31, 127] width 43 height 9
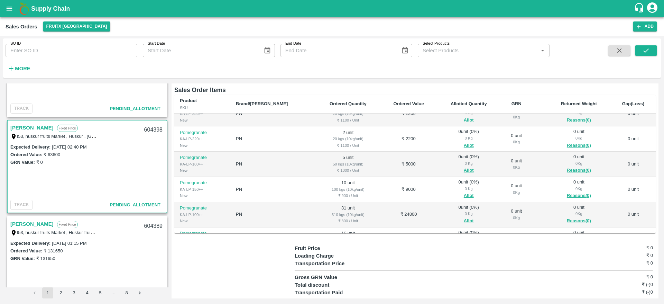
scroll to position [0, 0]
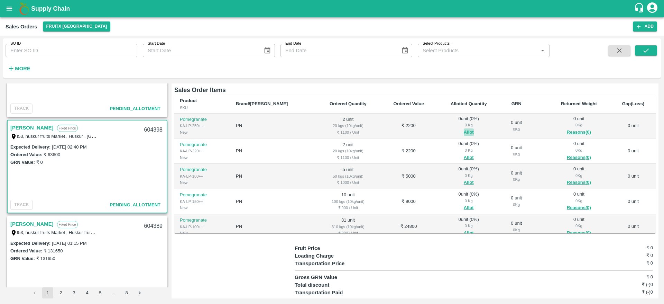
click at [464, 128] on button "Allot" at bounding box center [469, 132] width 10 height 8
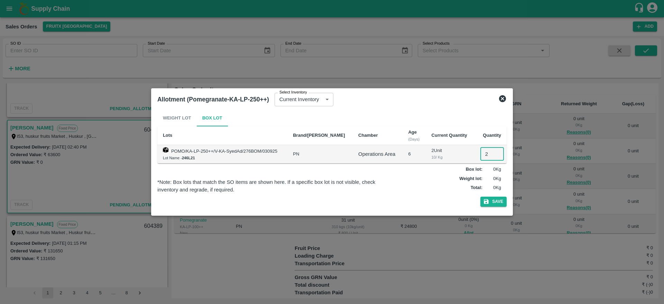
click at [486, 151] on input "2" at bounding box center [492, 153] width 24 height 13
type input "2"
click at [493, 202] on button "Save" at bounding box center [493, 201] width 26 height 10
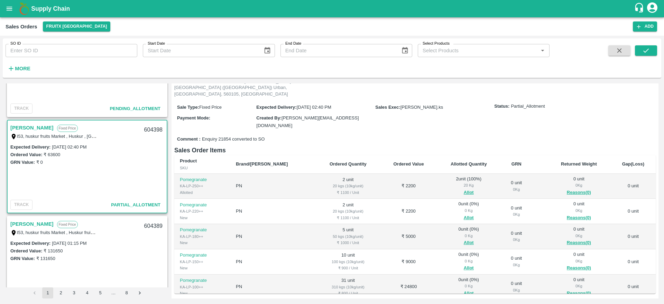
scroll to position [55, 0]
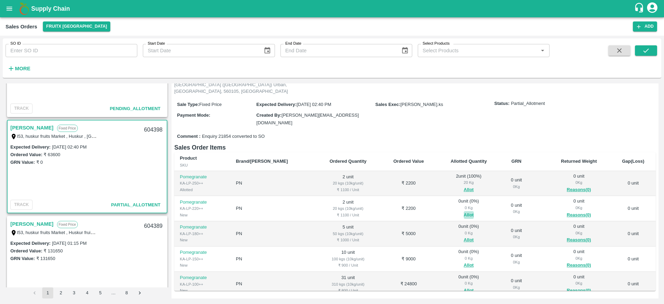
click at [464, 211] on button "Allot" at bounding box center [469, 215] width 10 height 8
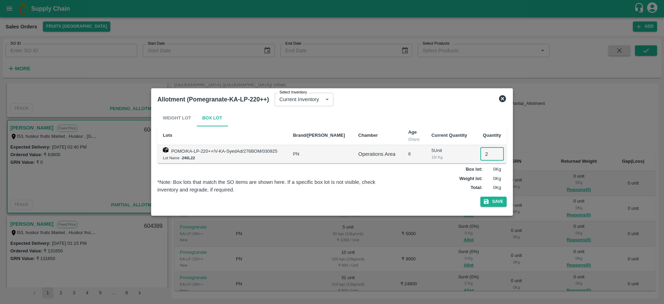
click at [483, 155] on input "2" at bounding box center [492, 153] width 24 height 13
type input "2"
click at [493, 198] on div "Weight Lot Box Lot Lots Brand/[PERSON_NAME] Age (Days) Current Quantity Quantit…" at bounding box center [331, 160] width 349 height 100
click at [493, 198] on button "Save" at bounding box center [493, 201] width 26 height 10
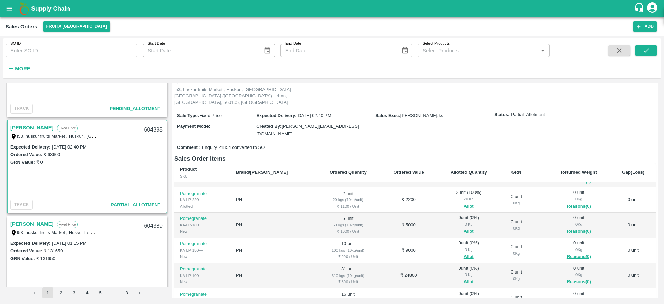
scroll to position [31, 0]
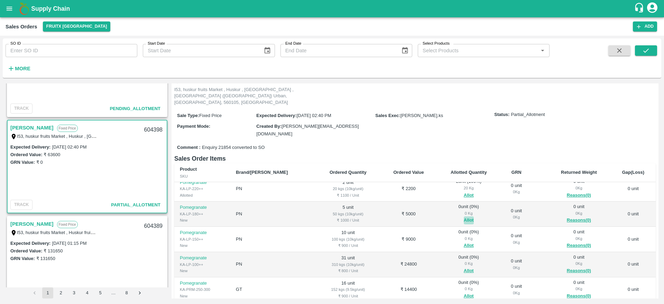
click at [464, 216] on button "Allot" at bounding box center [469, 220] width 10 height 8
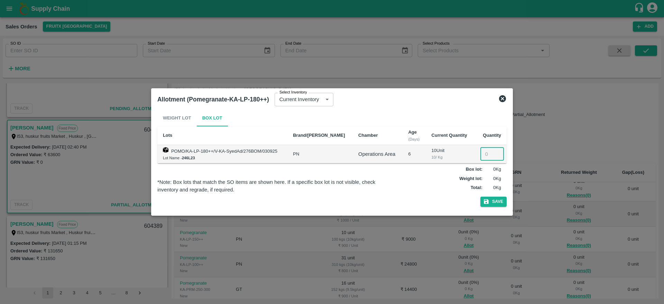
click at [488, 154] on input "number" at bounding box center [492, 153] width 24 height 13
type input "5"
click at [492, 200] on button "Save" at bounding box center [493, 201] width 26 height 10
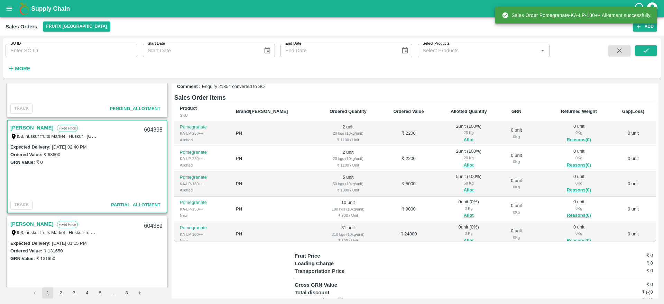
scroll to position [107, 0]
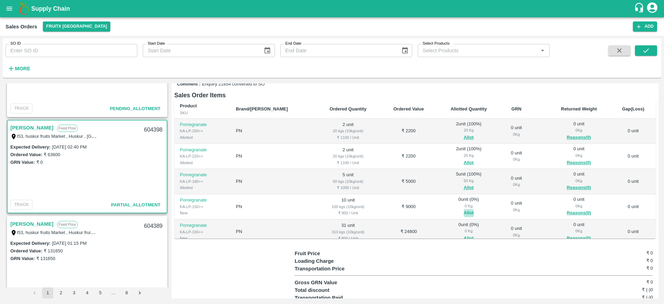
click at [464, 209] on button "Allot" at bounding box center [469, 213] width 10 height 8
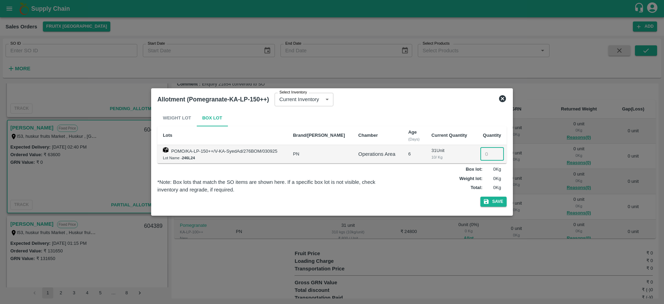
click at [484, 156] on input "number" at bounding box center [492, 153] width 24 height 13
type input "10"
click at [490, 199] on button "Save" at bounding box center [493, 201] width 26 height 10
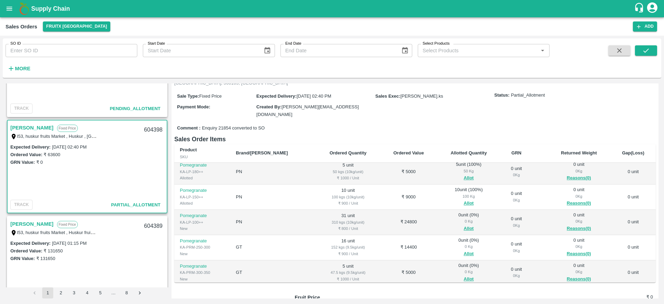
scroll to position [55, 0]
click at [464, 223] on button "Allot" at bounding box center [469, 227] width 10 height 8
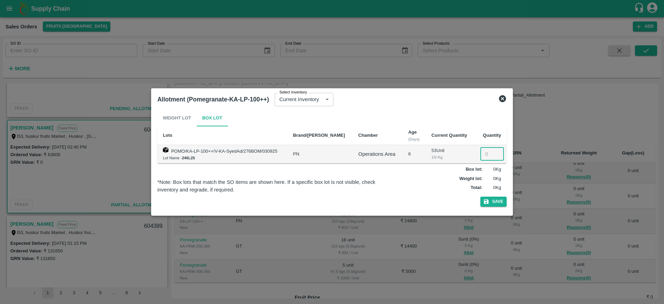
click at [481, 157] on input "number" at bounding box center [492, 153] width 24 height 13
type input "31"
click at [489, 201] on icon "button" at bounding box center [486, 201] width 6 height 6
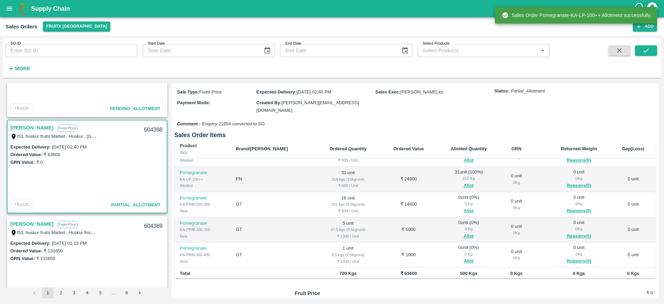
scroll to position [94, 0]
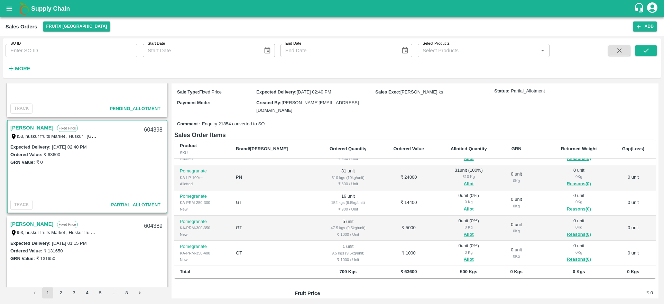
click at [149, 128] on div "604398" at bounding box center [153, 130] width 27 height 16
copy div "604398"
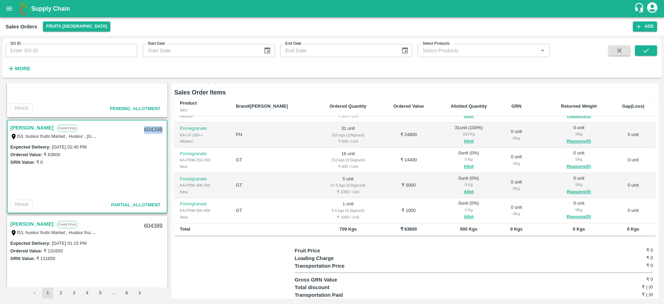
scroll to position [110, 0]
click at [464, 162] on button "Allot" at bounding box center [469, 166] width 10 height 8
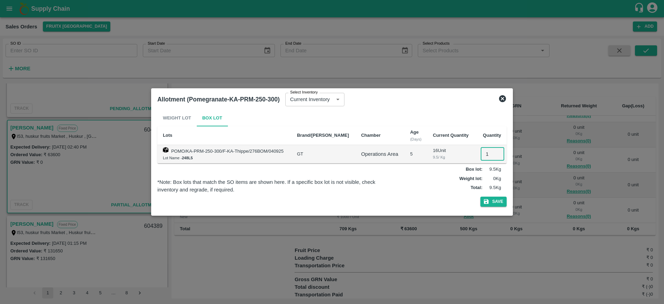
click at [482, 152] on input "1" at bounding box center [493, 153] width 24 height 13
type input "16"
click at [499, 201] on button "Save" at bounding box center [493, 201] width 26 height 10
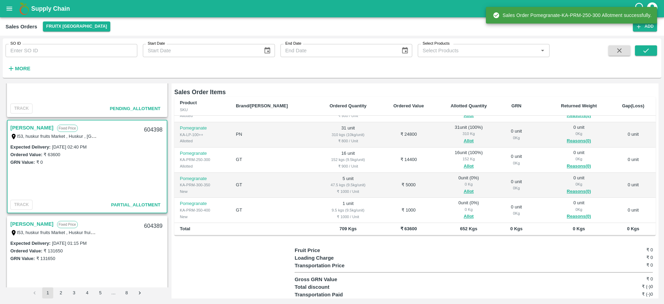
scroll to position [112, 0]
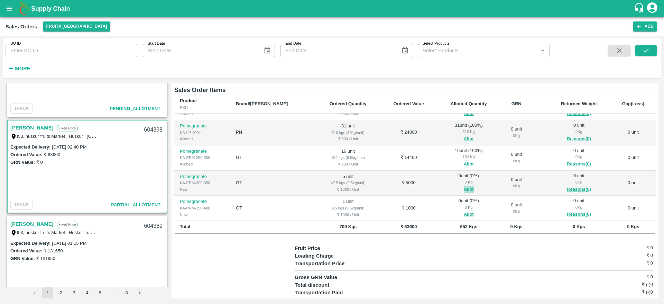
click at [464, 185] on button "Allot" at bounding box center [469, 189] width 10 height 8
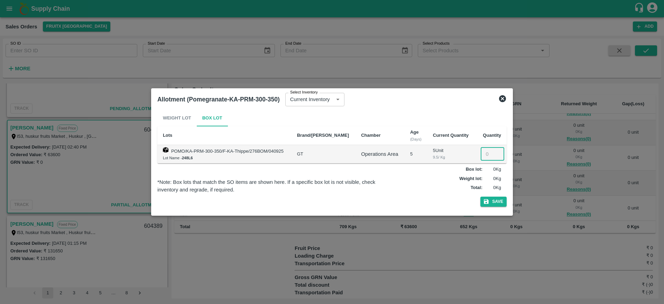
click at [486, 152] on input "number" at bounding box center [493, 153] width 24 height 13
type input "5"
click at [488, 200] on icon "button" at bounding box center [486, 201] width 5 height 5
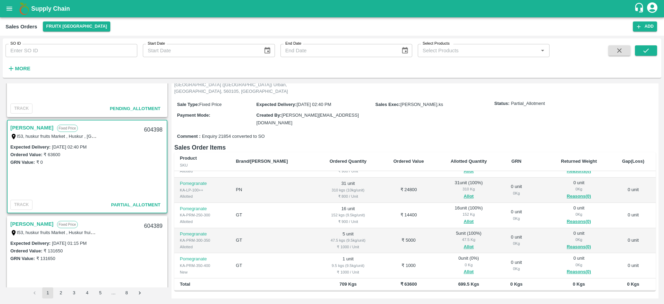
scroll to position [55, 0]
click at [464, 267] on button "Allot" at bounding box center [469, 271] width 10 height 8
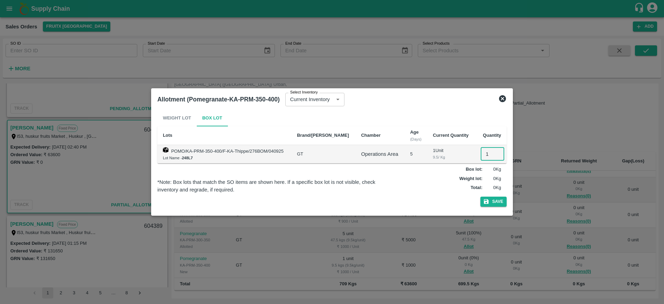
click at [486, 153] on input "1" at bounding box center [493, 153] width 24 height 13
type input "1"
click at [494, 199] on button "Save" at bounding box center [493, 201] width 26 height 10
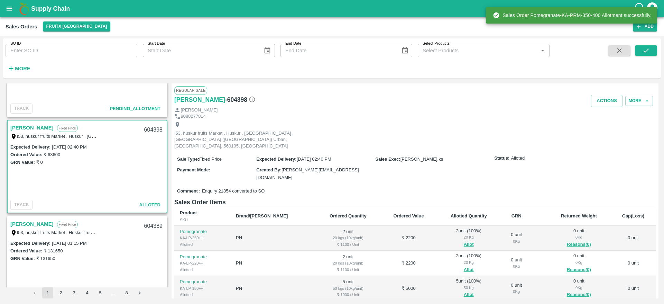
click at [148, 131] on div "604398" at bounding box center [153, 130] width 27 height 16
copy div "604398"
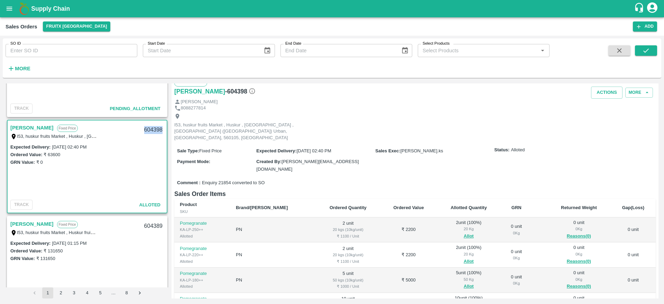
scroll to position [0, 0]
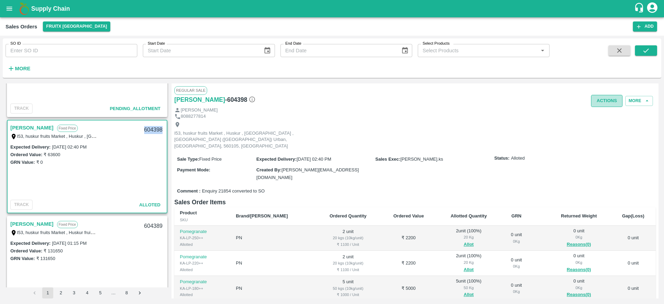
click at [593, 96] on button "Actions" at bounding box center [606, 101] width 31 height 12
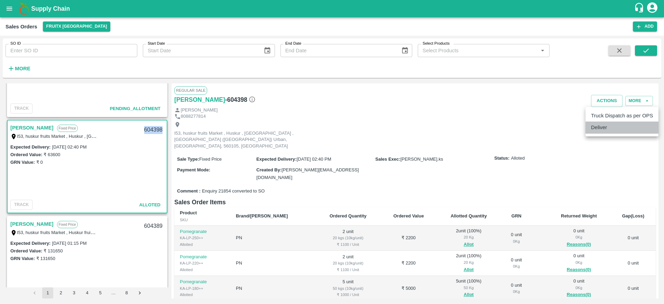
click at [604, 127] on li "Deliver" at bounding box center [622, 127] width 73 height 12
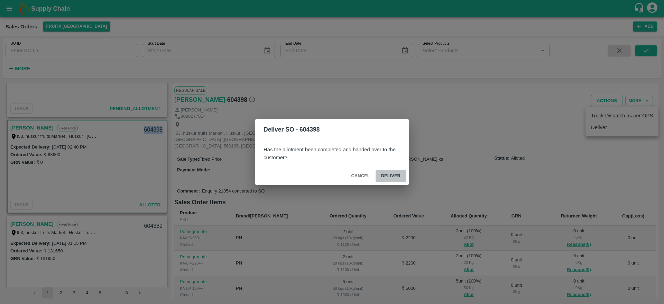
click at [385, 173] on button "Deliver" at bounding box center [391, 176] width 30 height 12
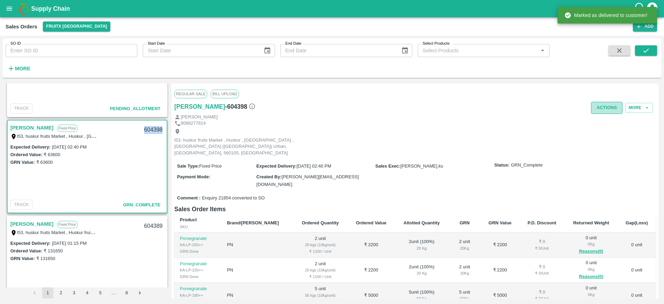
click at [603, 104] on button "Actions" at bounding box center [606, 108] width 31 height 12
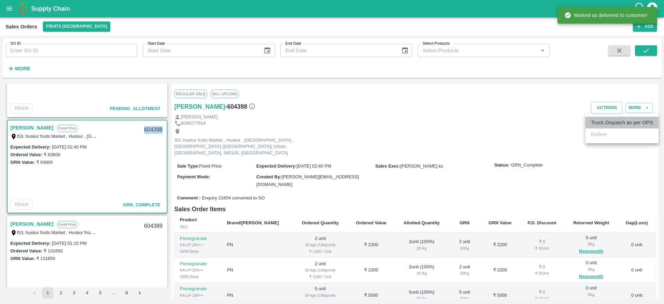
click at [602, 120] on li "Truck Dispatch as per OPS" at bounding box center [622, 123] width 73 height 12
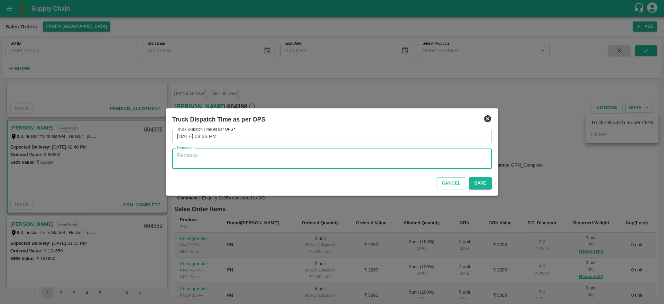
click at [361, 154] on textarea "Remarks   *" at bounding box center [332, 158] width 310 height 15
type textarea "OTD"
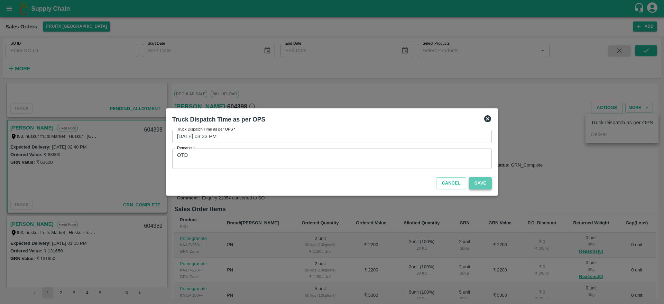
click at [484, 183] on button "Save" at bounding box center [480, 183] width 23 height 12
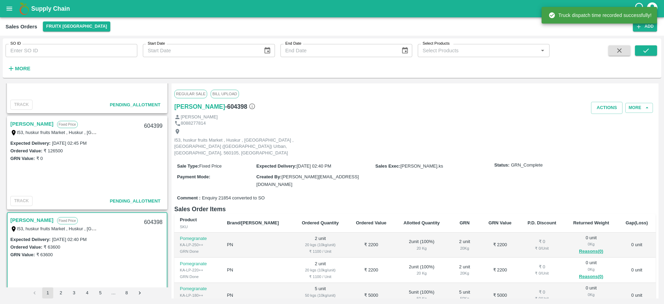
scroll to position [64, 0]
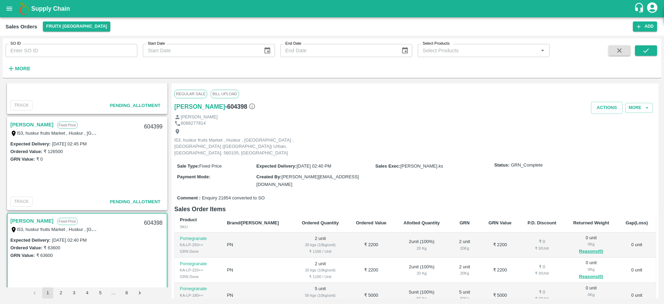
click at [23, 125] on link "[PERSON_NAME]" at bounding box center [31, 124] width 43 height 9
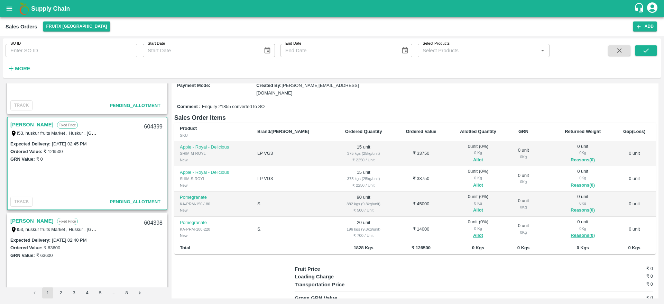
scroll to position [84, 0]
click at [473, 207] on button "Allot" at bounding box center [478, 211] width 10 height 8
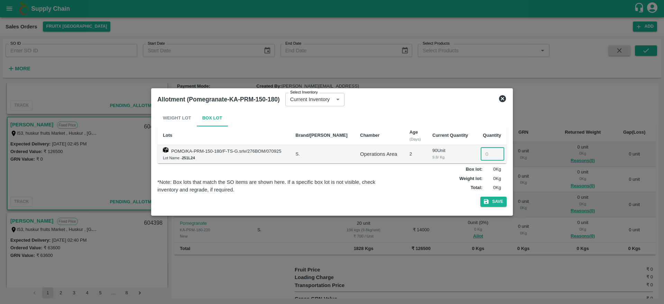
click at [485, 153] on input "number" at bounding box center [493, 153] width 24 height 13
type input "90"
click at [493, 199] on button "Save" at bounding box center [493, 201] width 26 height 10
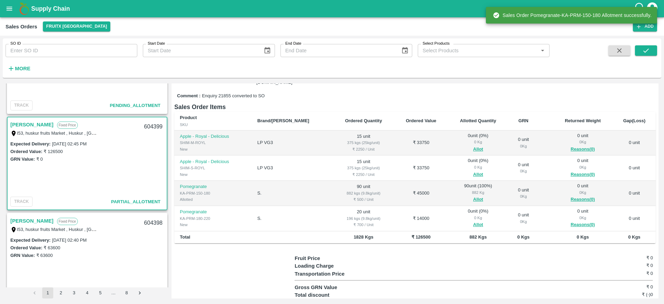
scroll to position [99, 0]
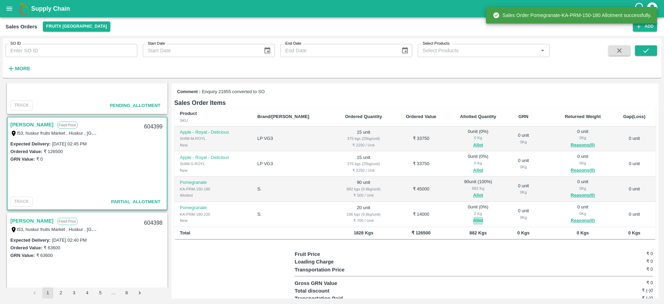
click at [473, 217] on button "Allot" at bounding box center [478, 221] width 10 height 8
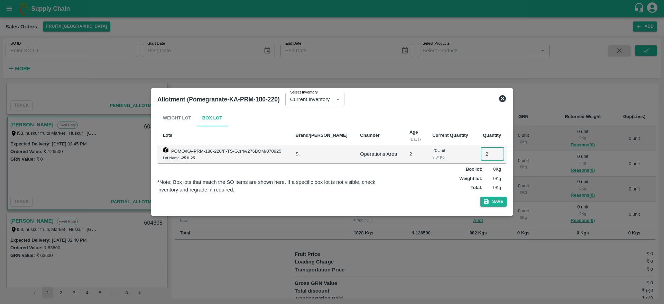
click at [485, 154] on input "2" at bounding box center [493, 153] width 24 height 13
type input "20"
click at [491, 201] on button "Save" at bounding box center [493, 201] width 26 height 10
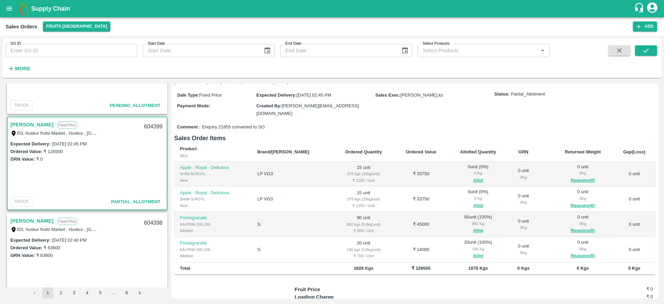
scroll to position [67, 0]
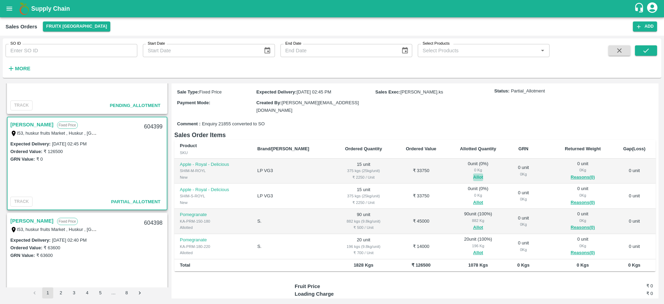
click at [473, 173] on button "Allot" at bounding box center [478, 177] width 10 height 8
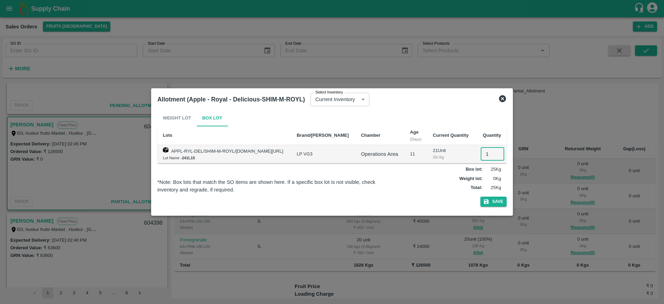
click at [487, 153] on input "1" at bounding box center [493, 153] width 24 height 13
type input "15"
click at [499, 202] on button "Save" at bounding box center [493, 201] width 26 height 10
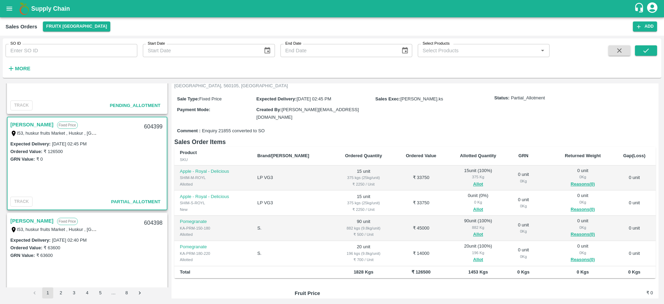
scroll to position [61, 0]
click at [473, 204] on button "Allot" at bounding box center [478, 208] width 10 height 8
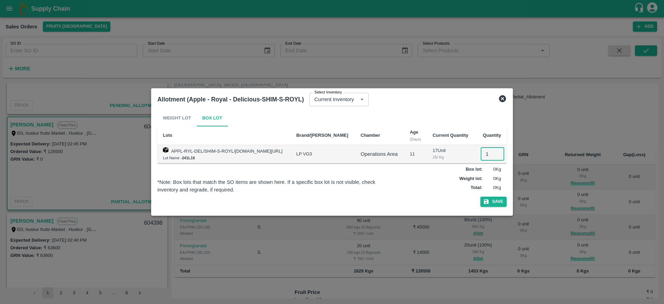
click at [485, 154] on input "1" at bounding box center [493, 153] width 24 height 13
type input "15"
click at [497, 203] on button "Save" at bounding box center [493, 201] width 26 height 10
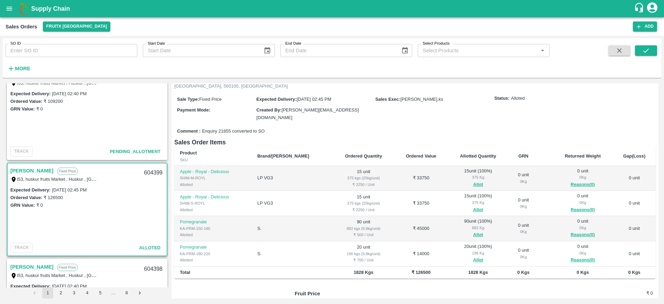
scroll to position [17, 0]
click at [22, 172] on link "[PERSON_NAME]" at bounding box center [31, 171] width 43 height 9
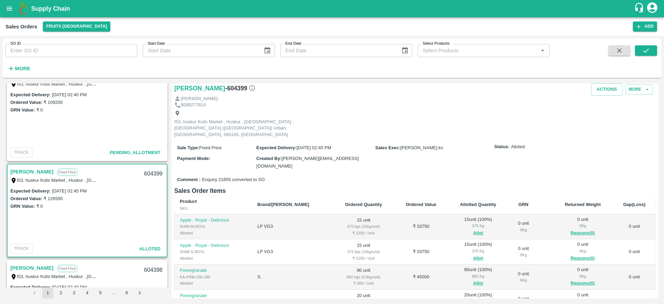
scroll to position [0, 0]
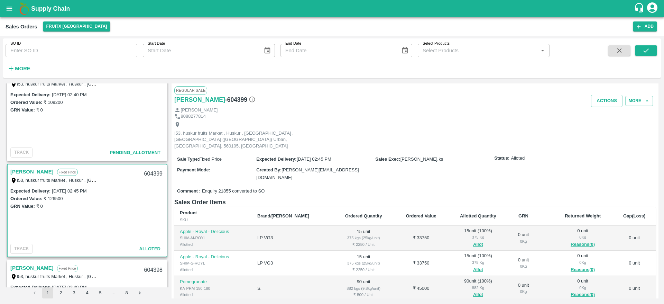
click at [602, 92] on div "Regular Sale" at bounding box center [414, 90] width 481 height 8
click at [602, 102] on button "Actions" at bounding box center [606, 101] width 31 height 12
click at [595, 127] on li "Deliver" at bounding box center [622, 127] width 73 height 12
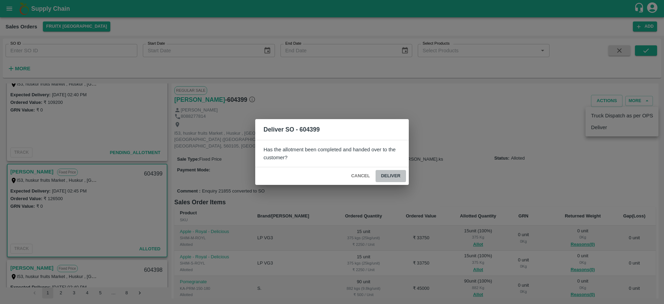
click at [391, 174] on button "Deliver" at bounding box center [391, 176] width 30 height 12
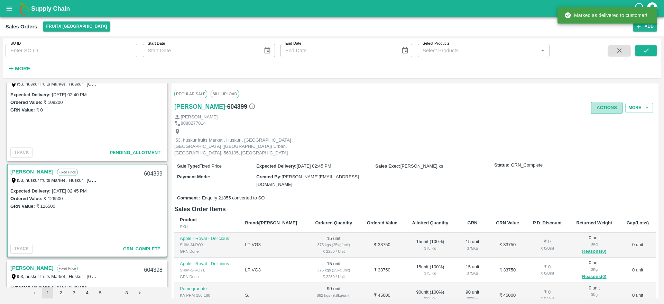
click at [597, 109] on button "Actions" at bounding box center [606, 108] width 31 height 12
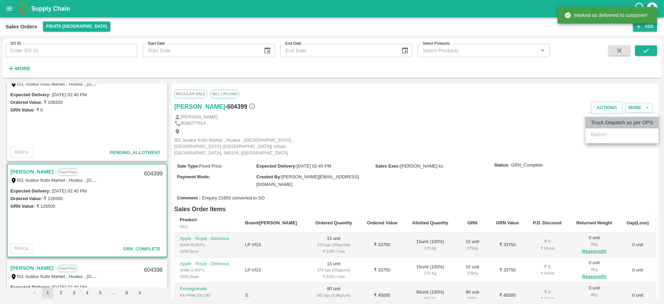
click at [599, 122] on li "Truck Dispatch as per OPS" at bounding box center [622, 123] width 73 height 12
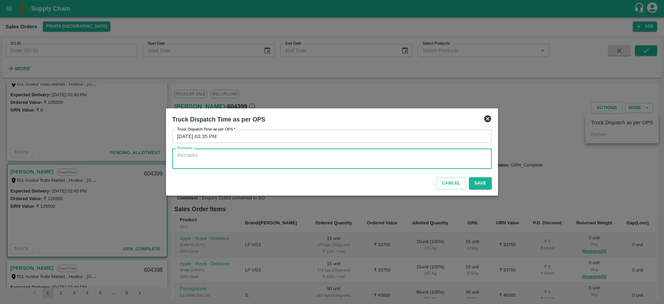
click at [366, 157] on textarea "Remarks   *" at bounding box center [332, 158] width 310 height 15
type textarea "OTD"
click at [481, 181] on button "Save" at bounding box center [480, 183] width 23 height 12
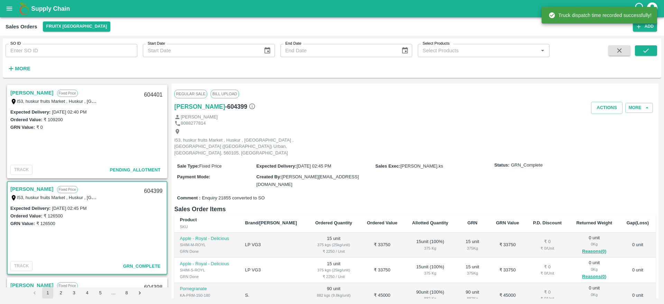
click at [149, 186] on div "604399" at bounding box center [153, 191] width 27 height 16
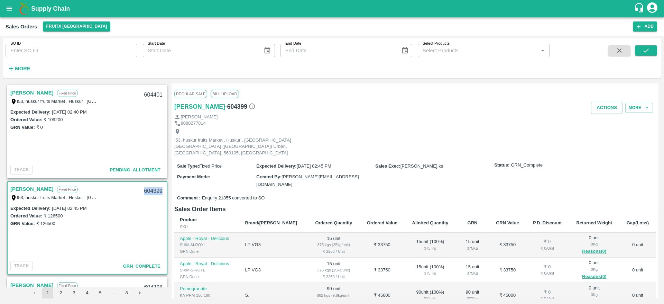
copy div "604399"
click at [24, 97] on link "[PERSON_NAME]" at bounding box center [31, 92] width 43 height 9
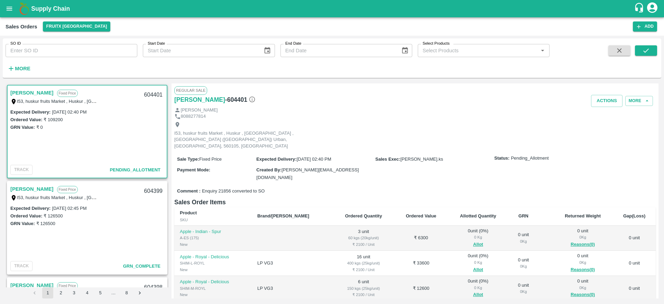
click at [25, 94] on link "[PERSON_NAME]" at bounding box center [31, 92] width 43 height 9
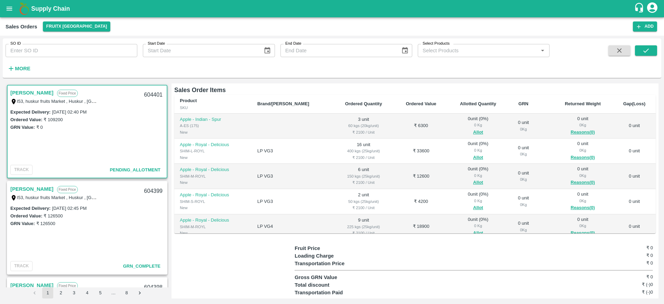
click at [19, 91] on link "[PERSON_NAME]" at bounding box center [31, 92] width 43 height 9
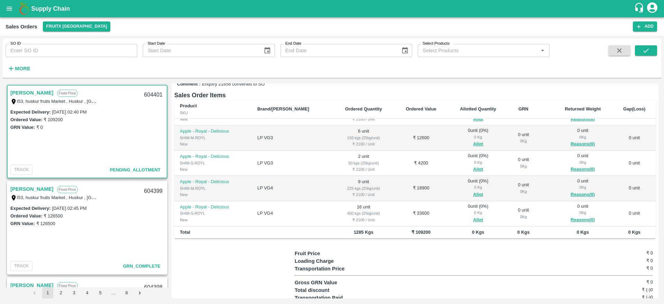
scroll to position [107, 0]
click at [12, 9] on icon "open drawer" at bounding box center [10, 9] width 6 height 4
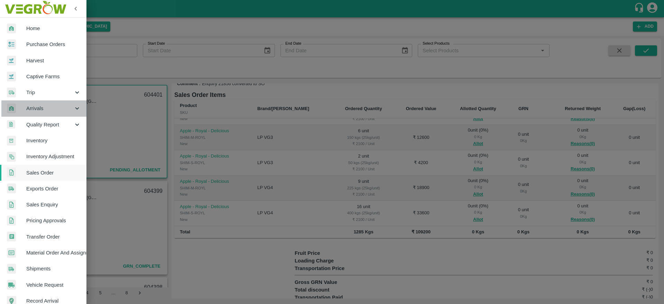
click at [54, 111] on span "Arrivals" at bounding box center [49, 108] width 47 height 8
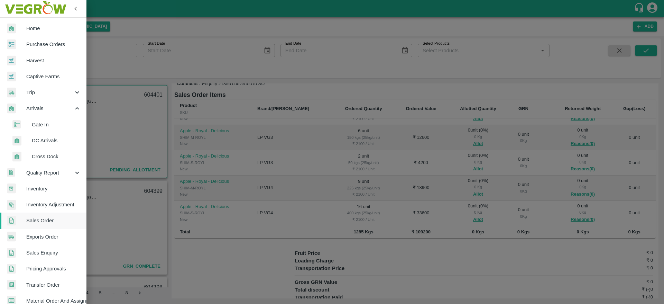
click at [52, 145] on li "DC Arrivals" at bounding box center [46, 140] width 81 height 16
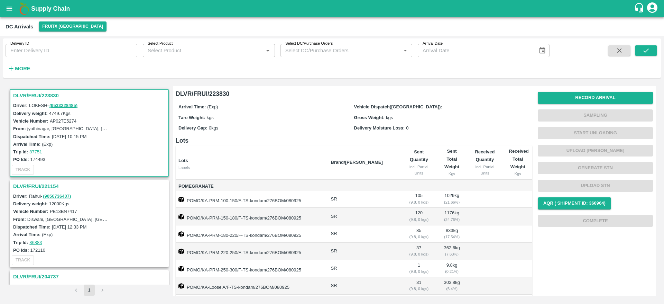
click at [38, 97] on h3 "DLVR/FRUI/223830" at bounding box center [90, 95] width 154 height 9
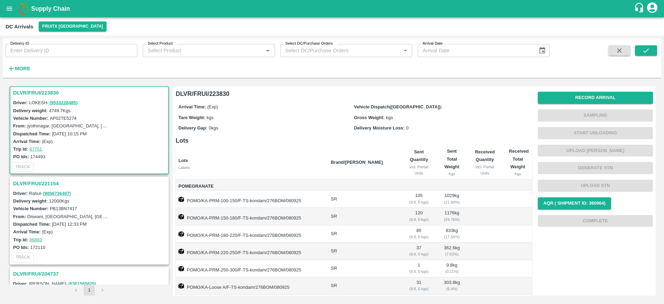
click at [576, 91] on div "Record Arrival Sampling Start Unloading Upload Tare Weight Generate STN Upload …" at bounding box center [595, 159] width 115 height 140
click at [577, 95] on button "Record Arrival" at bounding box center [595, 98] width 115 height 12
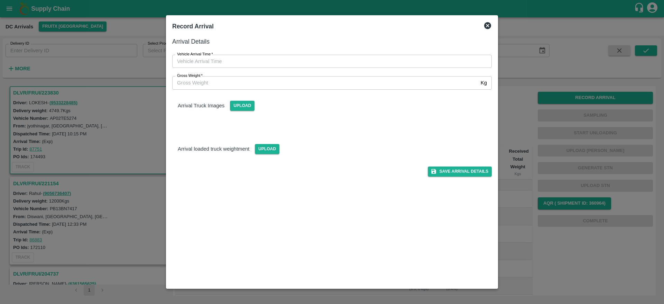
type input "DD/MM/YYYY hh:mm aa"
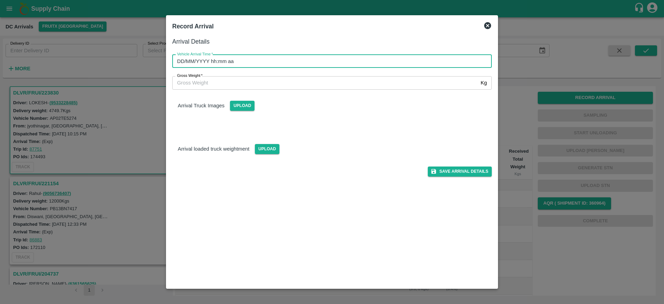
click at [297, 60] on input "DD/MM/YYYY hh:mm aa" at bounding box center [329, 61] width 315 height 13
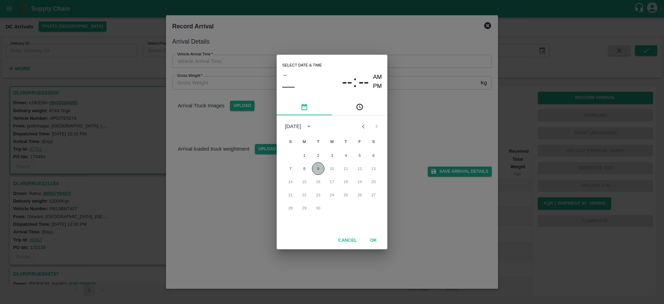
click at [320, 167] on button "9" at bounding box center [318, 168] width 12 height 12
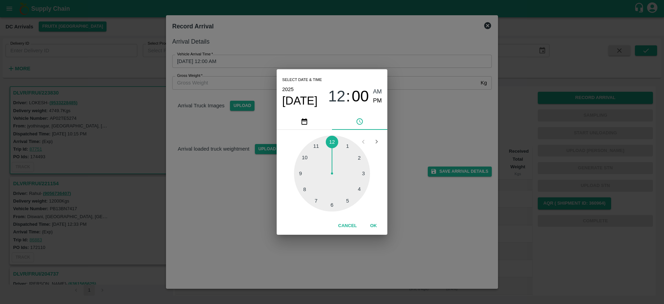
click at [360, 158] on div at bounding box center [332, 173] width 76 height 76
click at [300, 172] on div at bounding box center [332, 173] width 76 height 76
click at [378, 100] on span "PM" at bounding box center [377, 100] width 9 height 9
type input "[DATE] 02:45 PM"
click at [371, 229] on button "OK" at bounding box center [373, 226] width 22 height 12
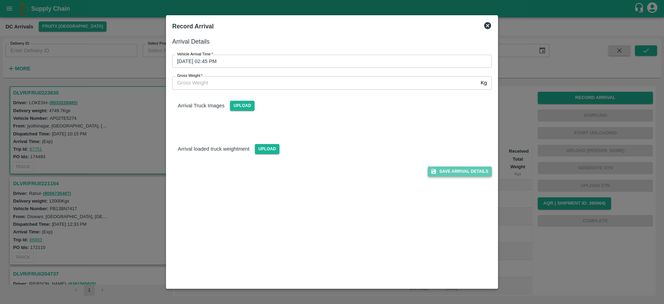
click at [461, 174] on button "Save Arrival Details" at bounding box center [460, 171] width 64 height 10
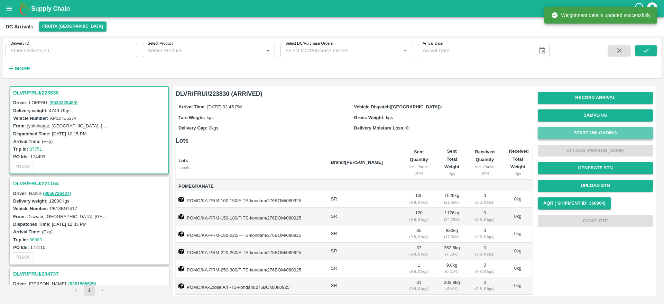
click at [593, 130] on button "Start Unloading" at bounding box center [595, 133] width 115 height 12
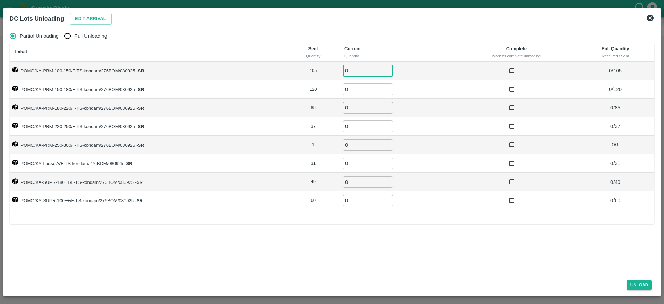
click at [359, 71] on input "0" at bounding box center [368, 70] width 50 height 11
click at [94, 37] on span "Full Unloading" at bounding box center [90, 36] width 33 height 8
click at [74, 37] on input "Full Unloading" at bounding box center [68, 36] width 14 height 14
radio input "true"
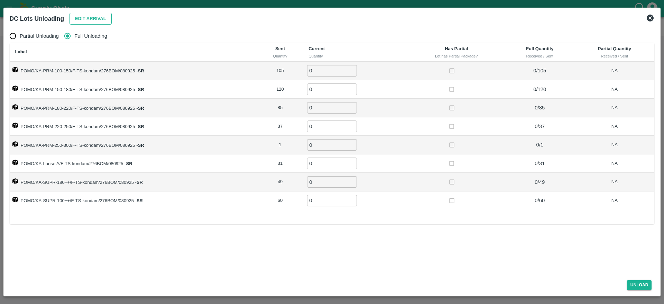
click at [93, 22] on button "Edit Arrival" at bounding box center [91, 19] width 42 height 12
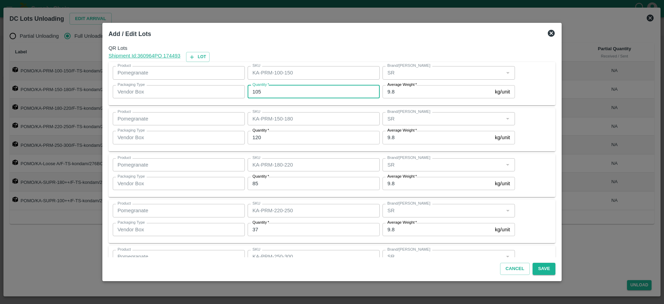
click at [269, 91] on input "105" at bounding box center [314, 91] width 132 height 13
type input "107"
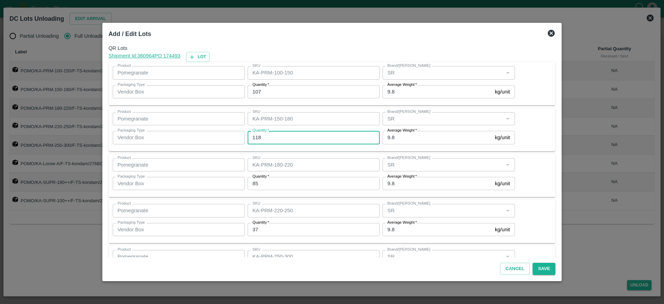
type input "118"
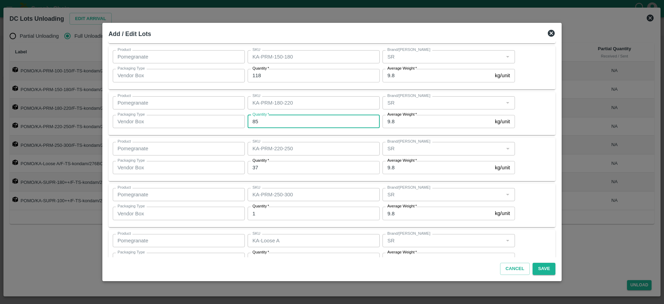
scroll to position [62, 0]
type input "85"
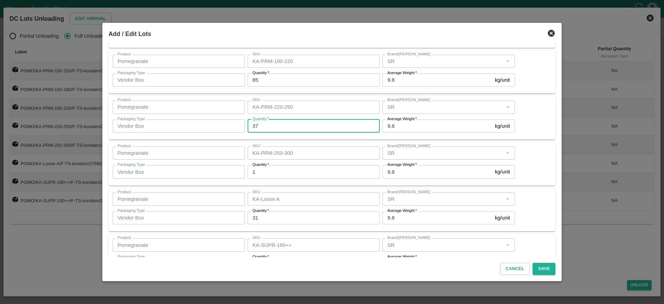
scroll to position [104, 0]
type input "39"
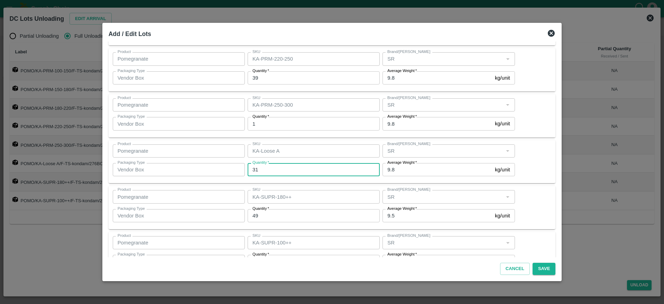
scroll to position [153, 0]
type input "31"
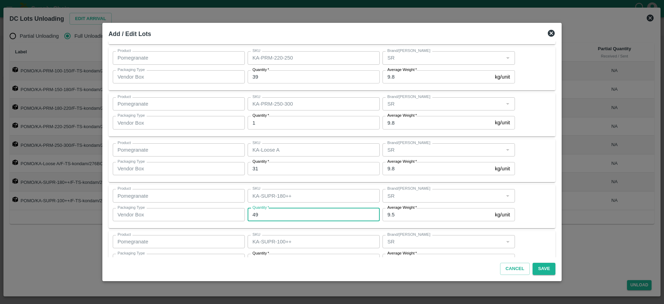
scroll to position [175, 0]
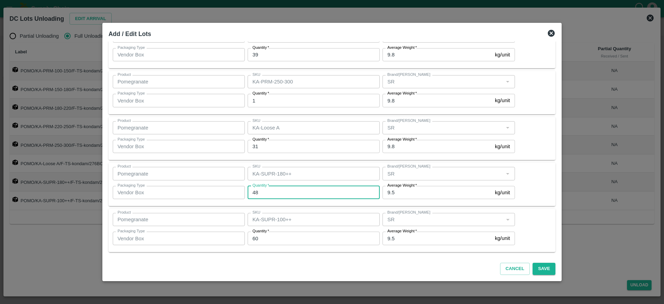
type input "48"
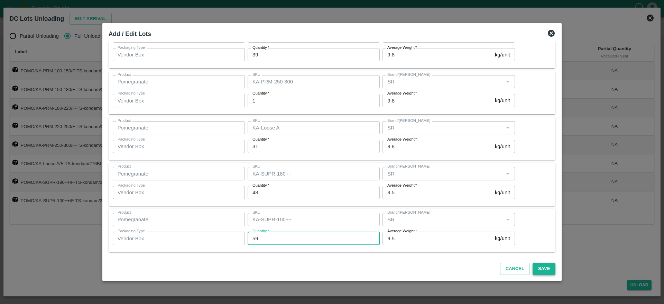
type input "59"
click at [545, 269] on button "Save" at bounding box center [544, 269] width 23 height 12
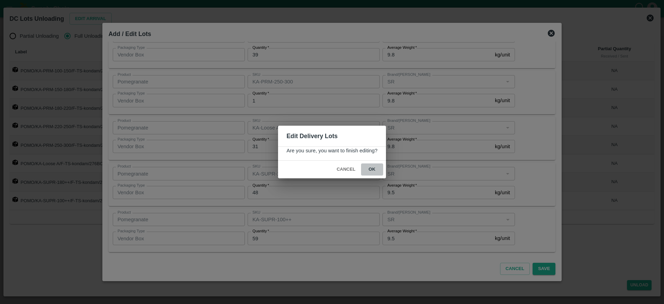
click at [375, 169] on button "ok" at bounding box center [372, 169] width 22 height 12
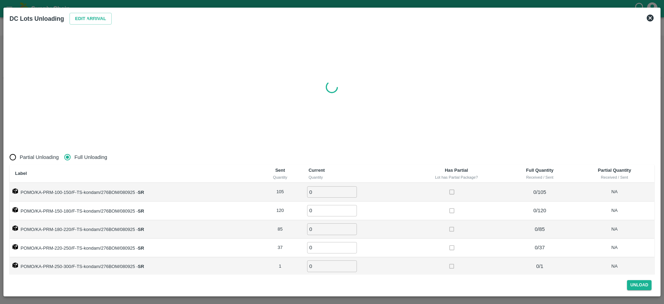
radio input "true"
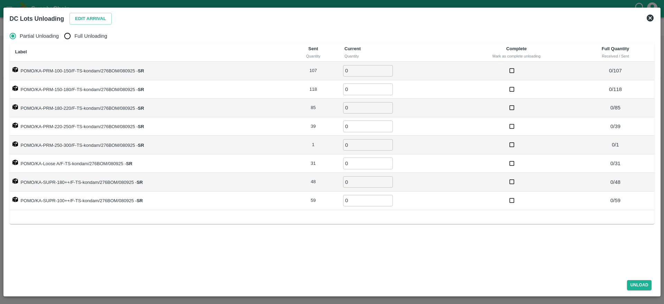
click at [79, 35] on span "Full Unloading" at bounding box center [90, 36] width 33 height 8
click at [74, 35] on input "Full Unloading" at bounding box center [68, 36] width 14 height 14
radio input "true"
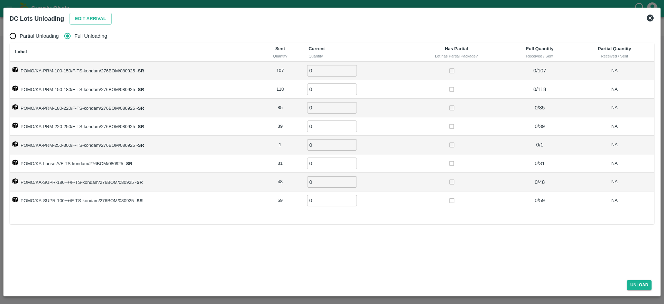
click at [89, 37] on span "Full Unloading" at bounding box center [90, 36] width 33 height 8
click at [74, 37] on input "Full Unloading" at bounding box center [68, 36] width 14 height 14
click at [325, 72] on input "0" at bounding box center [332, 70] width 50 height 11
type input "107"
type input "118"
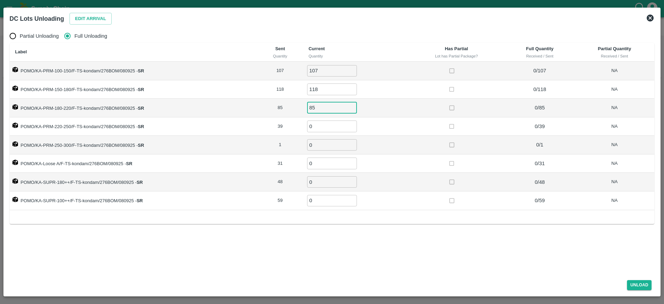
type input "85"
type input "39"
type input "1"
type input "31"
type input "48"
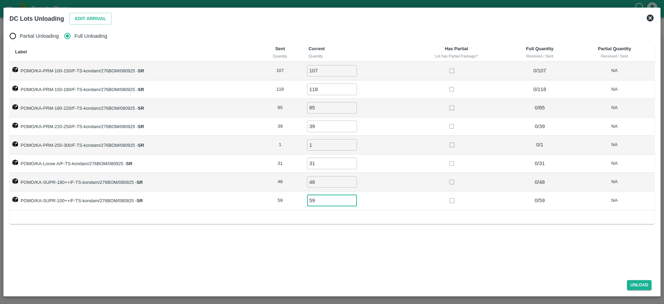
type input "59"
click at [368, 147] on td "1 ​" at bounding box center [355, 145] width 105 height 19
click at [635, 284] on button "Unload" at bounding box center [639, 285] width 25 height 10
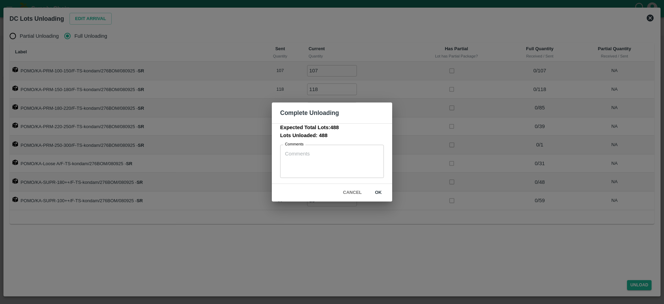
click at [384, 193] on button "ok" at bounding box center [378, 192] width 22 height 12
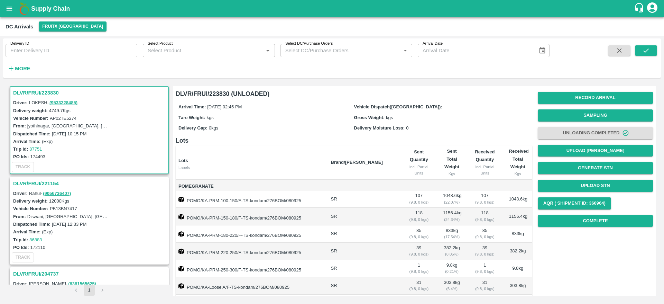
scroll to position [0, 0]
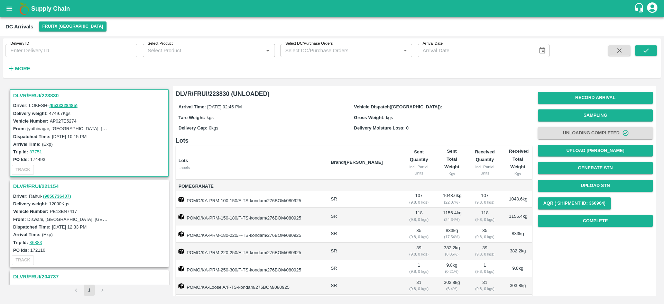
click at [200, 181] on td "Pomegranate" at bounding box center [250, 185] width 149 height 11
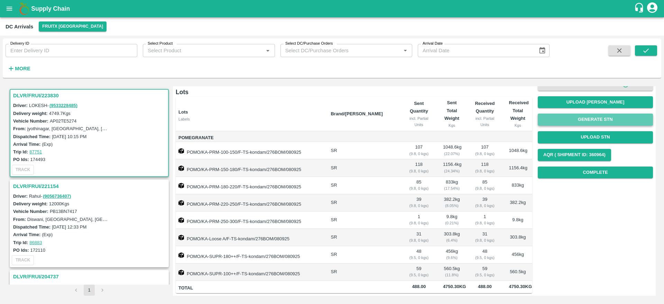
click at [590, 114] on button "Generate STN" at bounding box center [595, 119] width 115 height 12
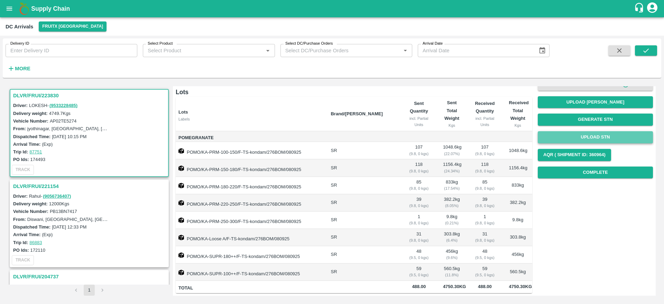
click at [586, 131] on button "Upload STN" at bounding box center [595, 137] width 115 height 12
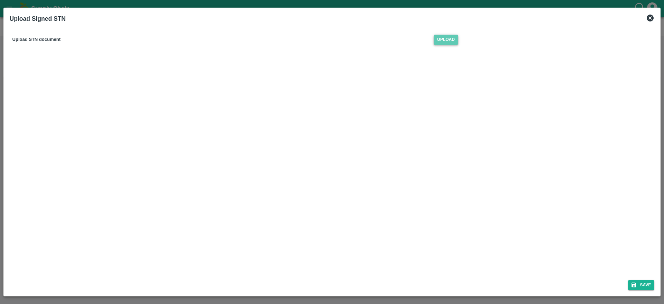
click at [448, 44] on span "Upload" at bounding box center [446, 40] width 25 height 10
click at [0, 0] on input "Upload" at bounding box center [0, 0] width 0 height 0
click at [635, 284] on icon "submit" at bounding box center [634, 285] width 5 height 5
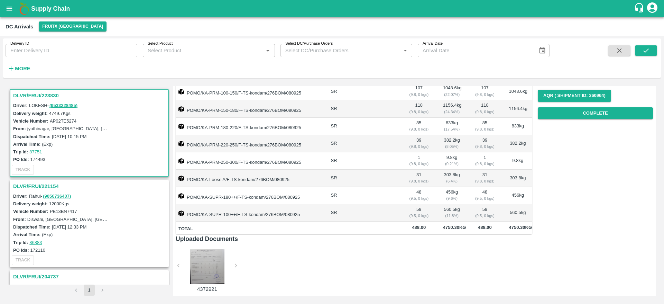
scroll to position [0, 0]
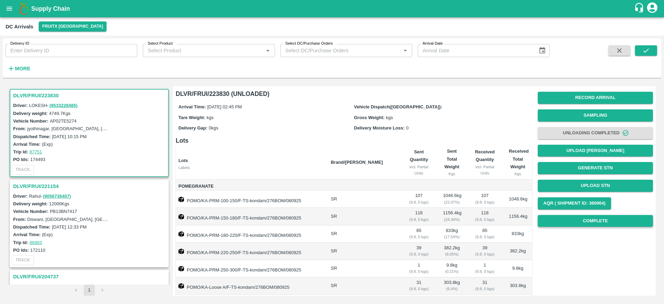
click at [592, 220] on button "Complete" at bounding box center [595, 221] width 115 height 12
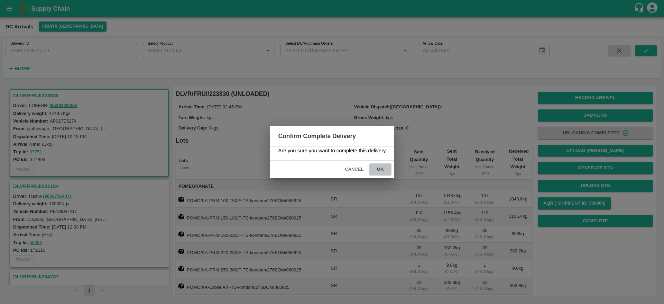
click at [382, 171] on button "ok" at bounding box center [380, 169] width 22 height 12
